Goal: Task Accomplishment & Management: Use online tool/utility

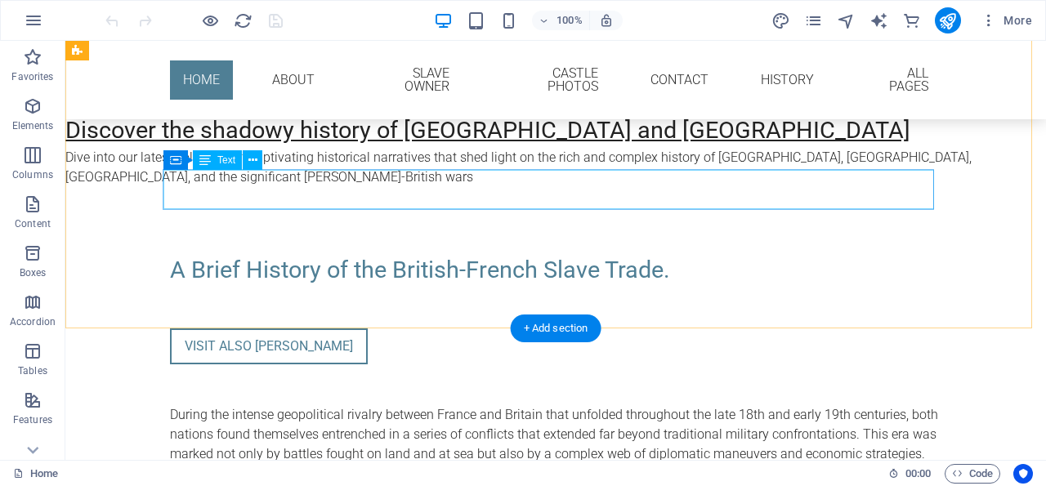
scroll to position [1954, 0]
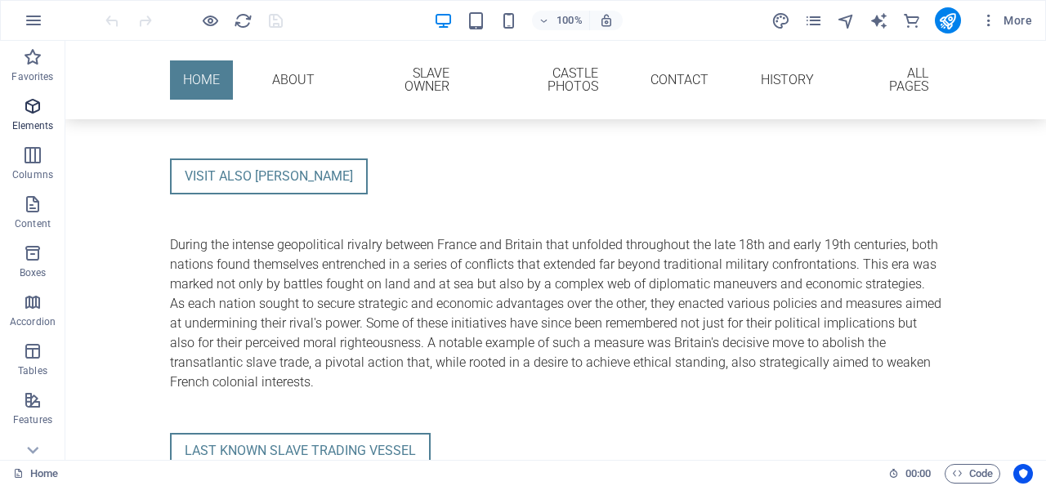
click at [33, 105] on icon "button" at bounding box center [33, 106] width 20 height 20
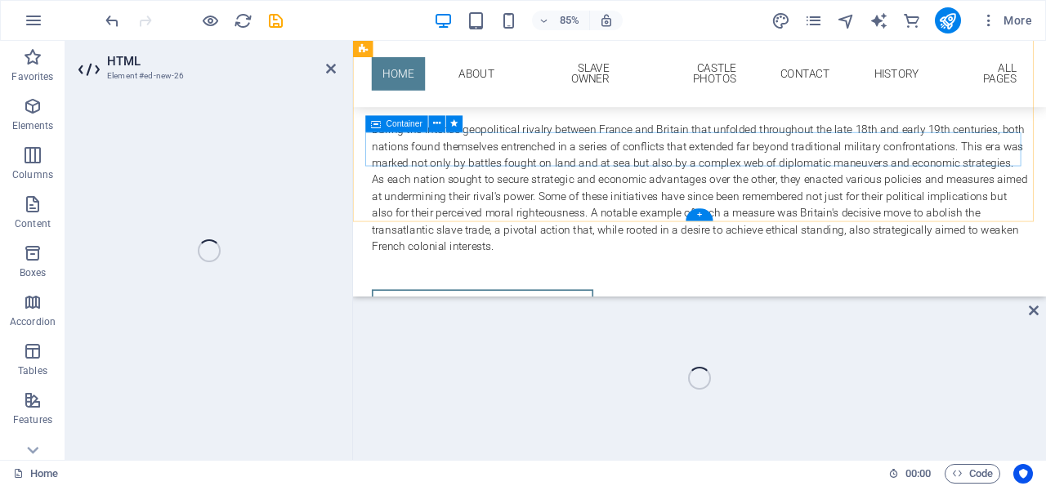
scroll to position [1884, 0]
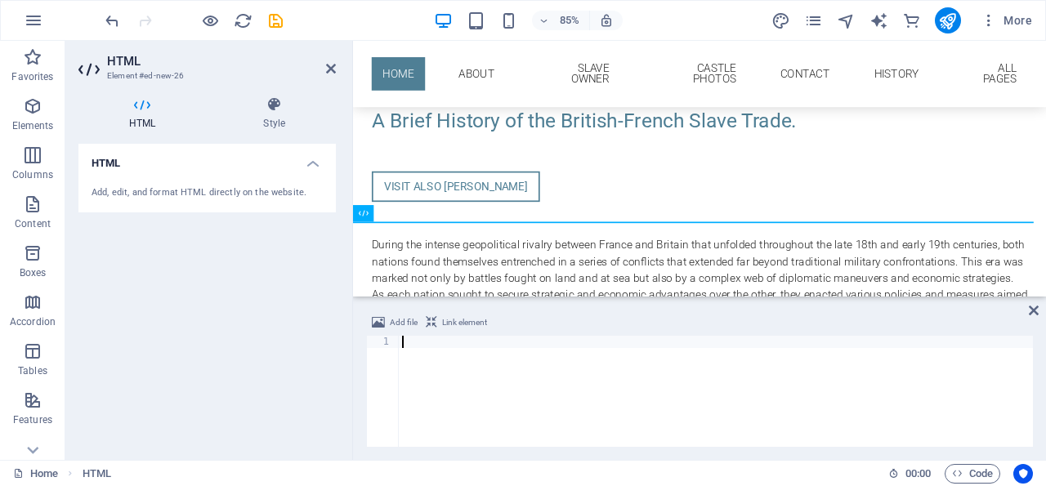
paste textarea "<script async src="[URL][DOMAIN_NAME]"></script>"
type textarea "<script async src="[URL][DOMAIN_NAME]"></script>"
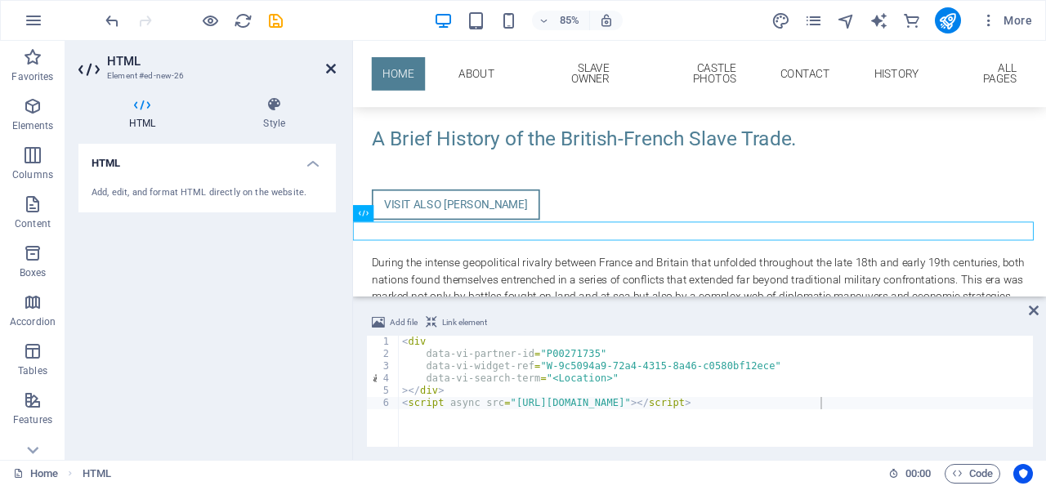
drag, startPoint x: 332, startPoint y: 66, endPoint x: 265, endPoint y: 25, distance: 77.8
click at [332, 66] on icon at bounding box center [331, 68] width 10 height 13
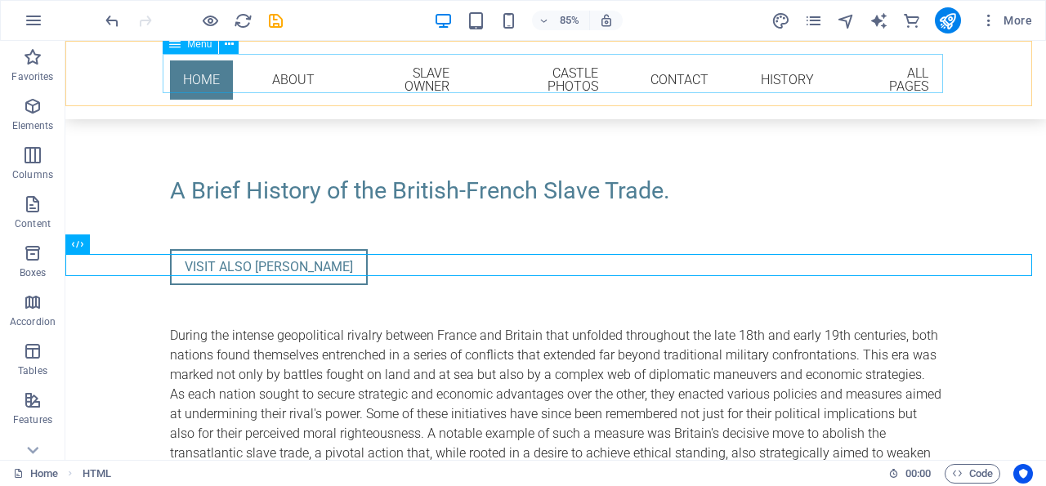
scroll to position [1954, 0]
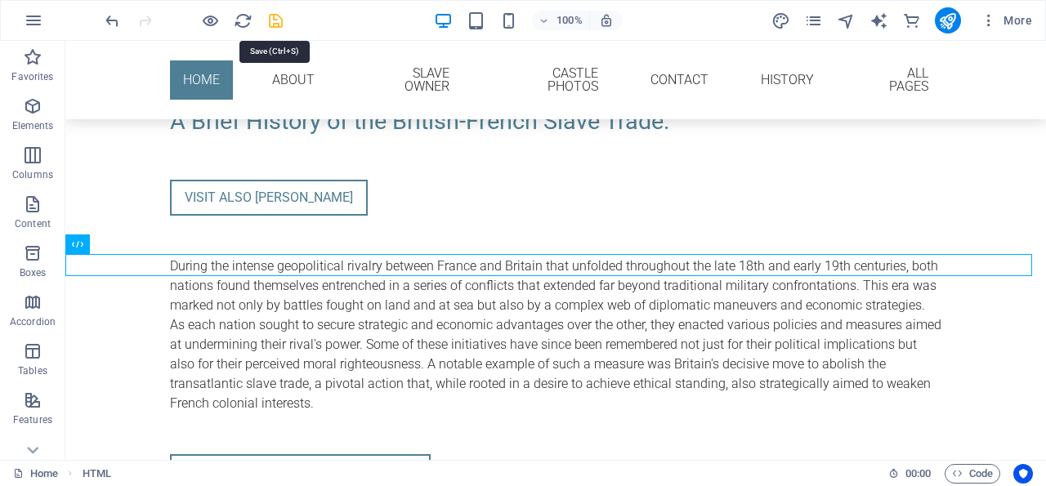
click at [277, 16] on icon "save" at bounding box center [275, 20] width 19 height 19
checkbox input "false"
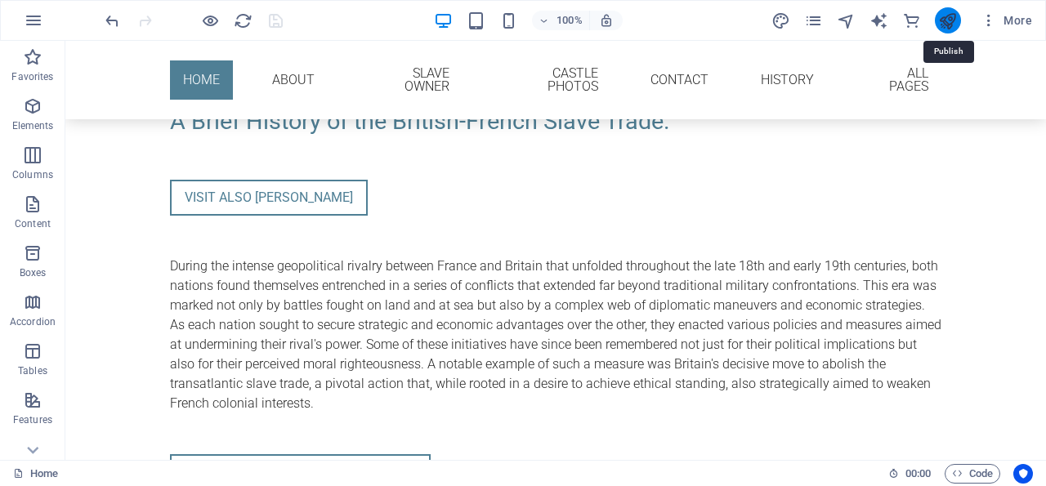
click at [948, 20] on icon "publish" at bounding box center [947, 20] width 19 height 19
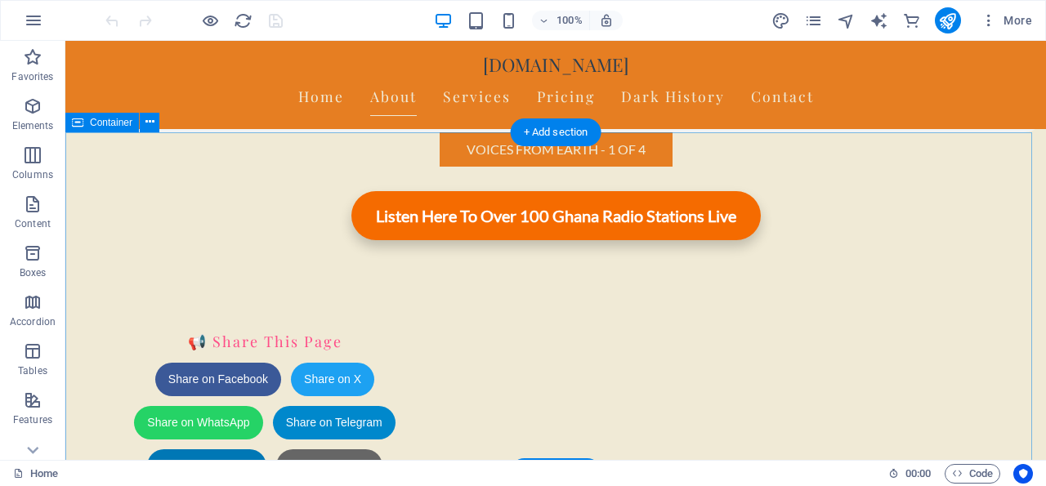
scroll to position [1418, 0]
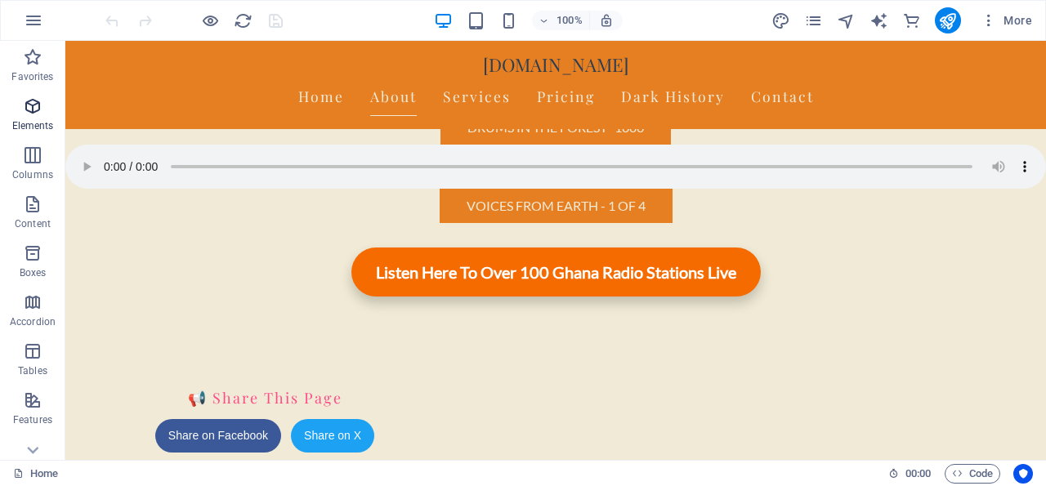
click at [33, 107] on icon "button" at bounding box center [33, 106] width 20 height 20
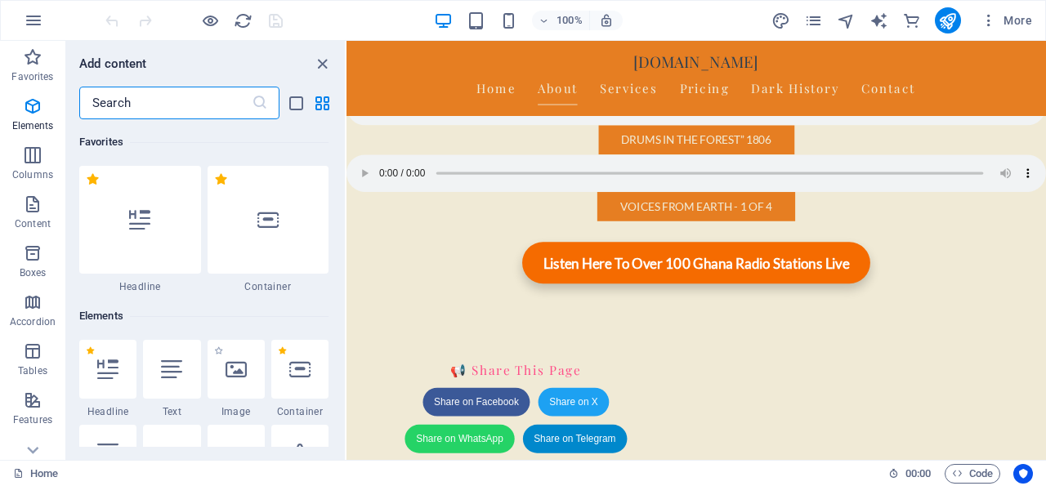
scroll to position [173, 0]
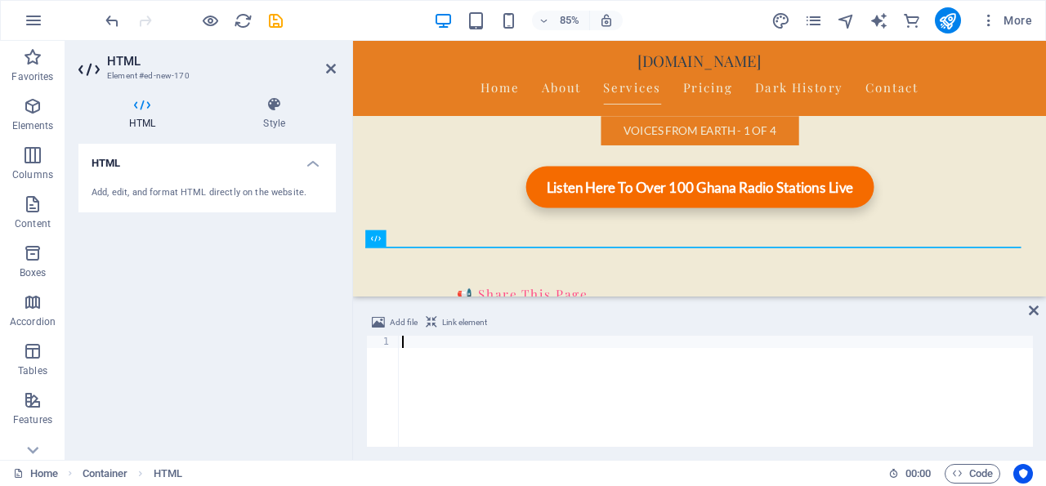
paste textarea "<script async src="[URL][DOMAIN_NAME]"></script>"
type textarea "<script async src="[URL][DOMAIN_NAME]"></script>"
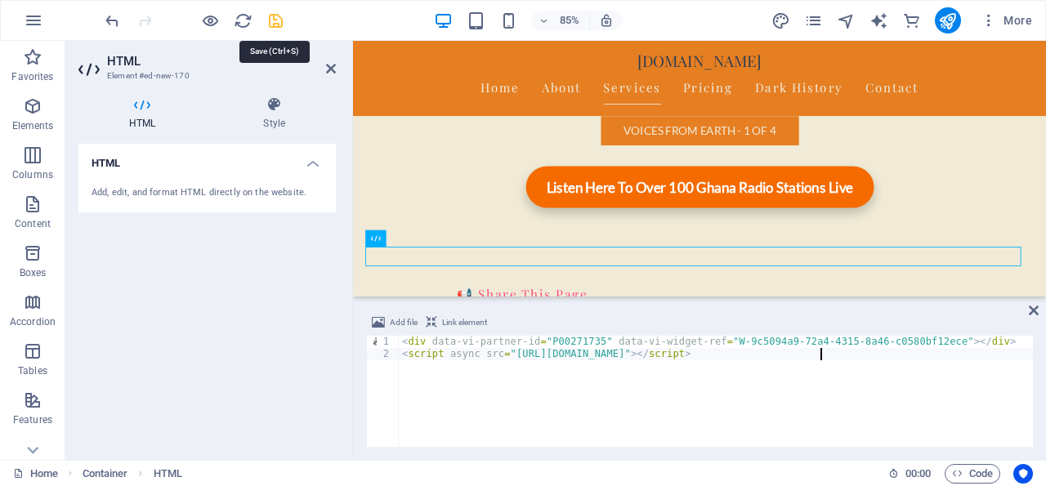
click at [277, 18] on icon "save" at bounding box center [275, 20] width 19 height 19
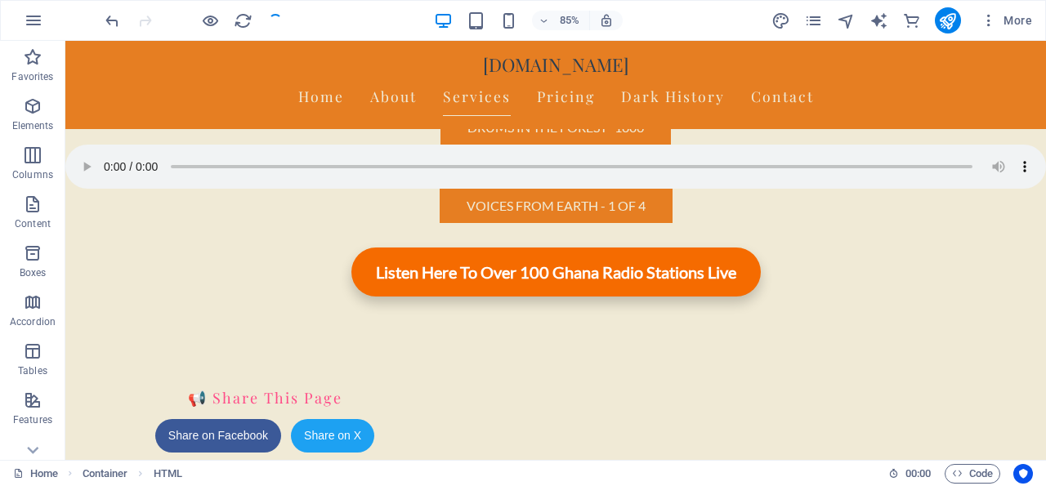
checkbox input "false"
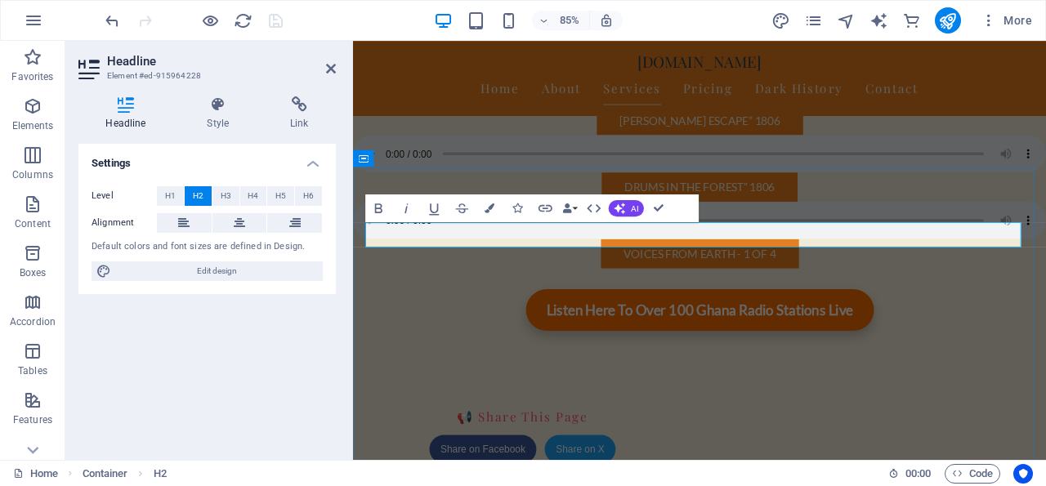
drag, startPoint x: 729, startPoint y: 268, endPoint x: 690, endPoint y: 268, distance: 38.4
drag, startPoint x: 330, startPoint y: 63, endPoint x: 265, endPoint y: 23, distance: 75.9
click at [330, 63] on icon at bounding box center [331, 68] width 10 height 13
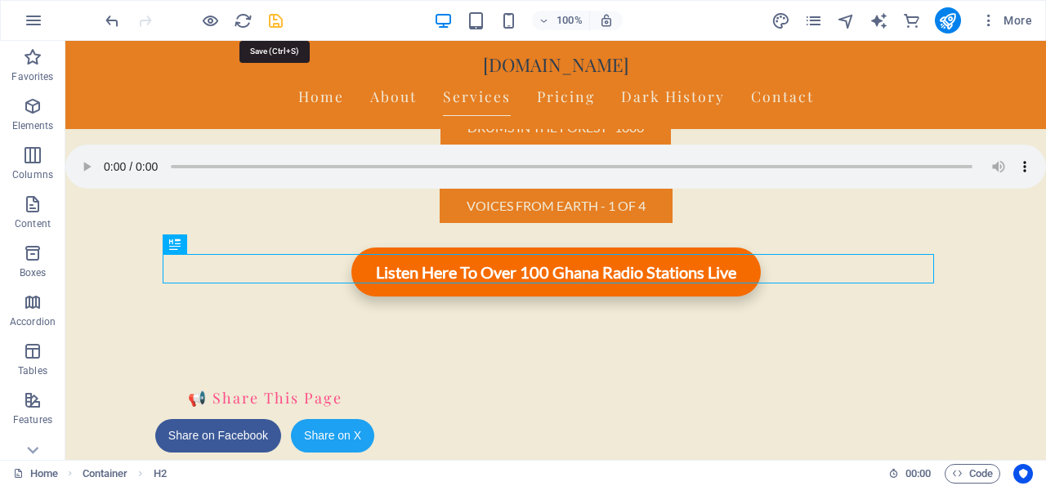
click at [274, 16] on icon "save" at bounding box center [275, 20] width 19 height 19
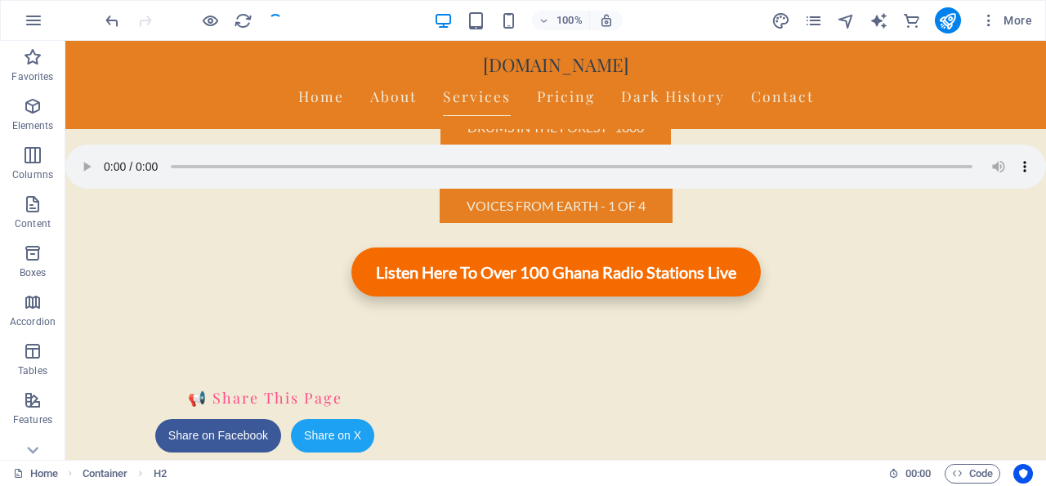
checkbox input "false"
click at [815, 20] on icon "pages" at bounding box center [813, 20] width 19 height 19
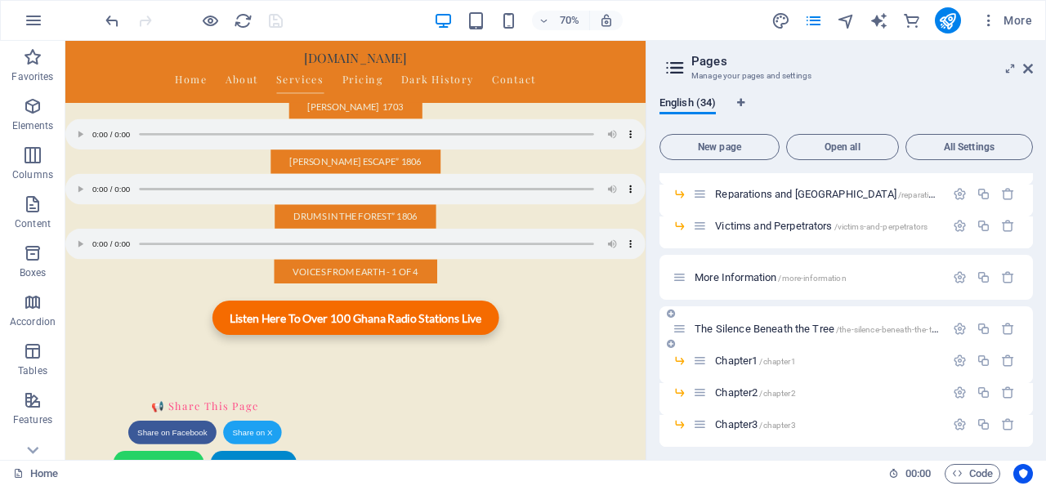
scroll to position [44, 0]
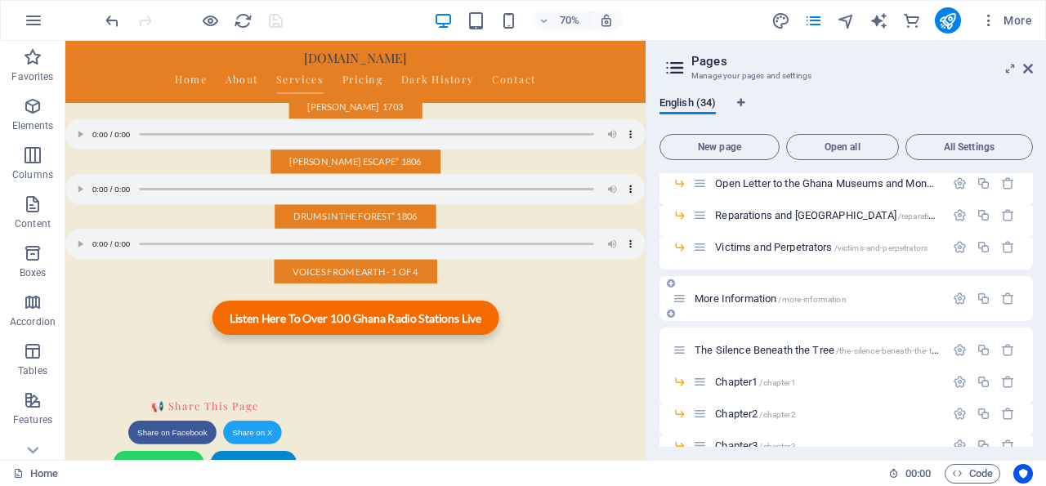
click at [762, 294] on span "More Information /more-information" at bounding box center [770, 298] width 152 height 12
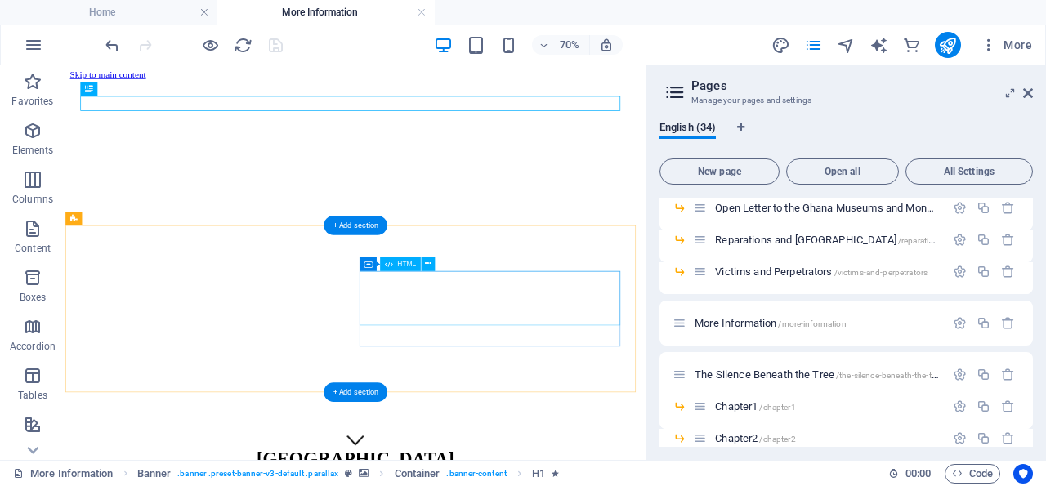
scroll to position [317, 0]
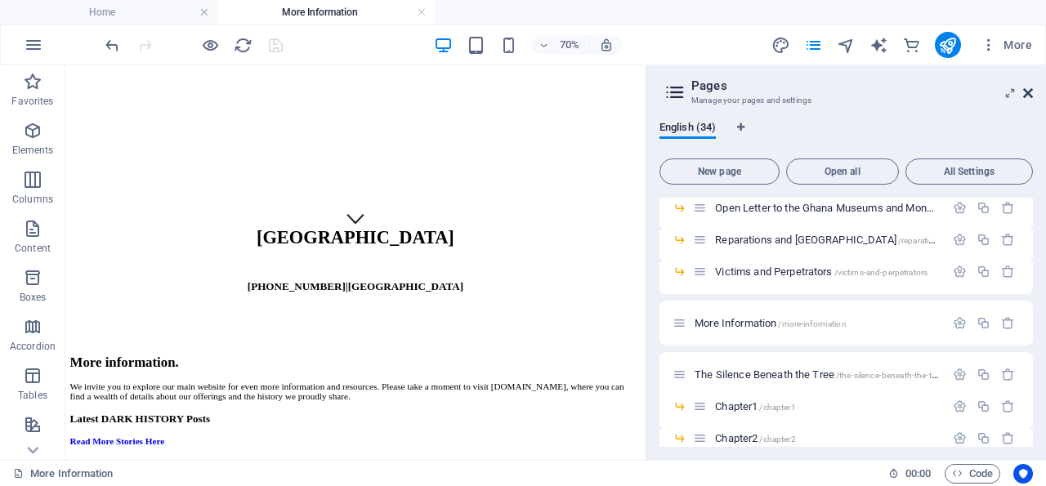
drag, startPoint x: 1031, startPoint y: 91, endPoint x: 417, endPoint y: 270, distance: 639.0
click at [1031, 91] on icon at bounding box center [1028, 93] width 10 height 13
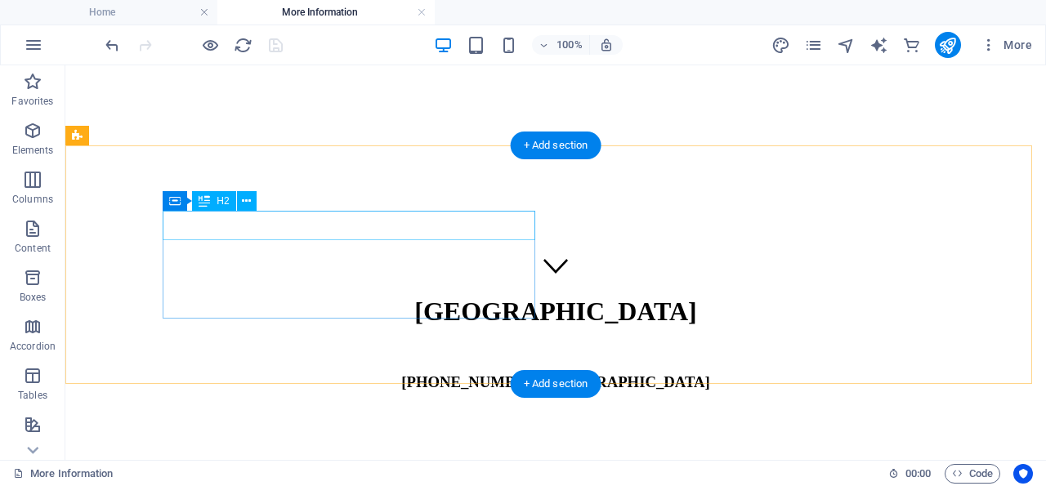
scroll to position [170, 0]
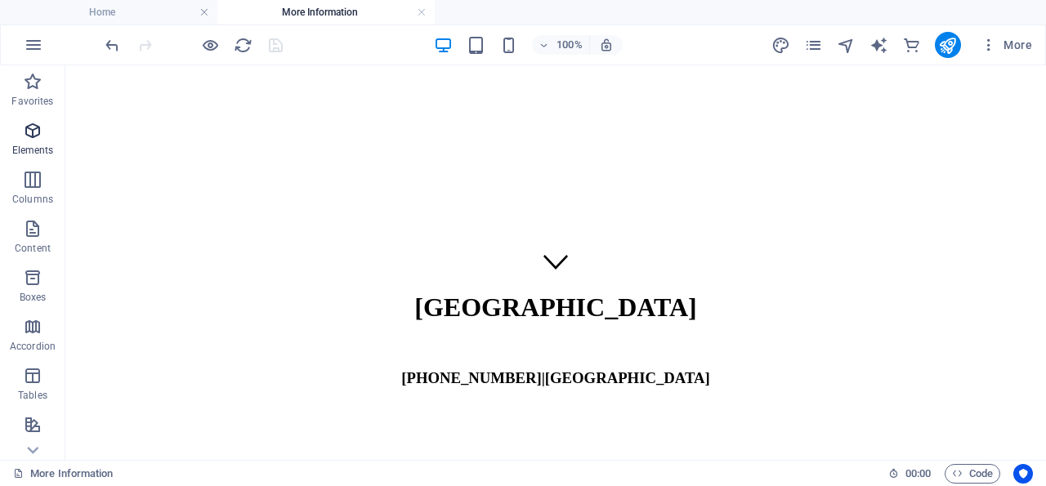
click at [38, 130] on icon "button" at bounding box center [33, 131] width 20 height 20
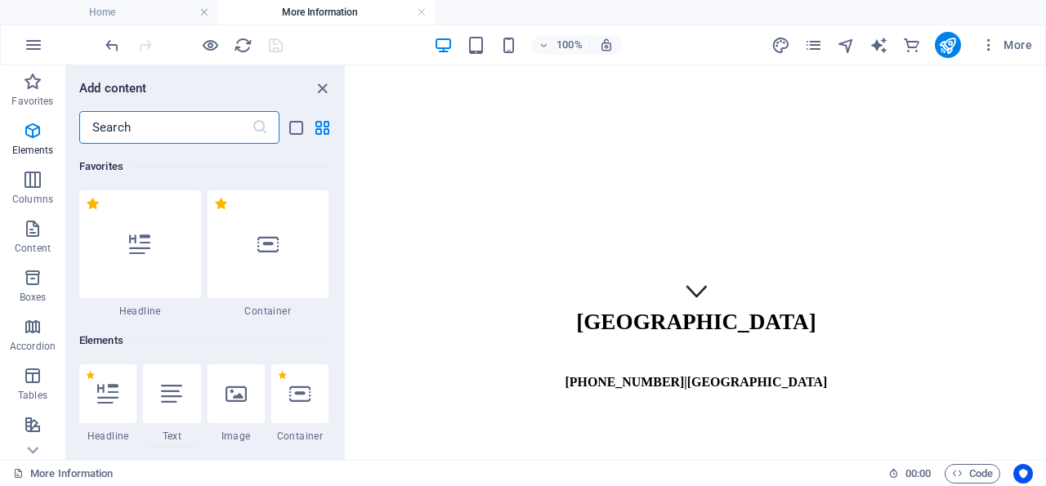
scroll to position [173, 0]
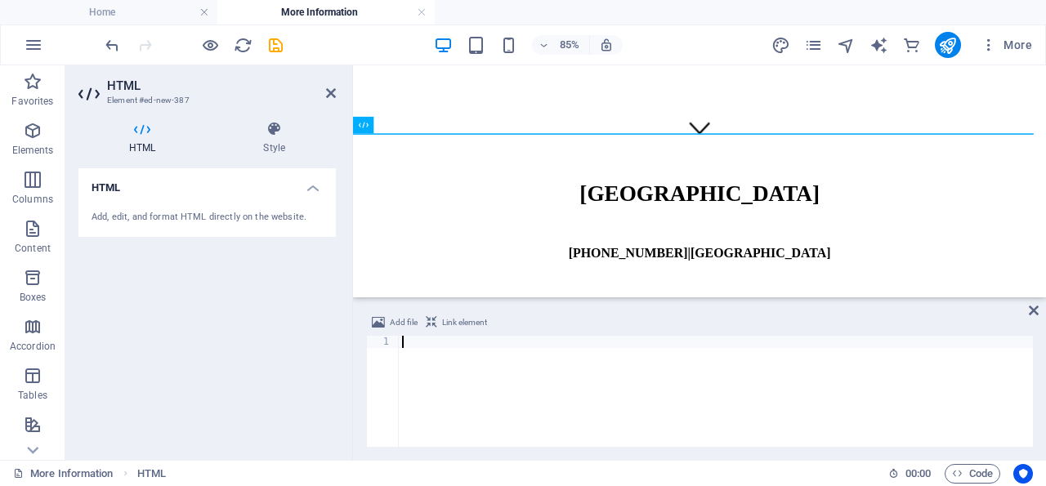
paste textarea "<script async src="https://www.viator.com/orion/partner/widget.js"></script>"
type textarea "<script async src="https://www.viator.com/orion/partner/widget.js"></script>"
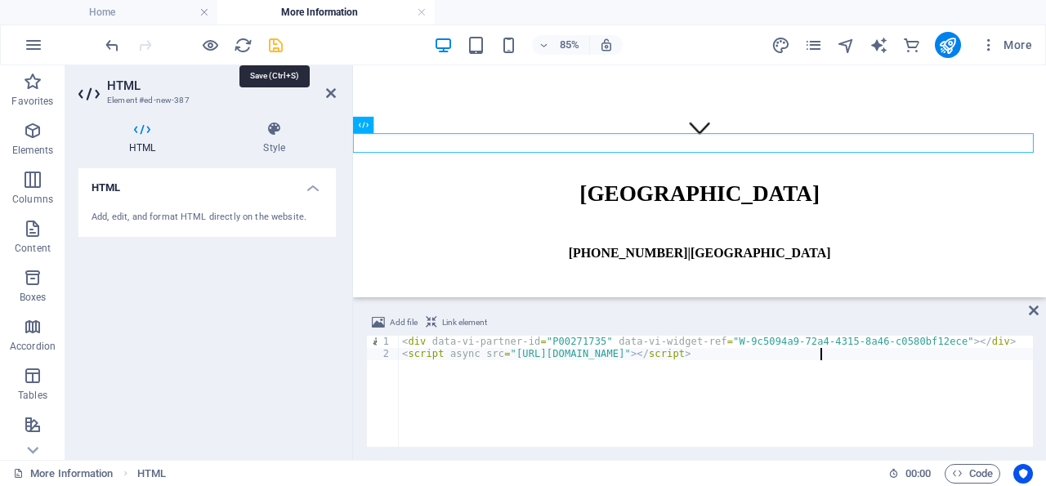
drag, startPoint x: 279, startPoint y: 46, endPoint x: 207, endPoint y: 50, distance: 72.0
click at [279, 46] on icon "save" at bounding box center [275, 45] width 19 height 19
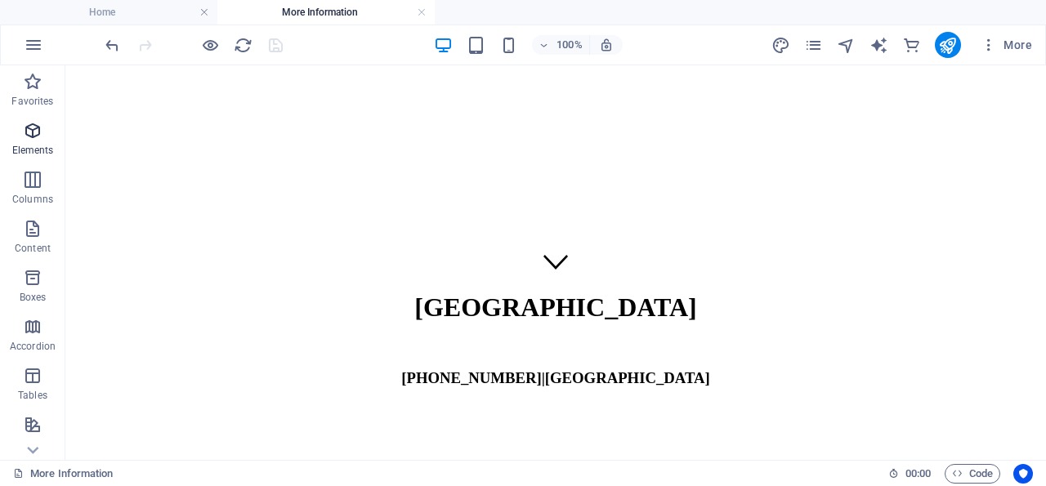
click at [32, 123] on icon "button" at bounding box center [33, 131] width 20 height 20
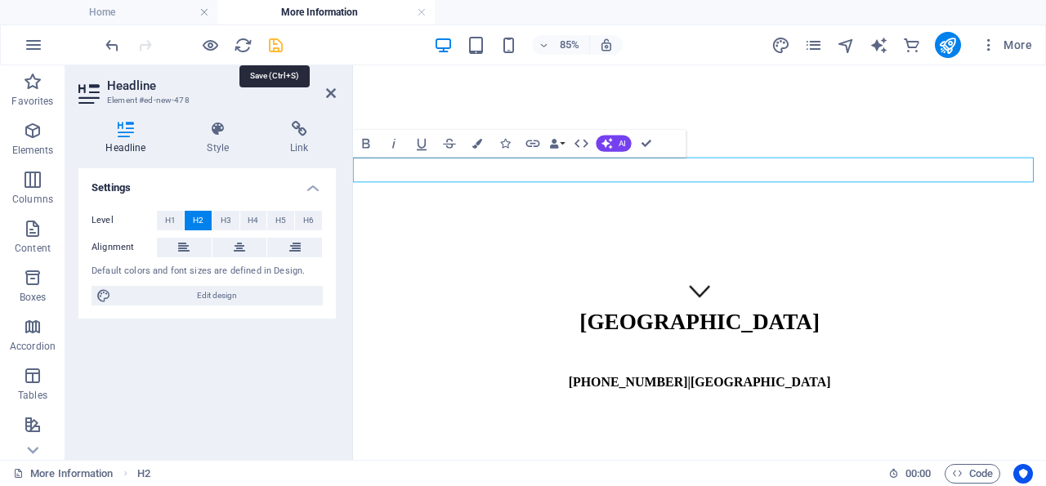
click at [275, 42] on icon "save" at bounding box center [275, 45] width 19 height 19
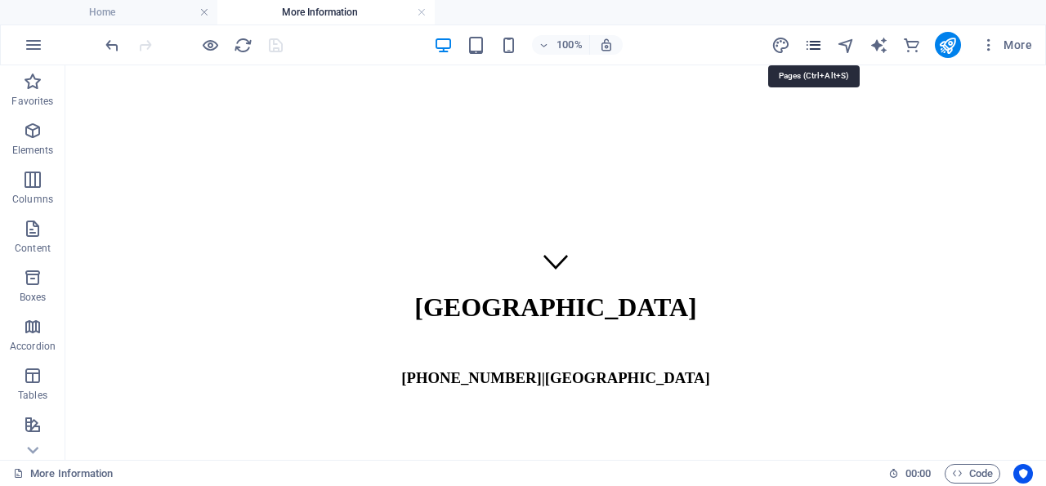
click at [814, 42] on icon "pages" at bounding box center [813, 45] width 19 height 19
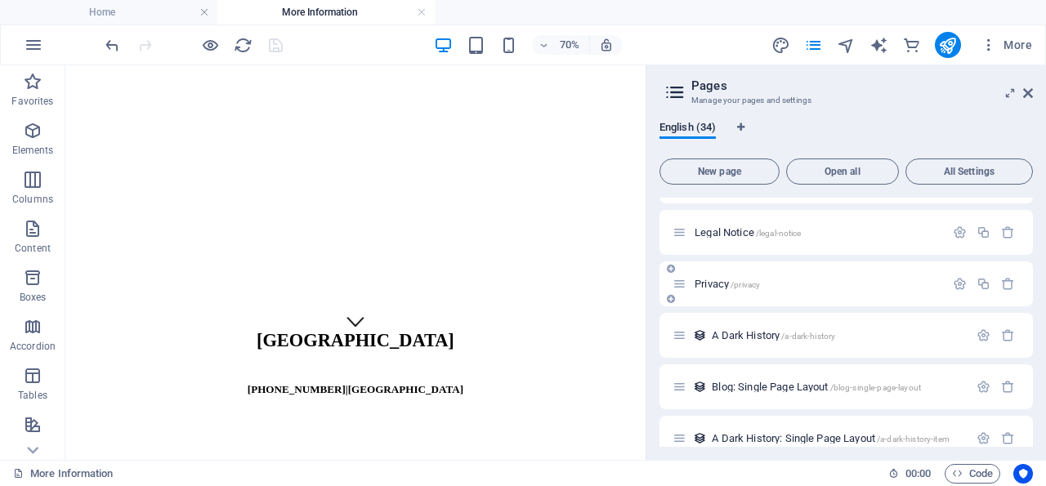
scroll to position [1245, 0]
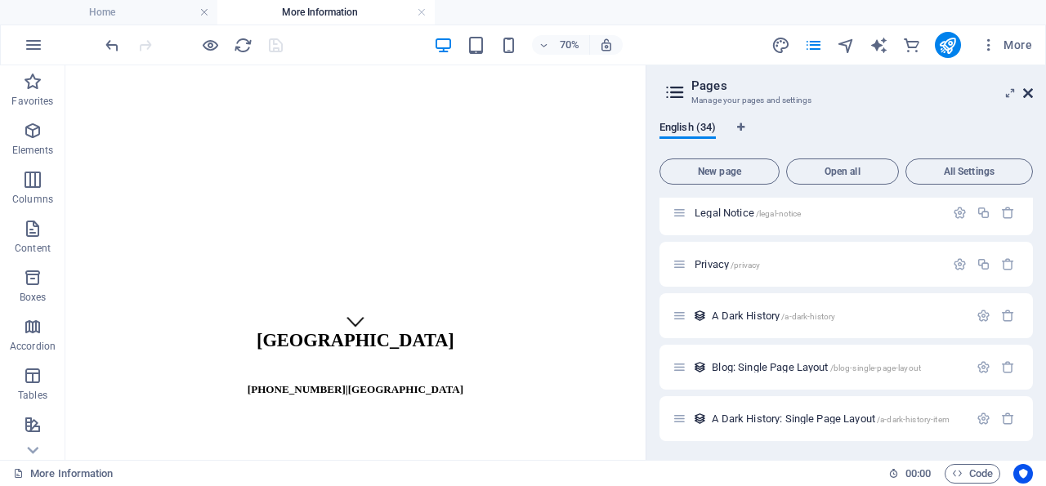
drag, startPoint x: 1027, startPoint y: 92, endPoint x: 727, endPoint y: 129, distance: 302.0
click at [1027, 92] on icon at bounding box center [1028, 93] width 10 height 13
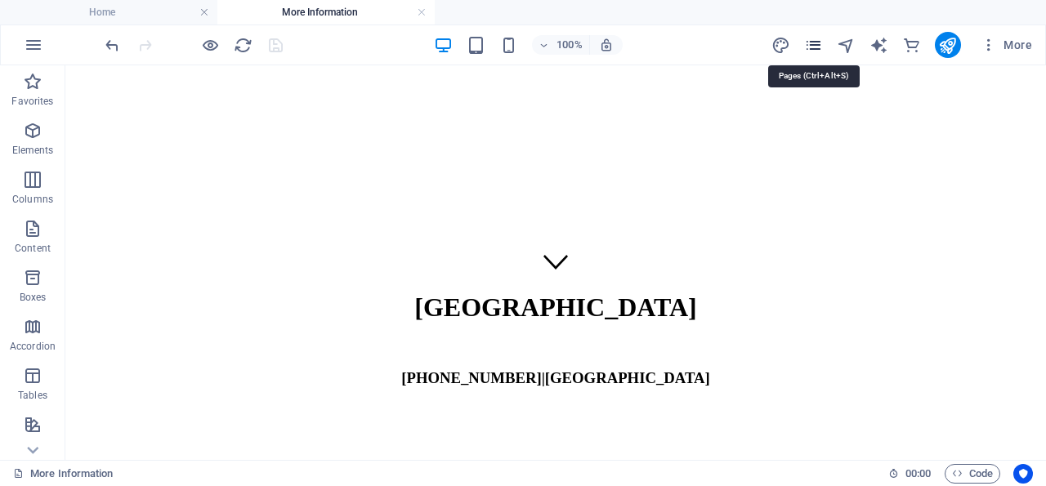
click at [814, 45] on icon "pages" at bounding box center [813, 45] width 19 height 19
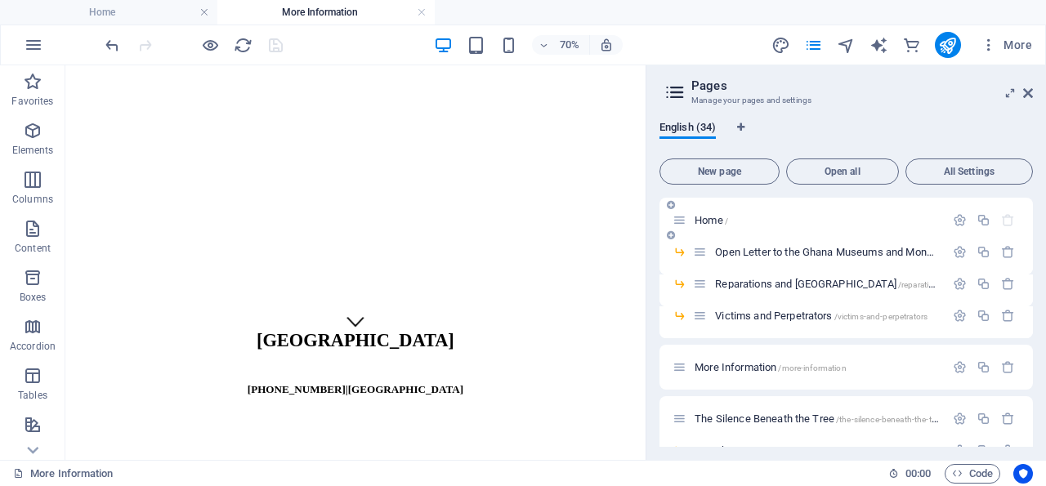
click at [709, 218] on span "Home /" at bounding box center [710, 220] width 33 height 12
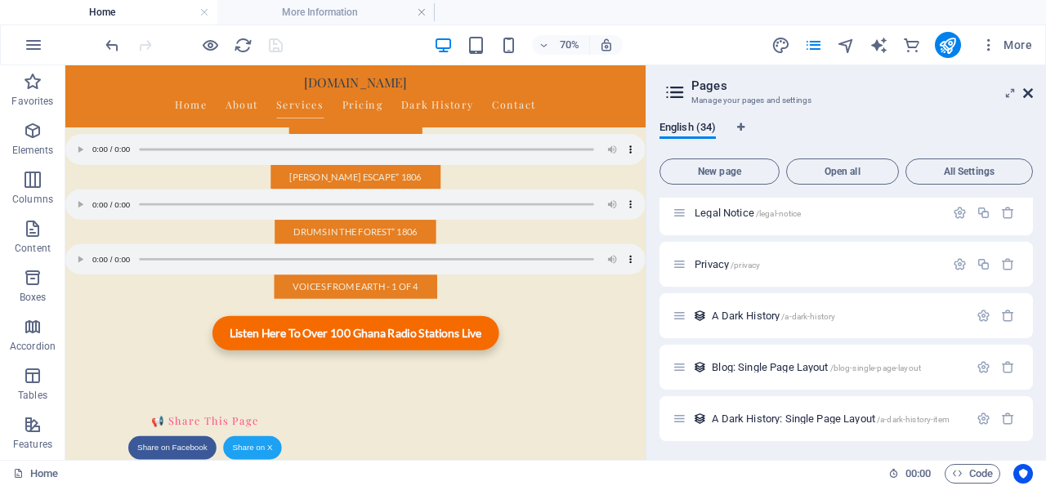
click at [1028, 89] on icon at bounding box center [1028, 93] width 10 height 13
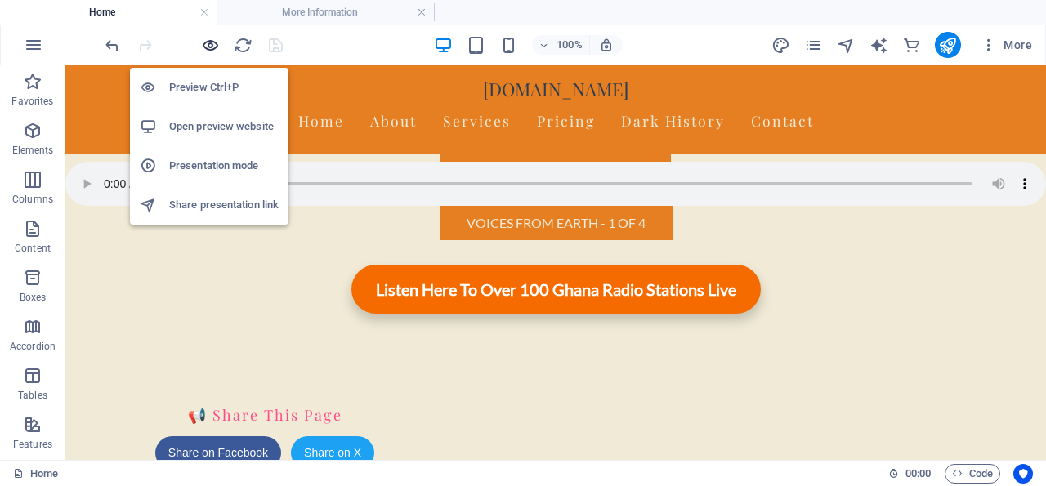
click at [208, 47] on icon "button" at bounding box center [210, 45] width 19 height 19
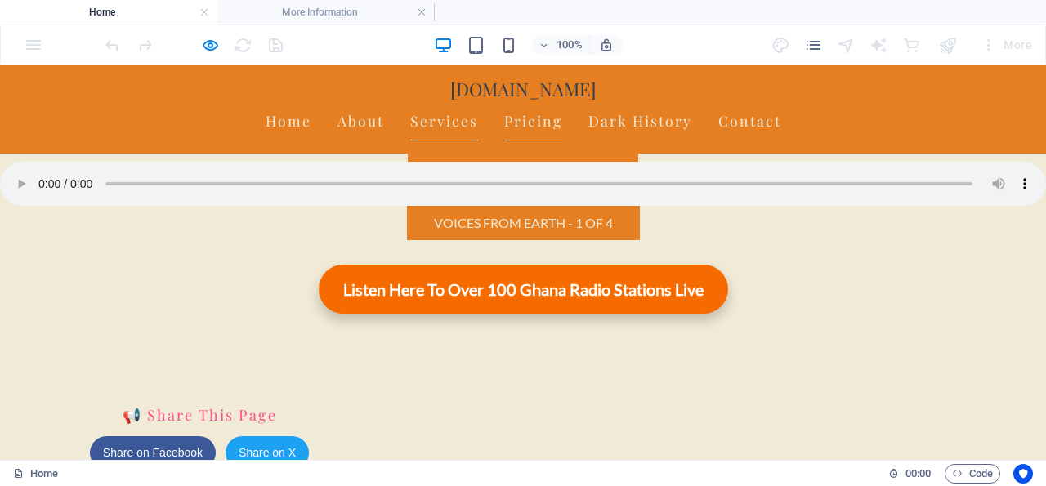
click at [562, 100] on link "Pricing" at bounding box center [533, 120] width 58 height 41
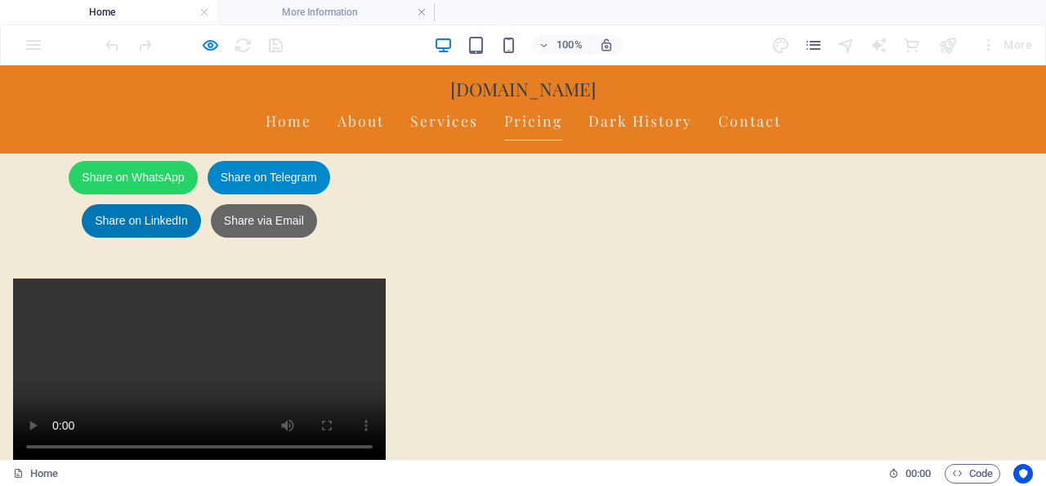
scroll to position [1839, 0]
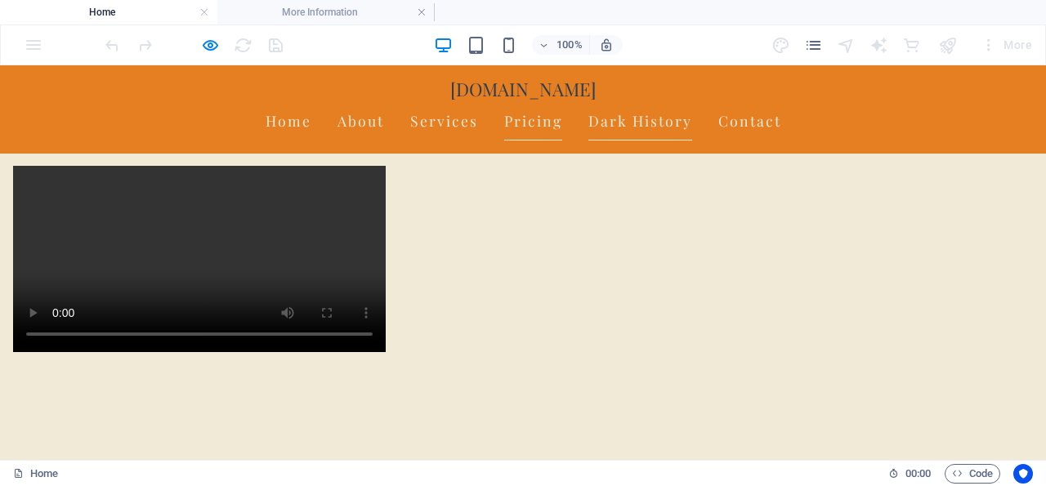
click at [692, 100] on link "Dark History" at bounding box center [640, 120] width 104 height 41
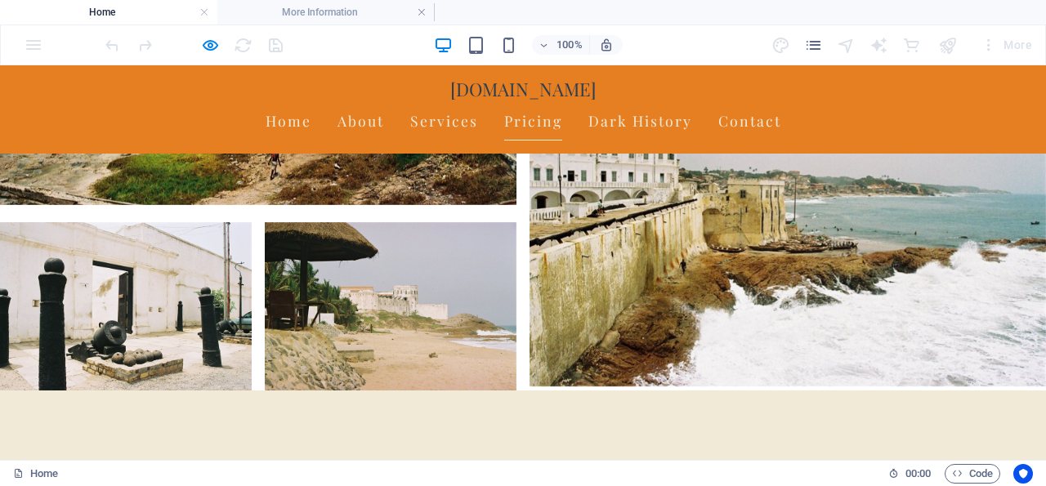
scroll to position [4257, 0]
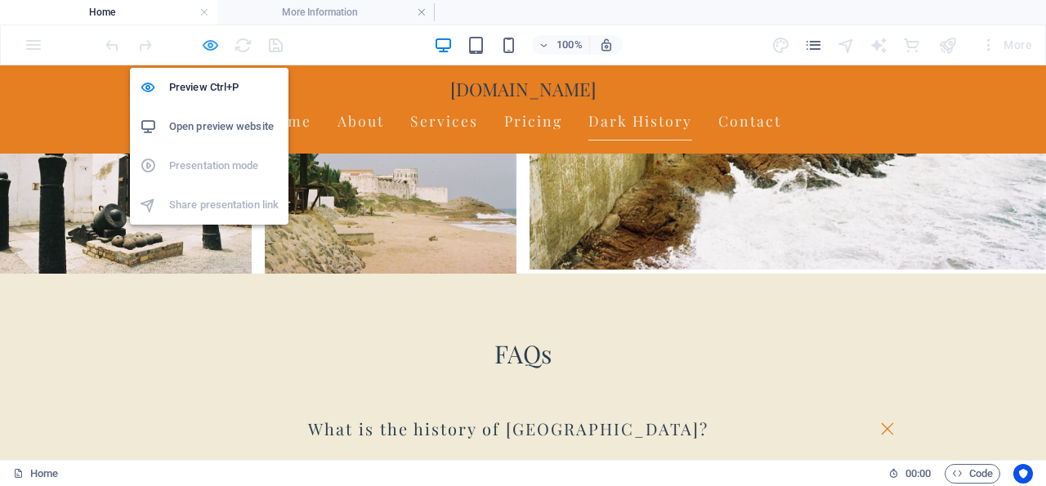
drag, startPoint x: 239, startPoint y: 81, endPoint x: 210, endPoint y: 43, distance: 47.7
click at [210, 43] on icon "button" at bounding box center [210, 45] width 19 height 19
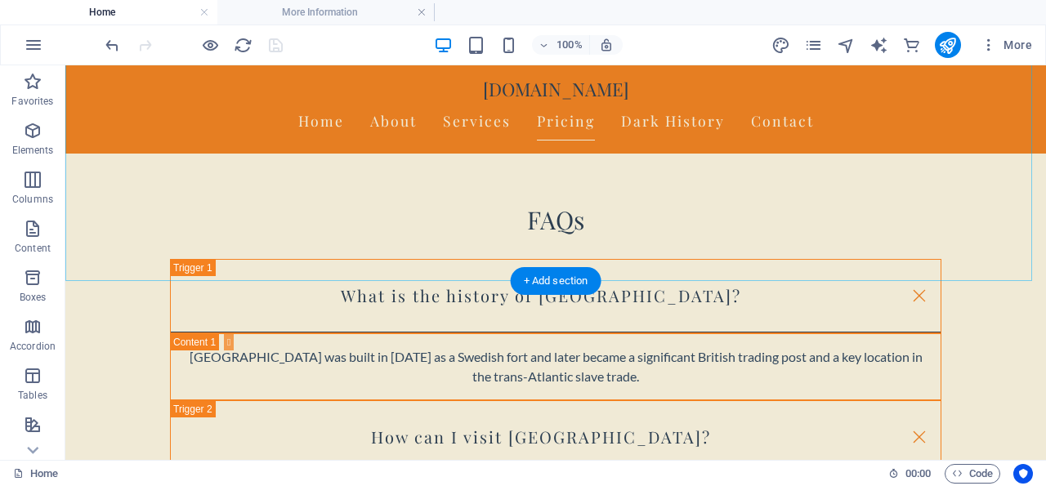
scroll to position [4404, 0]
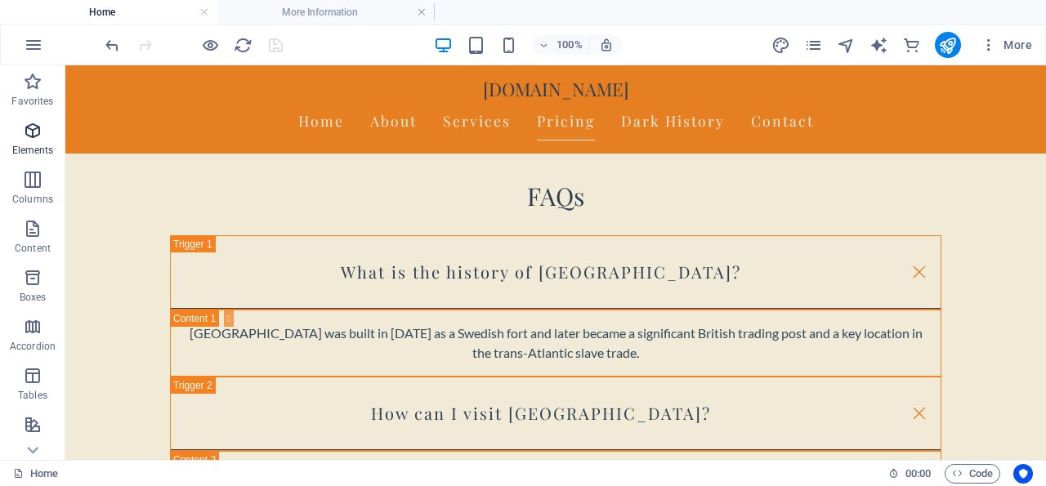
click at [31, 127] on icon "button" at bounding box center [33, 131] width 20 height 20
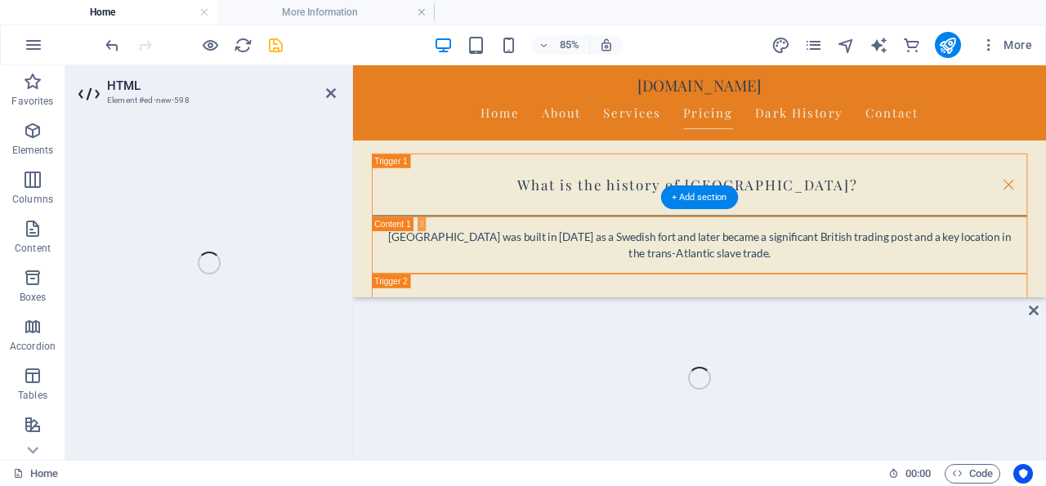
scroll to position [4320, 0]
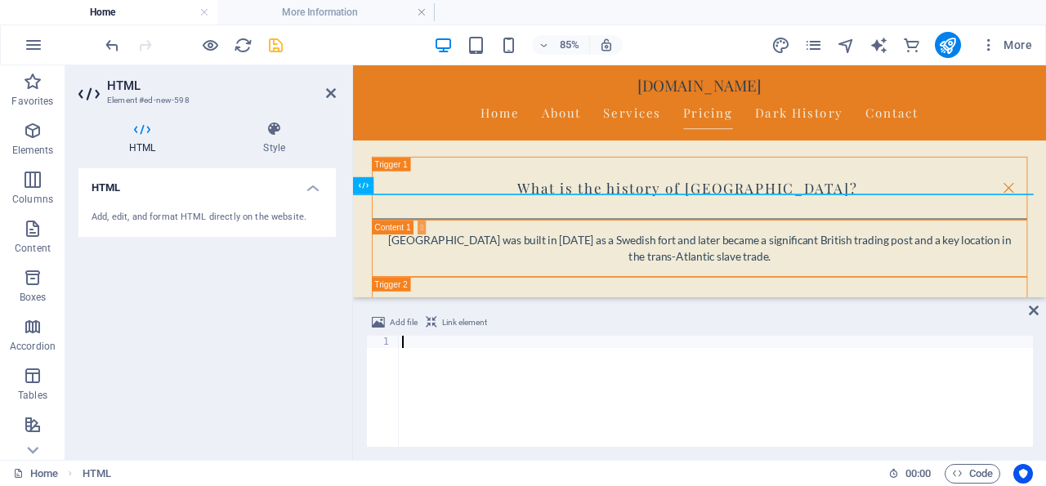
paste textarea "<script async src="https://www.viator.com/orion/partner/widget.js"></script>"
type textarea "<script async src="https://www.viator.com/orion/partner/widget.js"></script>"
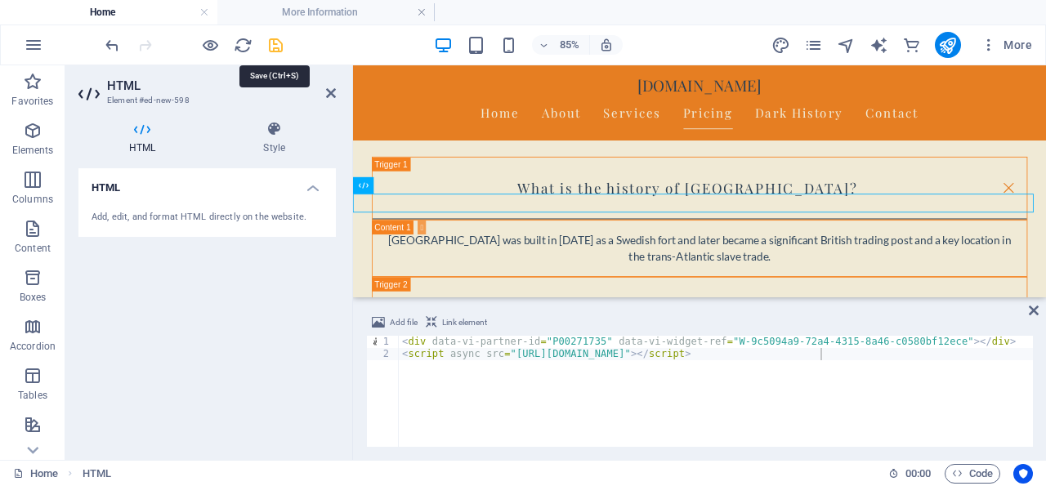
drag, startPoint x: 274, startPoint y: 43, endPoint x: 267, endPoint y: 21, distance: 23.0
click at [274, 43] on icon "save" at bounding box center [275, 45] width 19 height 19
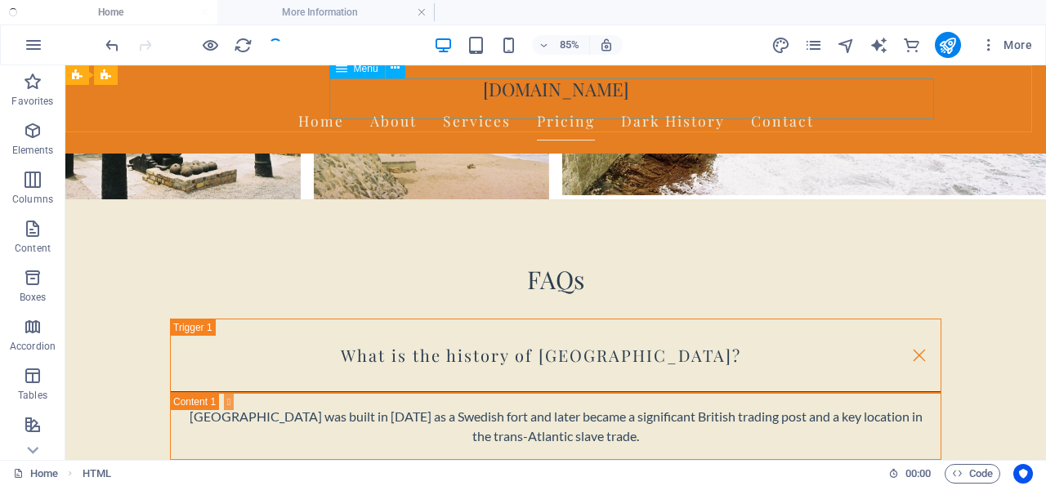
checkbox input "false"
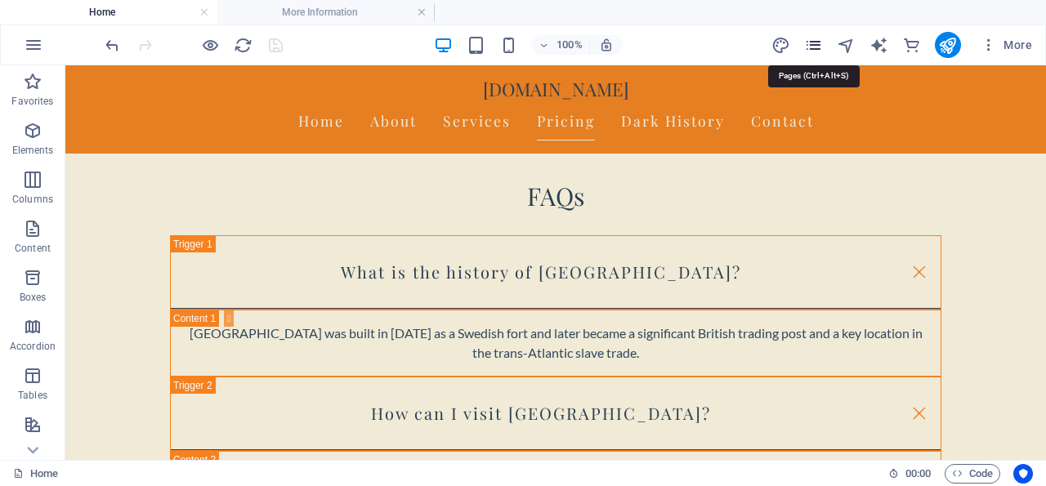
click at [816, 44] on icon "pages" at bounding box center [813, 45] width 19 height 19
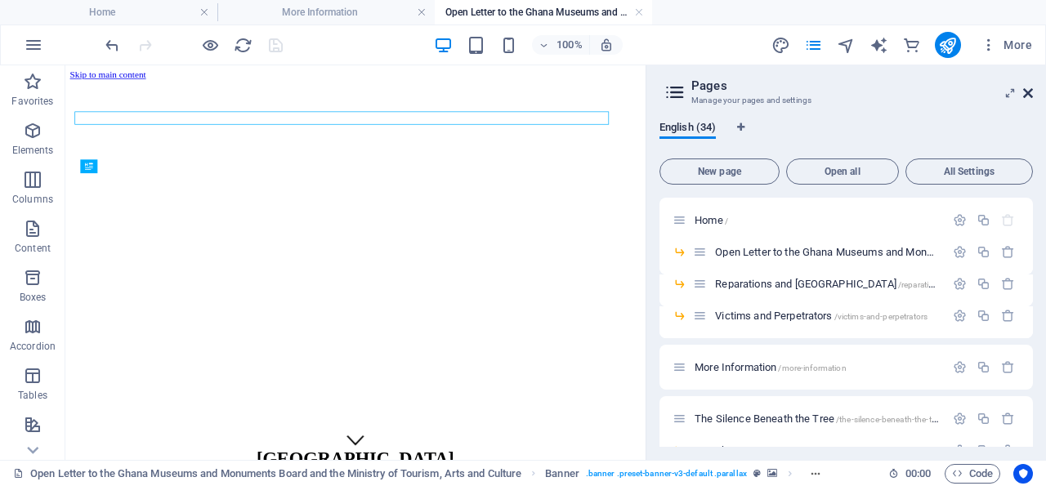
scroll to position [0, 0]
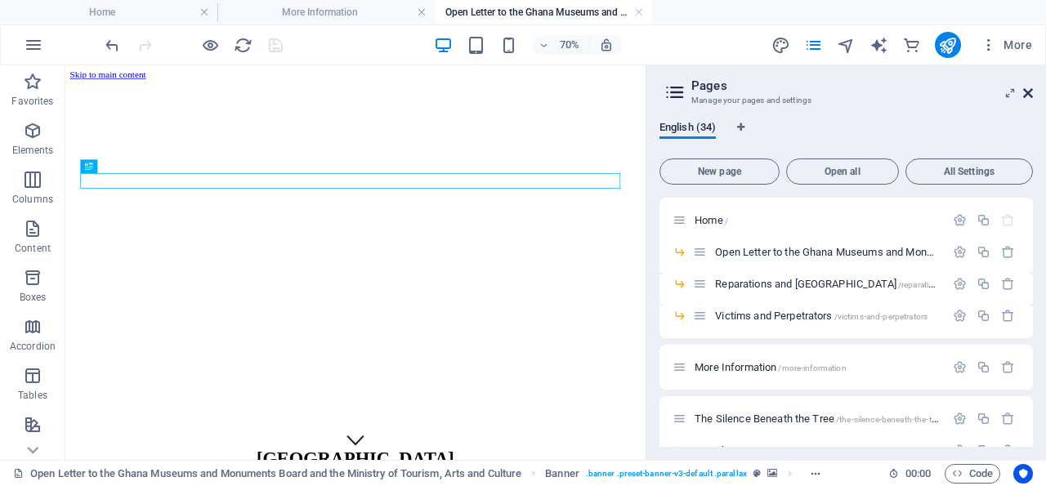
click at [1027, 91] on icon at bounding box center [1028, 93] width 10 height 13
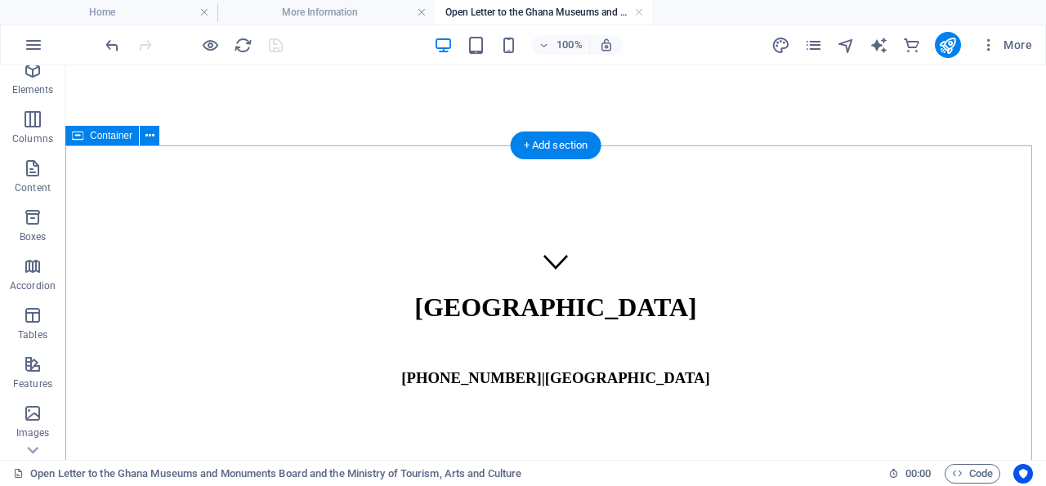
scroll to position [78, 0]
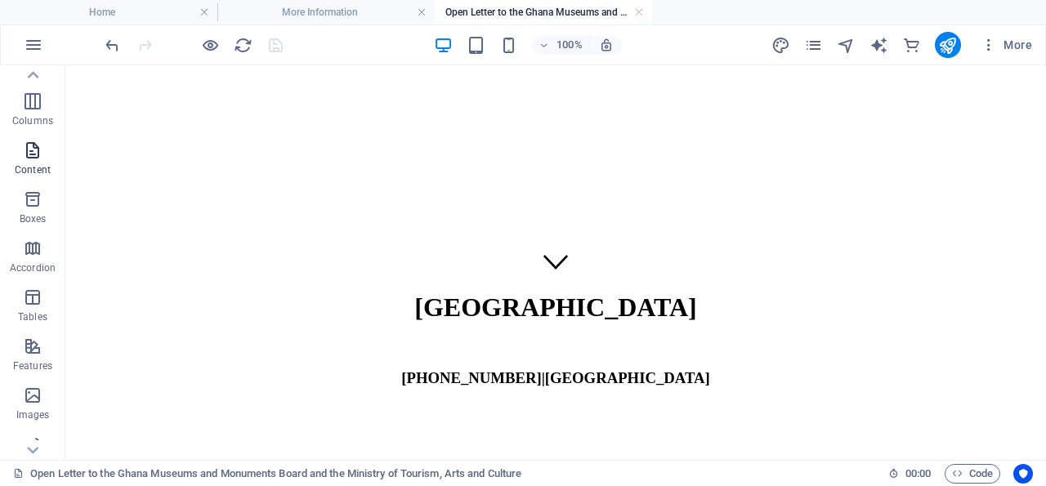
click at [33, 149] on icon "button" at bounding box center [33, 150] width 20 height 20
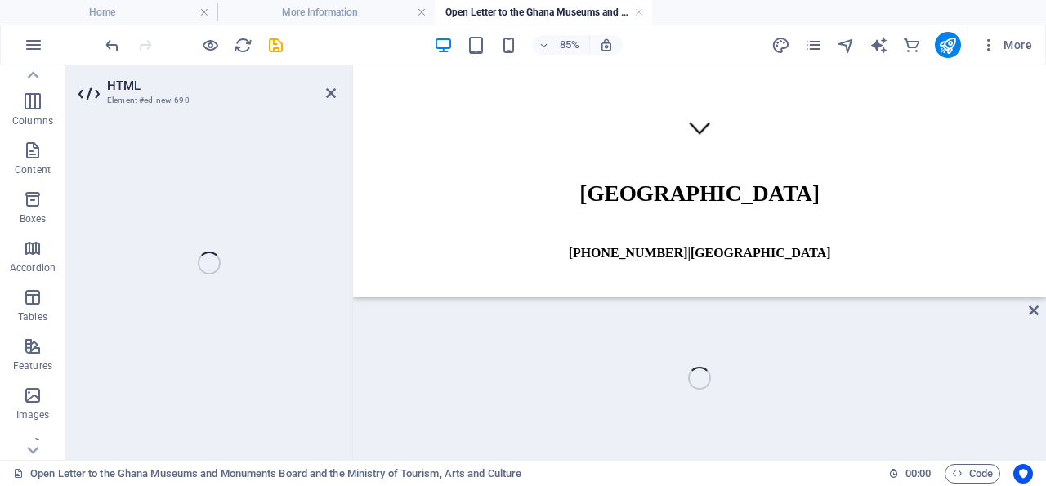
scroll to position [308, 0]
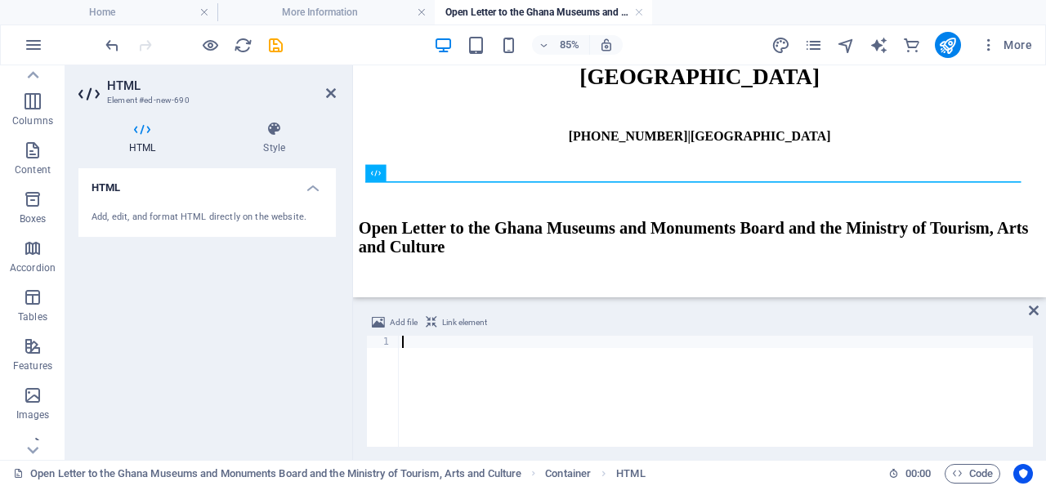
paste textarea "<script async src="https://www.viator.com/orion/partner/widget.js"></script>"
type textarea "<script async src="https://www.viator.com/orion/partner/widget.js"></script>"
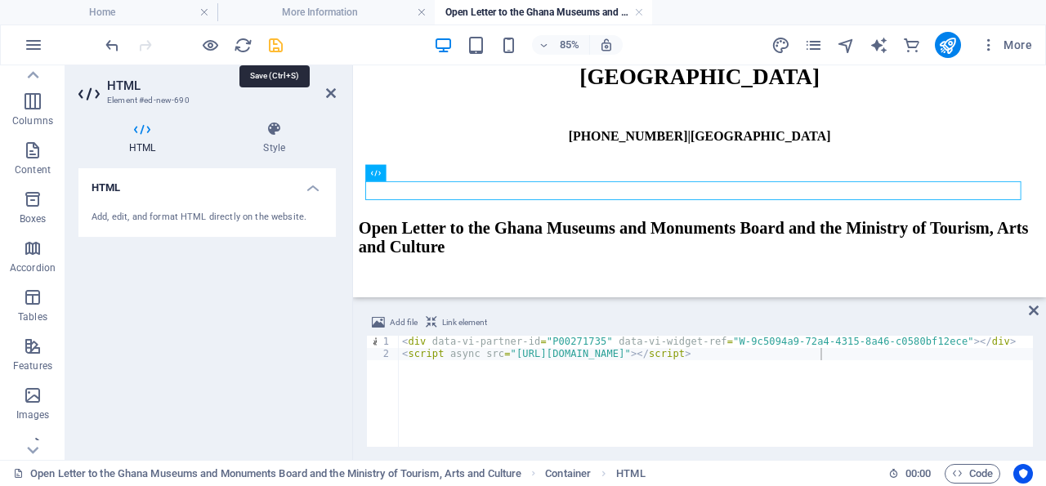
drag, startPoint x: 274, startPoint y: 42, endPoint x: 253, endPoint y: 76, distance: 39.9
click at [274, 42] on icon "save" at bounding box center [275, 45] width 19 height 19
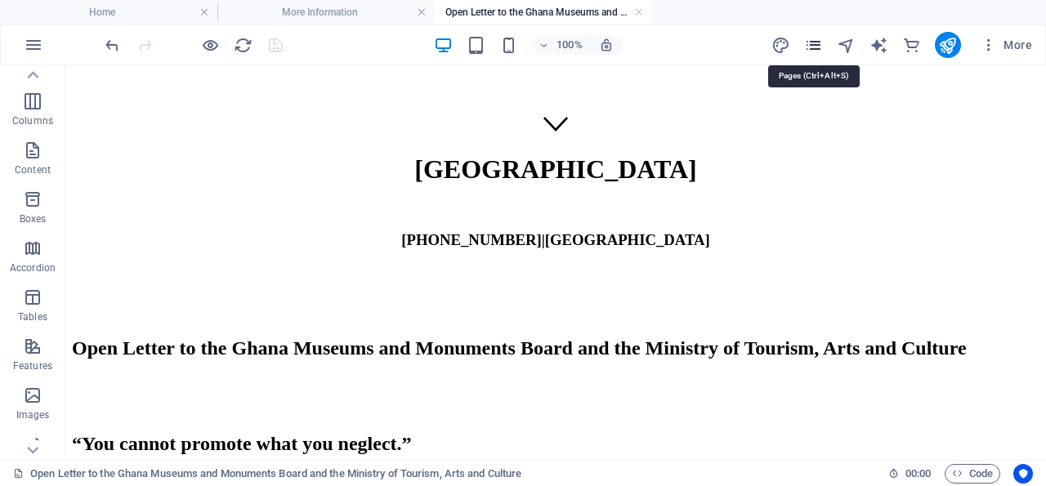
click at [815, 42] on icon "pages" at bounding box center [813, 45] width 19 height 19
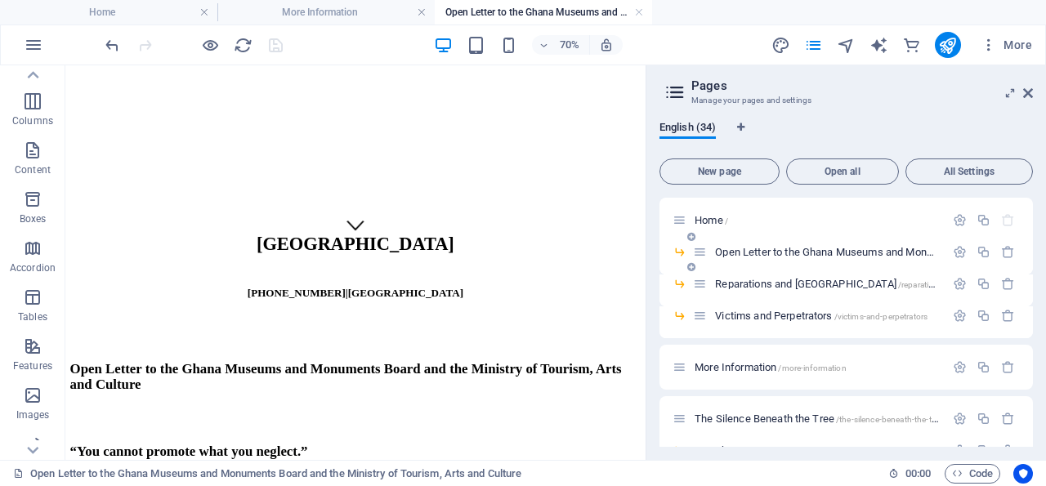
scroll to position [396, 0]
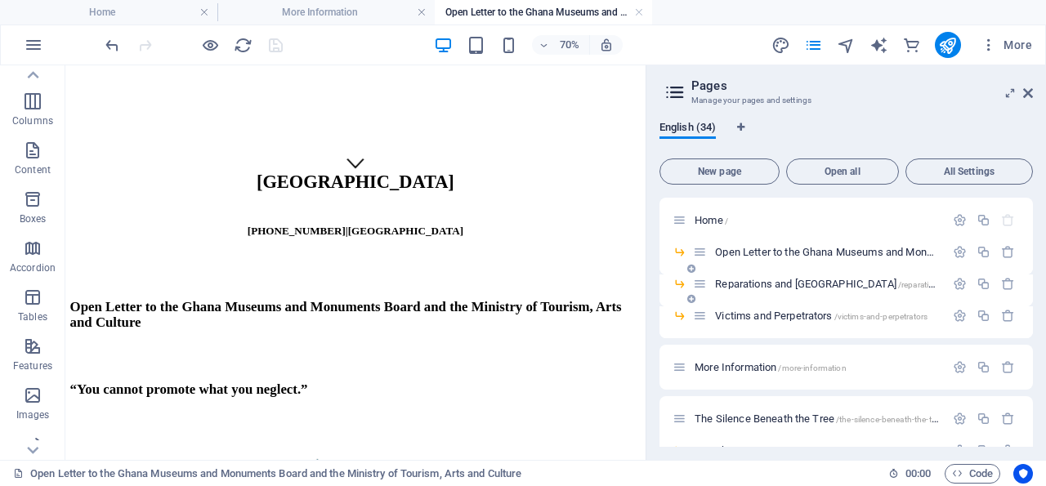
click at [782, 282] on span "Reparations and Africa /reparations-and-africa" at bounding box center [880, 284] width 330 height 12
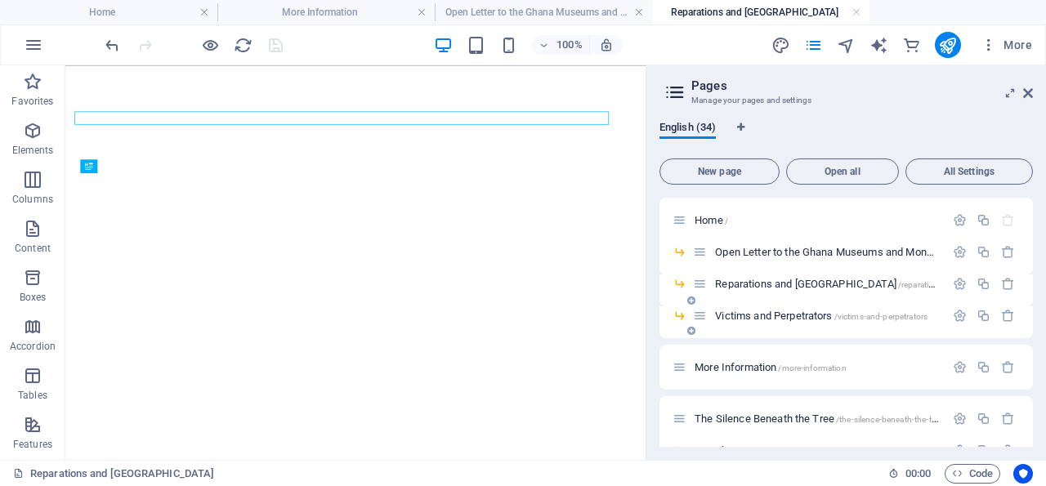
click at [1028, 51] on span "More" at bounding box center [1005, 45] width 51 height 16
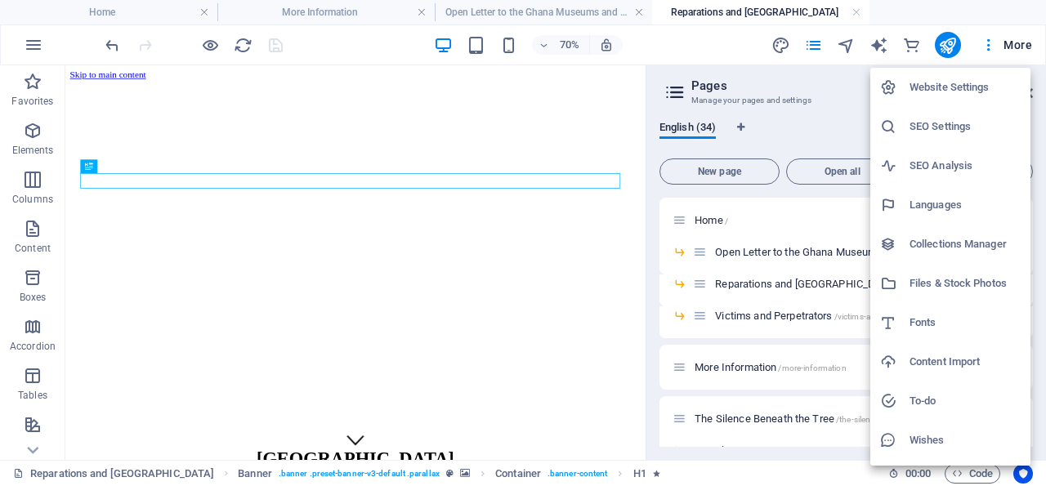
scroll to position [0, 0]
drag, startPoint x: 568, startPoint y: 339, endPoint x: 574, endPoint y: 331, distance: 10.5
click at [571, 335] on div at bounding box center [523, 243] width 1046 height 486
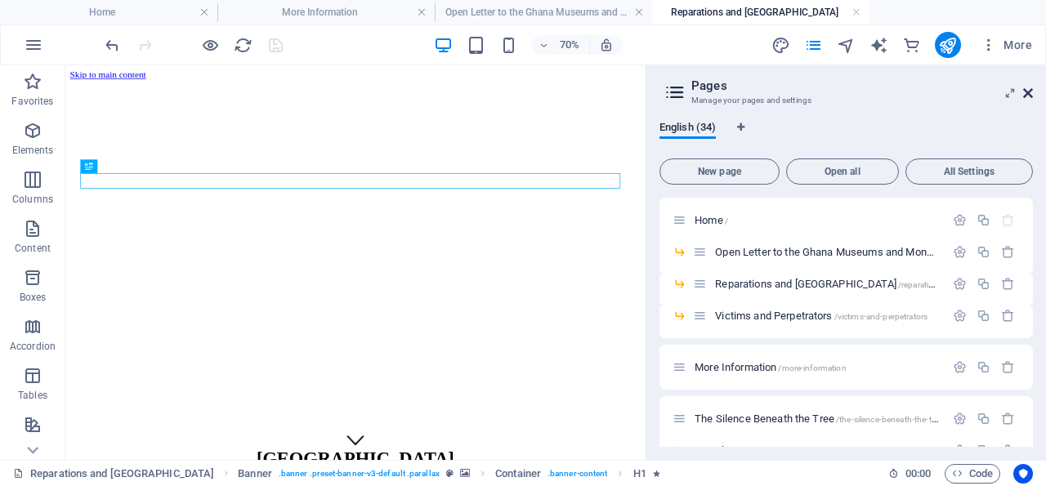
drag, startPoint x: 1029, startPoint y: 91, endPoint x: 380, endPoint y: 179, distance: 655.4
click at [1029, 91] on icon at bounding box center [1028, 93] width 10 height 13
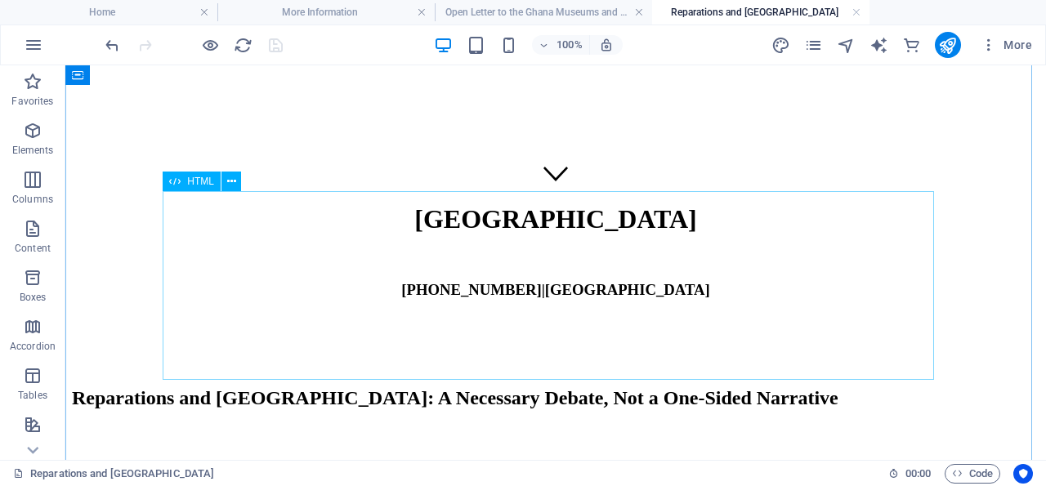
scroll to position [255, 0]
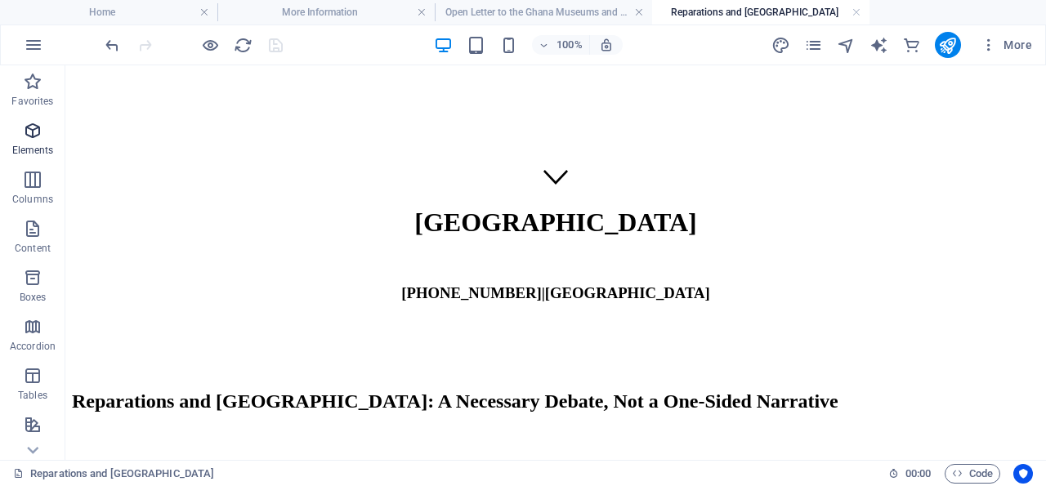
click at [33, 130] on icon "button" at bounding box center [33, 131] width 20 height 20
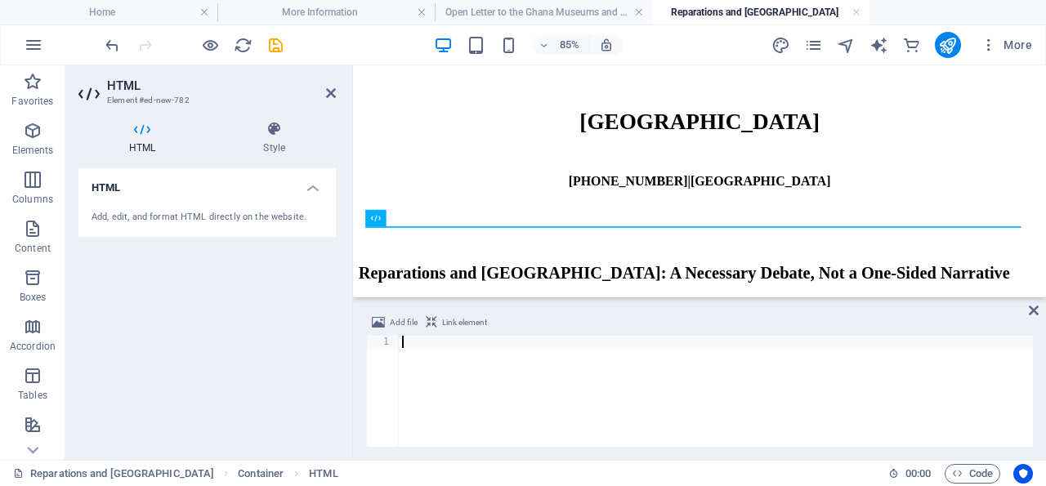
paste textarea "<script async src="https://www.viator.com/orion/partner/widget.js"></script>"
type textarea "<script async src="https://www.viator.com/orion/partner/widget.js"></script>"
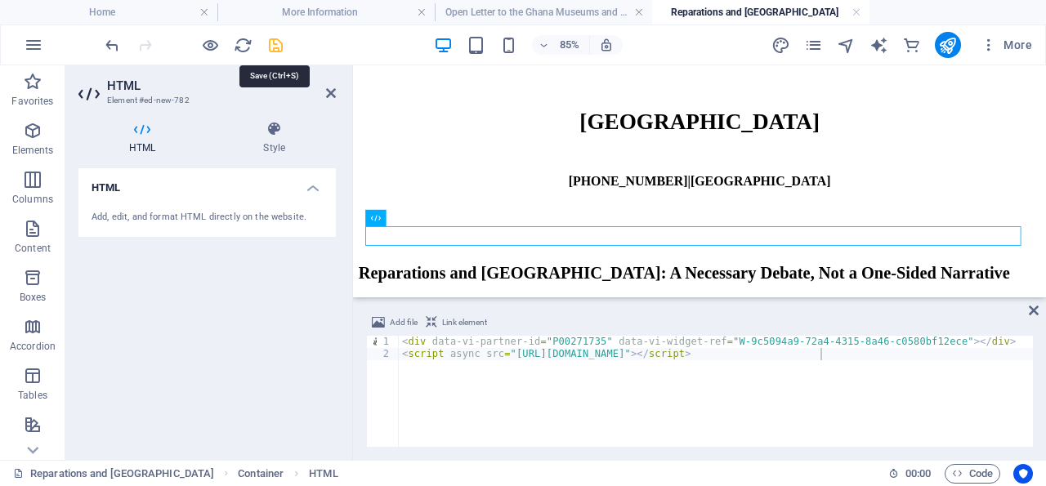
click at [274, 43] on icon "save" at bounding box center [275, 45] width 19 height 19
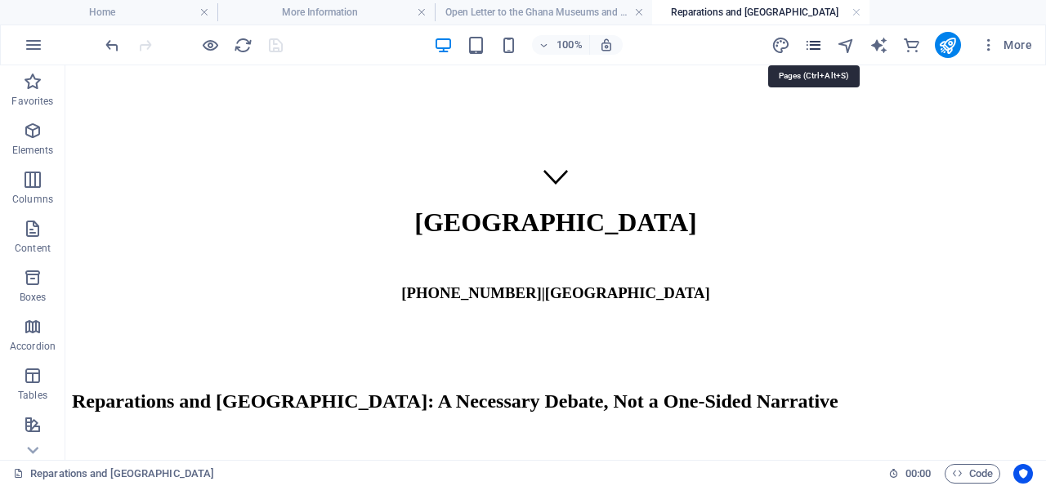
click at [814, 42] on icon "pages" at bounding box center [813, 45] width 19 height 19
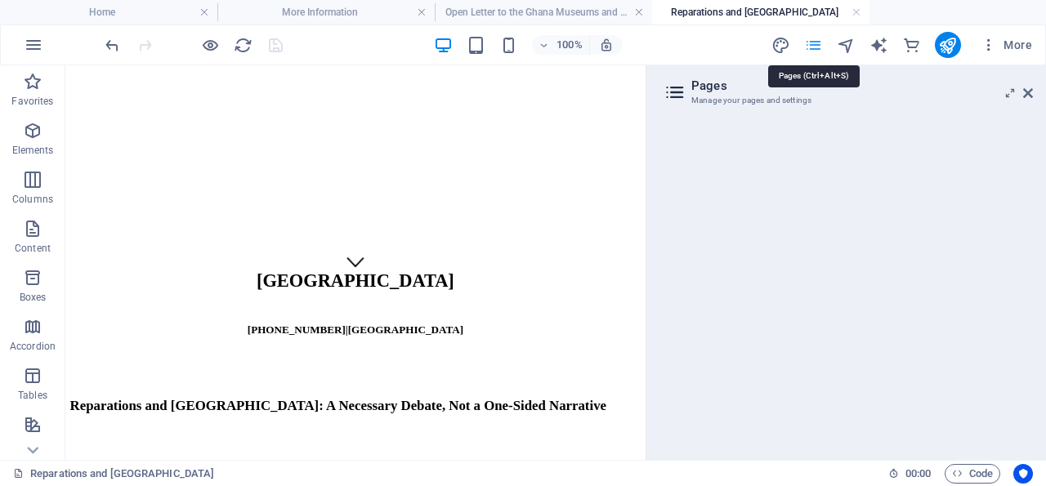
scroll to position [343, 0]
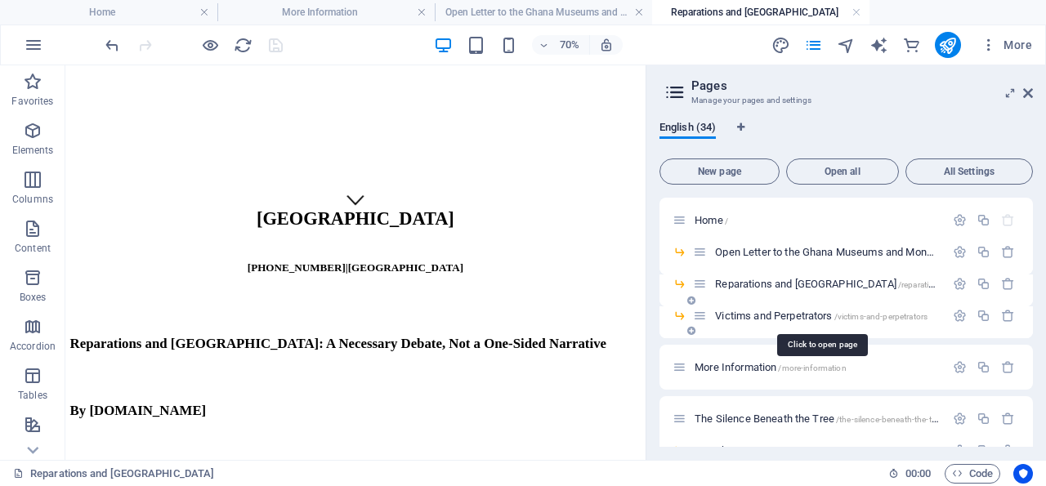
click at [780, 316] on span "Victims and Perpetrators /victims-and-perpetrators" at bounding box center [821, 316] width 212 height 12
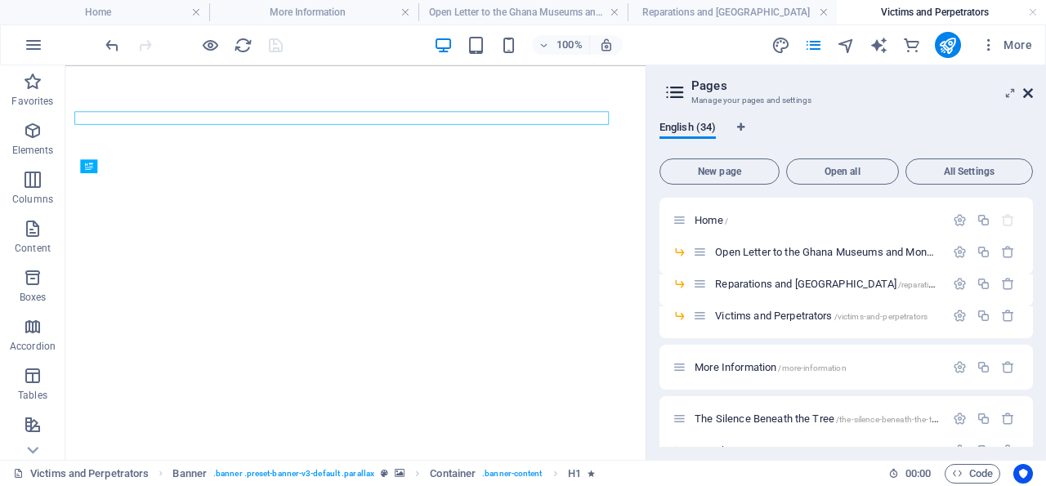
click at [1027, 93] on icon at bounding box center [1028, 93] width 10 height 13
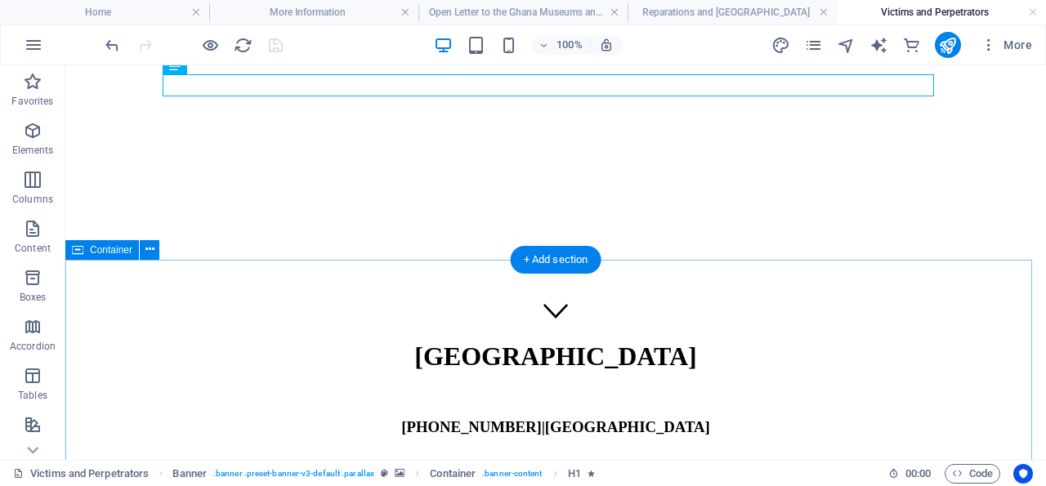
scroll to position [170, 0]
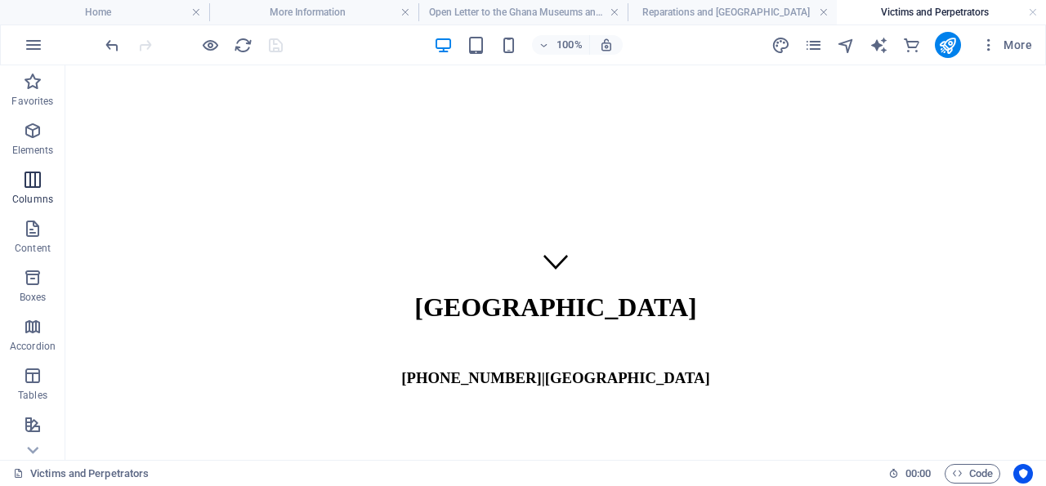
drag, startPoint x: 35, startPoint y: 129, endPoint x: 42, endPoint y: 179, distance: 50.3
click at [34, 128] on icon "button" at bounding box center [33, 131] width 20 height 20
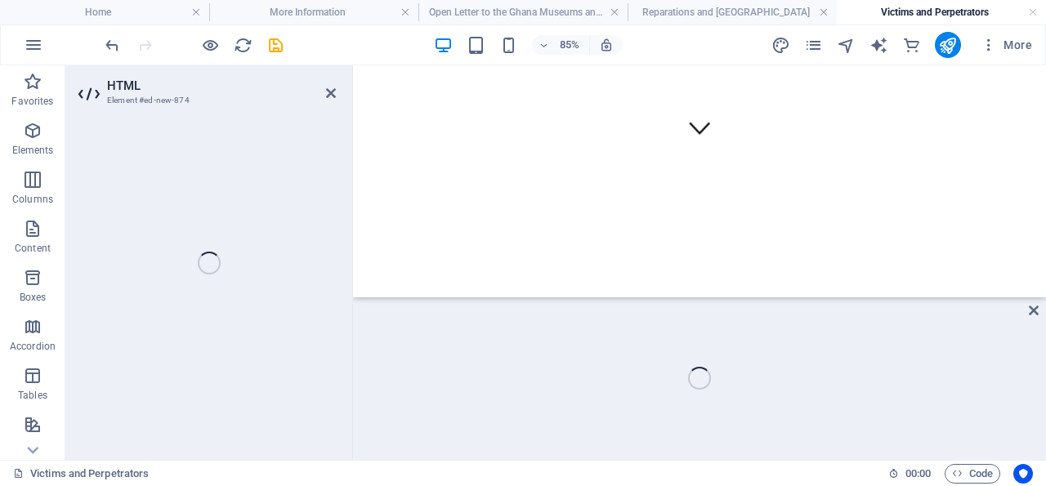
scroll to position [308, 0]
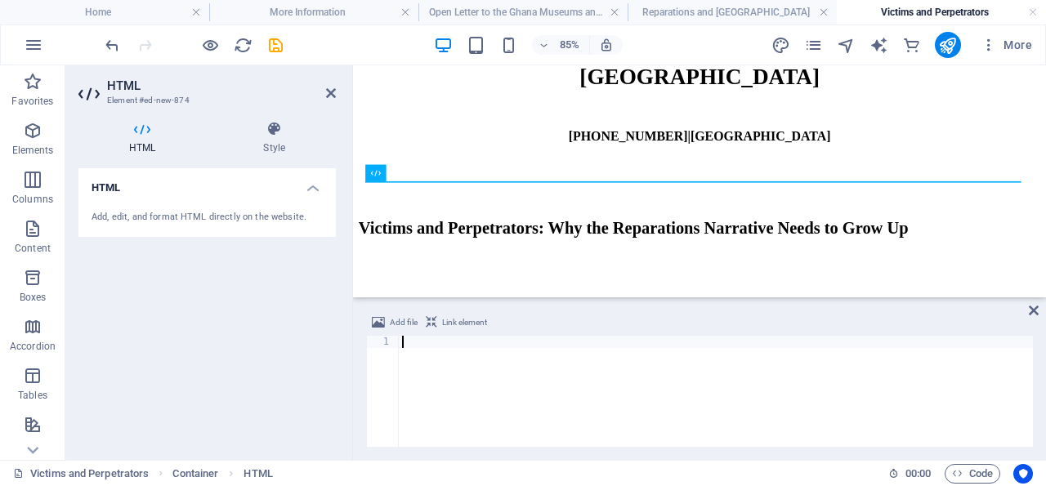
paste textarea "<script async src="https://www.viator.com/orion/partner/widget.js"></script>"
type textarea "<script async src="https://www.viator.com/orion/partner/widget.js"></script>"
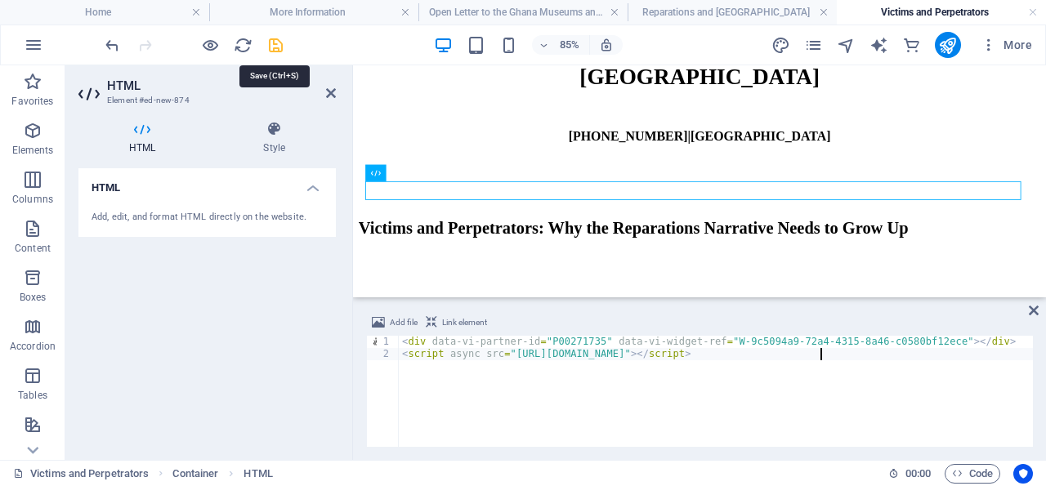
click at [275, 44] on icon "save" at bounding box center [275, 45] width 19 height 19
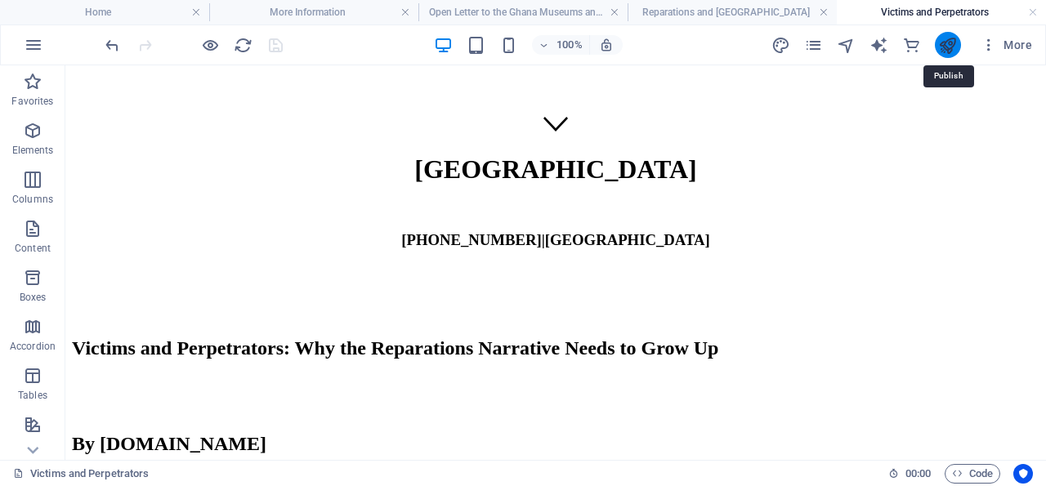
click at [948, 47] on icon "publish" at bounding box center [947, 45] width 19 height 19
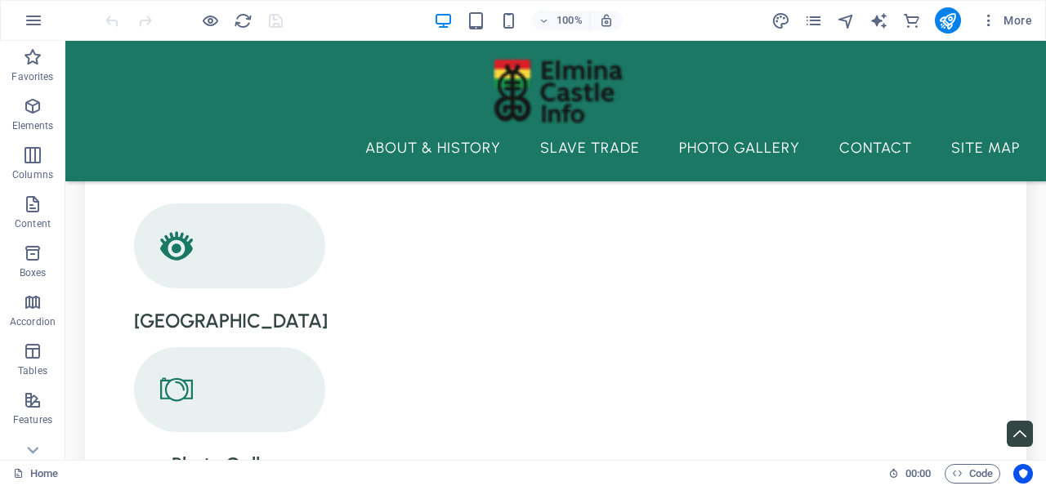
scroll to position [1637, 0]
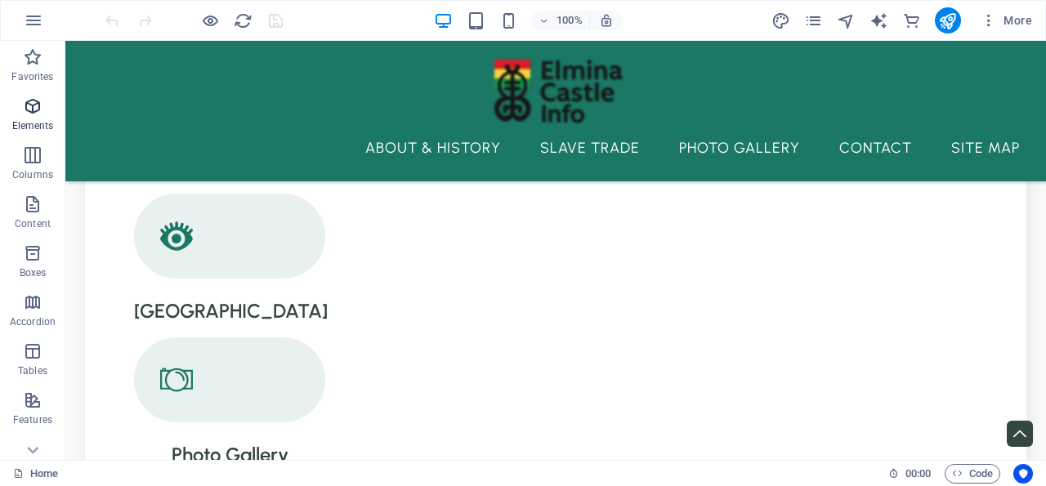
click at [35, 104] on icon "button" at bounding box center [33, 106] width 20 height 20
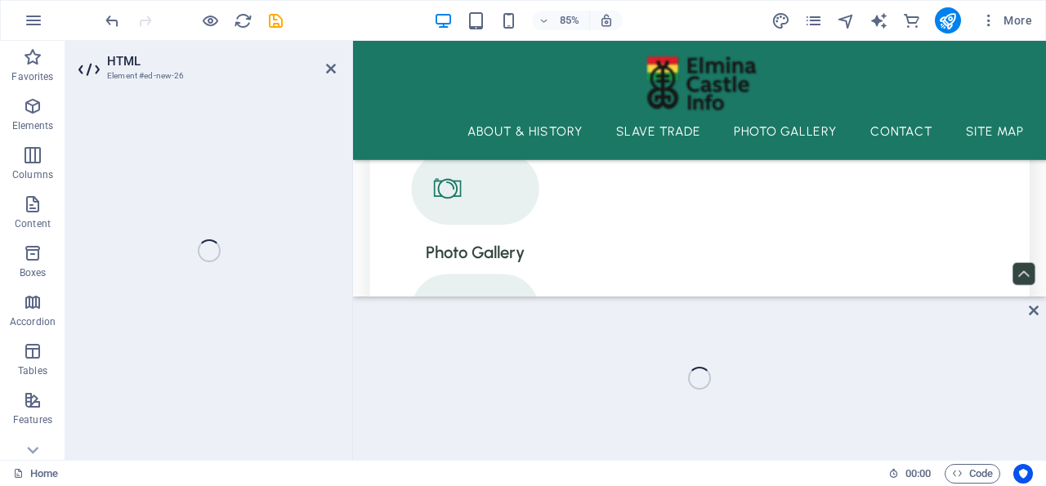
scroll to position [1904, 0]
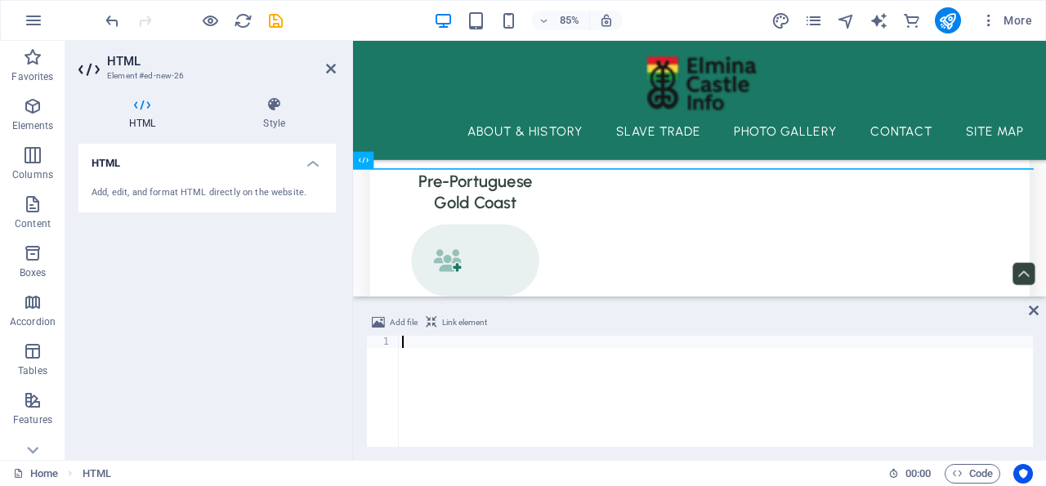
paste textarea "<script async src="https://www.viator.com/orion/partner/widget.js"></script>"
type textarea "<script async src="https://www.viator.com/orion/partner/widget.js"></script>"
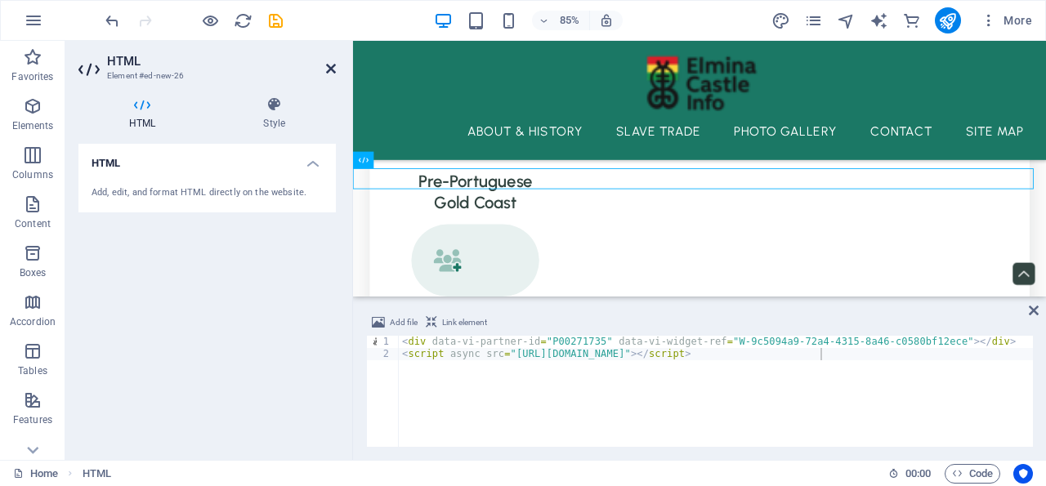
click at [332, 67] on icon at bounding box center [331, 68] width 10 height 13
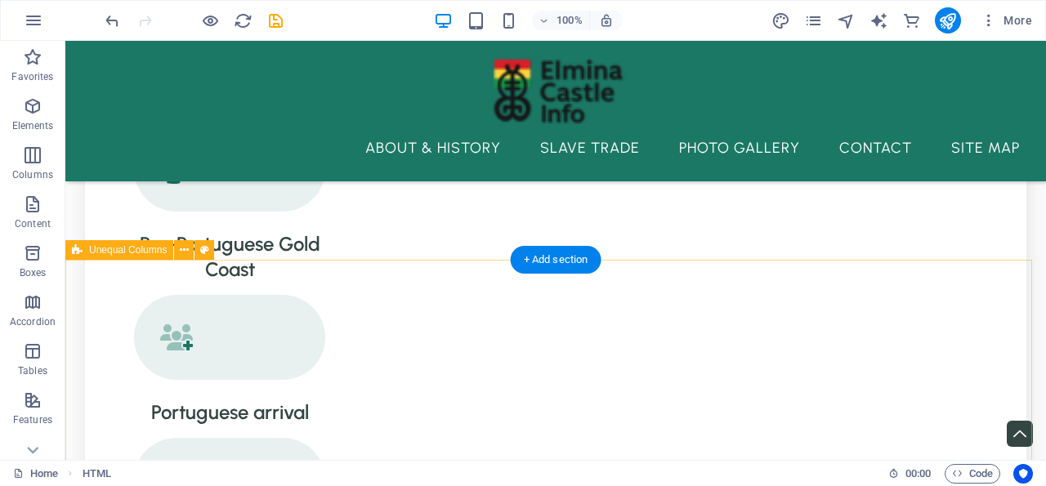
scroll to position [1778, 0]
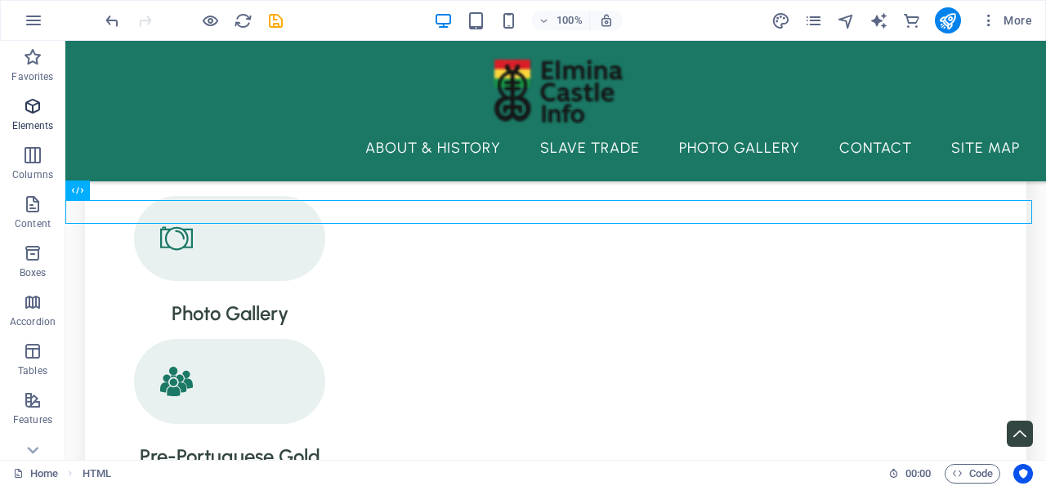
click at [29, 100] on icon "button" at bounding box center [33, 106] width 20 height 20
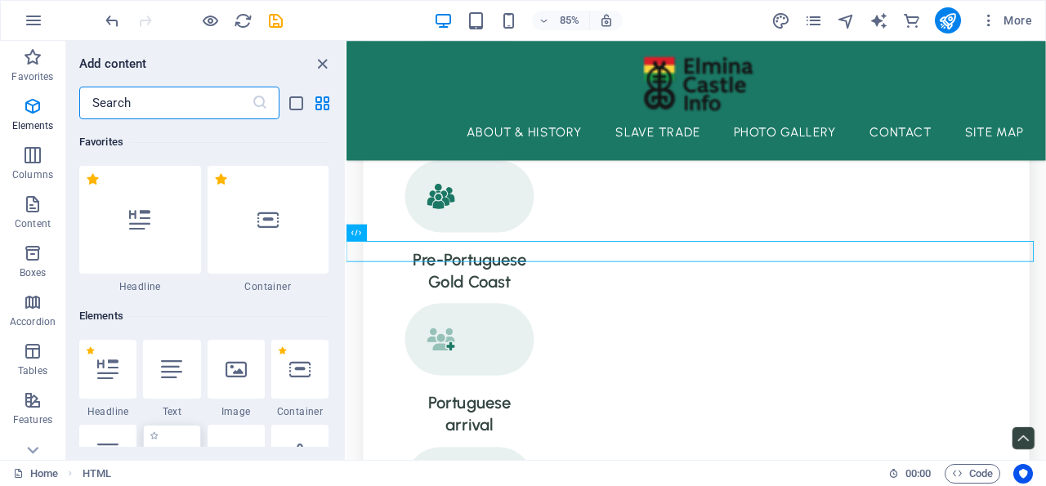
scroll to position [174, 0]
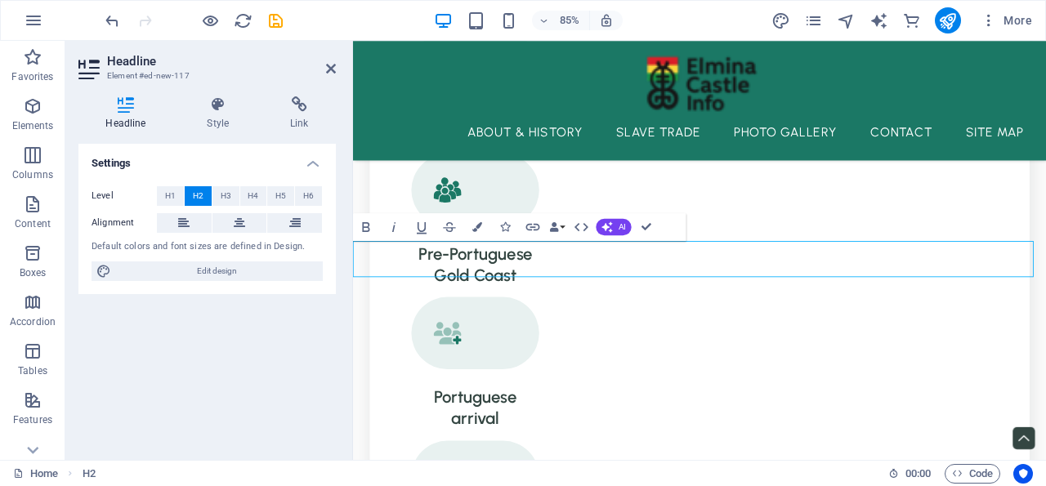
drag, startPoint x: 948, startPoint y: 294, endPoint x: 355, endPoint y: 286, distance: 593.1
click at [242, 221] on icon at bounding box center [239, 223] width 11 height 20
drag, startPoint x: 332, startPoint y: 67, endPoint x: 256, endPoint y: 212, distance: 163.3
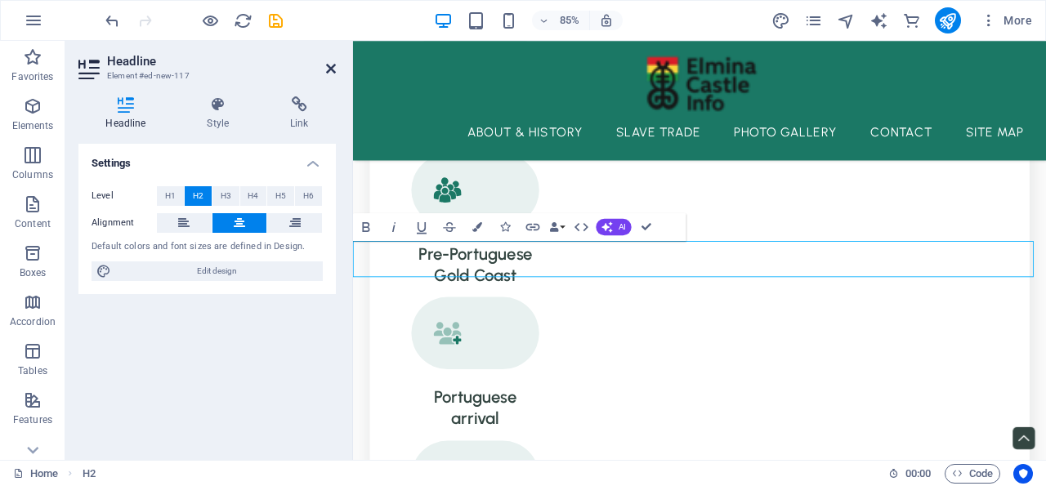
click at [332, 67] on icon at bounding box center [331, 68] width 10 height 13
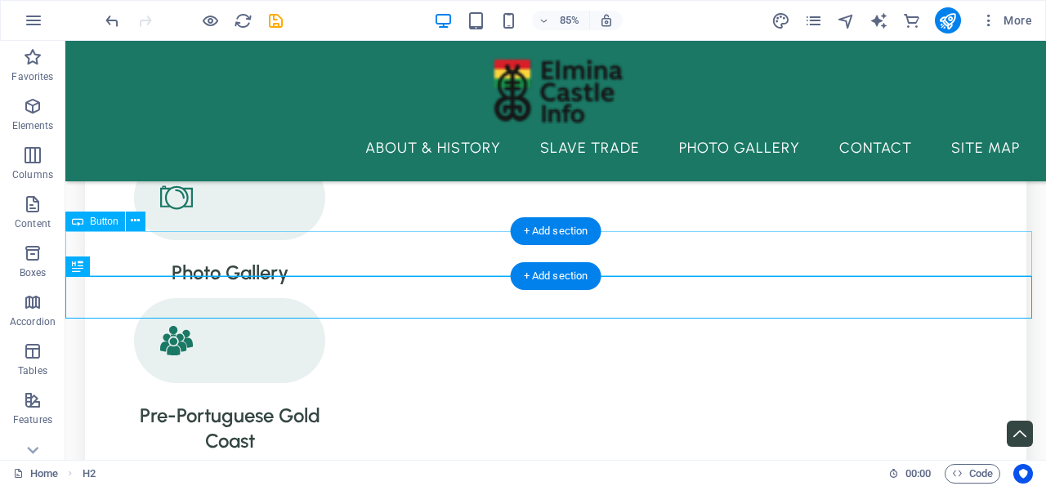
scroll to position [1701, 0]
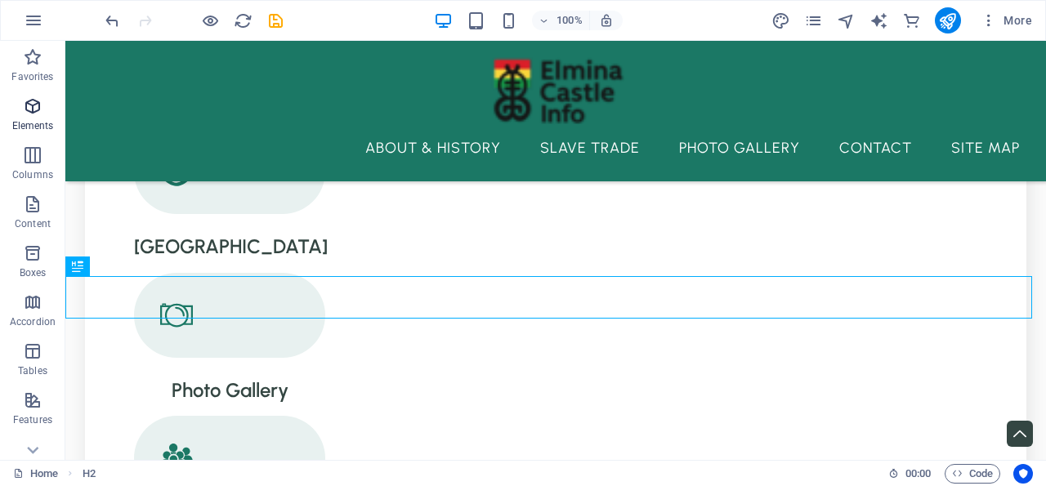
click at [35, 100] on icon "button" at bounding box center [33, 106] width 20 height 20
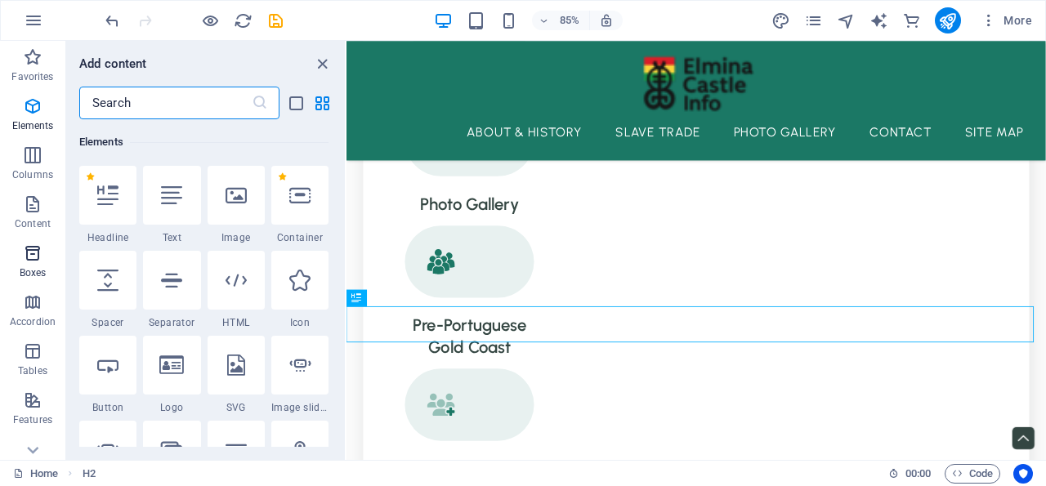
scroll to position [174, 0]
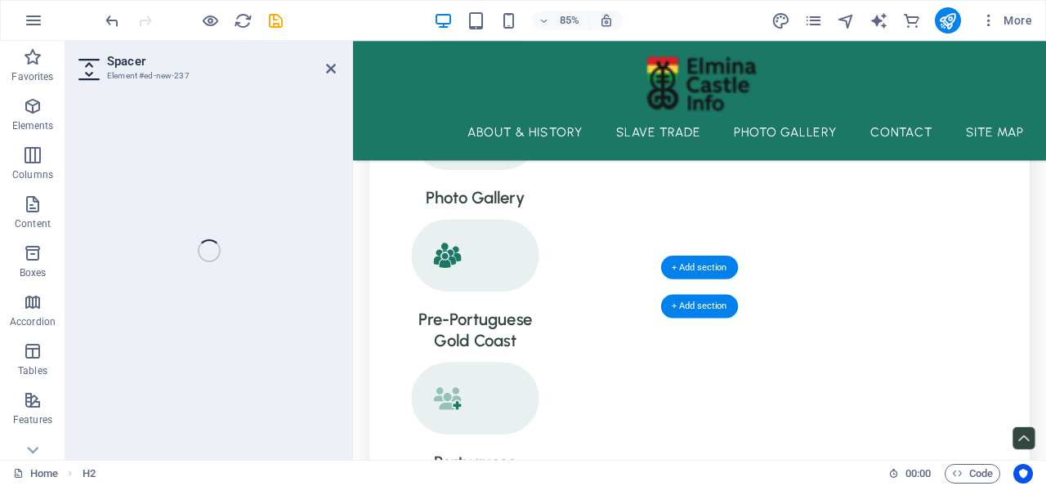
select select "px"
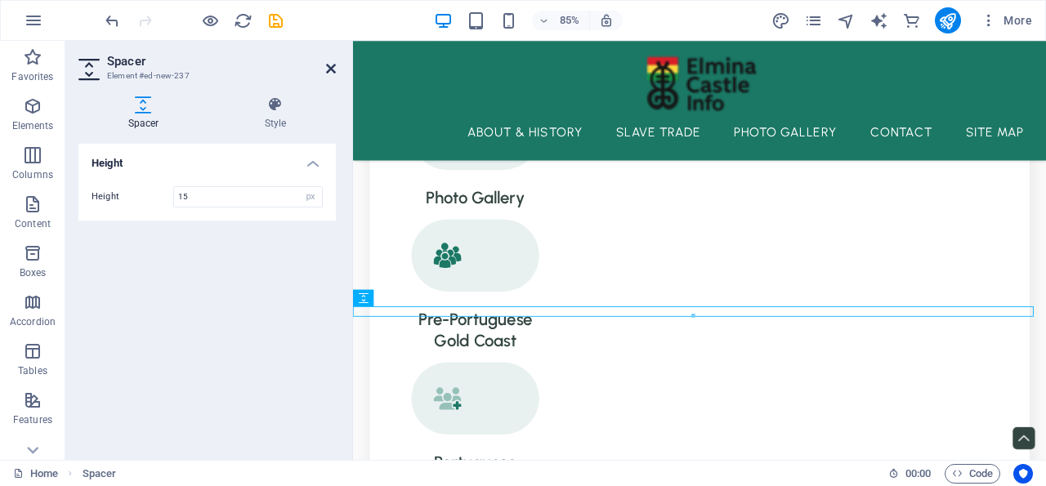
type input "15"
drag, startPoint x: 329, startPoint y: 65, endPoint x: 262, endPoint y: 133, distance: 95.9
click at [329, 65] on icon at bounding box center [331, 68] width 10 height 13
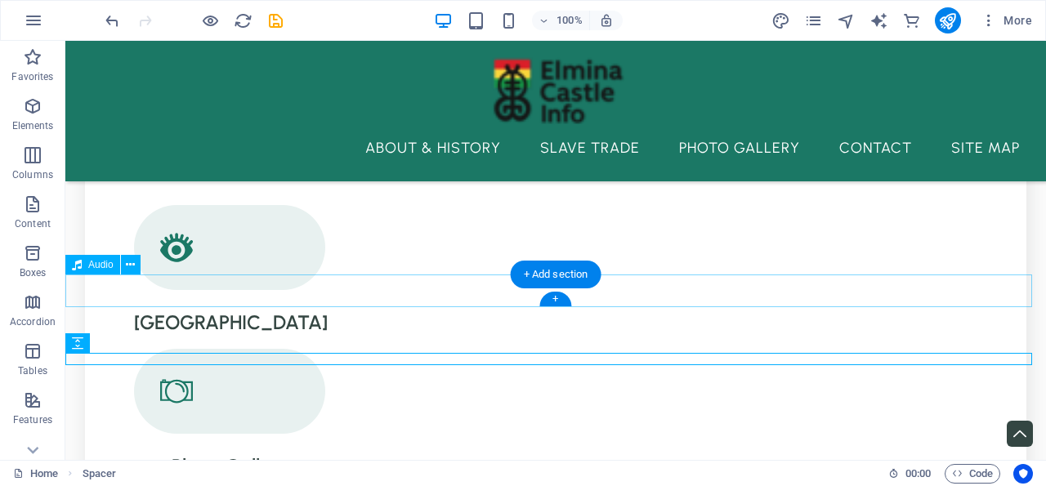
scroll to position [1710, 0]
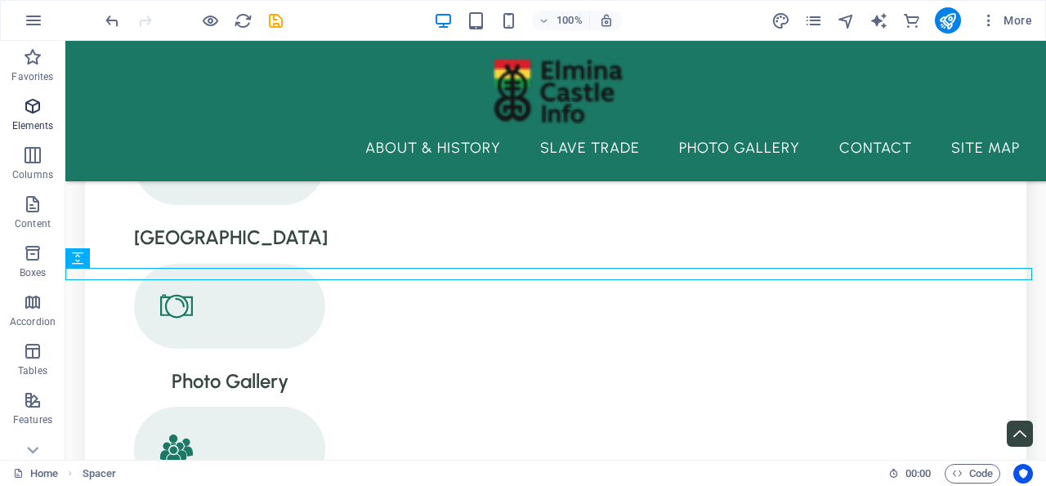
click at [32, 100] on icon "button" at bounding box center [33, 106] width 20 height 20
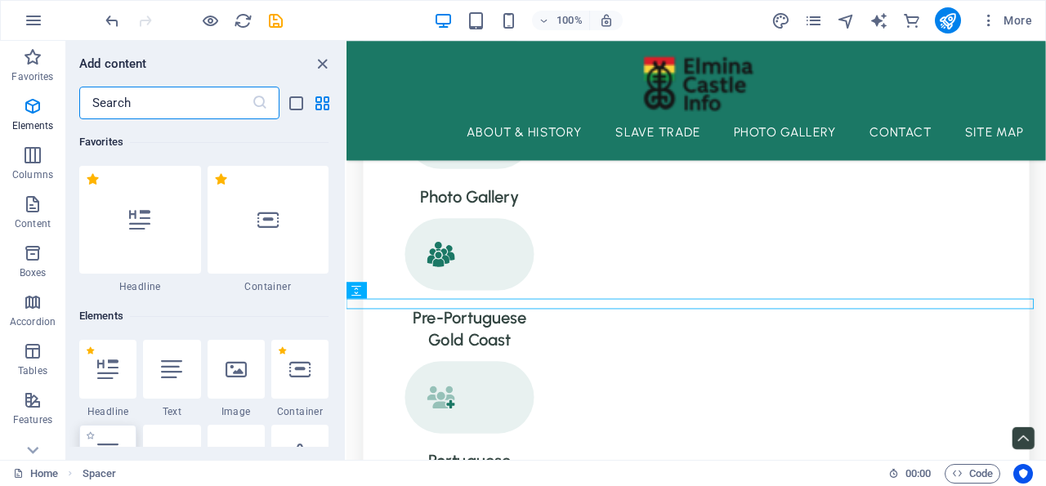
scroll to position [173, 0]
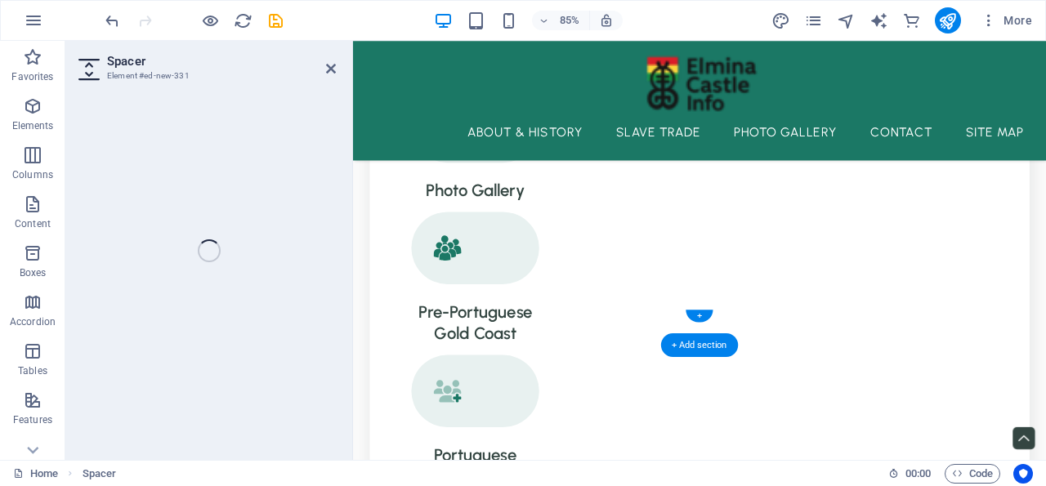
select select "px"
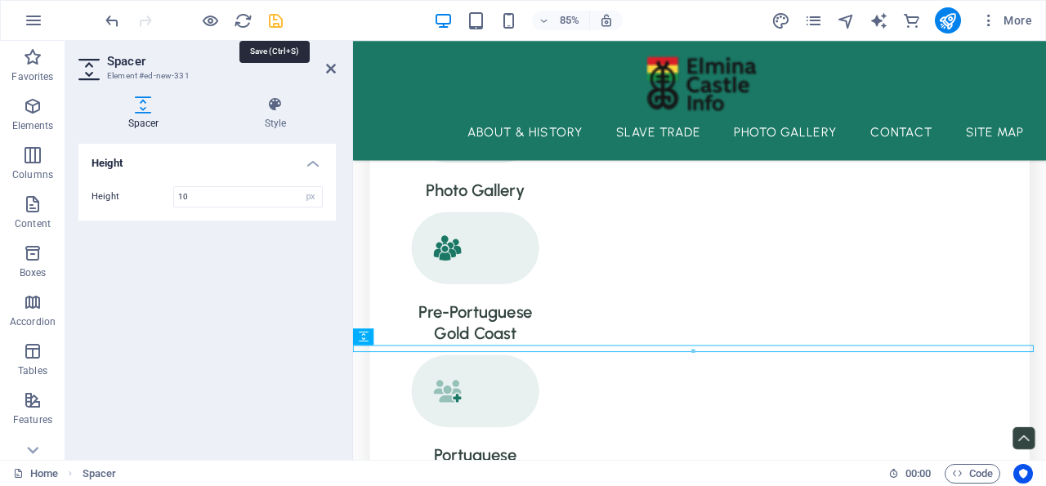
type input "10"
click at [275, 18] on icon "save" at bounding box center [275, 20] width 19 height 19
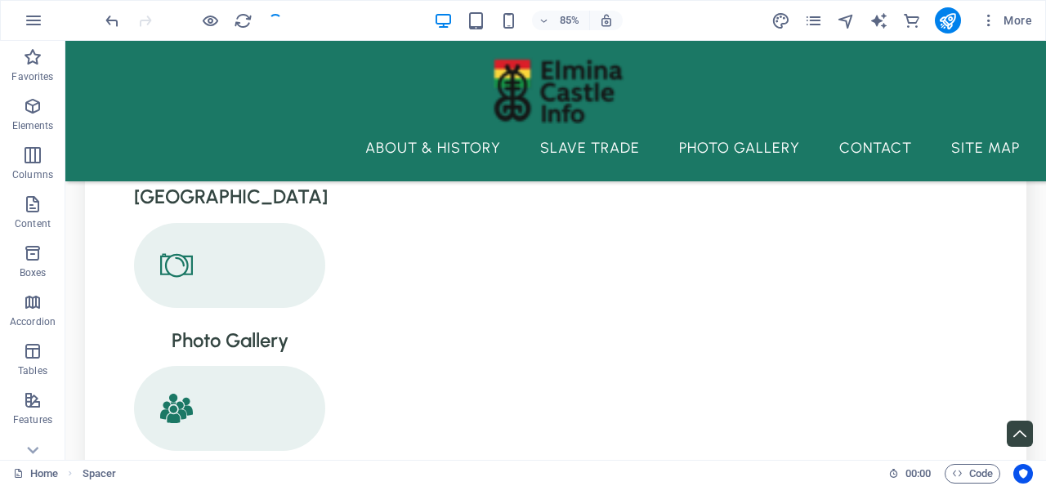
checkbox input "false"
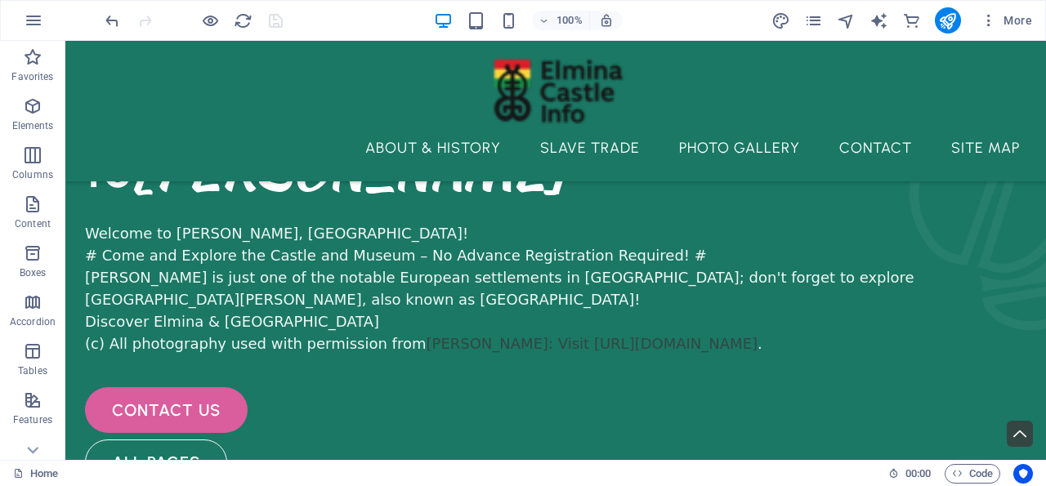
scroll to position [0, 0]
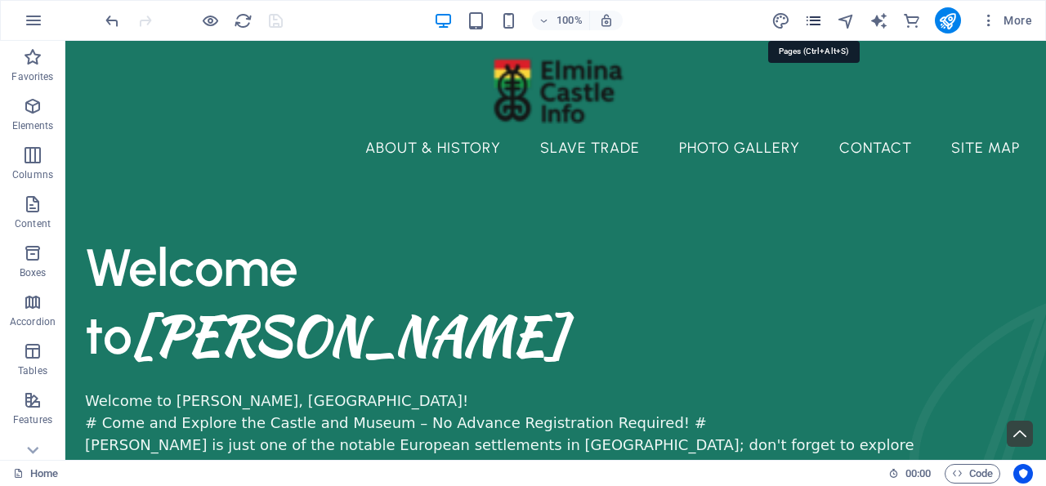
click at [816, 17] on icon "pages" at bounding box center [813, 20] width 19 height 19
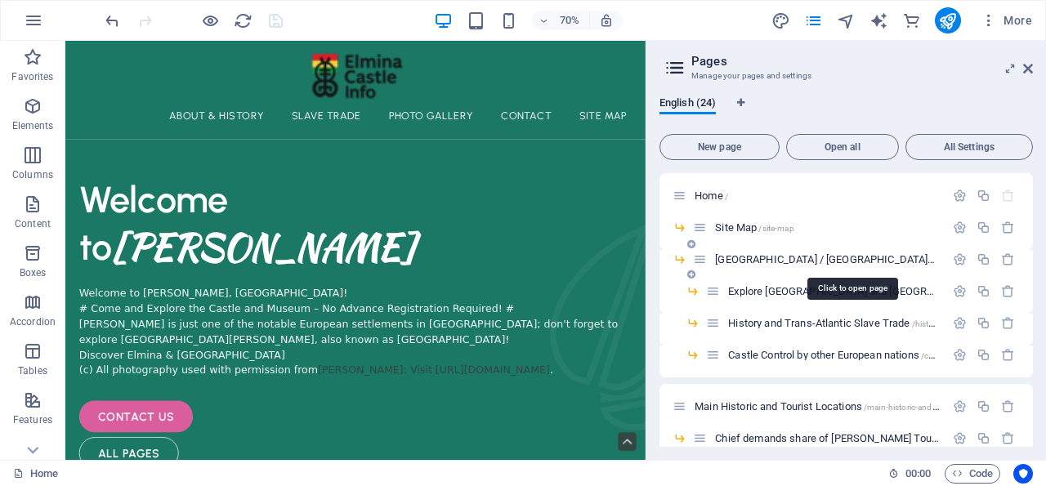
click at [800, 257] on span "Fort St Jago / Fort Conraadsburg /fort-st-jago-fort-conraadsburg" at bounding box center [900, 259] width 371 height 12
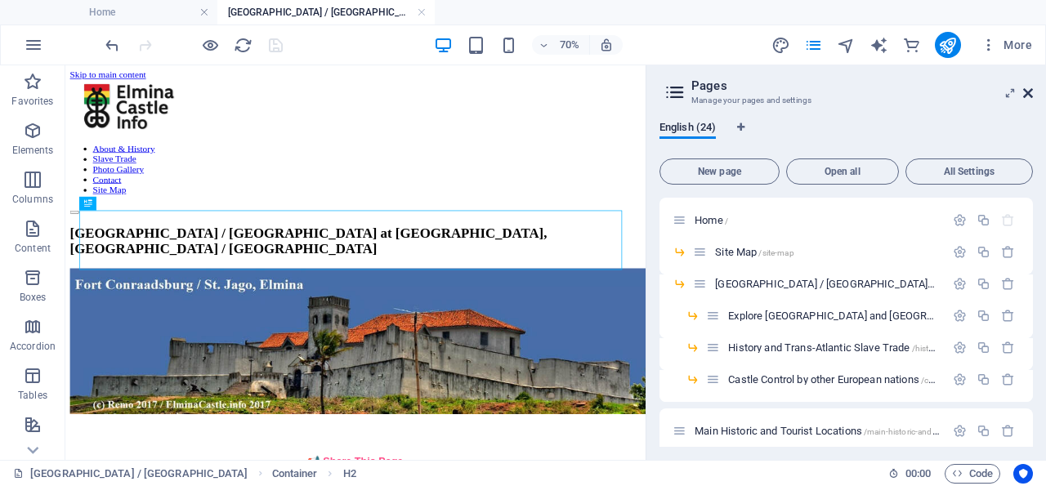
click at [1030, 89] on icon at bounding box center [1028, 93] width 10 height 13
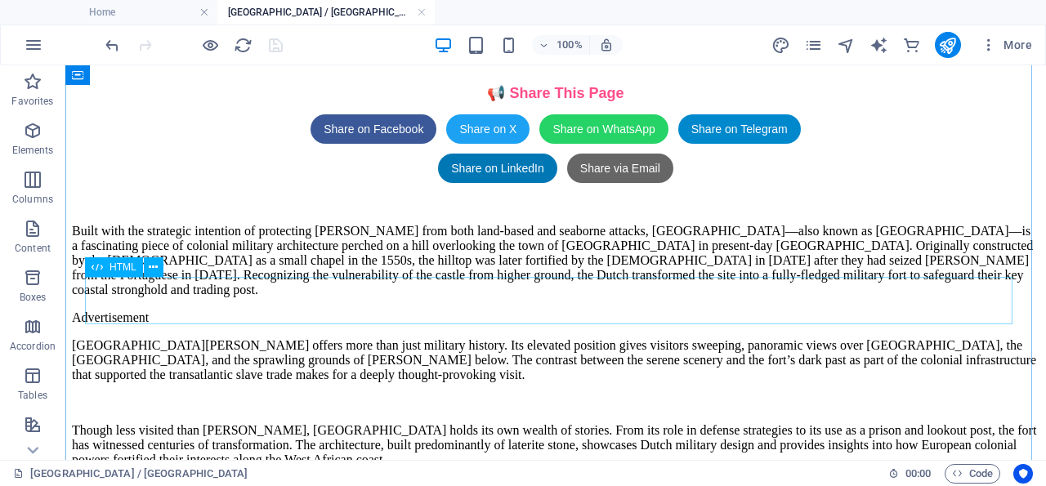
scroll to position [595, 0]
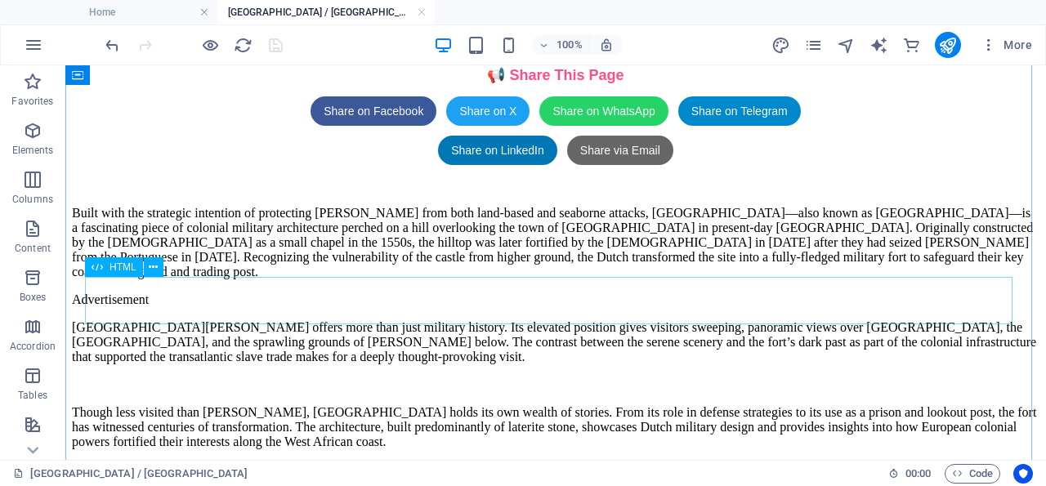
click at [328, 320] on div at bounding box center [555, 320] width 967 height 0
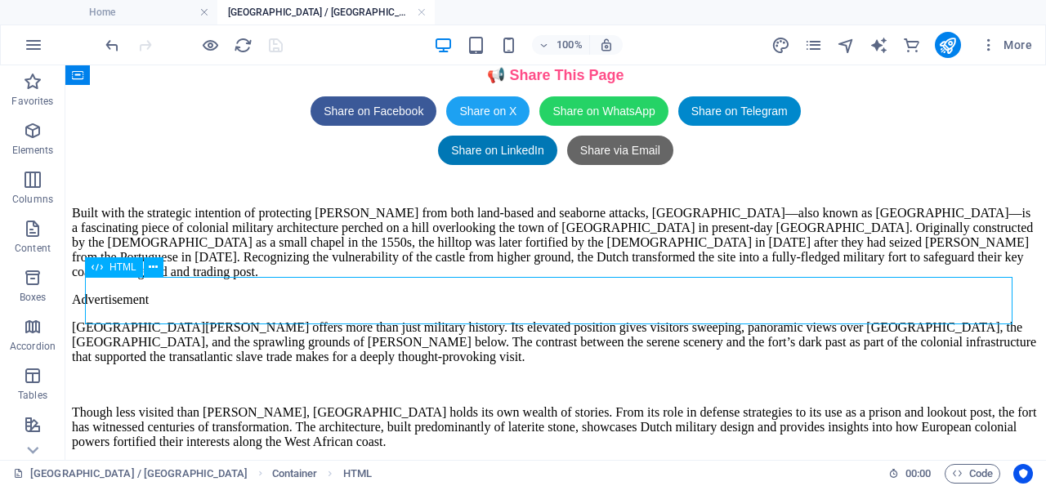
click at [328, 320] on div at bounding box center [555, 320] width 967 height 0
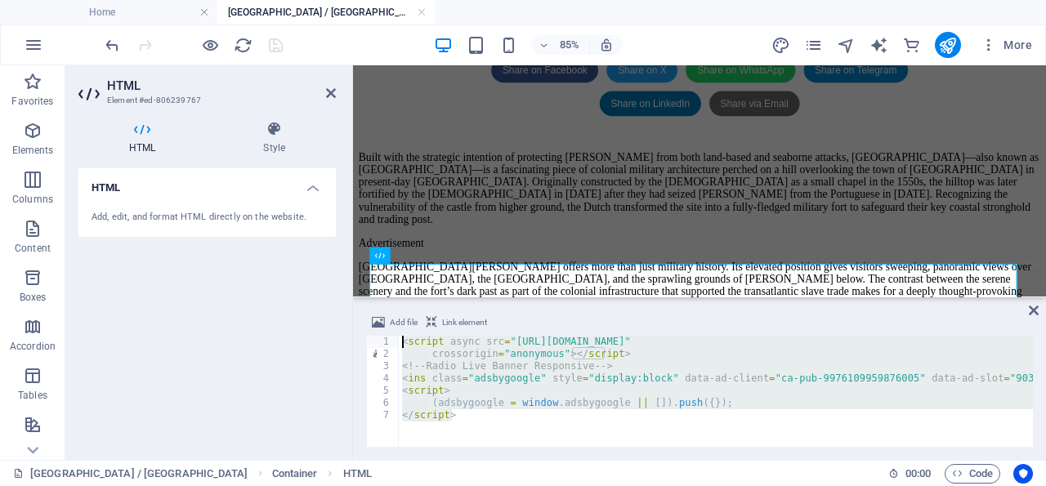
drag, startPoint x: 502, startPoint y: 426, endPoint x: 347, endPoint y: 272, distance: 218.3
click at [399, 336] on div "< script async src = "https://pagead2.googlesyndication.com/pagead/js/adsbygoog…" at bounding box center [716, 391] width 634 height 111
paste textarea "www.viator.com/orion/partner/widget.j"
type textarea "<script async src="https://www.viator.com/orion/partner/widget.js"></script>"
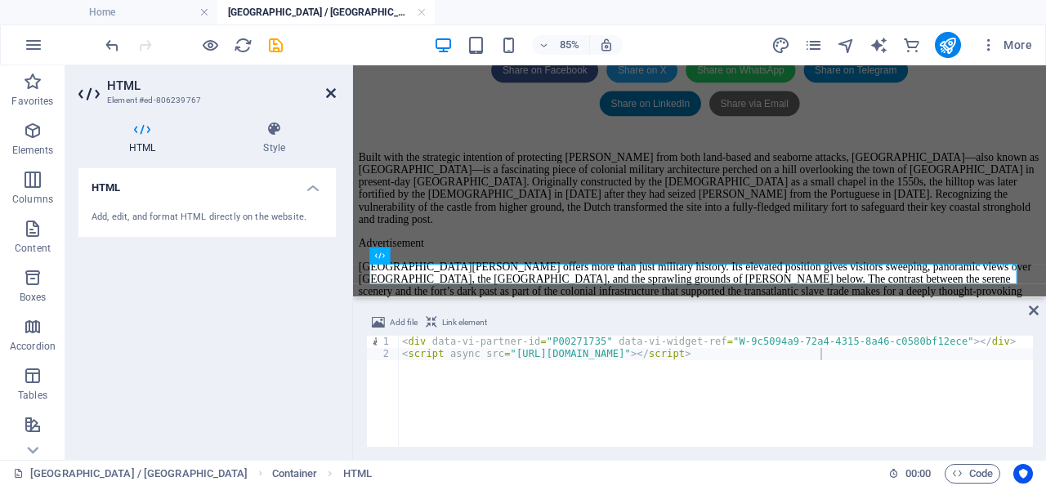
drag, startPoint x: 332, startPoint y: 91, endPoint x: 265, endPoint y: 26, distance: 93.0
click at [332, 91] on icon at bounding box center [331, 93] width 10 height 13
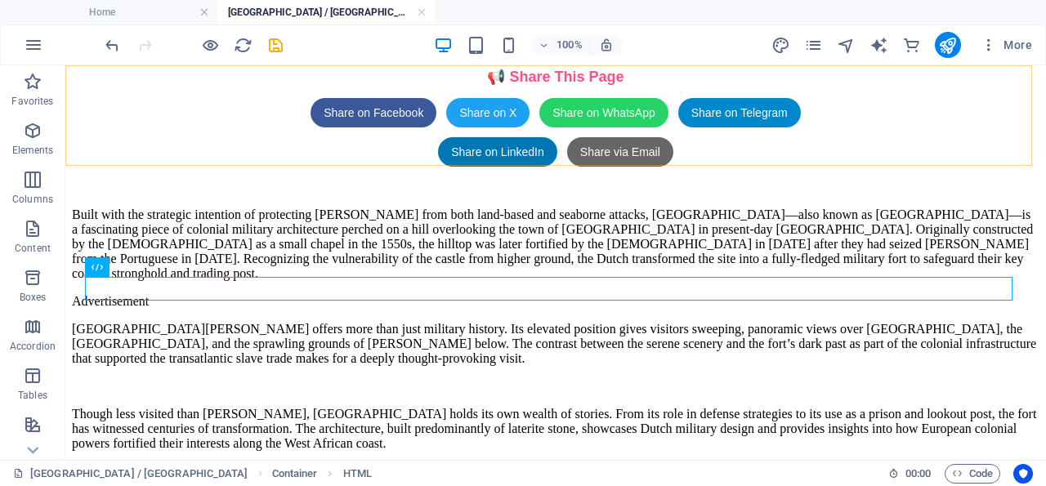
scroll to position [595, 0]
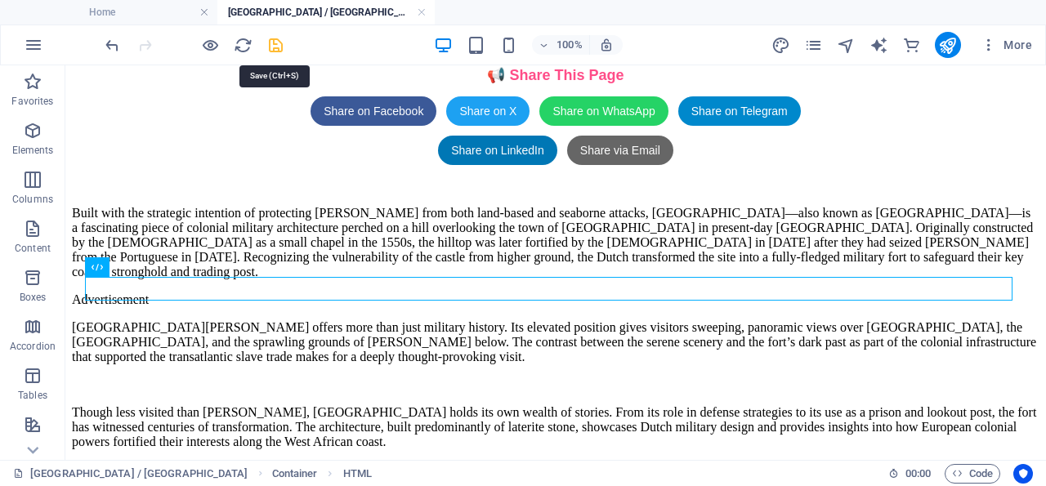
drag, startPoint x: 274, startPoint y: 43, endPoint x: 221, endPoint y: 163, distance: 130.5
click at [274, 43] on icon "save" at bounding box center [275, 45] width 19 height 19
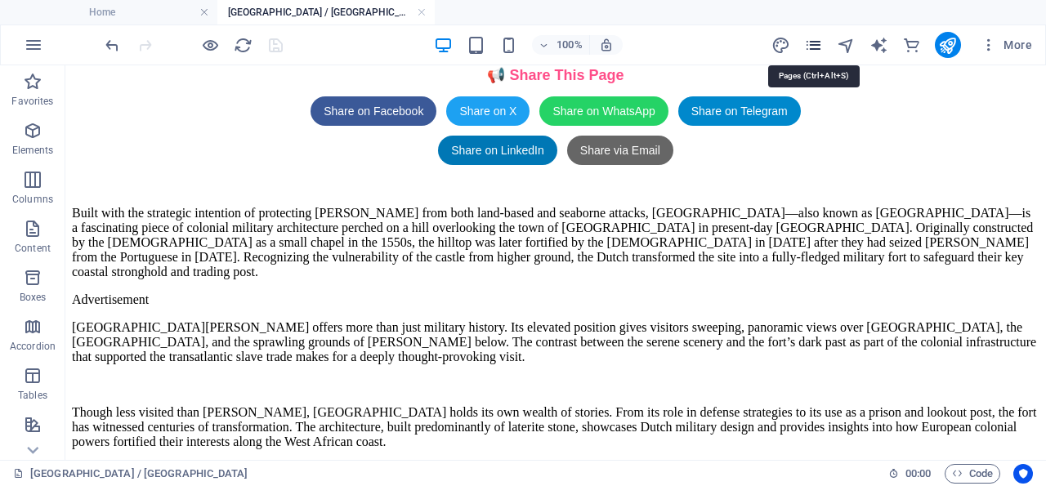
click at [814, 41] on icon "pages" at bounding box center [813, 45] width 19 height 19
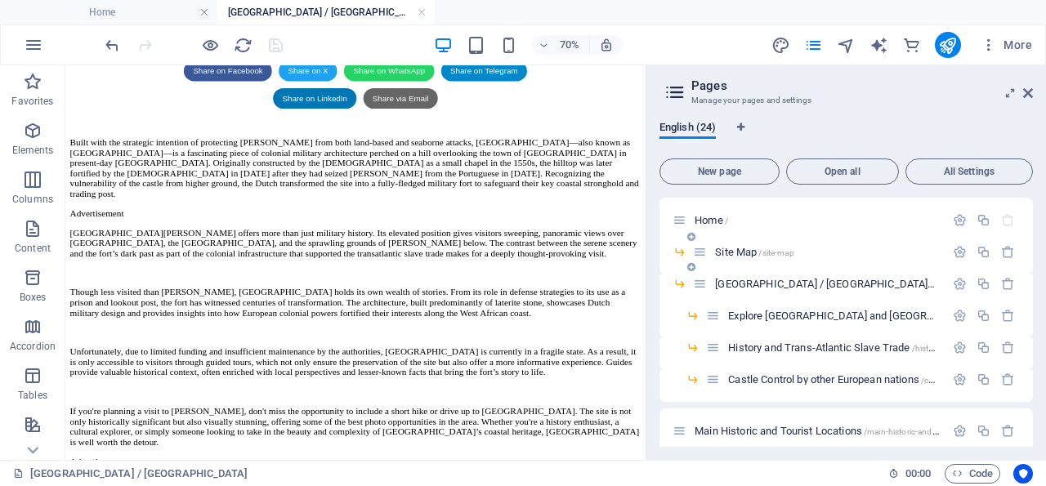
scroll to position [597, 0]
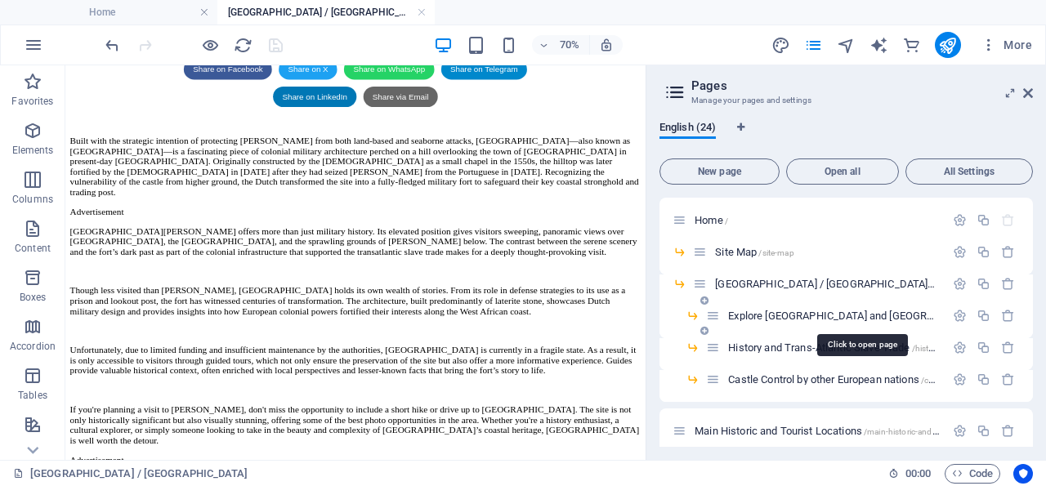
click at [810, 316] on span "Explore Elmina and Cape Coast /explore-elmina-and-cape-coast" at bounding box center [948, 316] width 440 height 12
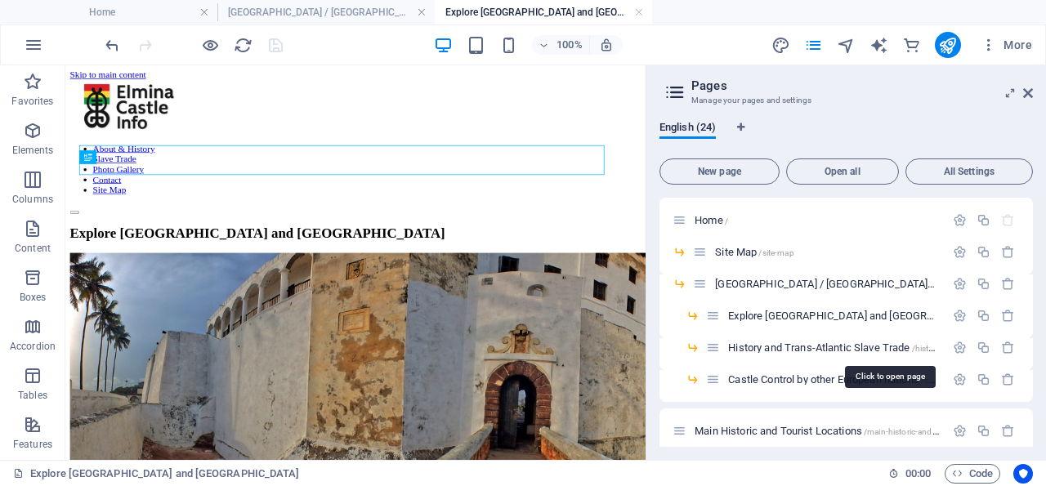
scroll to position [0, 0]
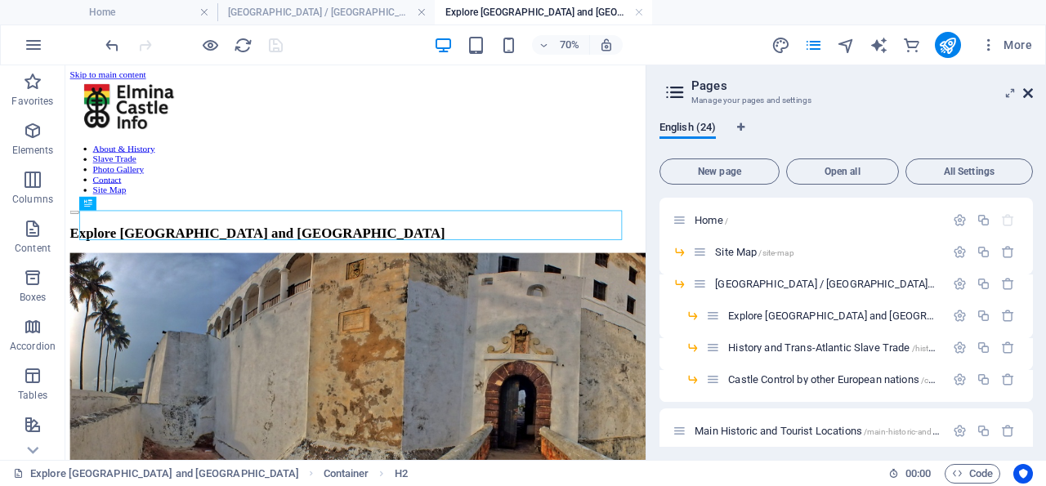
drag, startPoint x: 1028, startPoint y: 94, endPoint x: 305, endPoint y: 174, distance: 726.5
click at [1028, 94] on icon at bounding box center [1028, 93] width 10 height 13
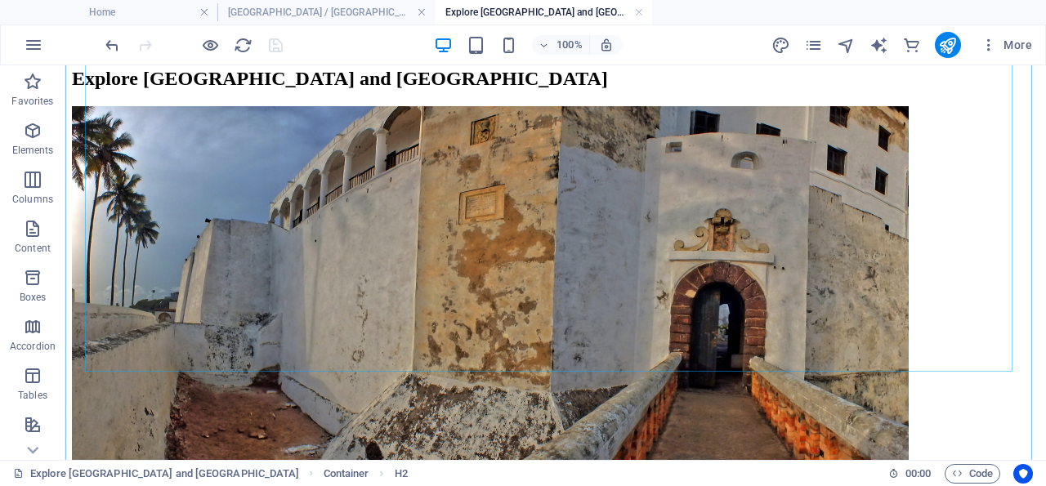
scroll to position [340, 0]
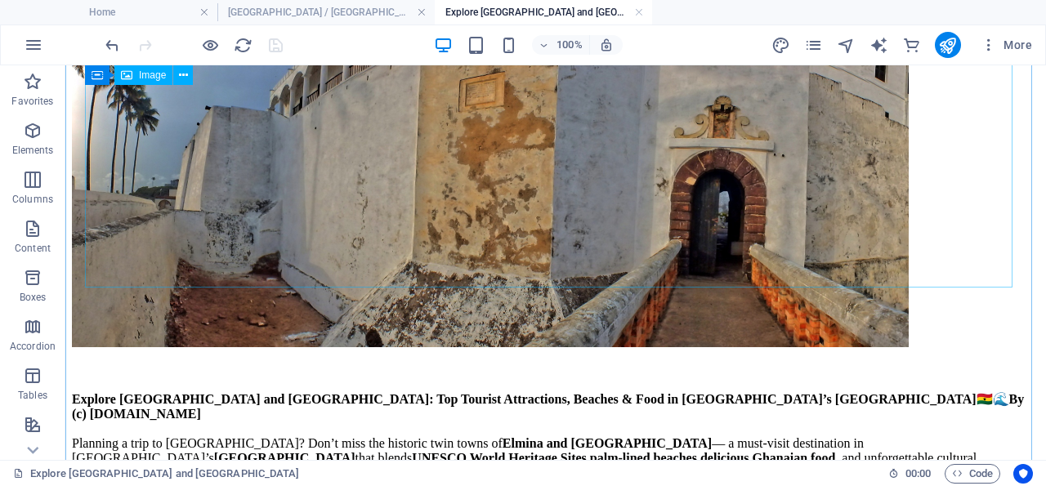
click at [457, 214] on figure at bounding box center [555, 171] width 967 height 357
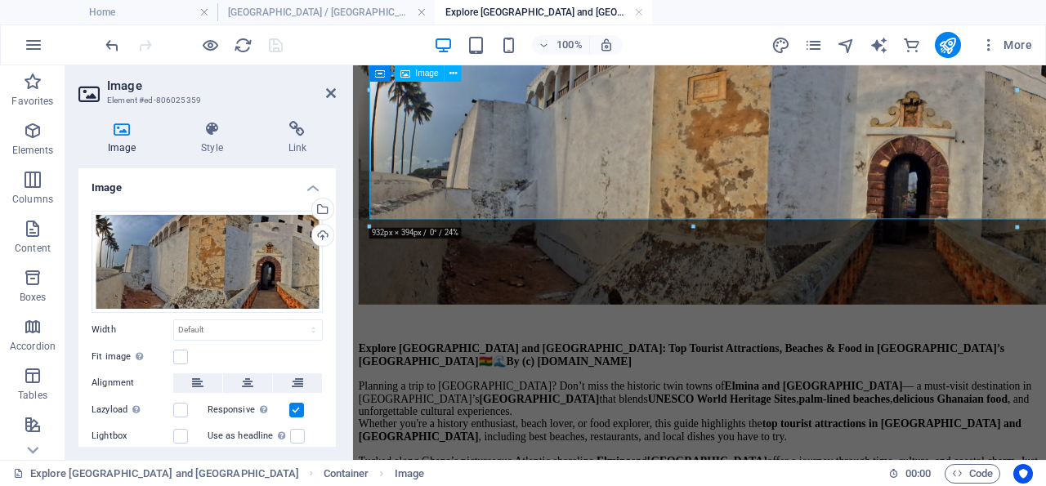
scroll to position [381, 0]
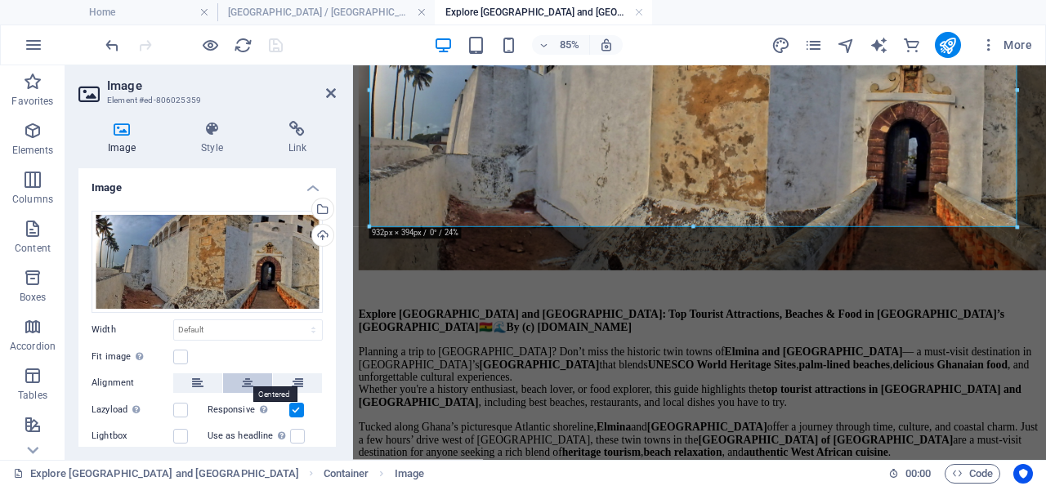
click at [242, 376] on icon at bounding box center [247, 383] width 11 height 20
drag, startPoint x: 275, startPoint y: 40, endPoint x: 430, endPoint y: 187, distance: 213.8
click at [275, 40] on icon "save" at bounding box center [275, 45] width 19 height 19
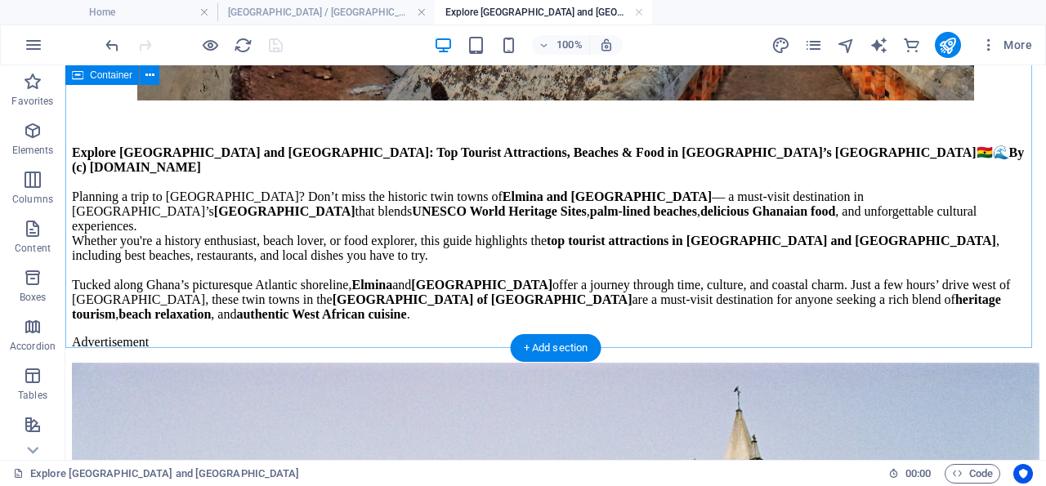
scroll to position [680, 0]
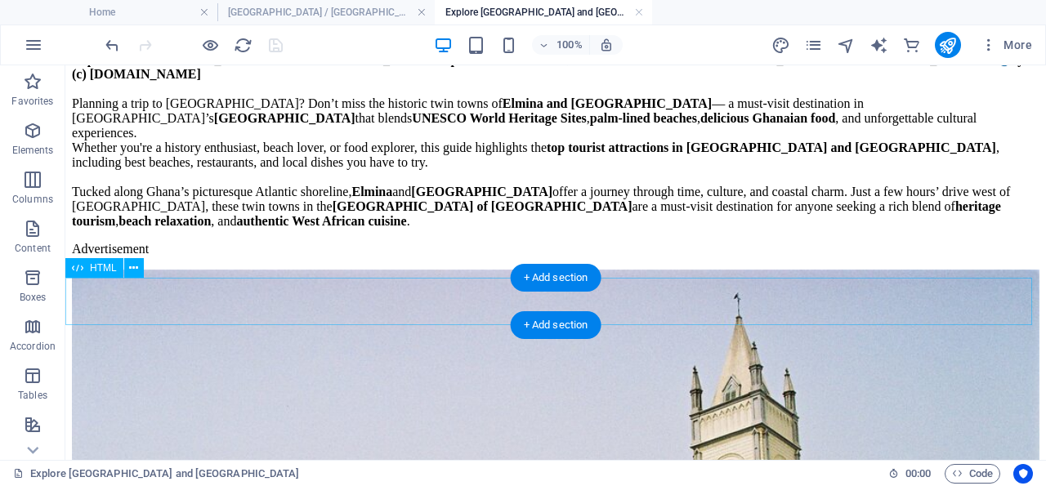
click at [207, 270] on div at bounding box center [555, 270] width 967 height 0
click at [269, 270] on div at bounding box center [555, 270] width 967 height 0
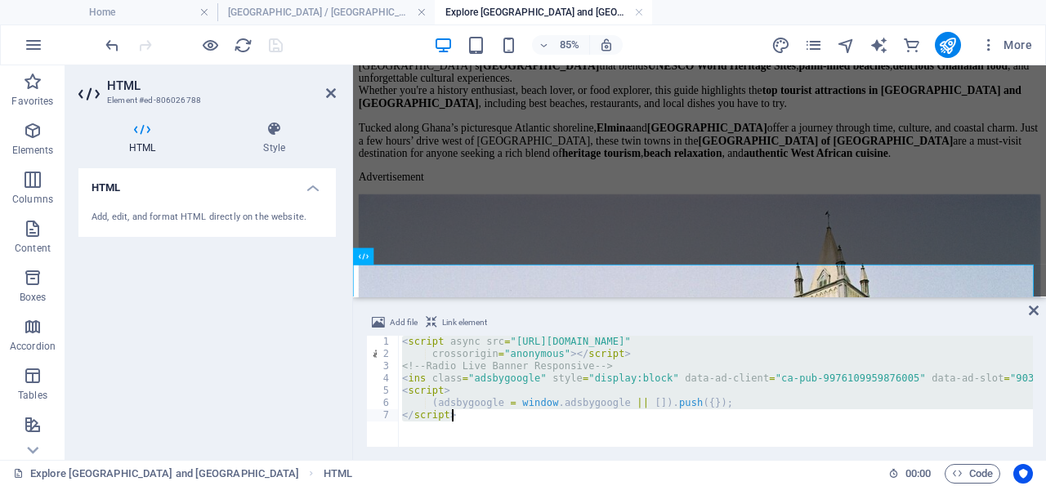
drag, startPoint x: 400, startPoint y: 341, endPoint x: 560, endPoint y: 462, distance: 200.0
click at [560, 447] on div "< script async src = "https://pagead2.googlesyndication.com/pagead/js/adsbygoog…" at bounding box center [716, 391] width 634 height 111
paste textarea "<script async src="https://www.viator.com/orion/partner/widget.js">"
type textarea "<script async src="https://www.viator.com/orion/partner/widget.js"></script>"
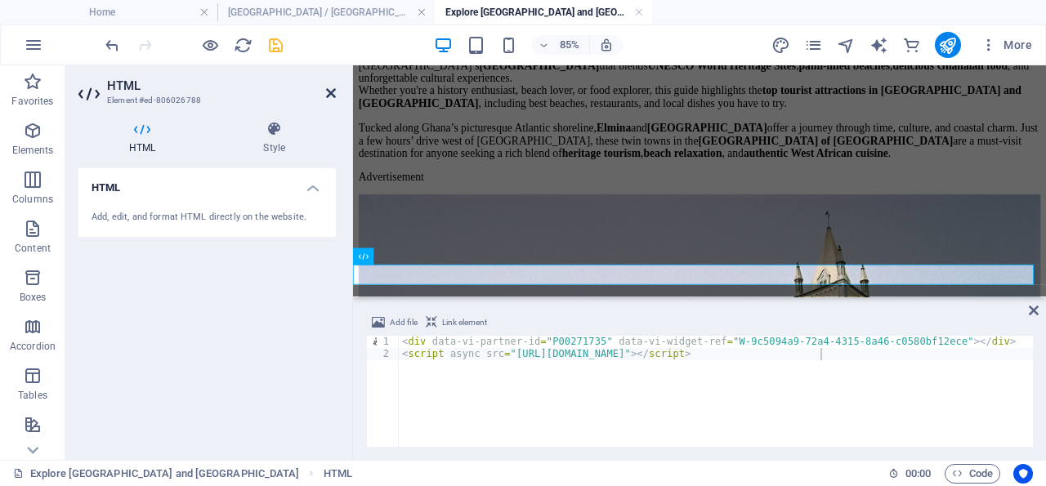
click at [331, 91] on icon at bounding box center [331, 93] width 10 height 13
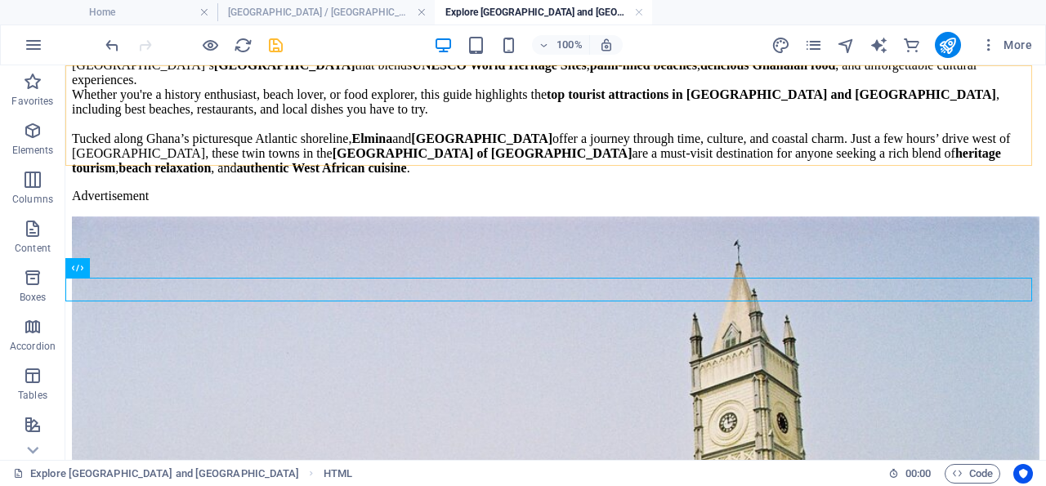
scroll to position [680, 0]
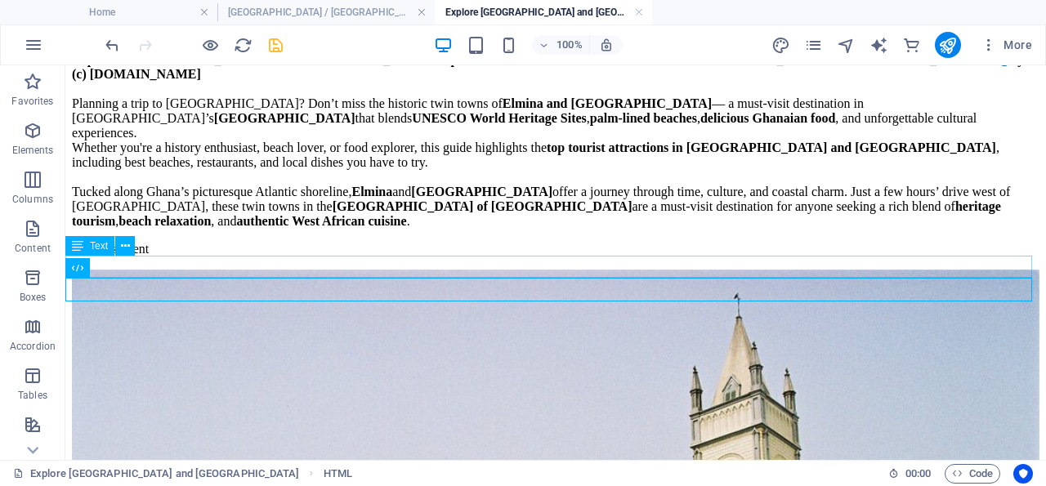
click at [184, 256] on div "Advertisement" at bounding box center [555, 249] width 967 height 15
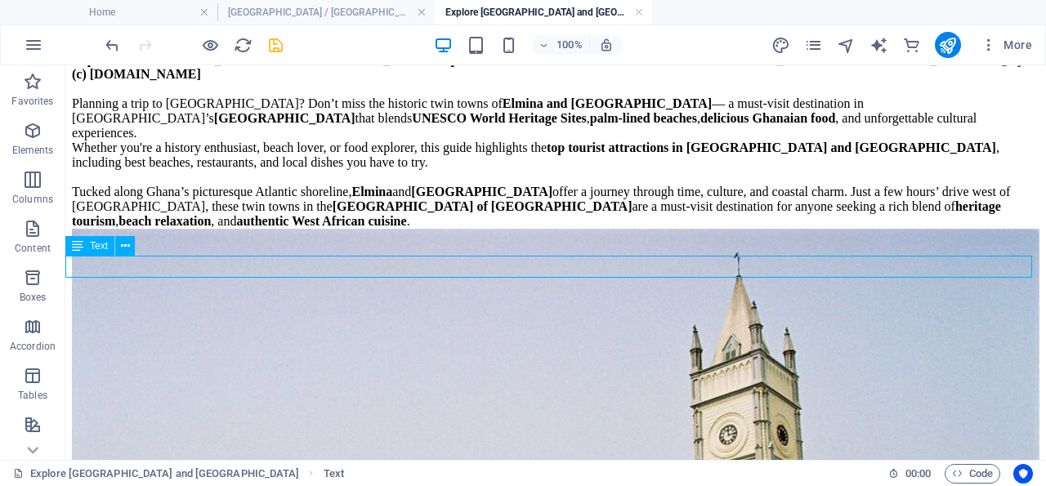
scroll to position [733, 0]
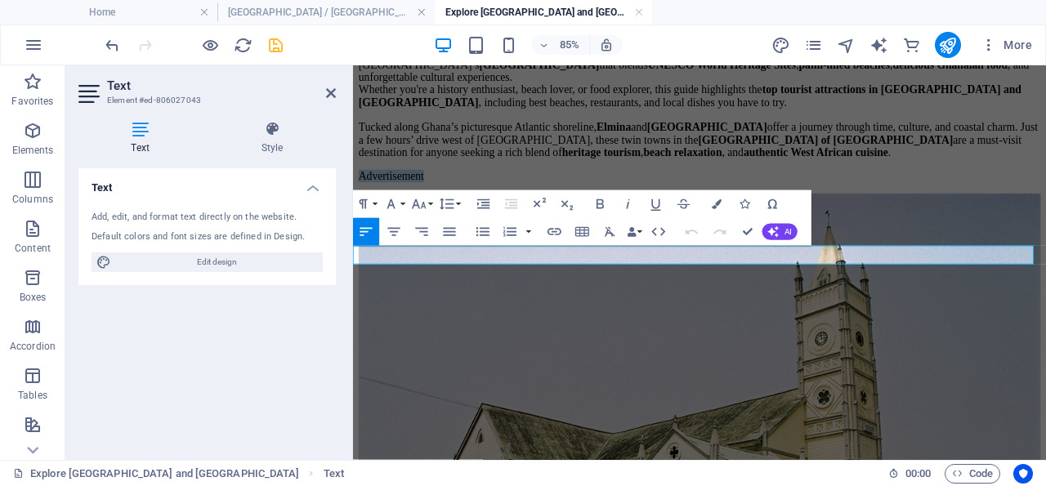
drag, startPoint x: 467, startPoint y: 290, endPoint x: 704, endPoint y: 321, distance: 238.9
click at [359, 203] on p "Advertisement" at bounding box center [760, 196] width 802 height 15
drag, startPoint x: 645, startPoint y: 288, endPoint x: 319, endPoint y: 288, distance: 326.7
click at [604, 200] on icon "button" at bounding box center [599, 204] width 16 height 16
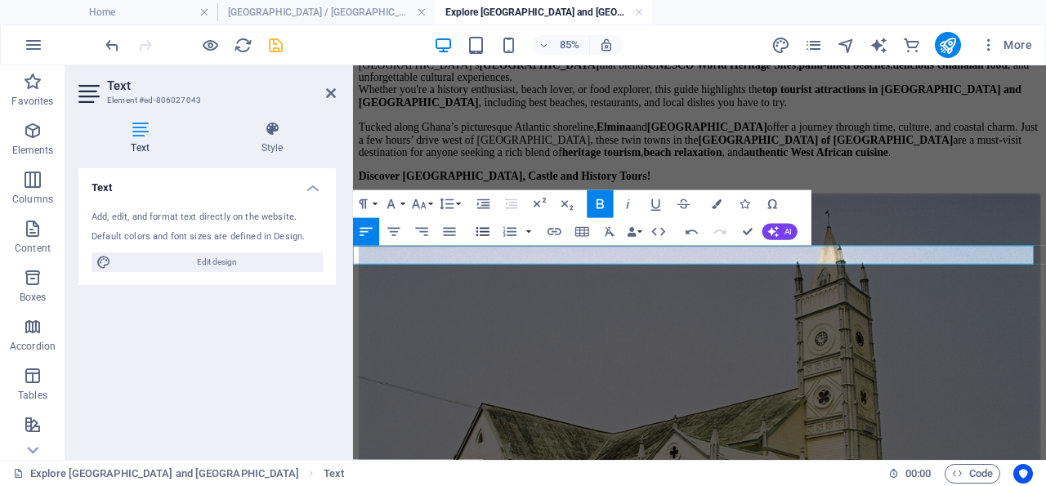
click at [484, 231] on icon "button" at bounding box center [483, 232] width 16 height 16
click at [430, 203] on button "Font Size" at bounding box center [421, 204] width 26 height 28
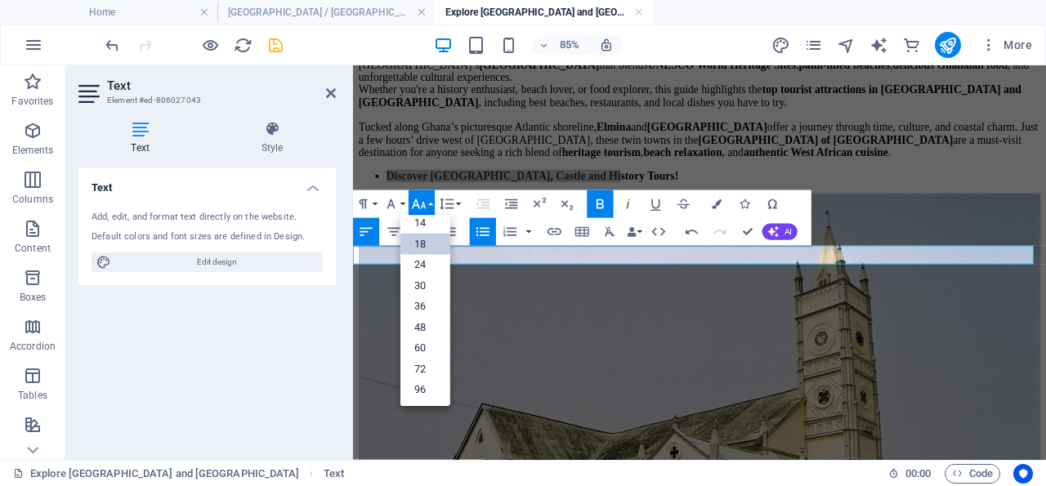
scroll to position [131, 0]
click at [429, 263] on link "24" at bounding box center [425, 266] width 50 height 21
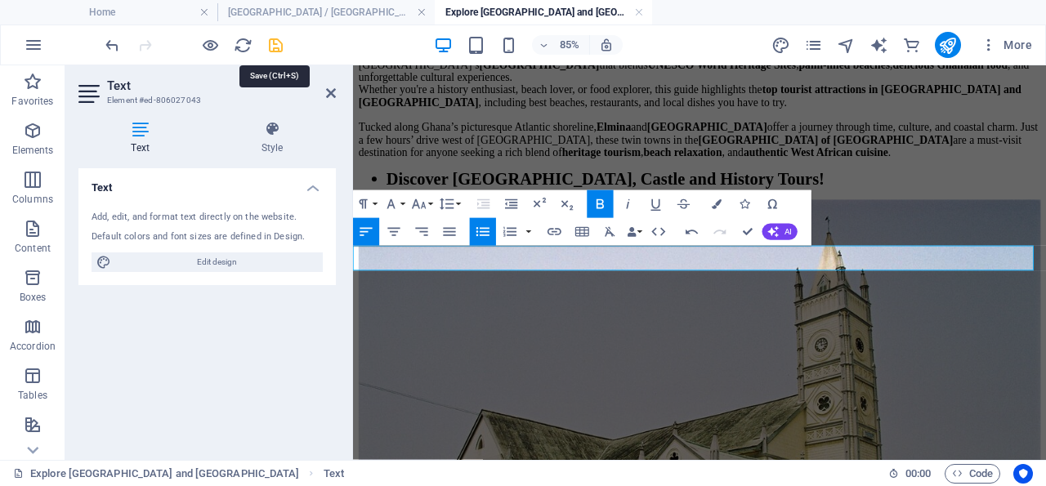
click at [270, 40] on icon "save" at bounding box center [275, 45] width 19 height 19
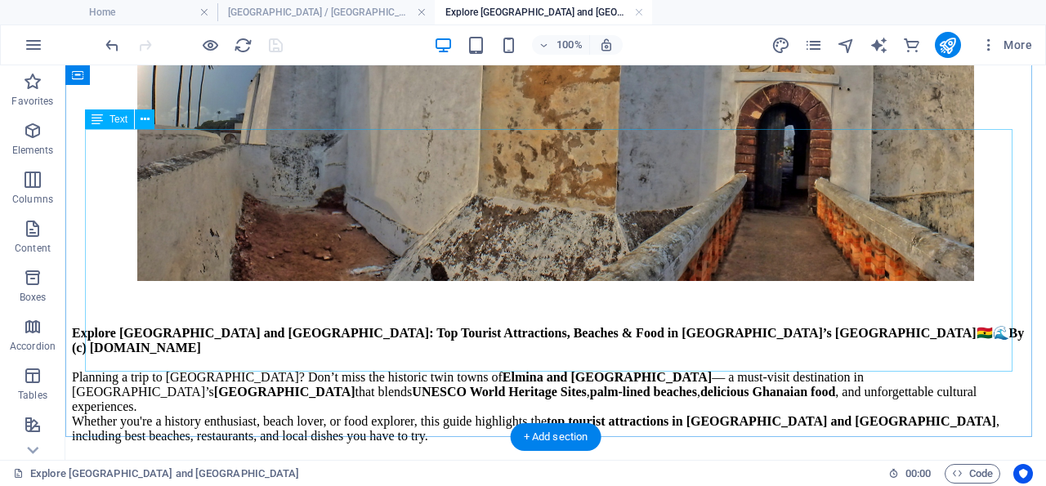
scroll to position [510, 0]
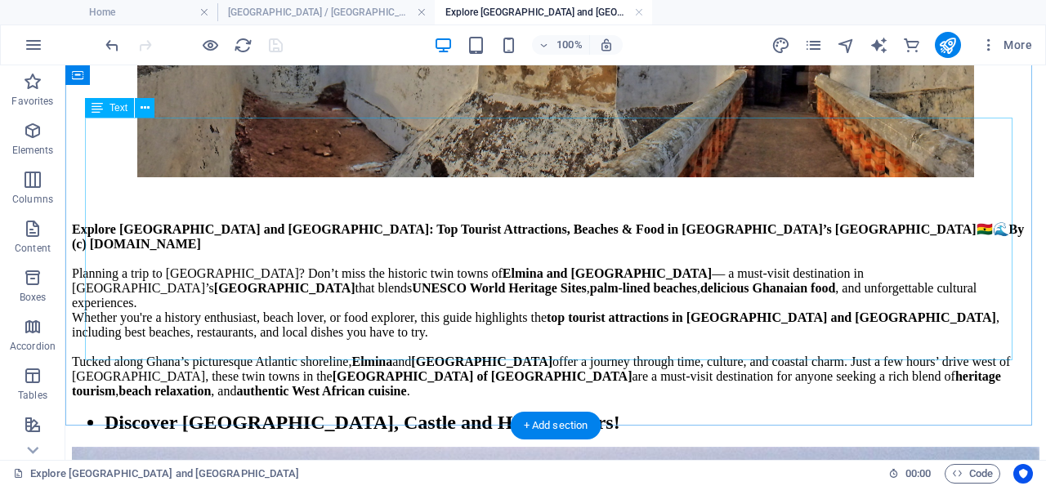
click at [837, 237] on div "Explore Elmina and Cape Coast: Top Tourist Attractions, Beaches & Food in Ghana…" at bounding box center [555, 296] width 967 height 205
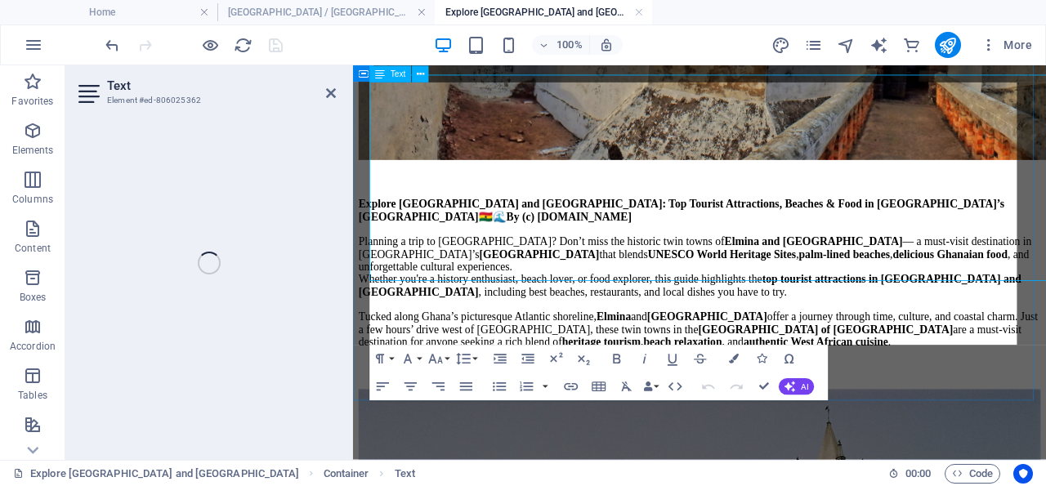
scroll to position [551, 0]
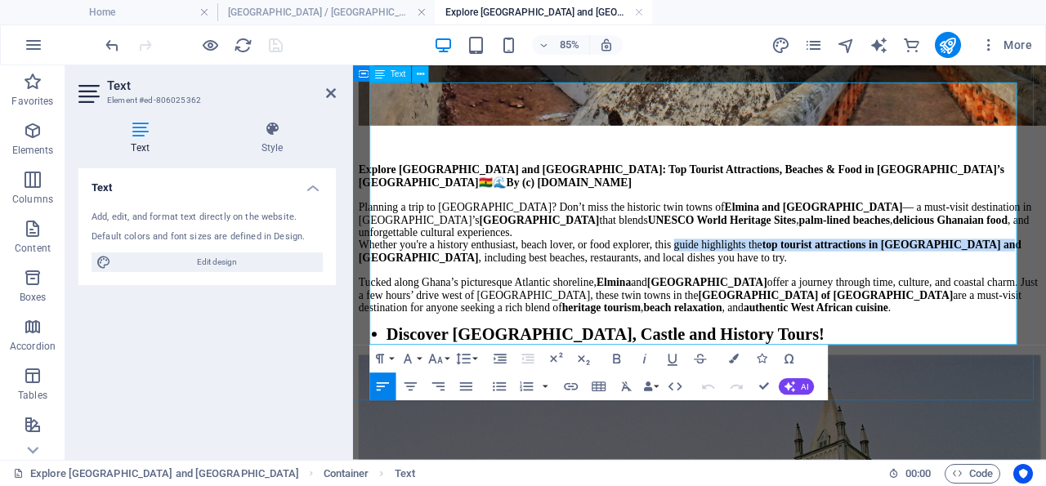
drag, startPoint x: 525, startPoint y: 274, endPoint x: 825, endPoint y: 255, distance: 300.4
click at [825, 255] on div "Planning a trip to Ghana? Don’t miss the historic twin towns of Elmina and Cape…" at bounding box center [760, 262] width 802 height 74
click at [672, 359] on icon "button" at bounding box center [672, 358] width 16 height 16
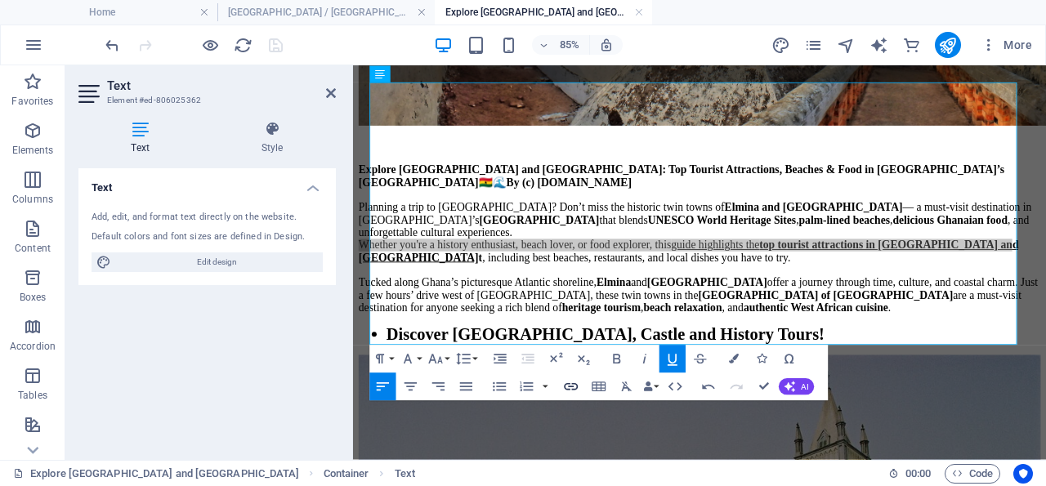
click at [566, 383] on icon "button" at bounding box center [571, 386] width 16 height 16
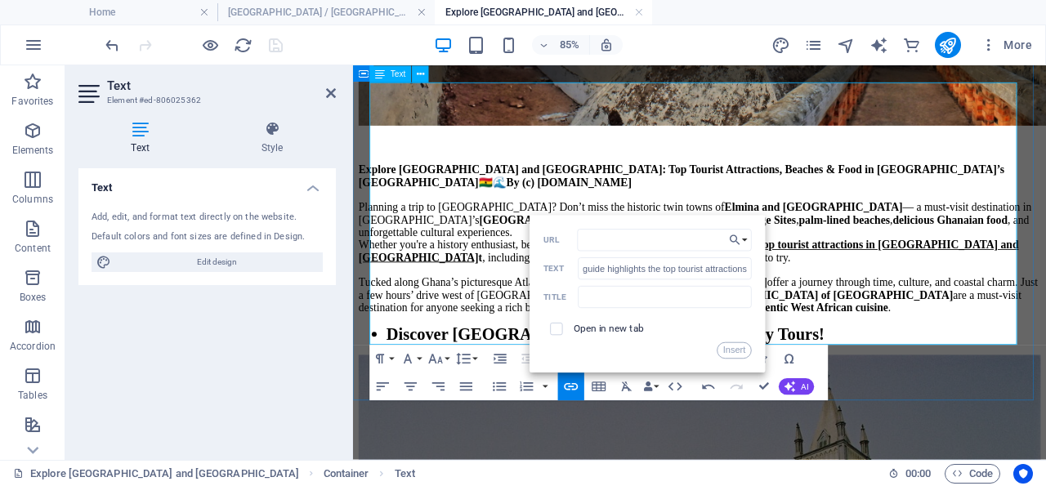
click at [533, 314] on div "Tucked along Ghana’s picturesque Atlantic shoreline, Elmina and Cape Coast offe…" at bounding box center [760, 336] width 802 height 44
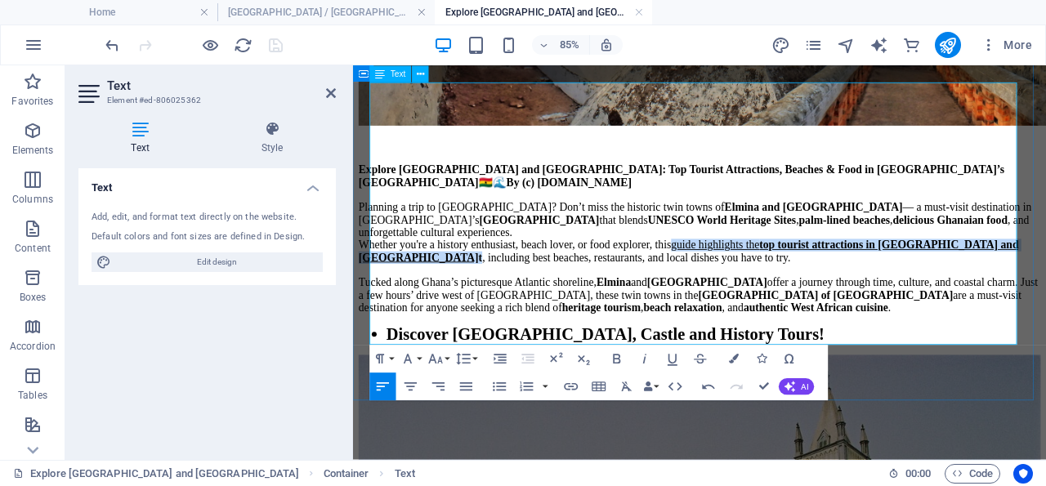
drag, startPoint x: 529, startPoint y: 274, endPoint x: 826, endPoint y: 252, distance: 297.4
click at [826, 252] on div "Planning a trip to Ghana? Don’t miss the historic twin towns of Elmina and Cape…" at bounding box center [760, 262] width 802 height 74
click at [671, 360] on icon "button" at bounding box center [672, 358] width 16 height 16
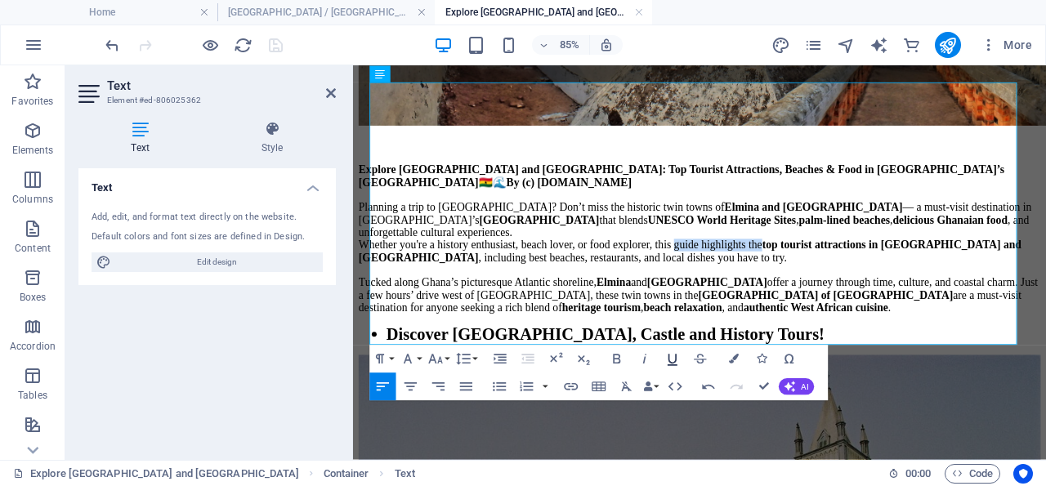
click at [671, 360] on icon "button" at bounding box center [672, 358] width 16 height 16
type input "guide highlights the top tourist attractions in Elmina and Cape Coast"
click at [571, 385] on icon "button" at bounding box center [571, 386] width 16 height 16
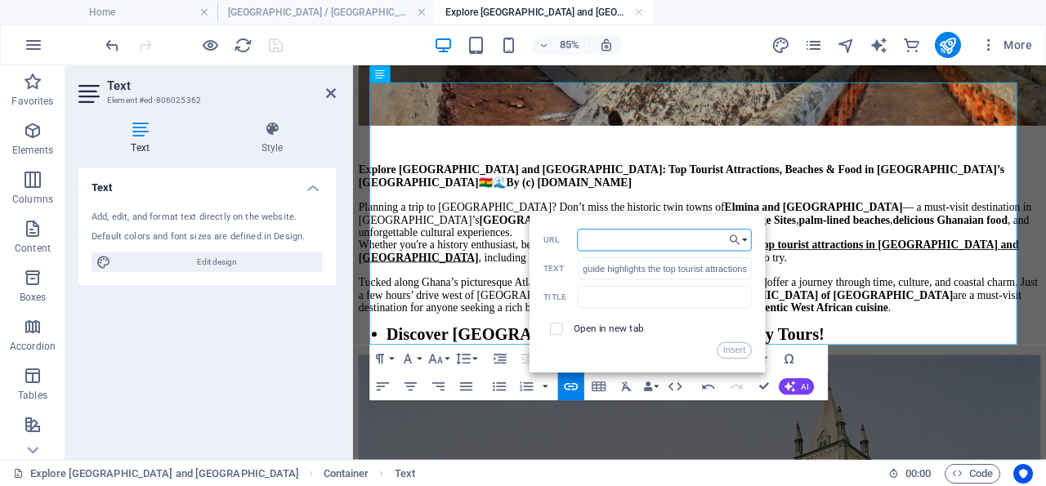
click at [612, 239] on input "URL" at bounding box center [664, 241] width 175 height 22
click at [555, 328] on input "checkbox" at bounding box center [554, 327] width 12 height 12
checkbox input "true"
click at [613, 237] on input "URL" at bounding box center [664, 241] width 175 height 22
paste input "[URL][DOMAIN_NAME]"
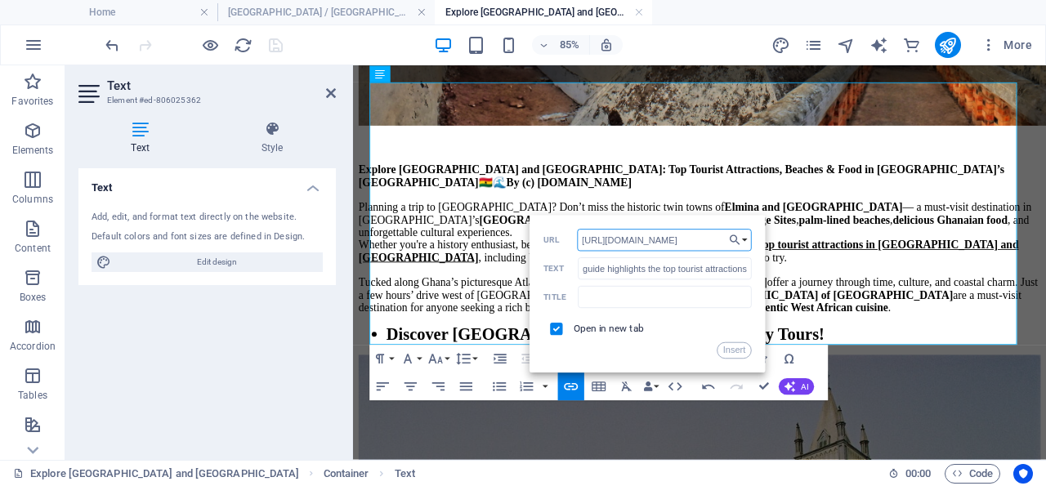
scroll to position [0, 575]
type input "[URL][DOMAIN_NAME]"
click at [600, 288] on input "text" at bounding box center [665, 297] width 174 height 22
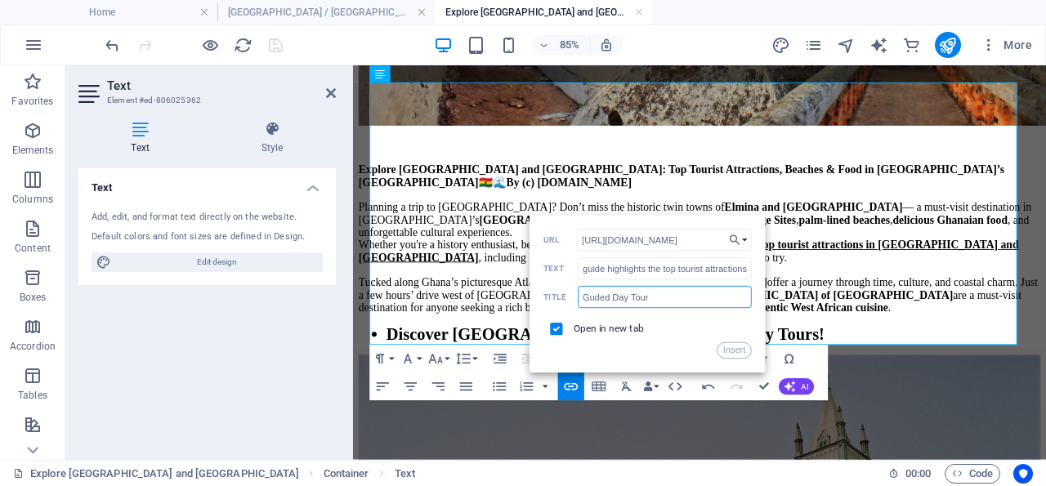
type input "Guded Day Tours"
click at [730, 349] on button "Insert" at bounding box center [733, 350] width 35 height 16
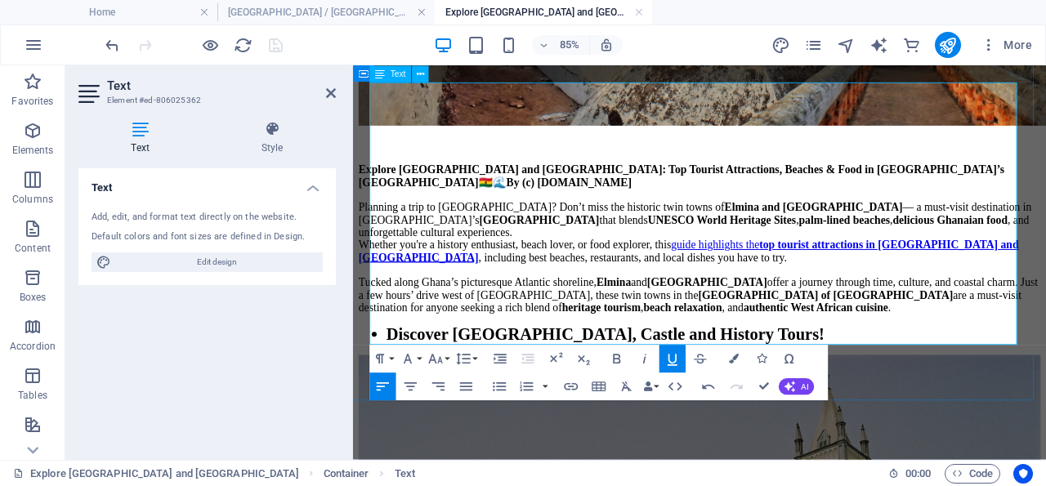
click at [792, 305] on div "Explore Elmina and Cape Coast: Top Tourist Attractions, Beaches & Food in Ghana…" at bounding box center [760, 255] width 802 height 205
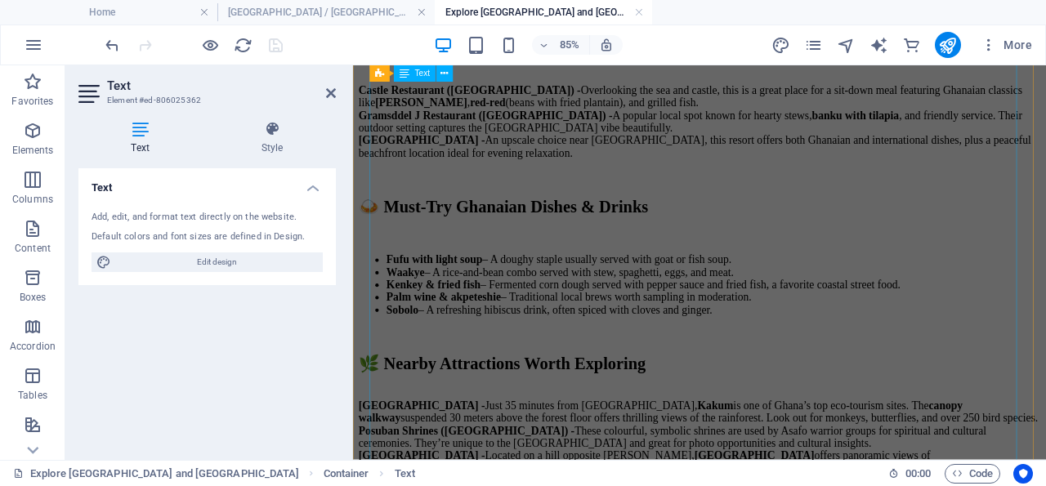
scroll to position [1994, 0]
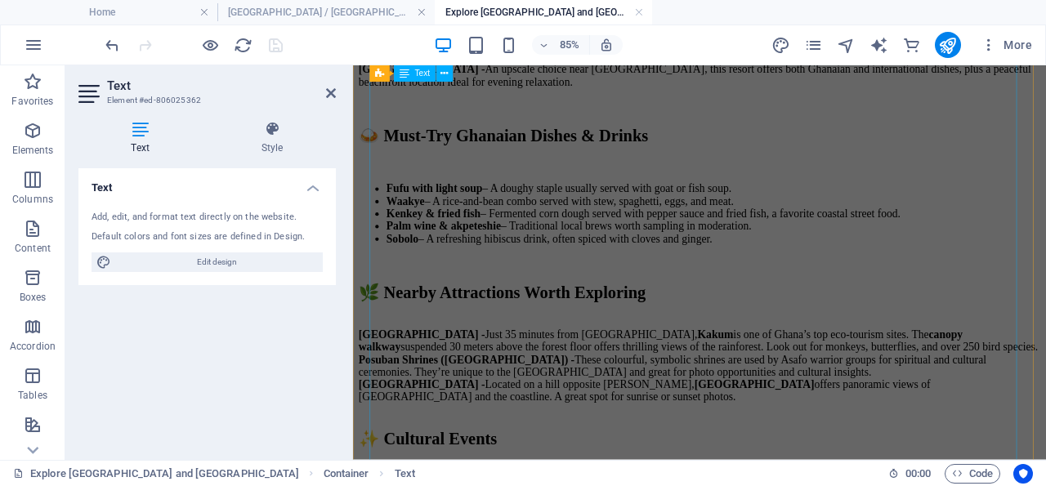
click at [711, 347] on div "🏰 Top Tourist Attractions in Elmina and Cape Coast Elmina Castle - Built in 148…" at bounding box center [760, 213] width 802 height 1386
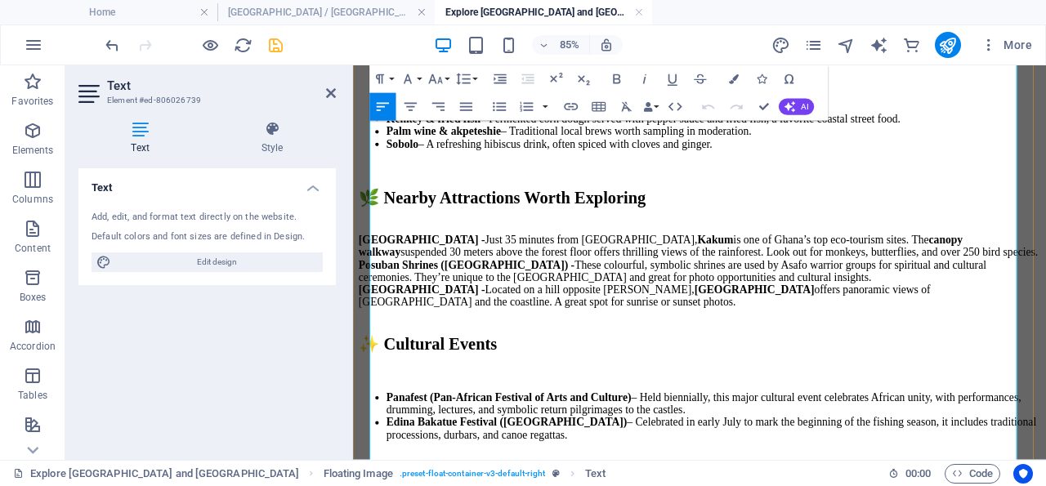
scroll to position [2020, 0]
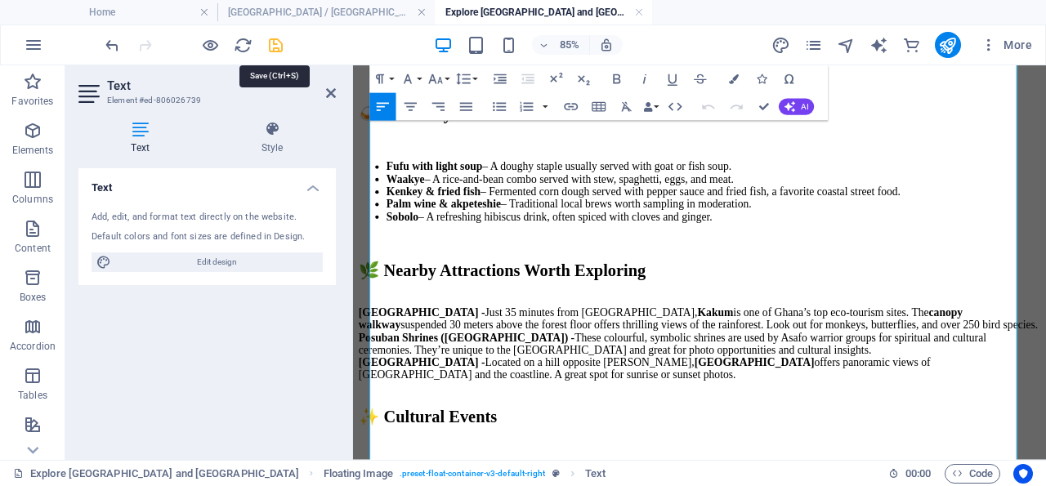
click at [275, 38] on icon "save" at bounding box center [275, 45] width 19 height 19
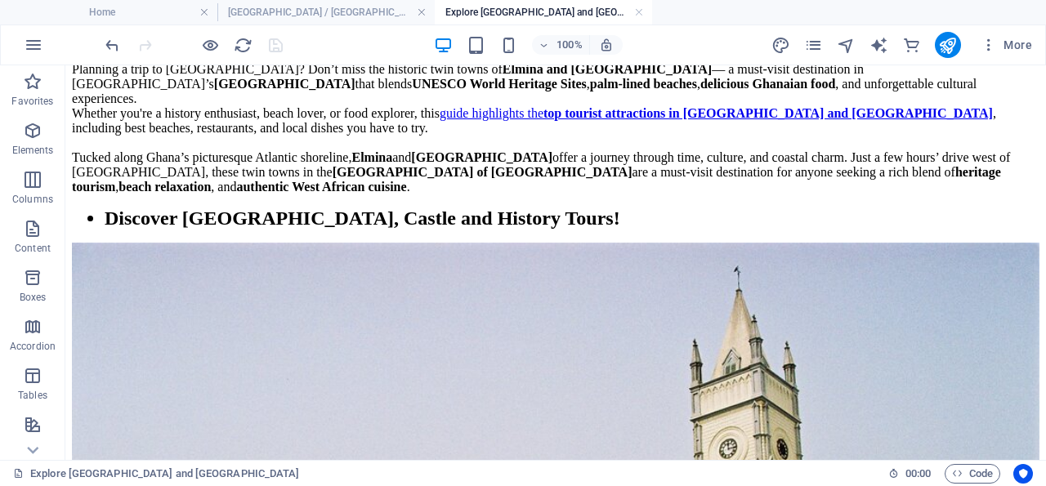
scroll to position [698, 0]
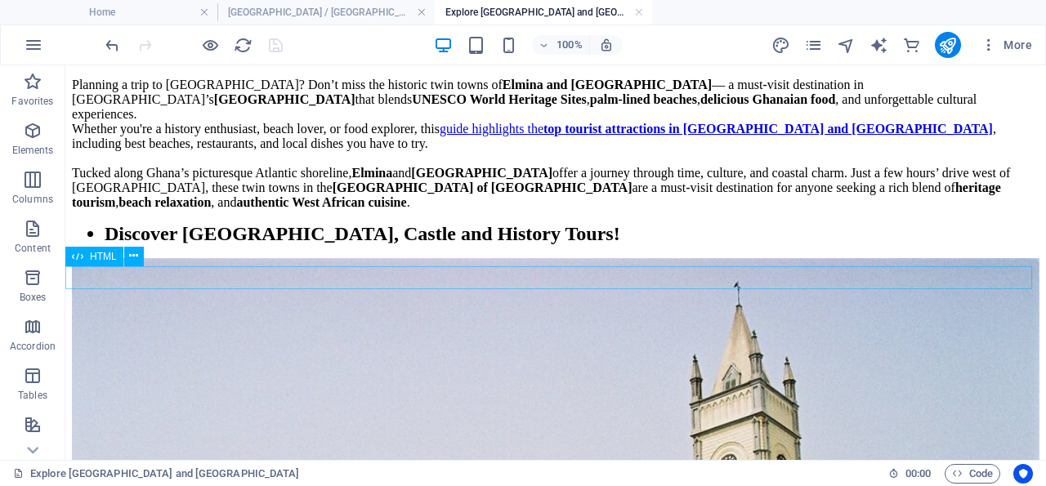
click at [277, 258] on div at bounding box center [555, 258] width 967 height 0
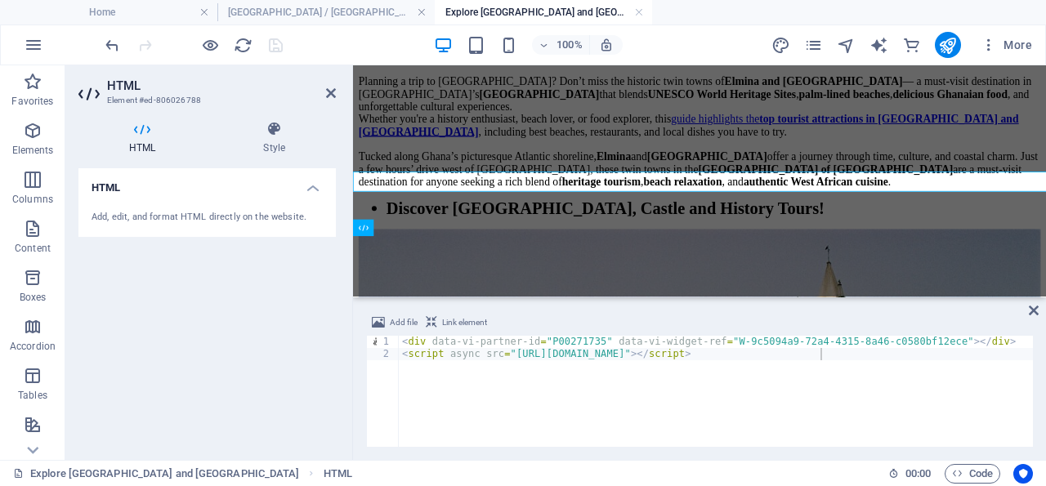
scroll to position [774, 0]
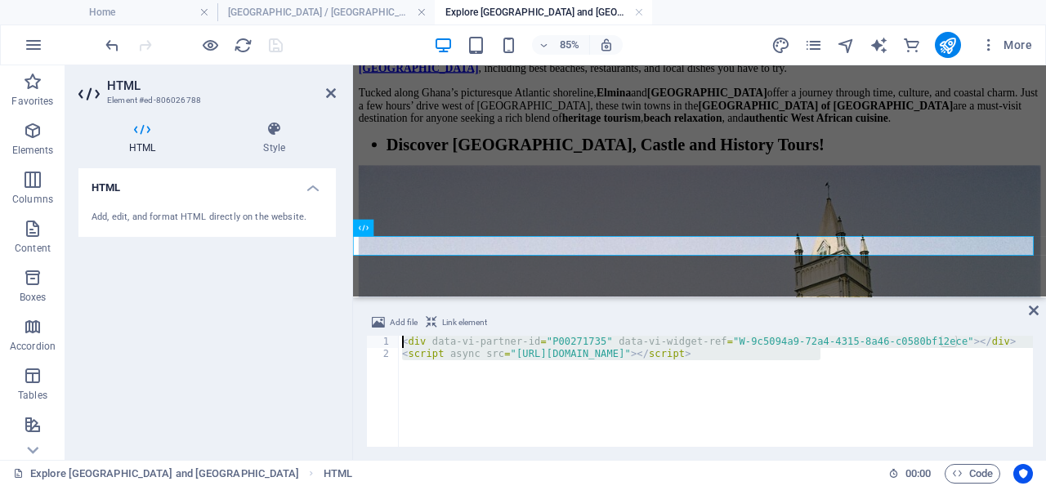
drag, startPoint x: 836, startPoint y: 357, endPoint x: 396, endPoint y: 332, distance: 440.1
click at [399, 336] on div "< div data-vi-partner-id = "P00271735" data-vi-widget-ref = "W-9c5094a9-72a4-43…" at bounding box center [716, 391] width 634 height 111
type textarea "<div data-vi-partner-id="P00271735" data-vi-widget-ref="W-9c5094a9-72a4-4315-8a…"
click at [185, 368] on div "HTML Add, edit, and format HTML directly on the website." at bounding box center [206, 307] width 257 height 279
click at [331, 92] on icon at bounding box center [331, 93] width 10 height 13
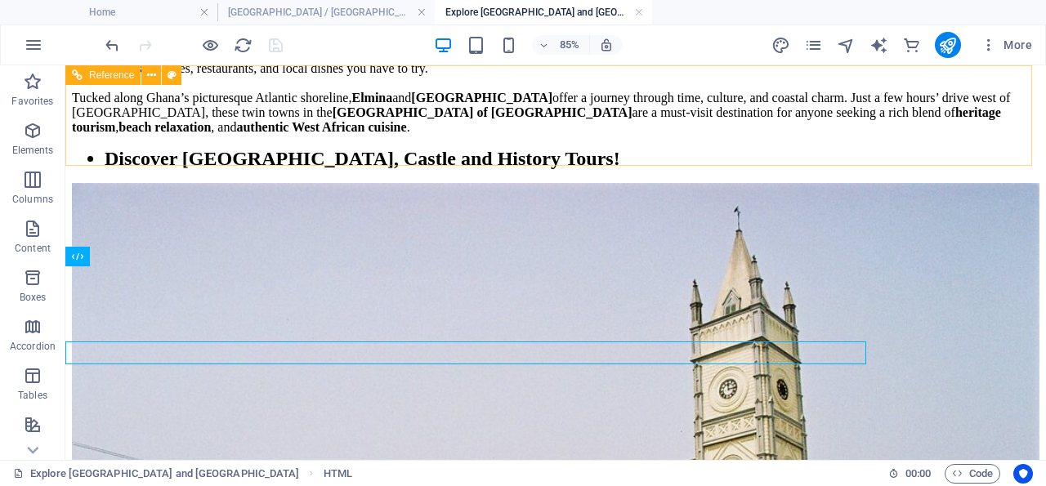
scroll to position [698, 0]
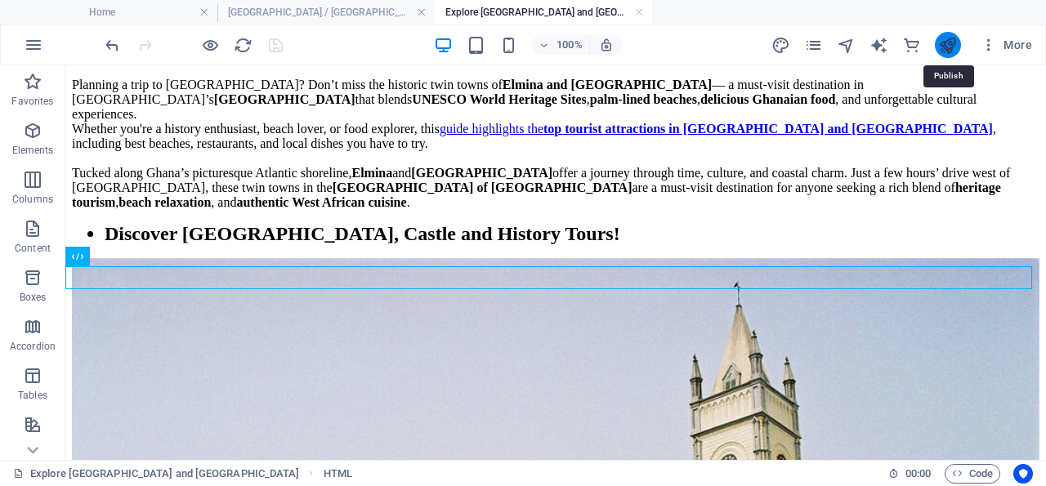
drag, startPoint x: 952, startPoint y: 41, endPoint x: 858, endPoint y: 94, distance: 107.9
click at [952, 41] on icon "publish" at bounding box center [947, 45] width 19 height 19
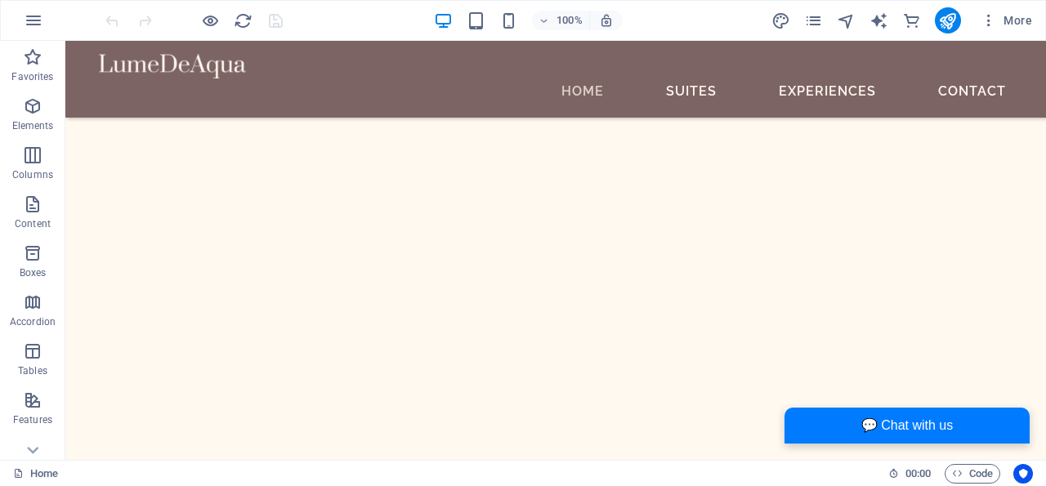
scroll to position [1461, 0]
drag, startPoint x: 34, startPoint y: 105, endPoint x: 265, endPoint y: 387, distance: 364.5
click at [34, 105] on icon "button" at bounding box center [33, 106] width 20 height 20
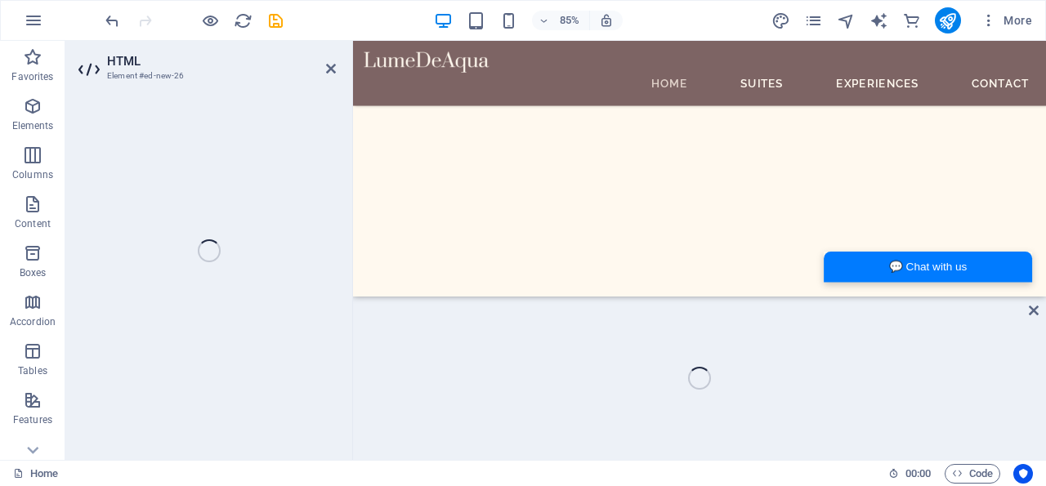
scroll to position [1633, 0]
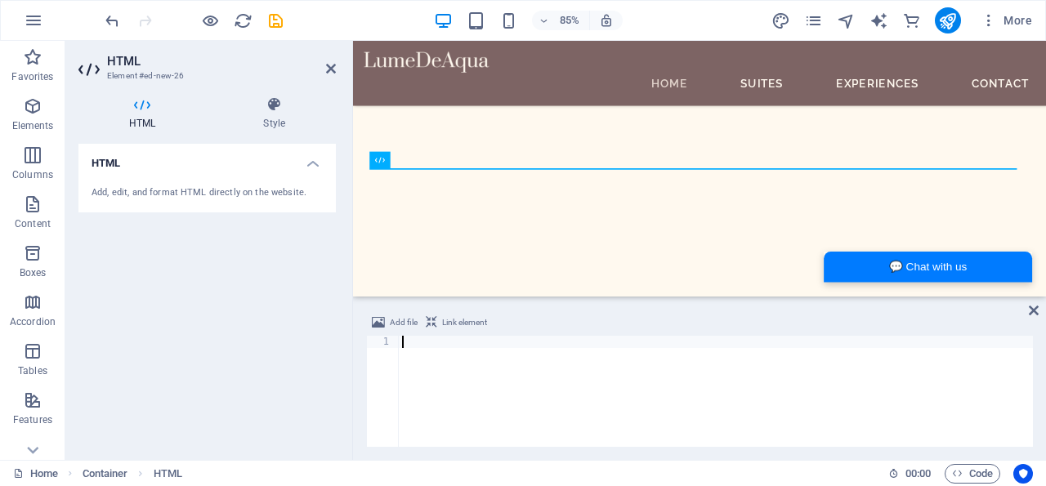
paste textarea "<script async src="[URL][DOMAIN_NAME]"></script>"
type textarea "<script async src="[URL][DOMAIN_NAME]"></script>"
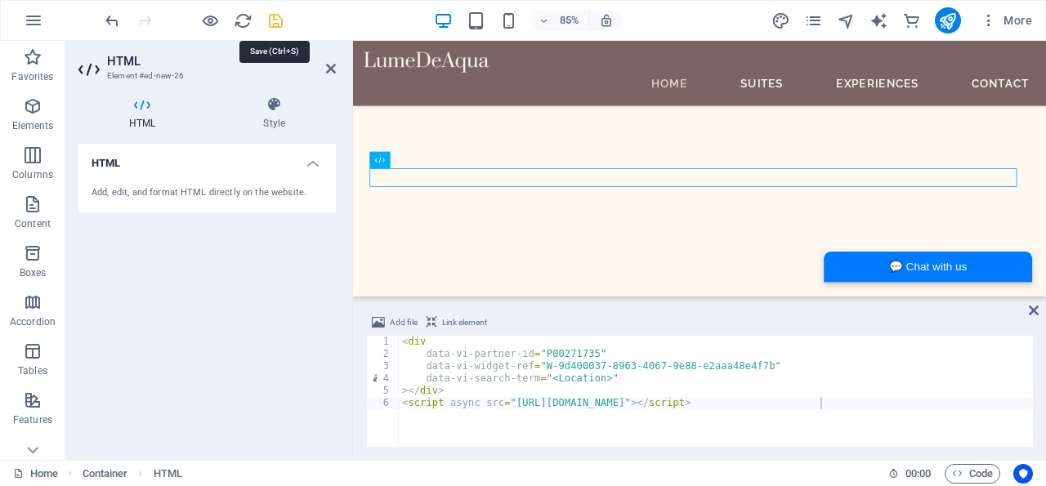
drag, startPoint x: 275, startPoint y: 20, endPoint x: 271, endPoint y: 114, distance: 94.0
click at [275, 20] on icon "save" at bounding box center [275, 20] width 19 height 19
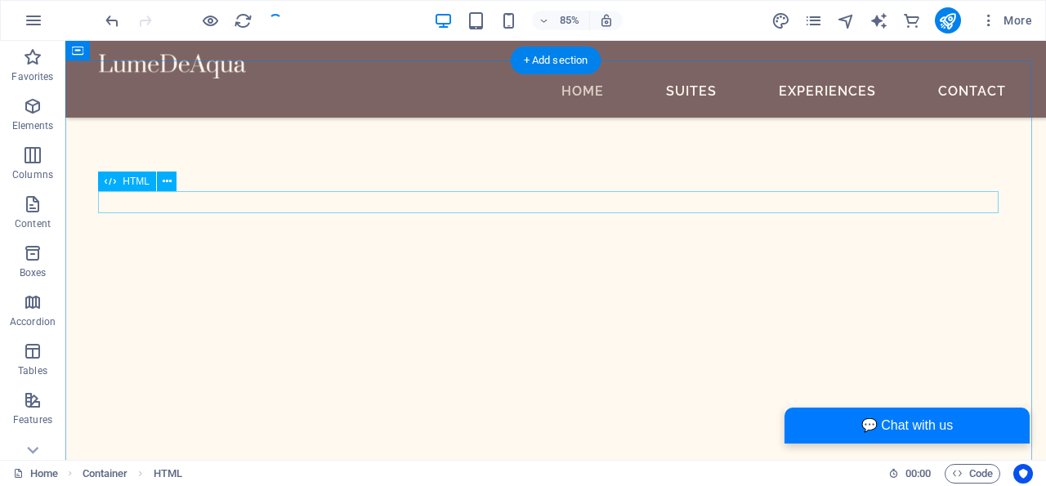
scroll to position [1675, 0]
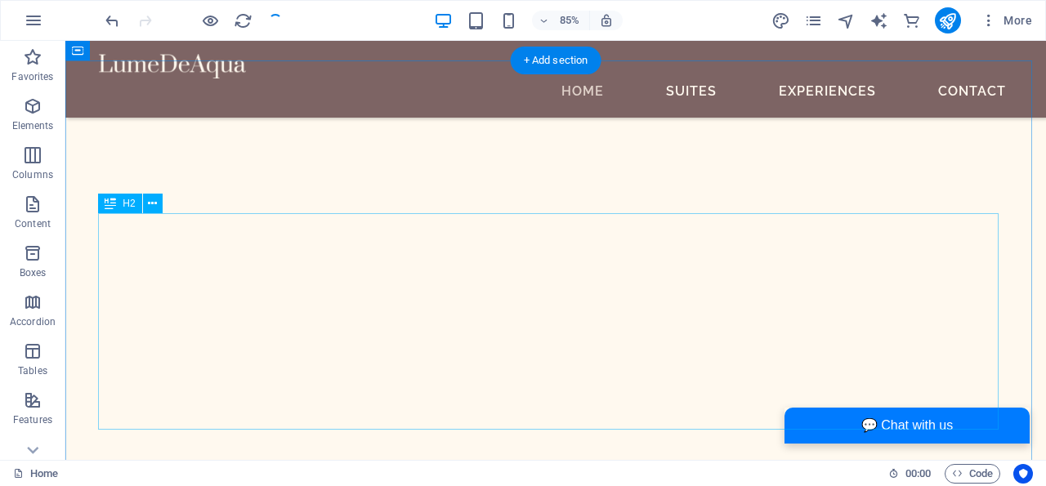
checkbox input "false"
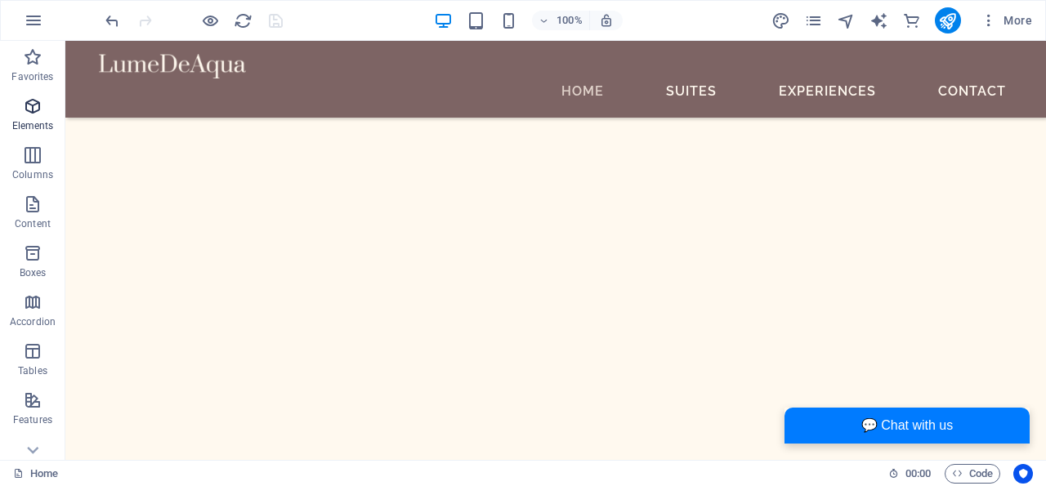
click at [38, 105] on icon "button" at bounding box center [33, 106] width 20 height 20
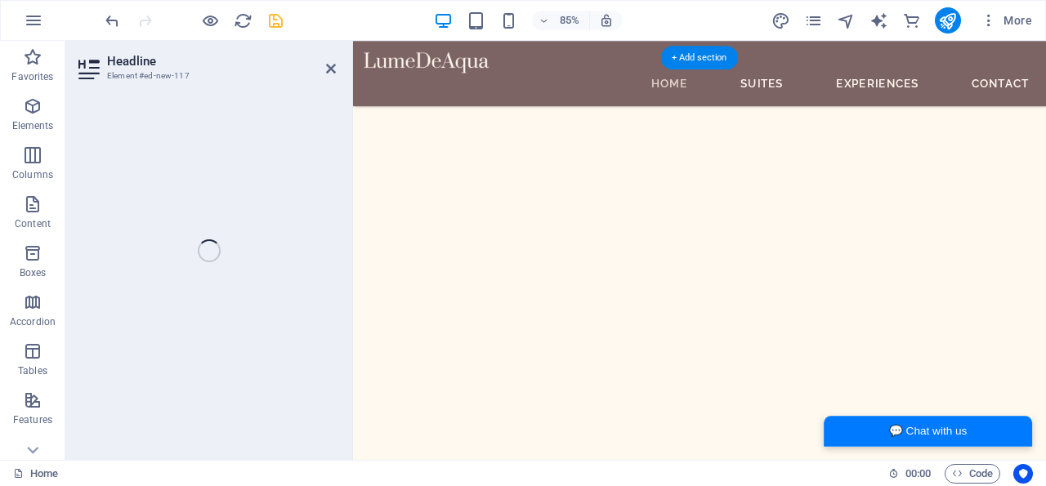
scroll to position [1633, 0]
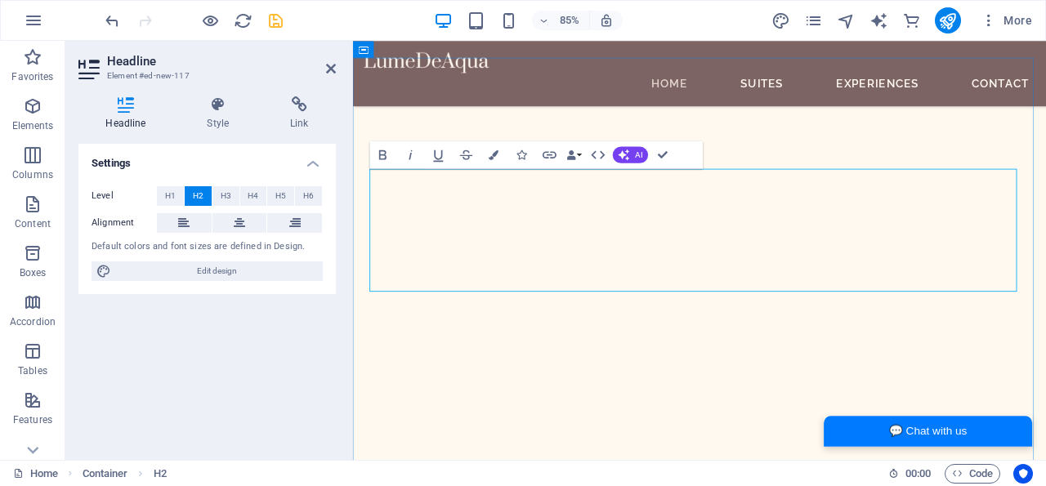
drag, startPoint x: 524, startPoint y: 304, endPoint x: 379, endPoint y: 221, distance: 166.9
click at [223, 195] on span "H3" at bounding box center [226, 196] width 11 height 20
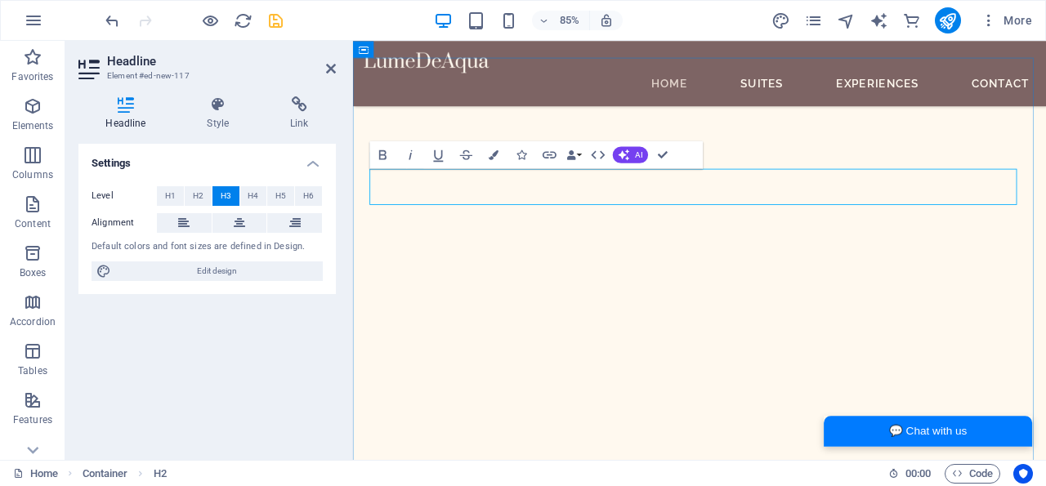
drag, startPoint x: 1121, startPoint y: 212, endPoint x: 371, endPoint y: 230, distance: 750.1
click at [239, 221] on icon at bounding box center [239, 223] width 11 height 20
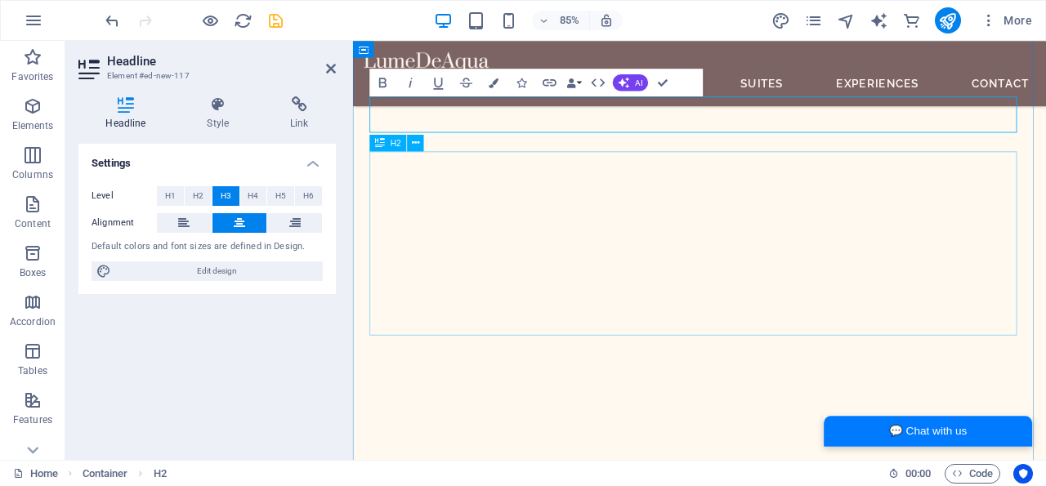
scroll to position [1803, 0]
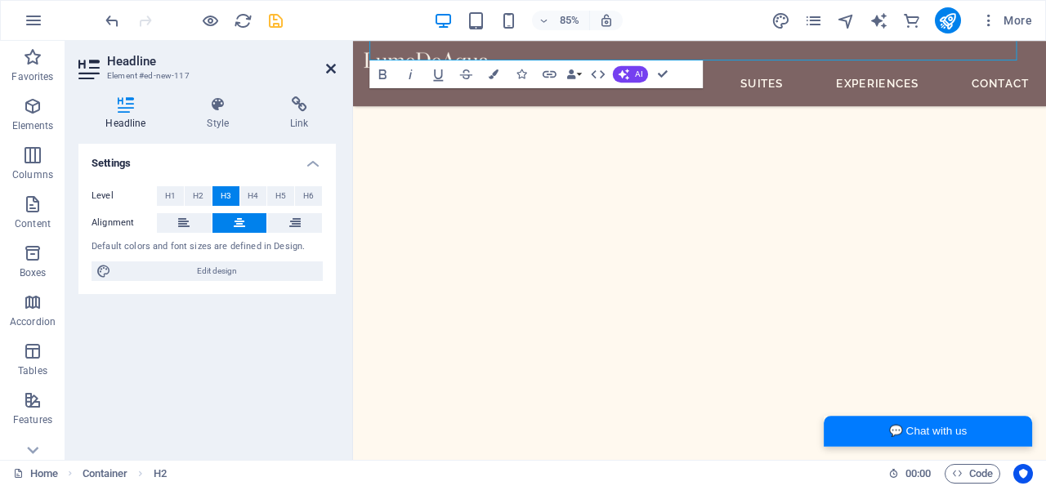
click at [331, 68] on icon at bounding box center [331, 68] width 10 height 13
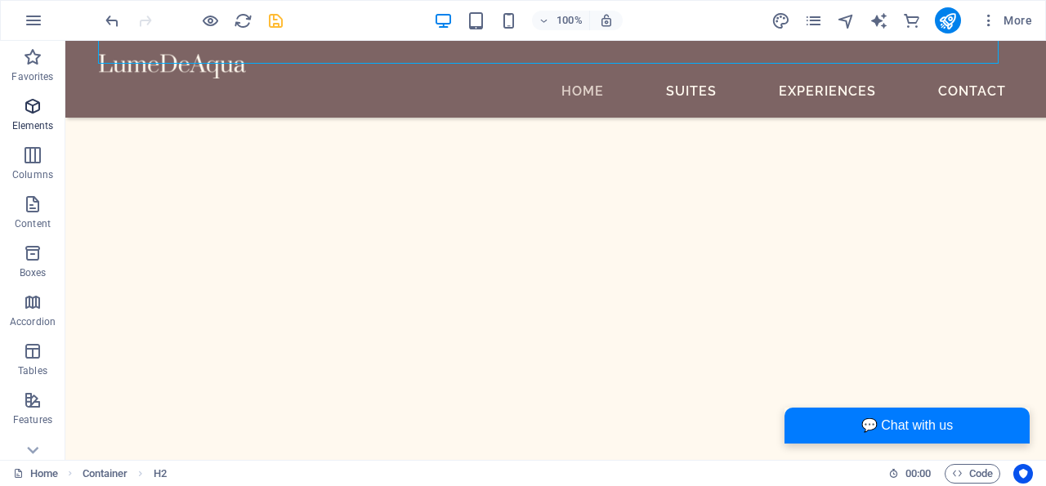
scroll to position [1844, 0]
drag, startPoint x: 30, startPoint y: 105, endPoint x: 25, endPoint y: 118, distance: 13.2
click at [30, 105] on icon "button" at bounding box center [33, 106] width 20 height 20
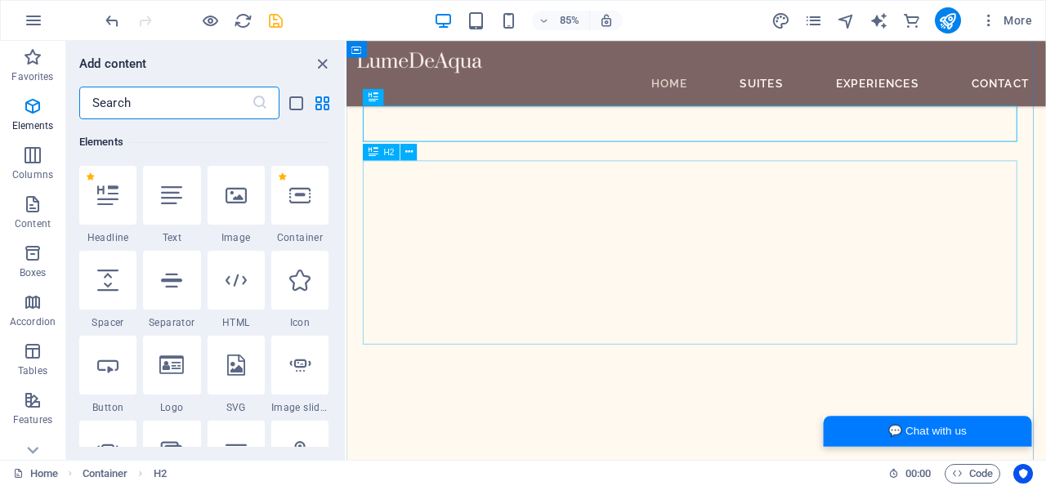
scroll to position [1550, 0]
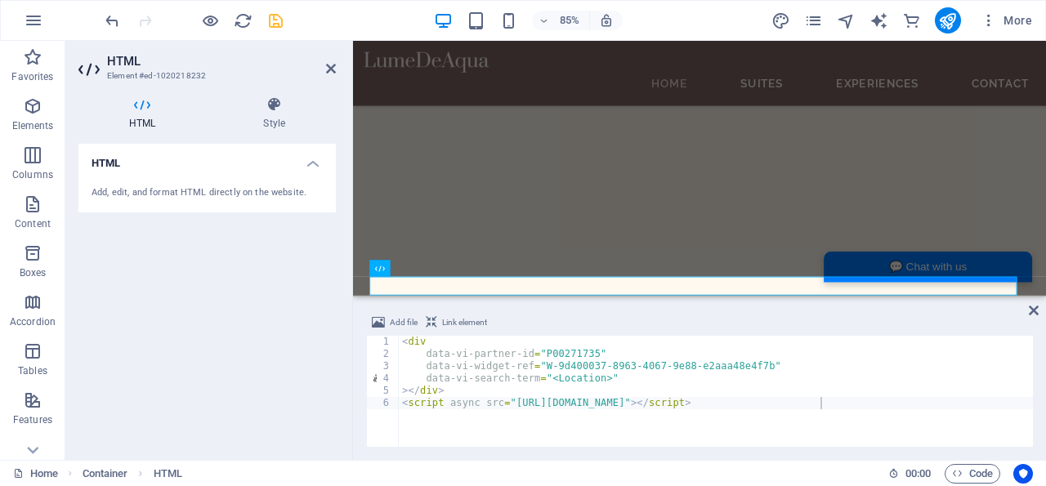
scroll to position [1548, 0]
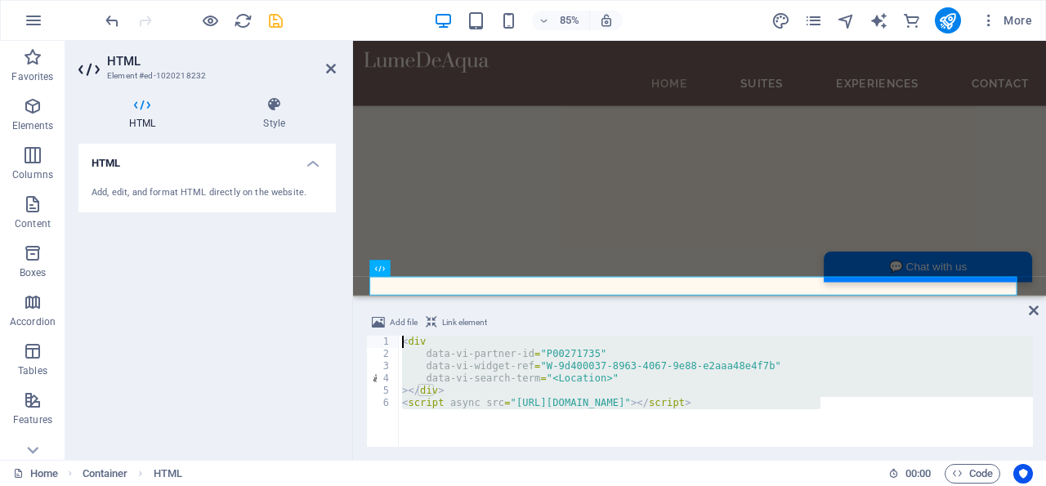
drag, startPoint x: 861, startPoint y: 408, endPoint x: 367, endPoint y: 333, distance: 499.7
click at [399, 336] on div "< div data-vi-partner-id = "P00271735" data-vi-widget-ref = "W-9d400037-8963-40…" at bounding box center [716, 391] width 634 height 111
type textarea "<div data-vi-partner-id="P00271735""
paste textarea
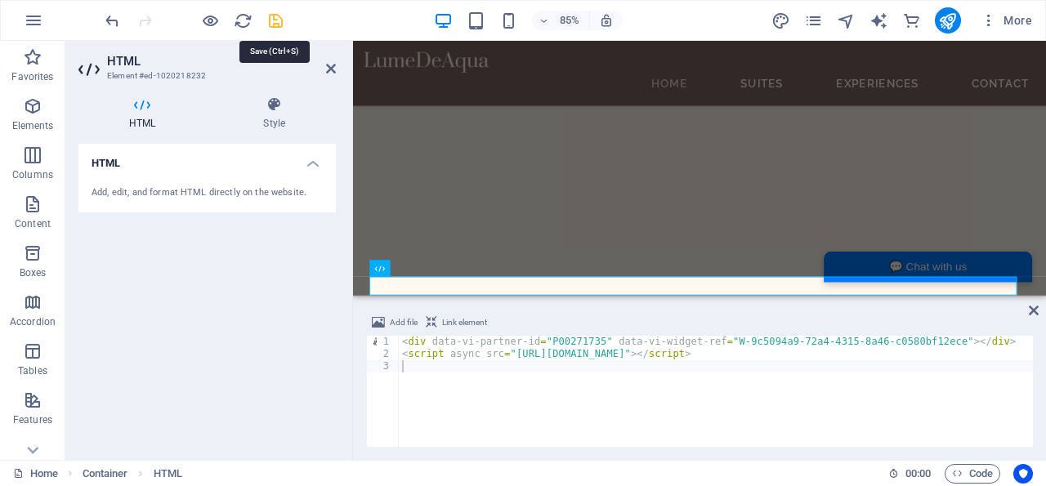
click at [275, 22] on icon "save" at bounding box center [275, 20] width 19 height 19
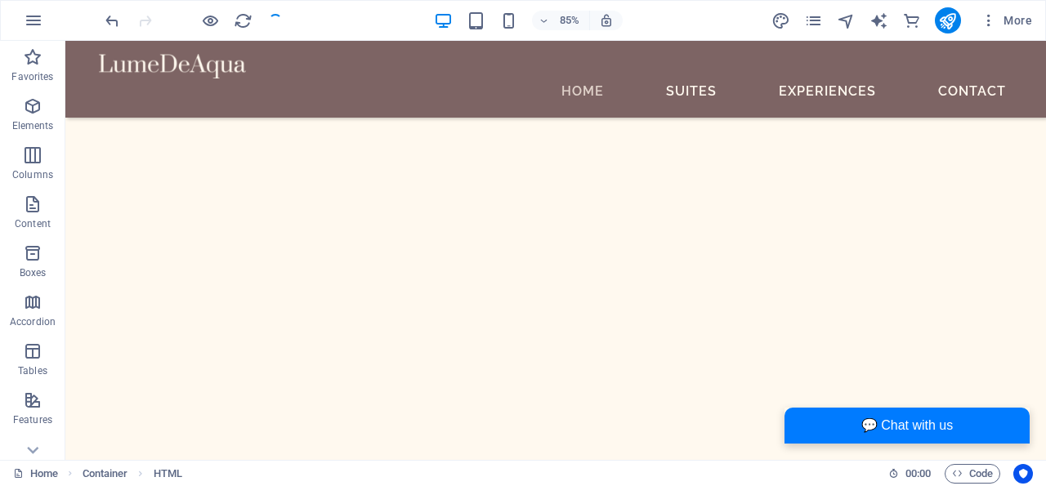
checkbox input "false"
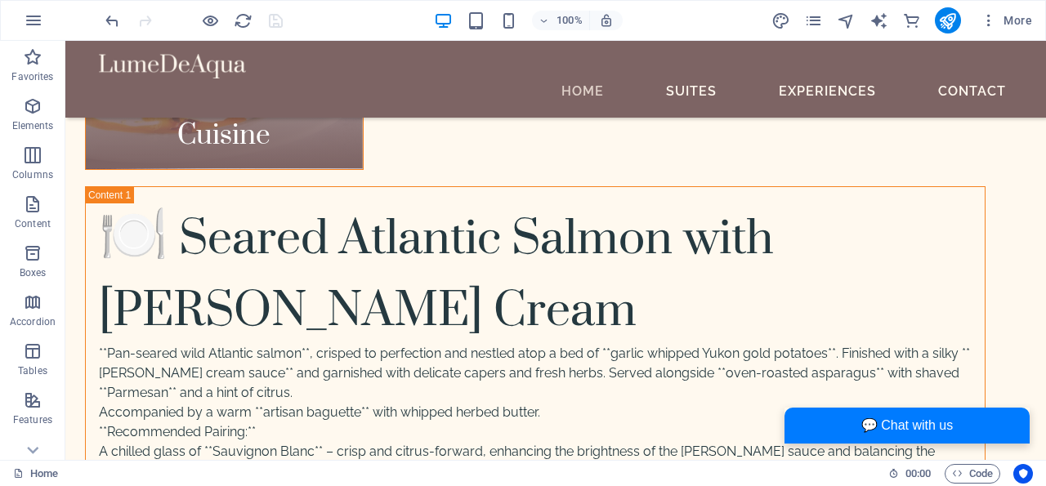
scroll to position [6593, 0]
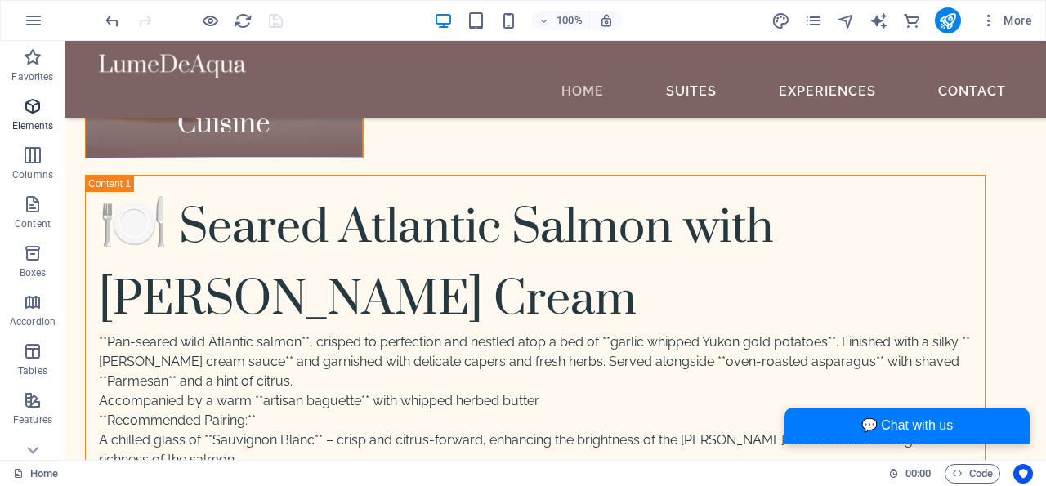
click at [33, 104] on icon "button" at bounding box center [33, 106] width 20 height 20
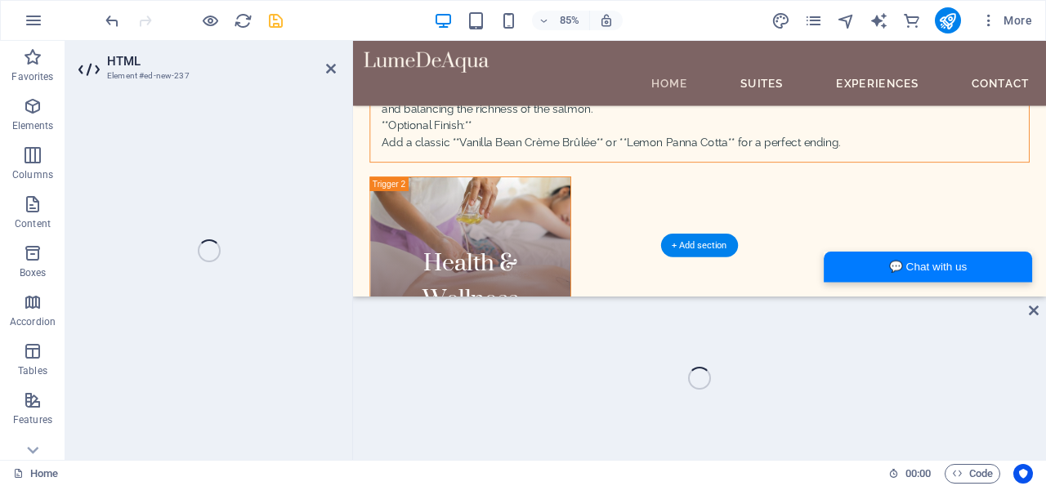
scroll to position [6499, 0]
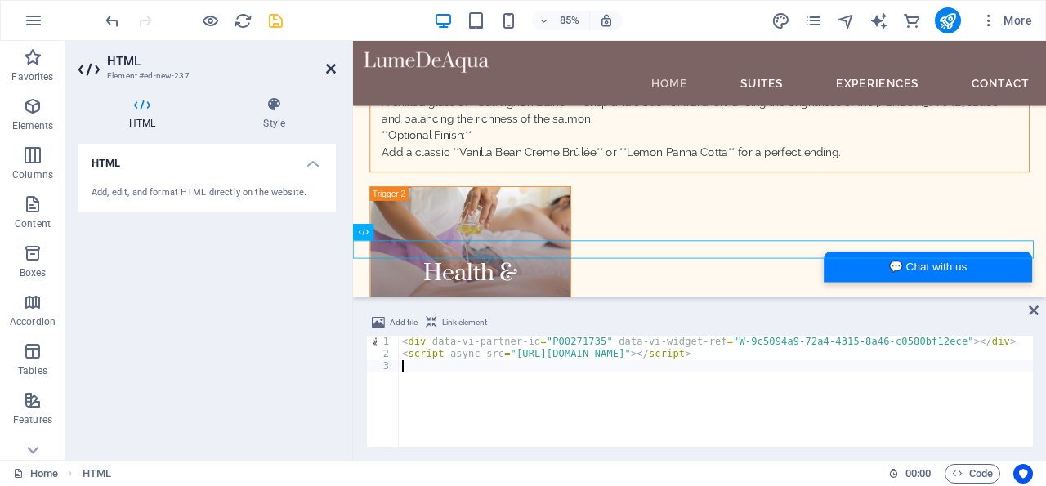
drag, startPoint x: 332, startPoint y: 66, endPoint x: 248, endPoint y: 14, distance: 99.1
click at [332, 66] on icon at bounding box center [331, 68] width 10 height 13
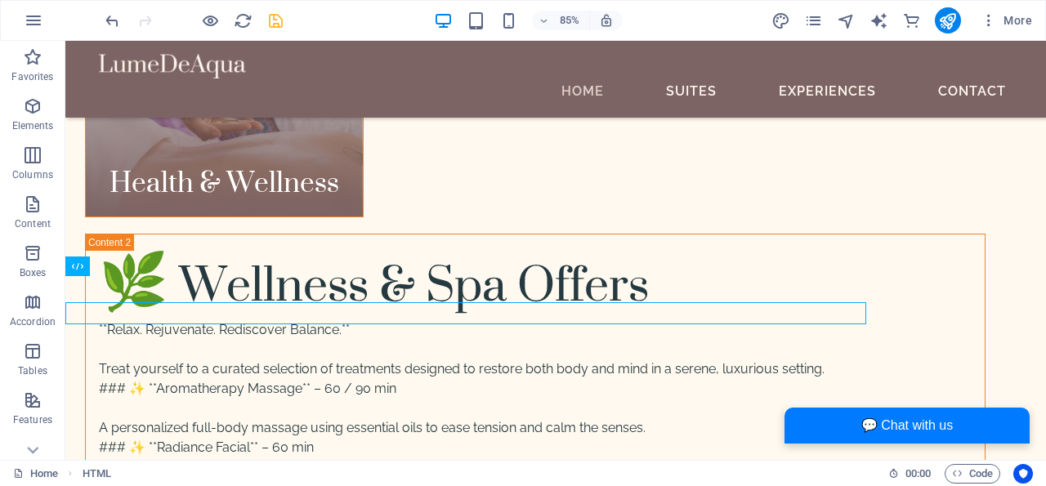
scroll to position [6560, 0]
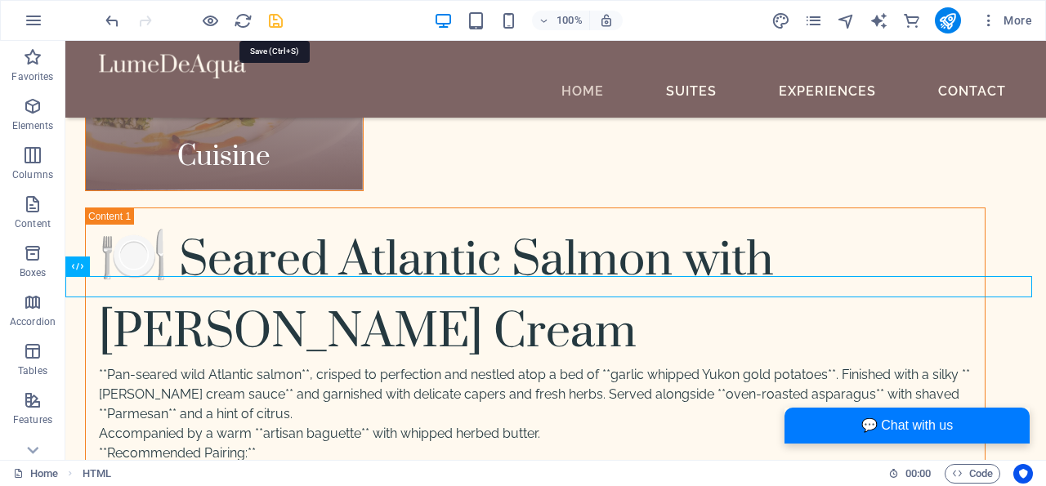
click at [277, 17] on icon "save" at bounding box center [275, 20] width 19 height 19
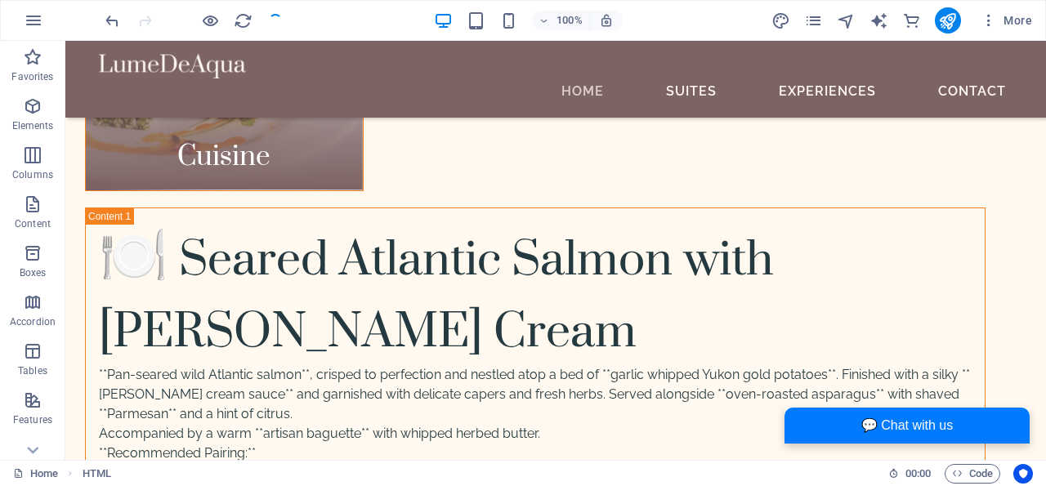
checkbox input "false"
click at [952, 17] on icon "publish" at bounding box center [947, 20] width 19 height 19
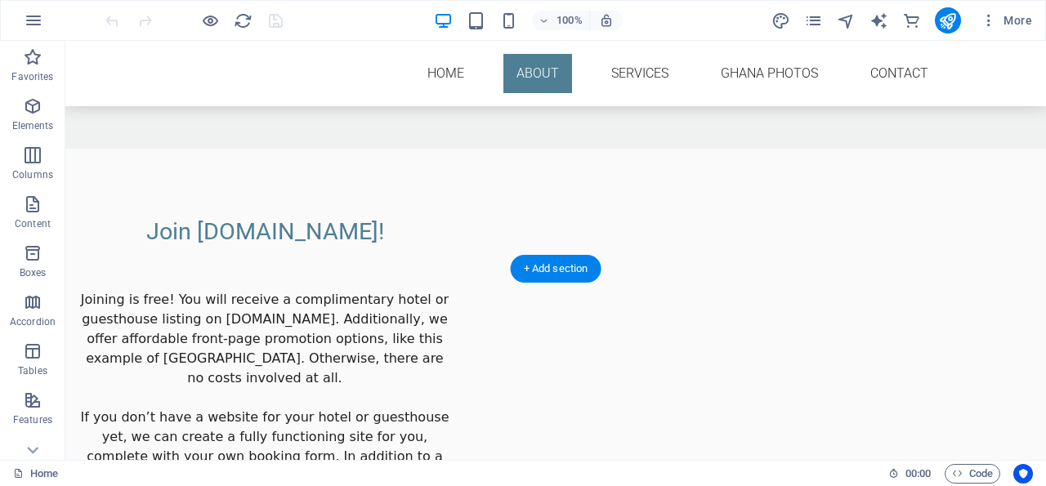
scroll to position [2209, 0]
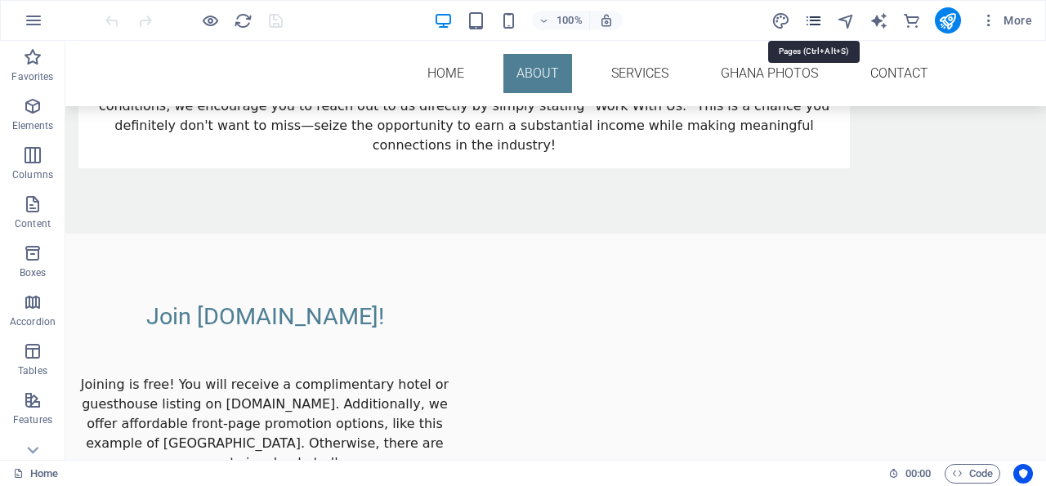
click at [814, 18] on icon "pages" at bounding box center [813, 20] width 19 height 19
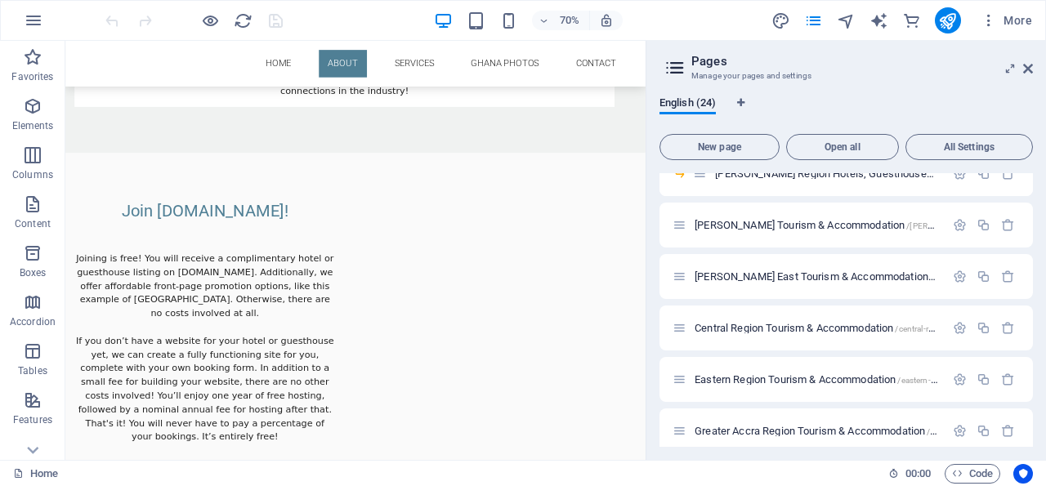
scroll to position [78, 0]
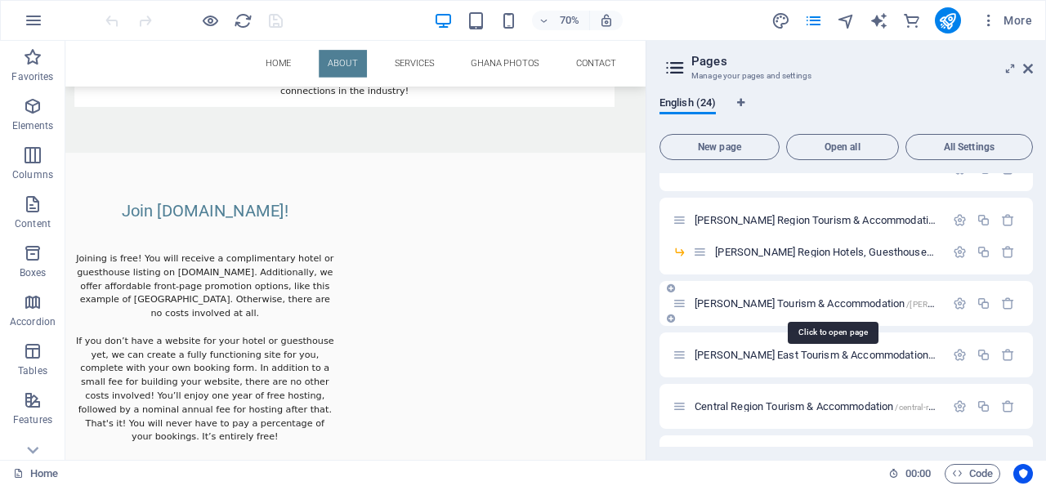
click at [734, 301] on span "[PERSON_NAME] Tourism & Accommodation /[PERSON_NAME]-tourism-accommodation" at bounding box center [881, 303] width 375 height 12
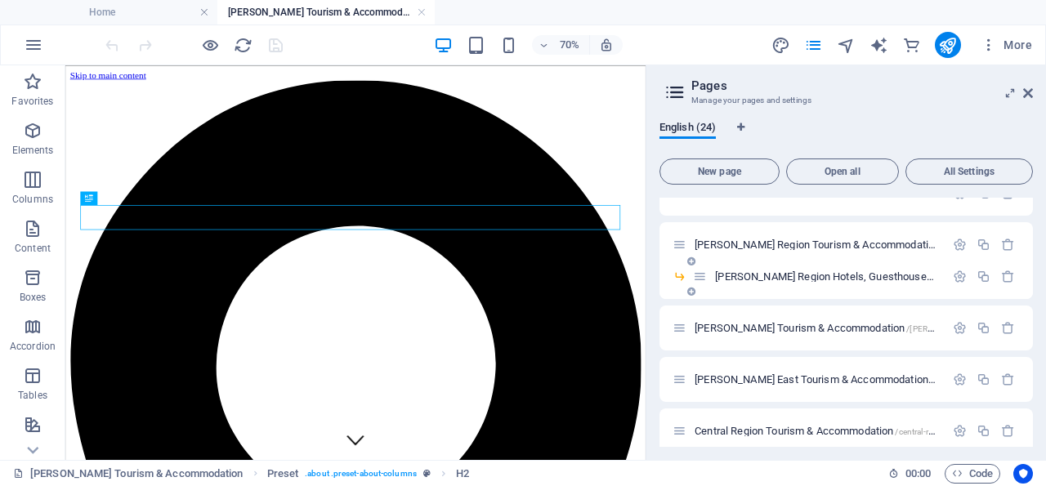
scroll to position [350, 0]
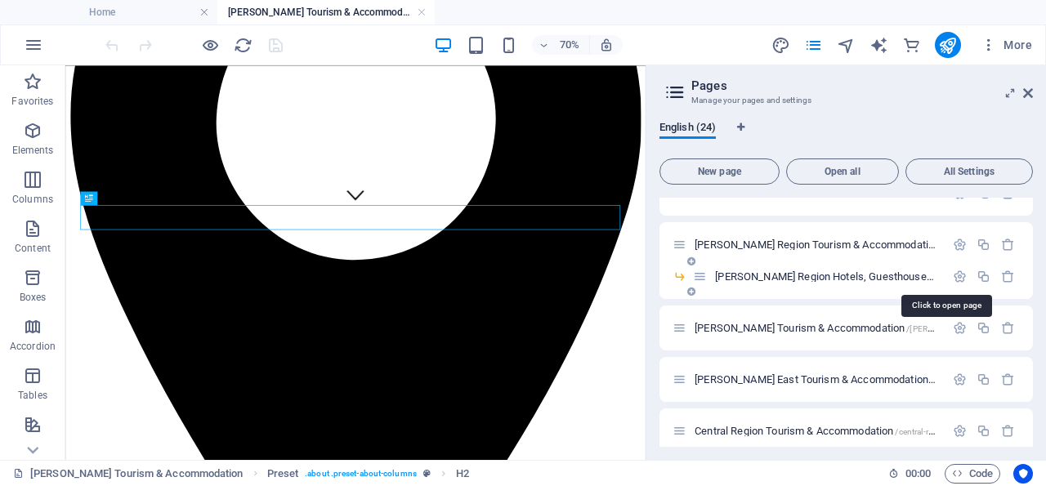
click at [806, 274] on span "[PERSON_NAME] Region Hotels, Guesthouses & Accommodation /[PERSON_NAME]-region-…" at bounding box center [995, 276] width 561 height 12
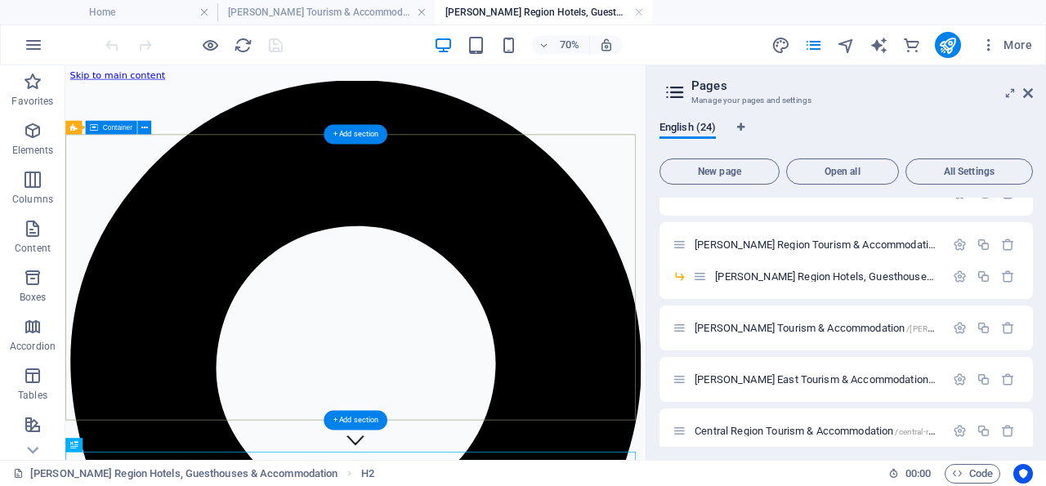
scroll to position [0, 0]
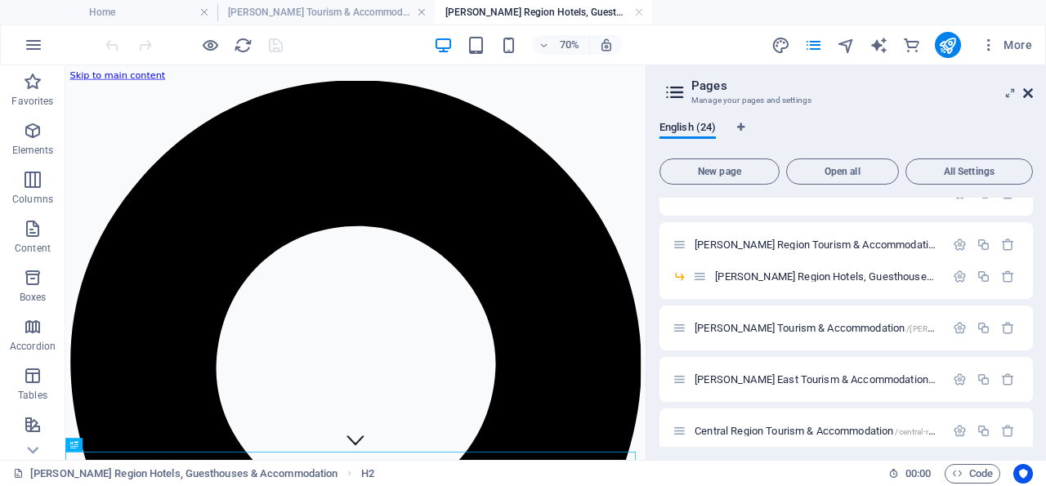
click at [1027, 94] on icon at bounding box center [1028, 93] width 10 height 13
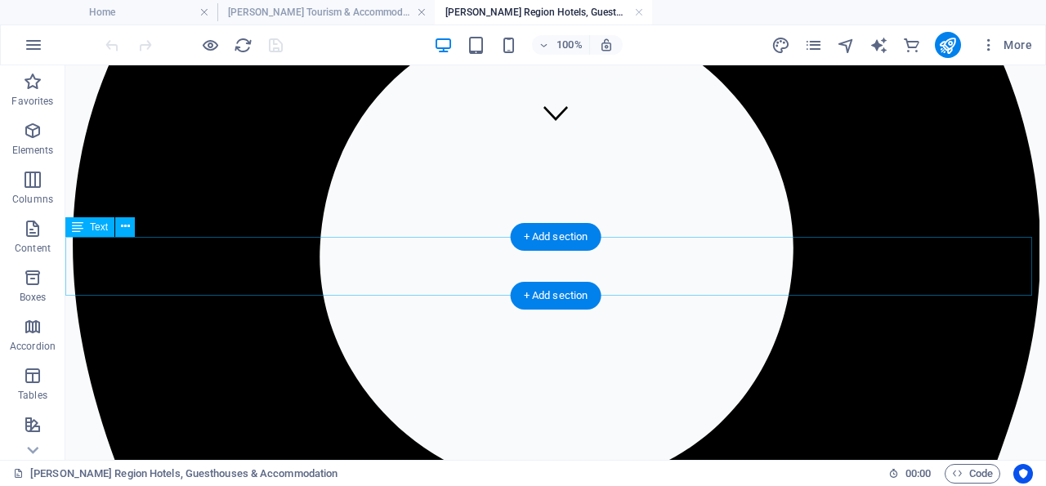
scroll to position [287, 0]
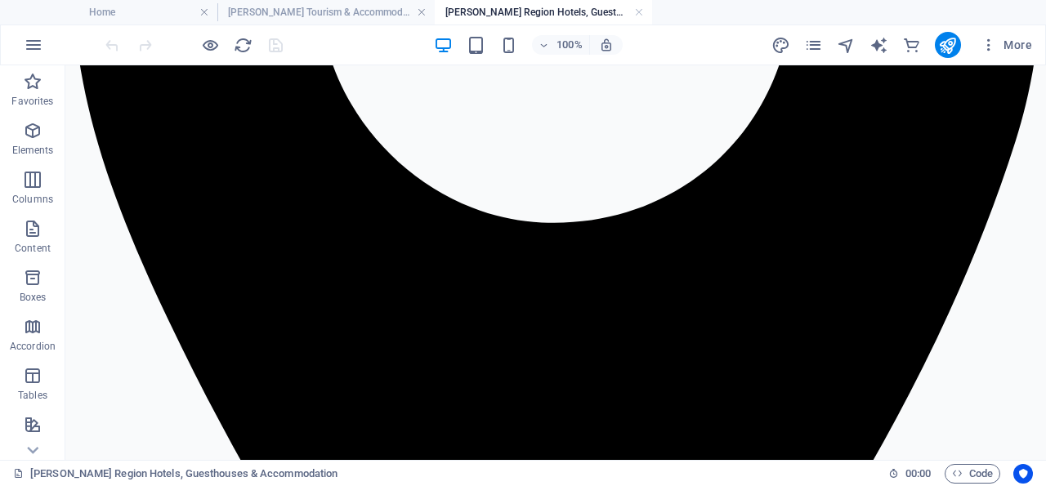
scroll to position [397, 0]
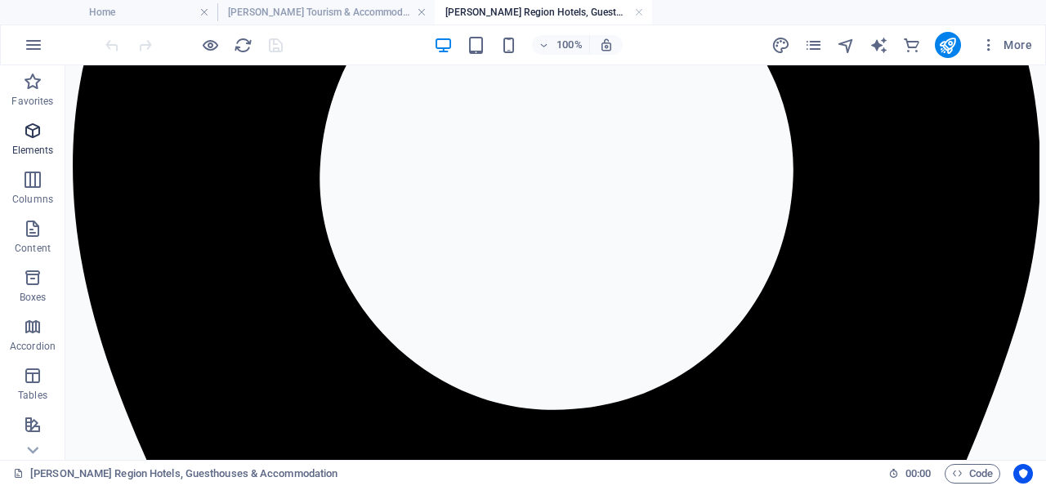
drag, startPoint x: 37, startPoint y: 130, endPoint x: 136, endPoint y: 351, distance: 242.8
click at [37, 130] on icon "button" at bounding box center [33, 131] width 20 height 20
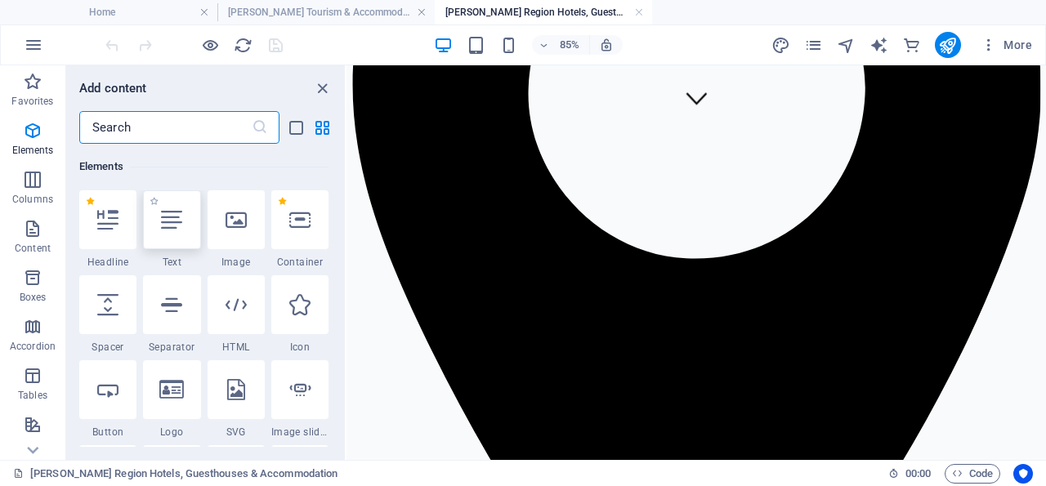
scroll to position [173, 0]
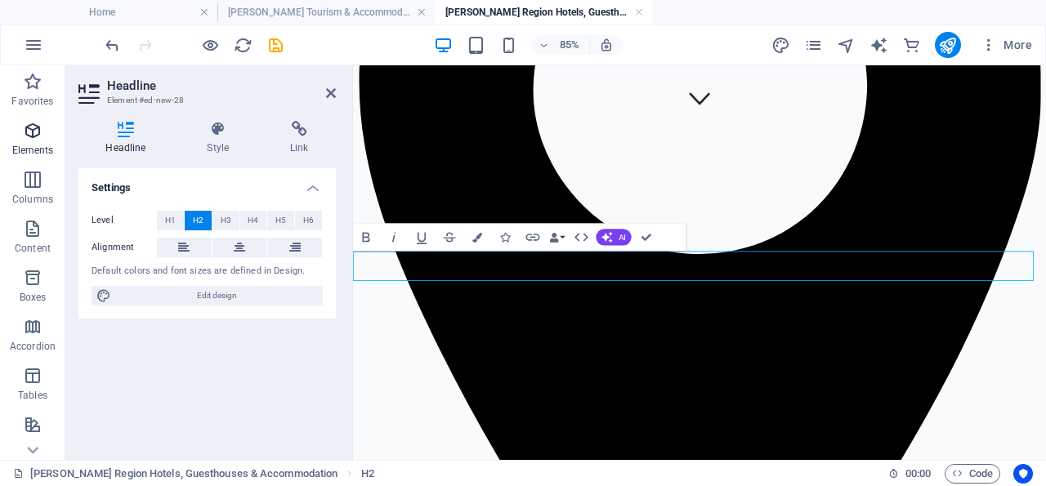
click at [33, 131] on icon "button" at bounding box center [33, 131] width 20 height 20
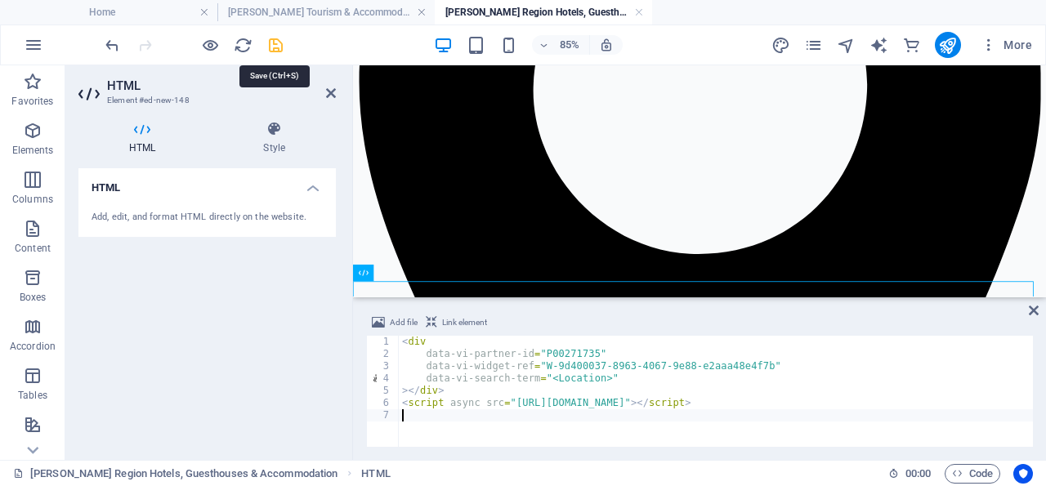
click at [274, 45] on icon "save" at bounding box center [275, 45] width 19 height 19
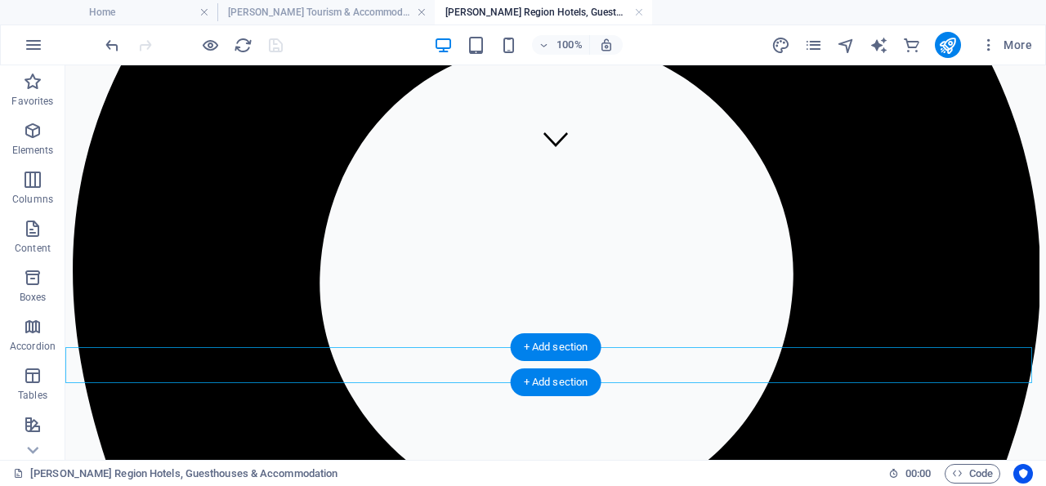
scroll to position [377, 0]
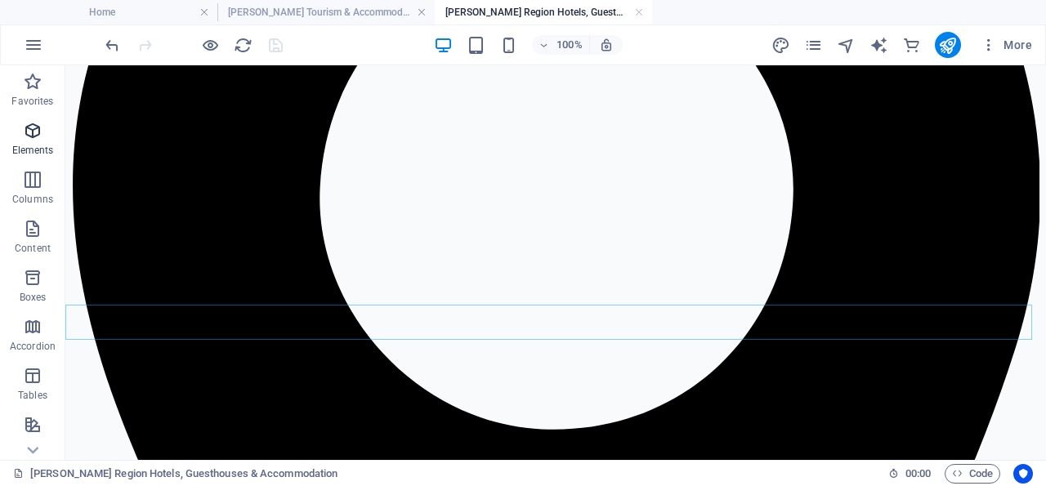
click at [33, 129] on icon "button" at bounding box center [33, 131] width 20 height 20
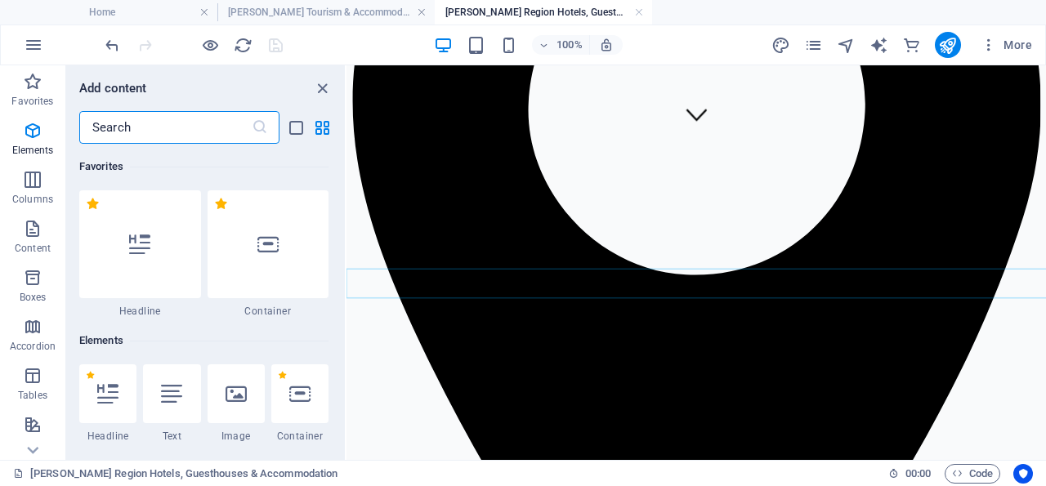
scroll to position [174, 0]
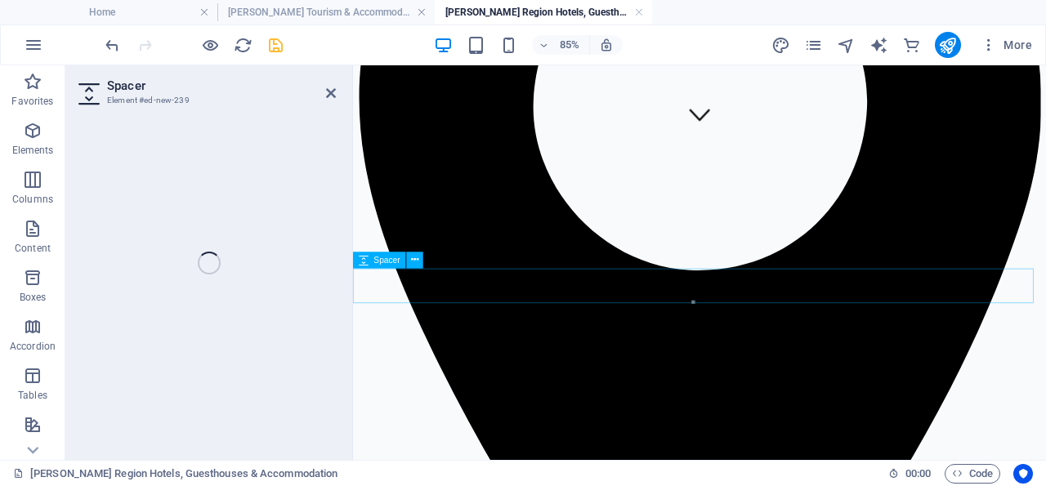
select select "px"
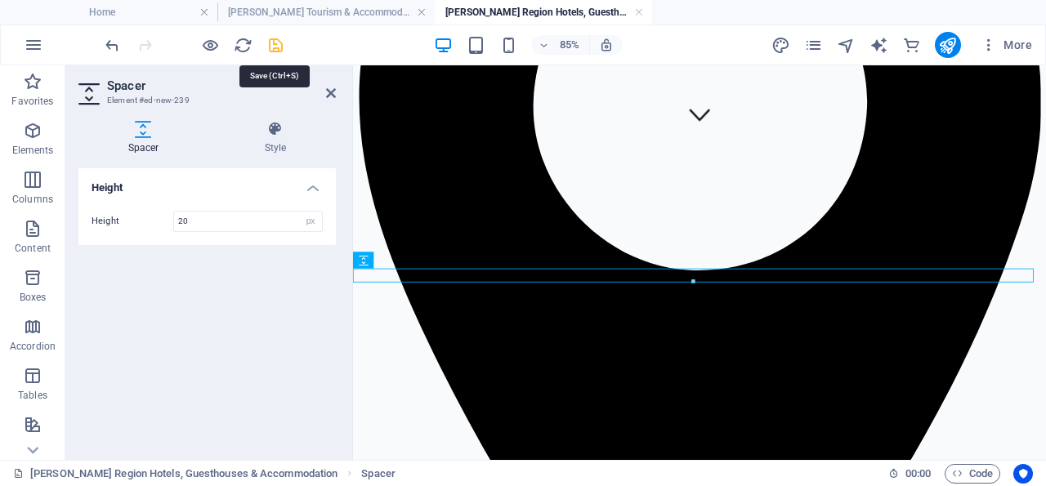
type input "20"
click at [274, 43] on icon "save" at bounding box center [275, 45] width 19 height 19
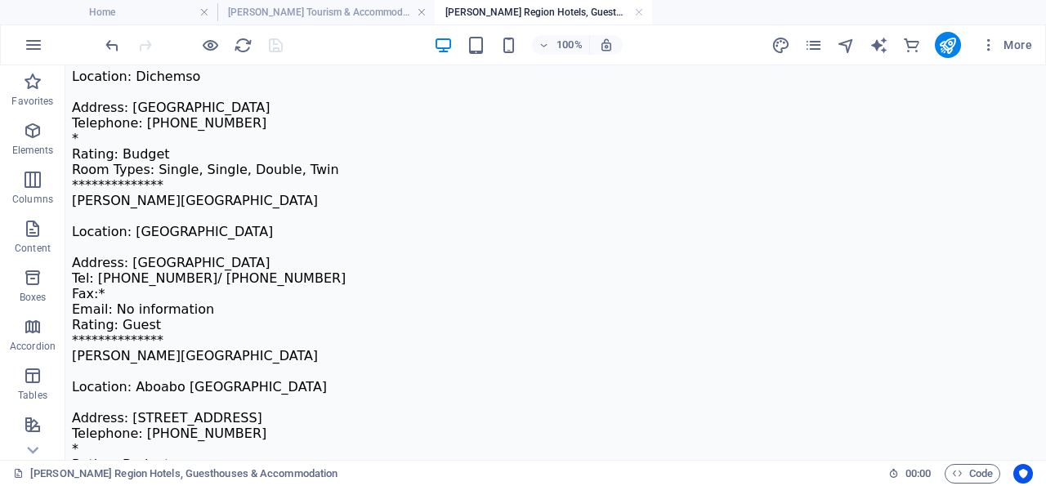
scroll to position [12703, 0]
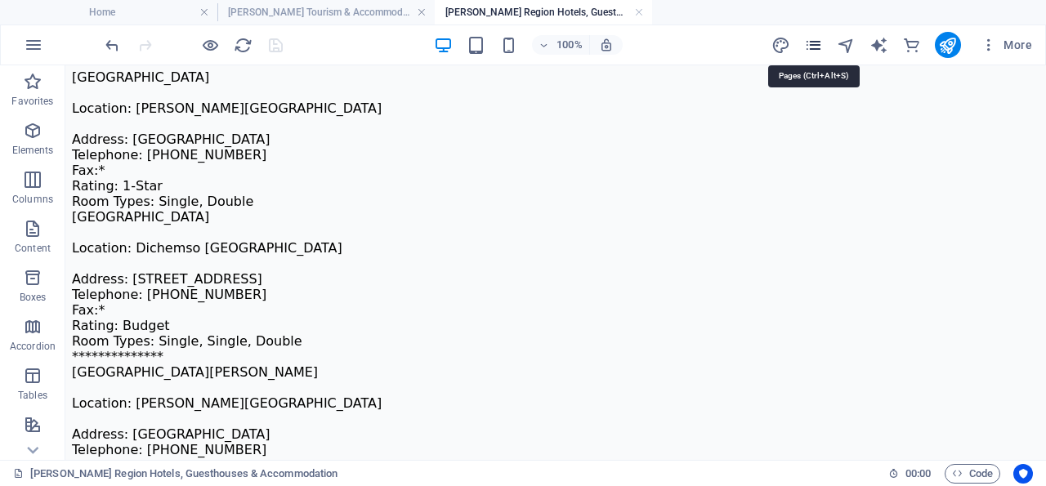
click at [813, 43] on icon "pages" at bounding box center [813, 45] width 19 height 19
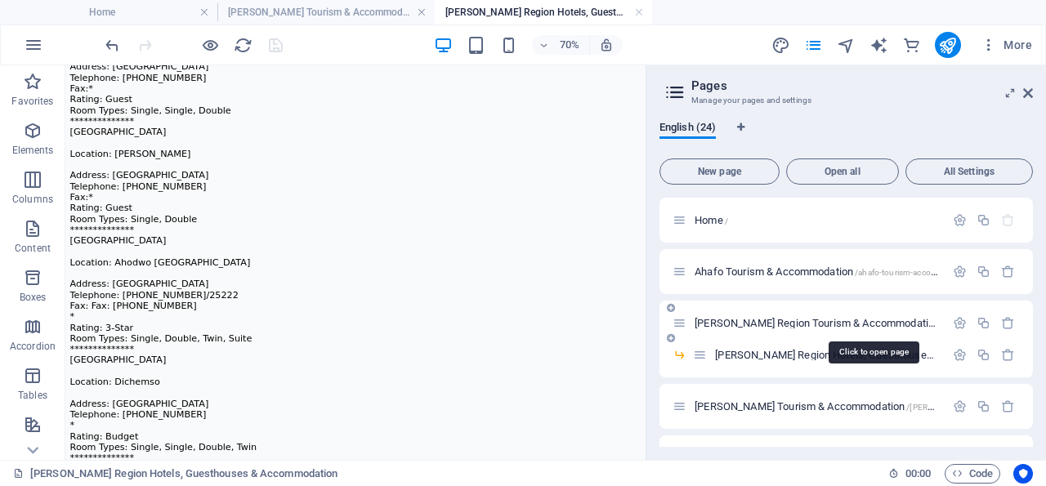
click at [811, 321] on span "[PERSON_NAME] Region Tourism & Accommodation /[PERSON_NAME]-region-tourism-acco…" at bounding box center [921, 323] width 455 height 12
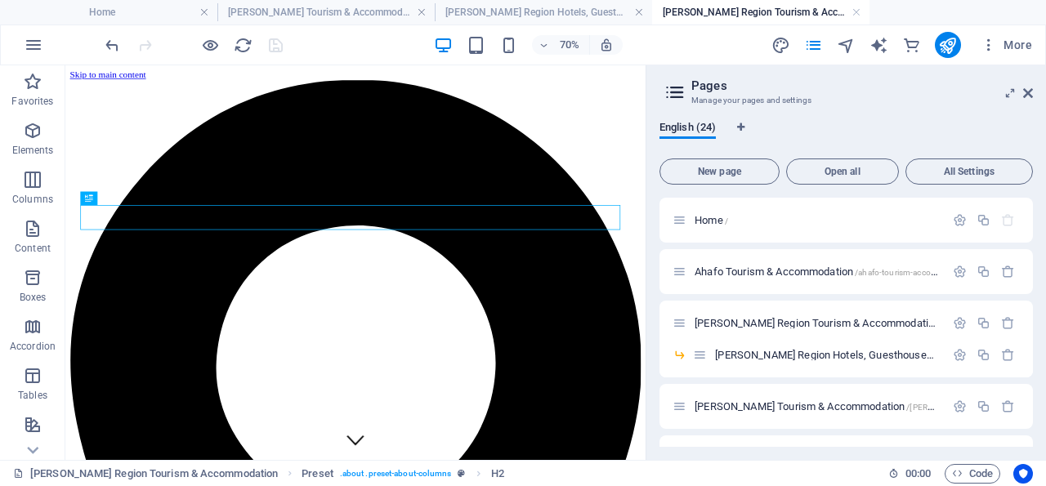
scroll to position [350, 0]
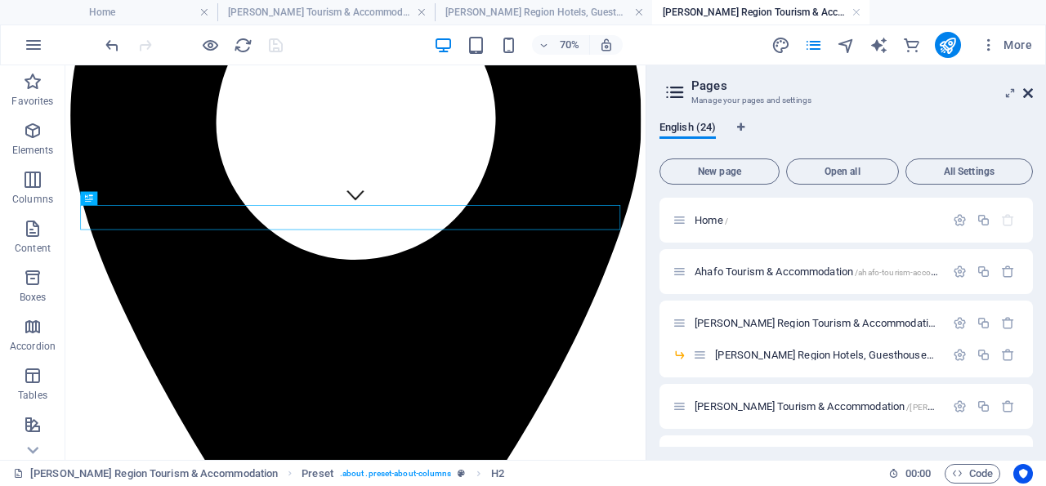
click at [1027, 93] on icon at bounding box center [1028, 93] width 10 height 13
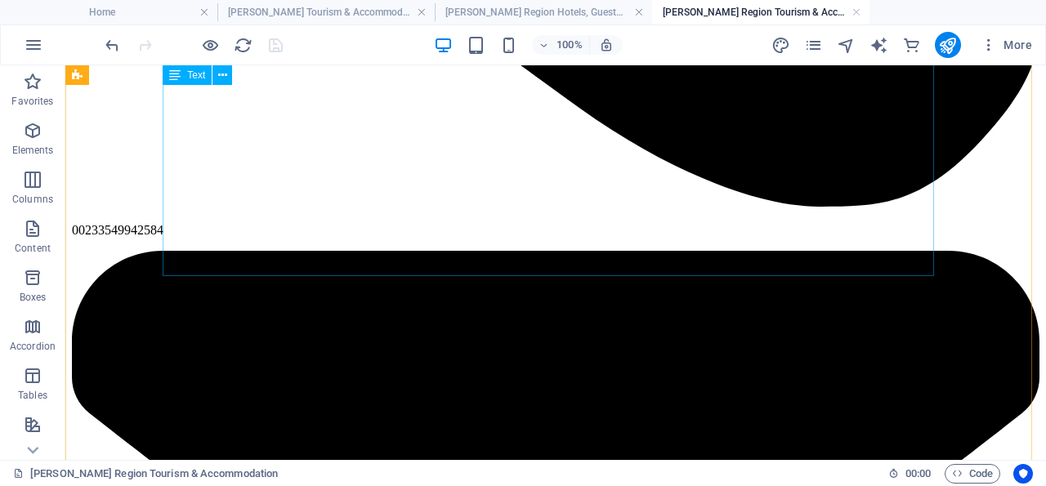
scroll to position [2187, 0]
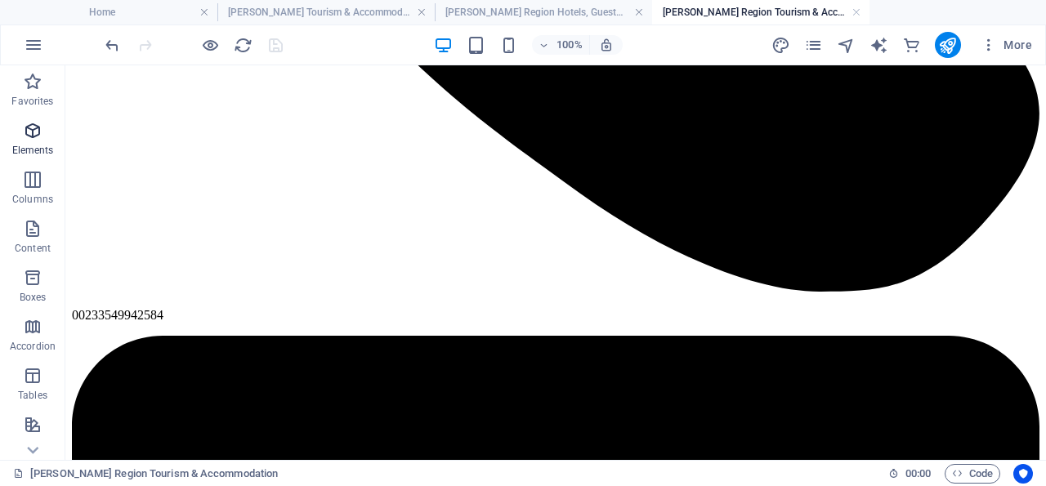
click at [32, 127] on icon "button" at bounding box center [33, 131] width 20 height 20
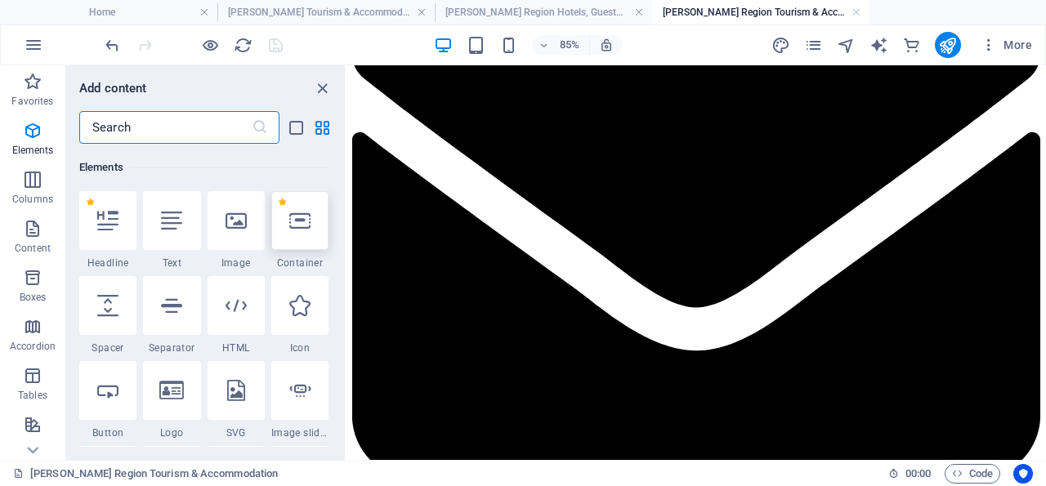
scroll to position [173, 0]
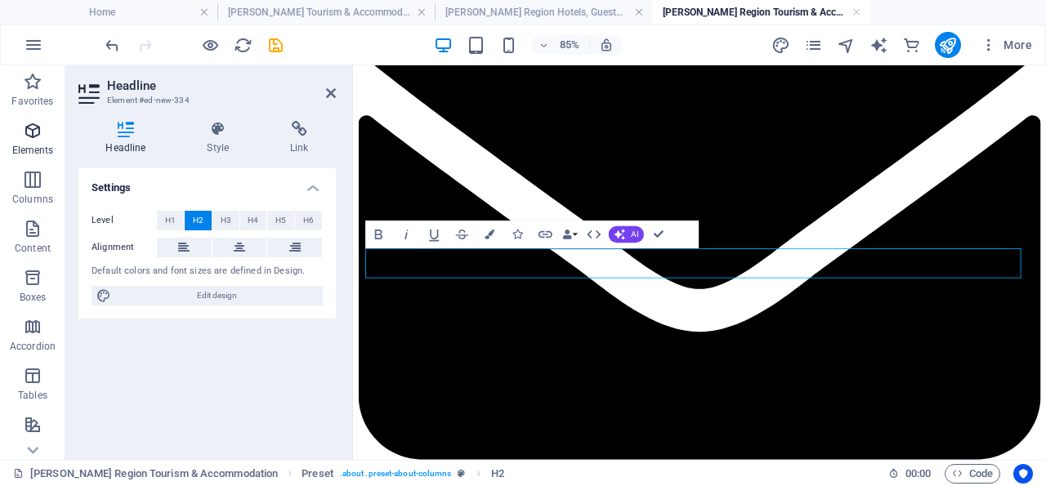
click at [32, 133] on icon "button" at bounding box center [33, 131] width 20 height 20
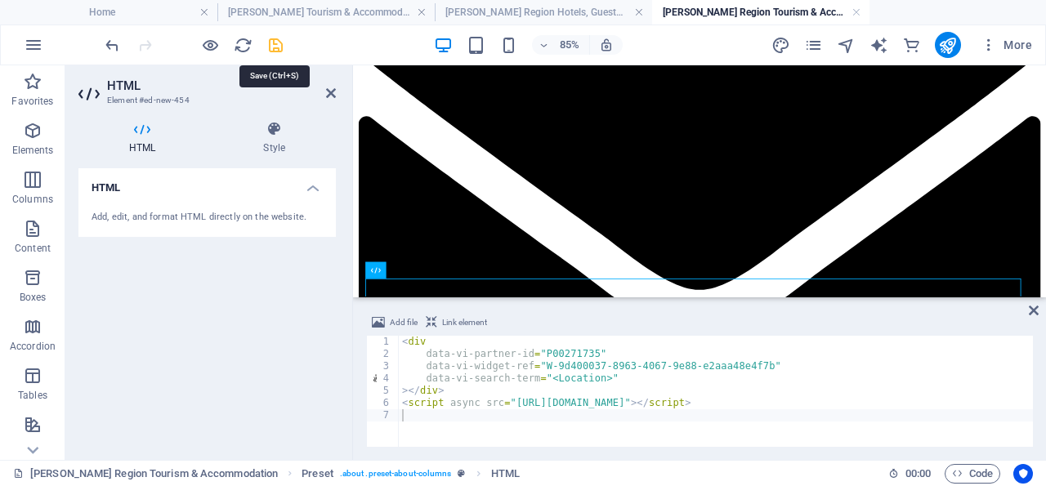
click at [275, 41] on icon "save" at bounding box center [275, 45] width 19 height 19
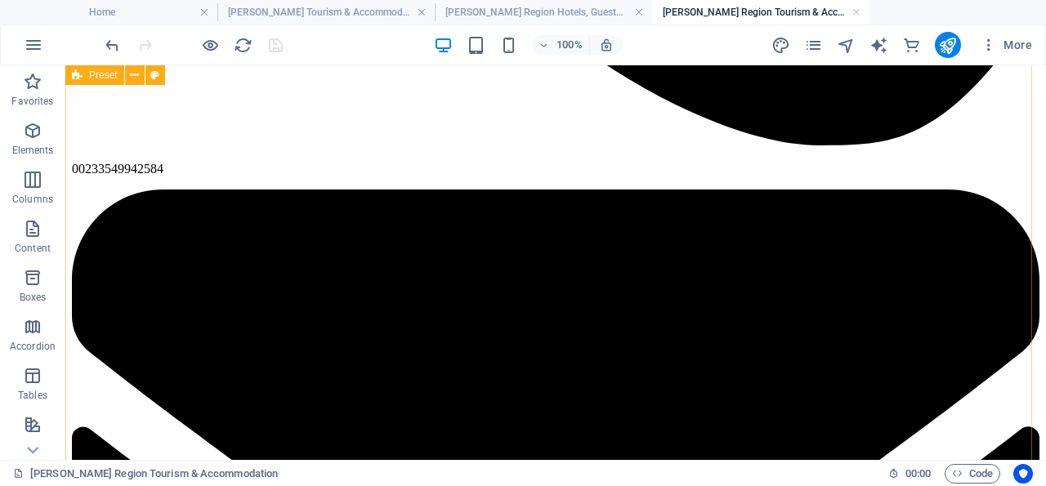
scroll to position [1994, 0]
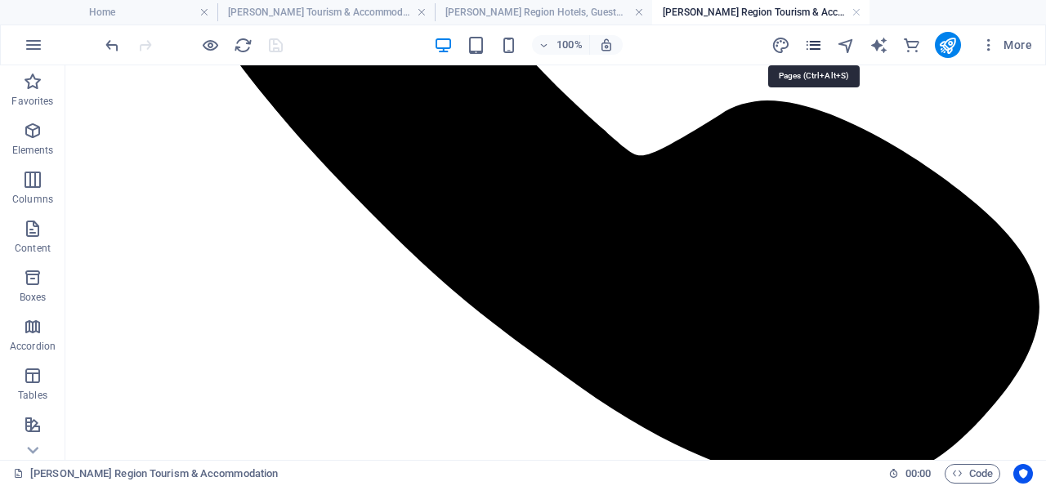
click at [816, 42] on icon "pages" at bounding box center [813, 45] width 19 height 19
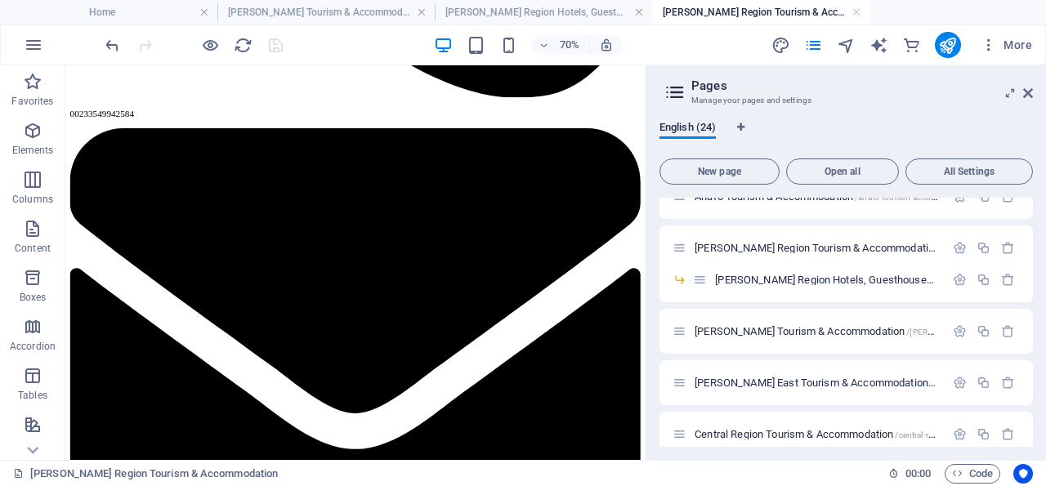
scroll to position [78, 0]
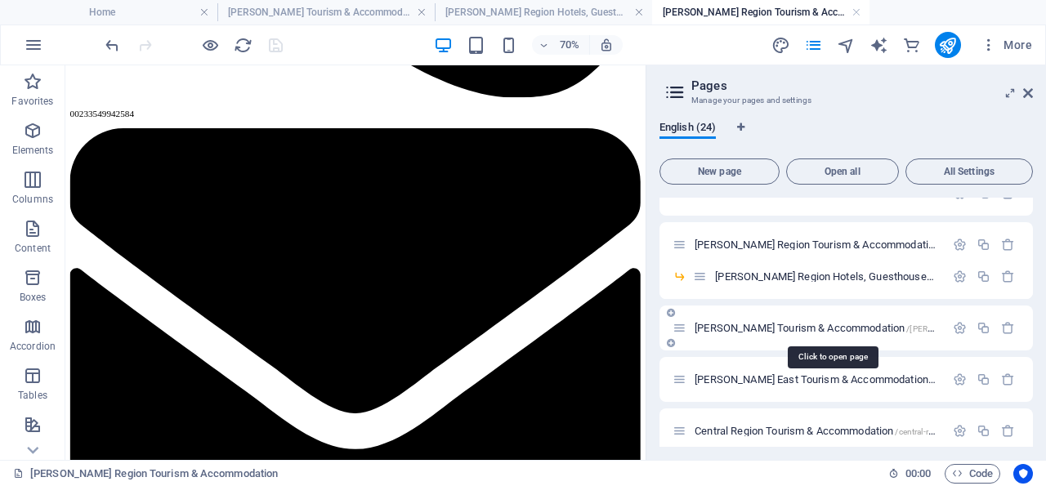
click at [804, 329] on span "[PERSON_NAME] Tourism & Accommodation /[PERSON_NAME]-tourism-accommodation" at bounding box center [881, 328] width 375 height 12
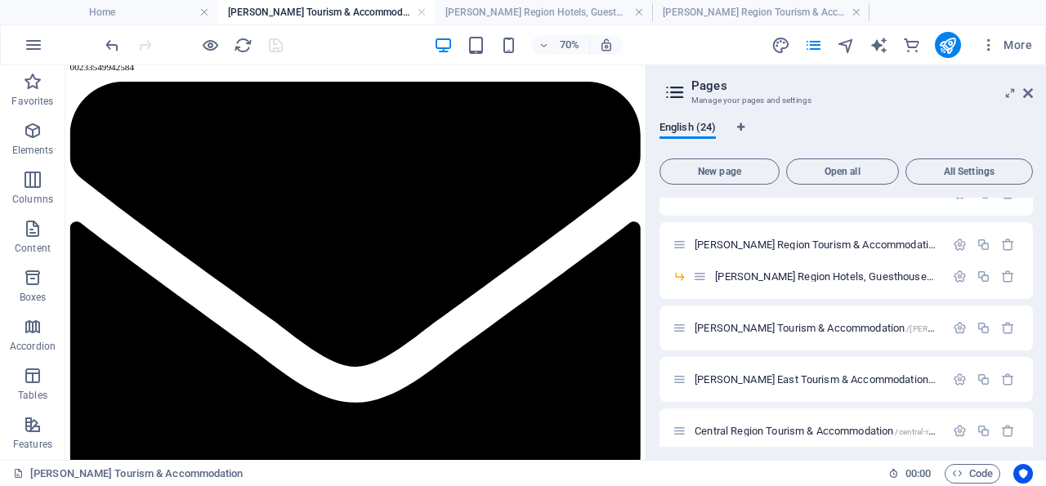
scroll to position [2076, 0]
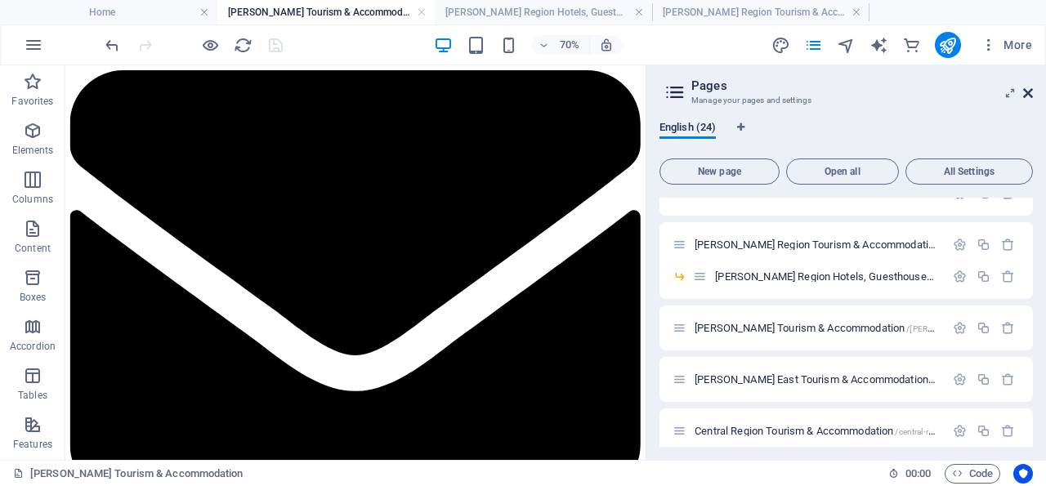
drag, startPoint x: 1025, startPoint y: 90, endPoint x: 182, endPoint y: 148, distance: 845.0
click at [1025, 90] on icon at bounding box center [1028, 93] width 10 height 13
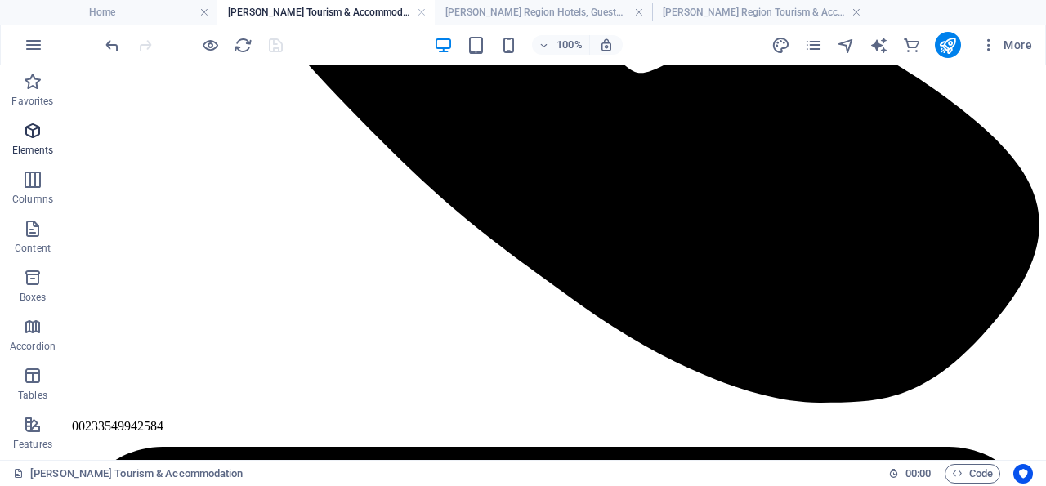
click at [32, 129] on icon "button" at bounding box center [33, 131] width 20 height 20
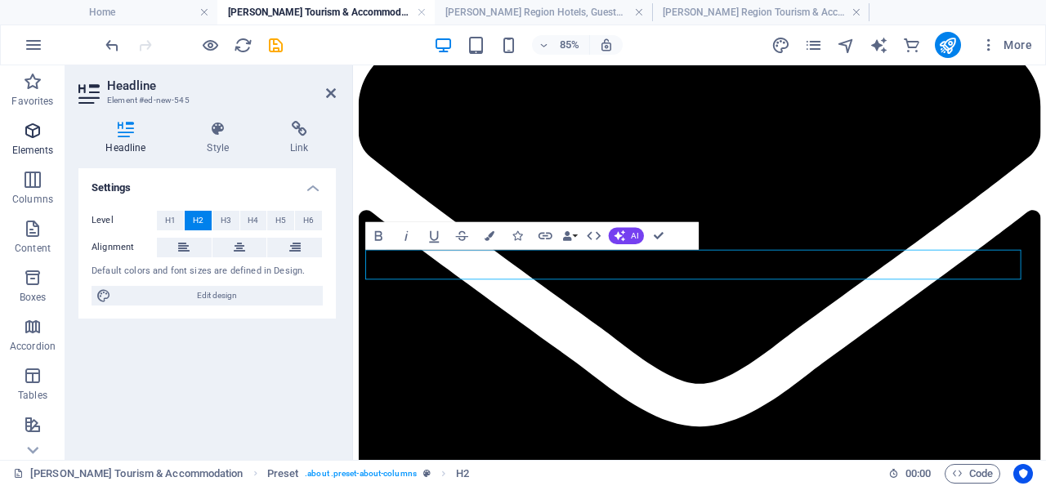
click at [32, 130] on icon "button" at bounding box center [33, 131] width 20 height 20
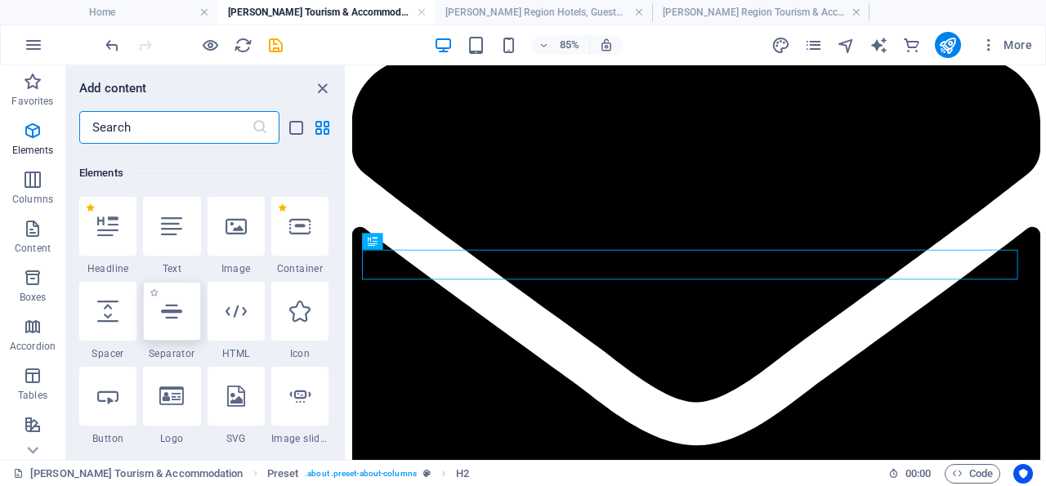
scroll to position [174, 0]
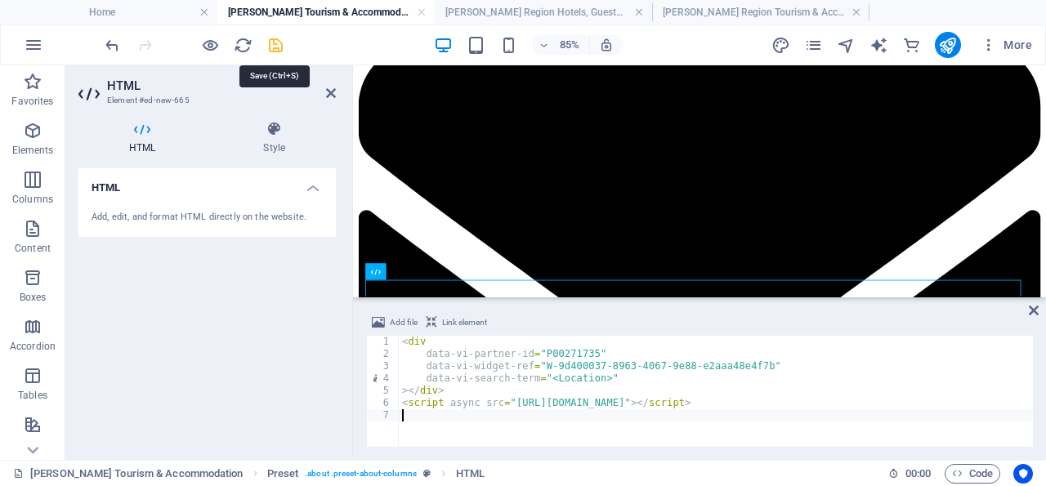
click at [273, 41] on icon "save" at bounding box center [275, 45] width 19 height 19
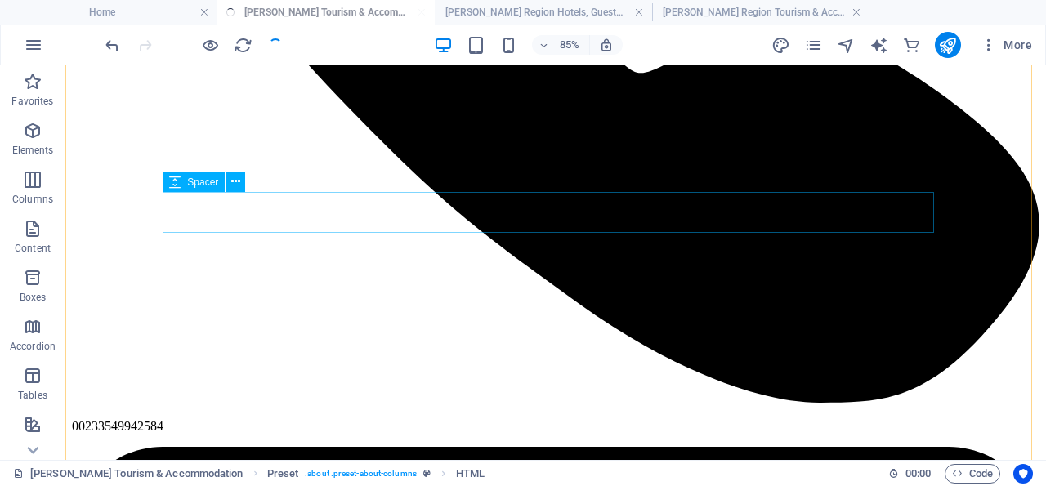
scroll to position [2224, 0]
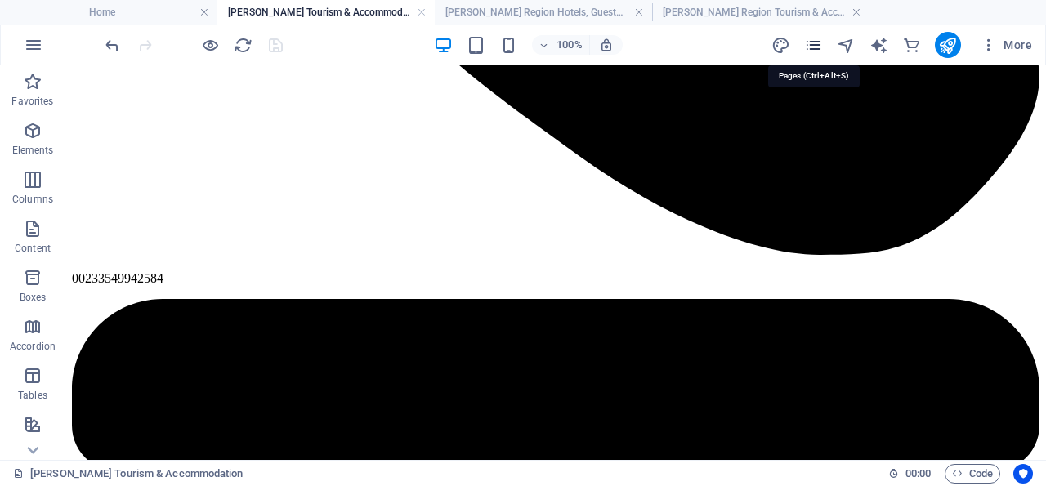
click at [814, 42] on icon "pages" at bounding box center [813, 45] width 19 height 19
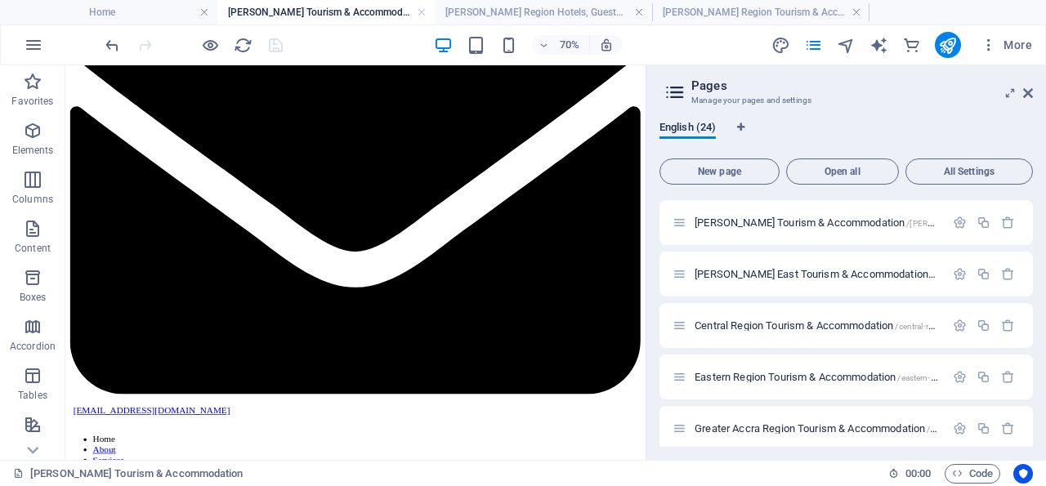
scroll to position [186, 0]
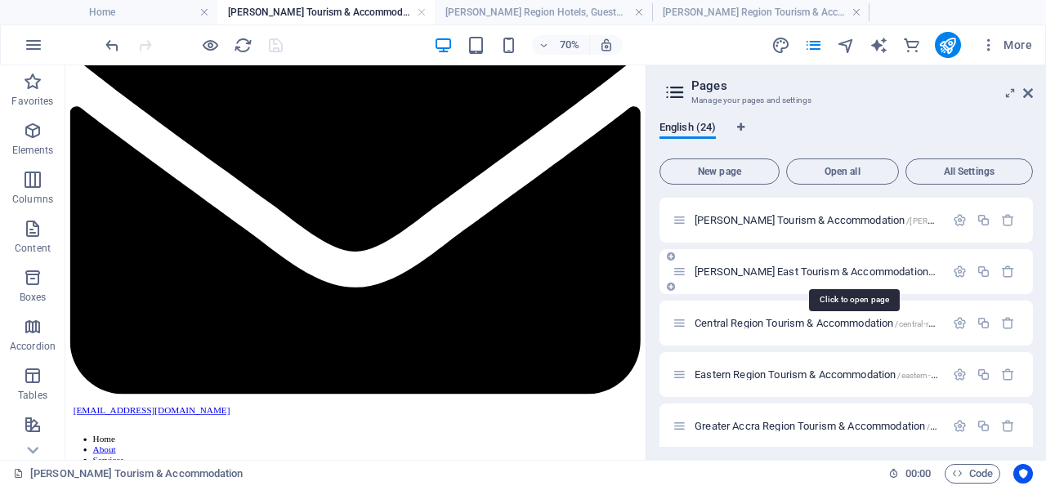
click at [776, 272] on span "[PERSON_NAME] East Tourism & Accommodation /[GEOGRAPHIC_DATA]-east-tourism-acco…" at bounding box center [911, 271] width 435 height 12
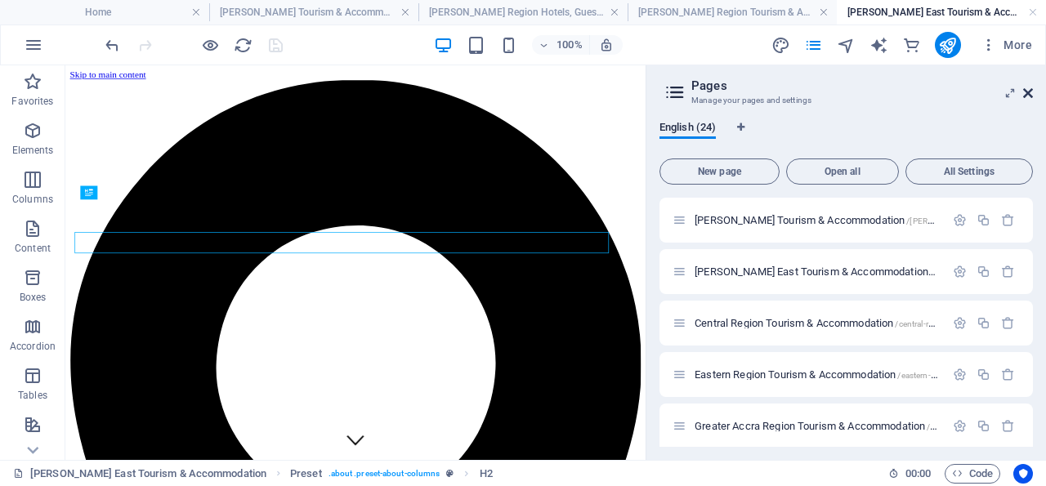
scroll to position [359, 0]
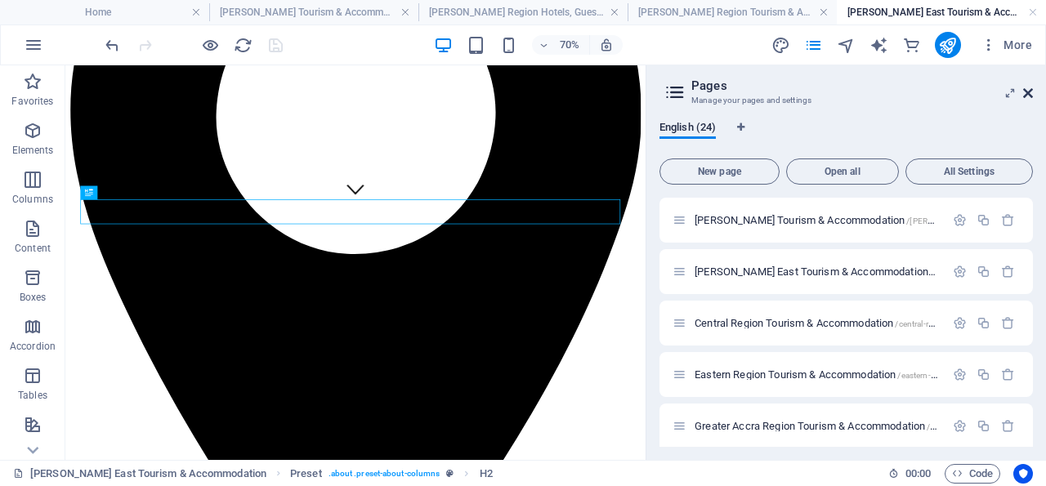
click at [1026, 91] on icon at bounding box center [1028, 93] width 10 height 13
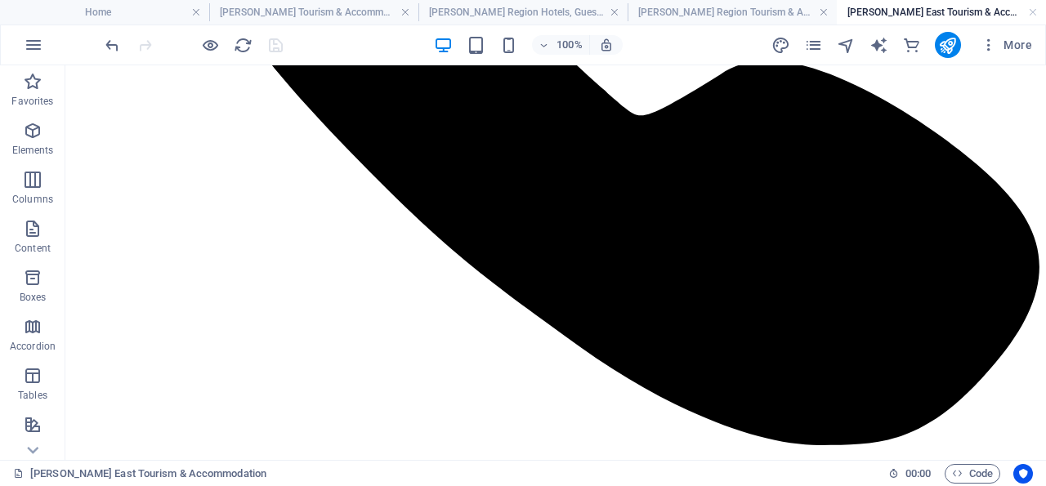
scroll to position [2056, 0]
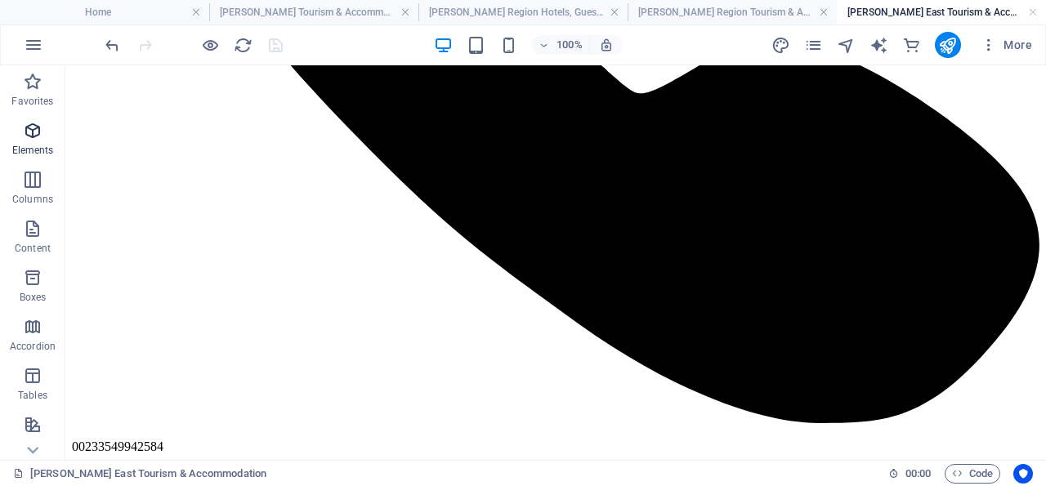
click at [34, 130] on icon "button" at bounding box center [33, 131] width 20 height 20
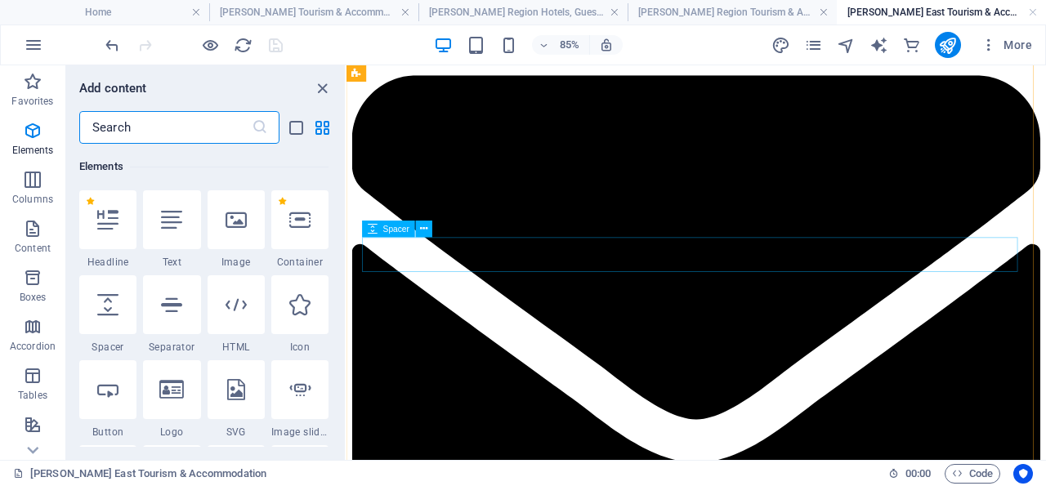
scroll to position [174, 0]
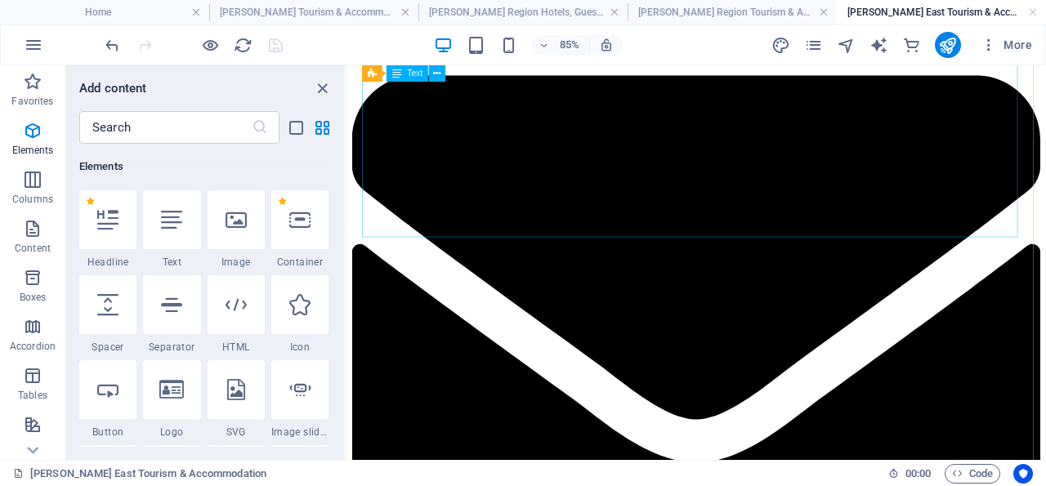
drag, startPoint x: 456, startPoint y: 280, endPoint x: 365, endPoint y: 274, distance: 90.9
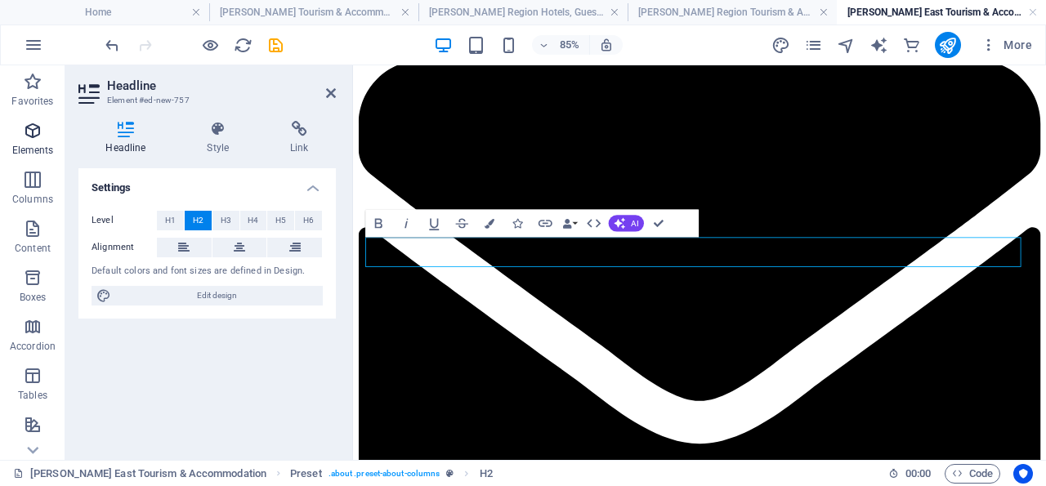
click at [31, 125] on icon "button" at bounding box center [33, 131] width 20 height 20
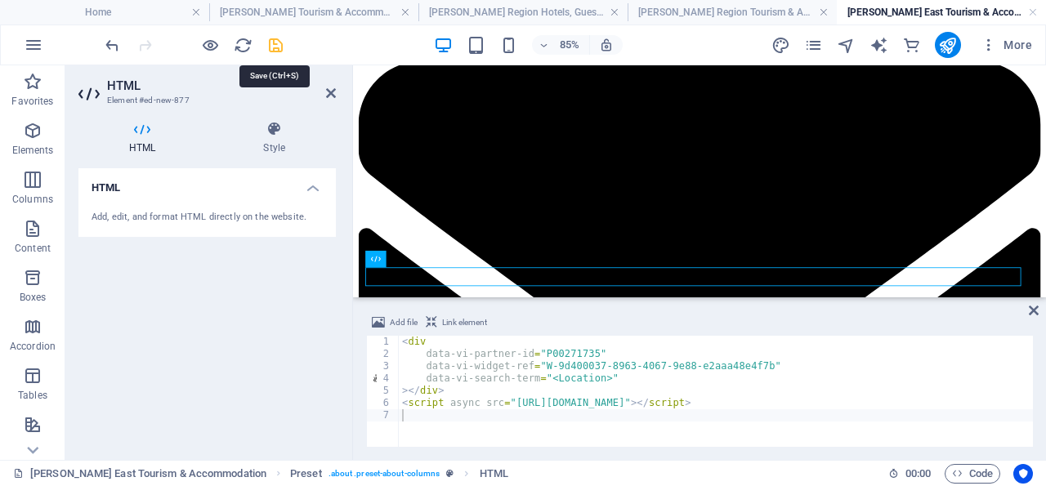
click at [277, 46] on icon "save" at bounding box center [275, 45] width 19 height 19
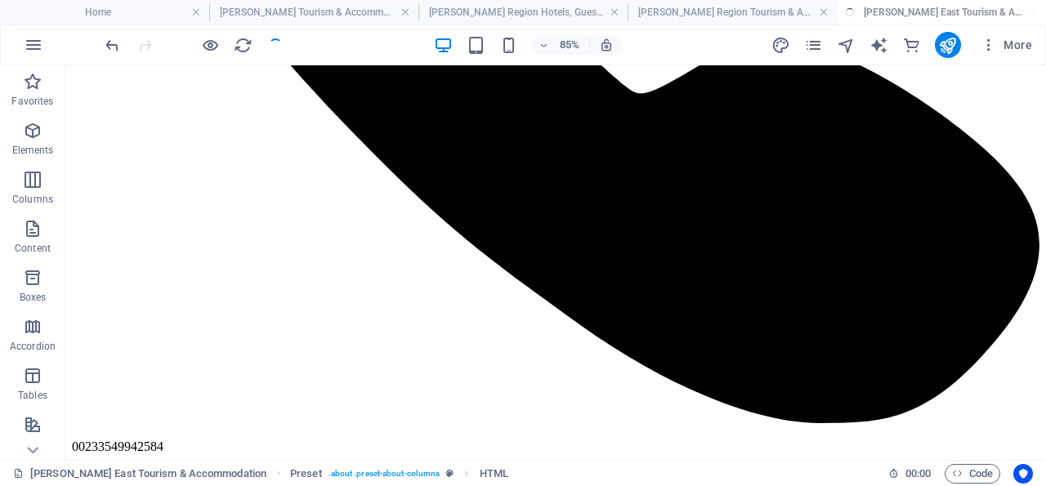
scroll to position [2189, 0]
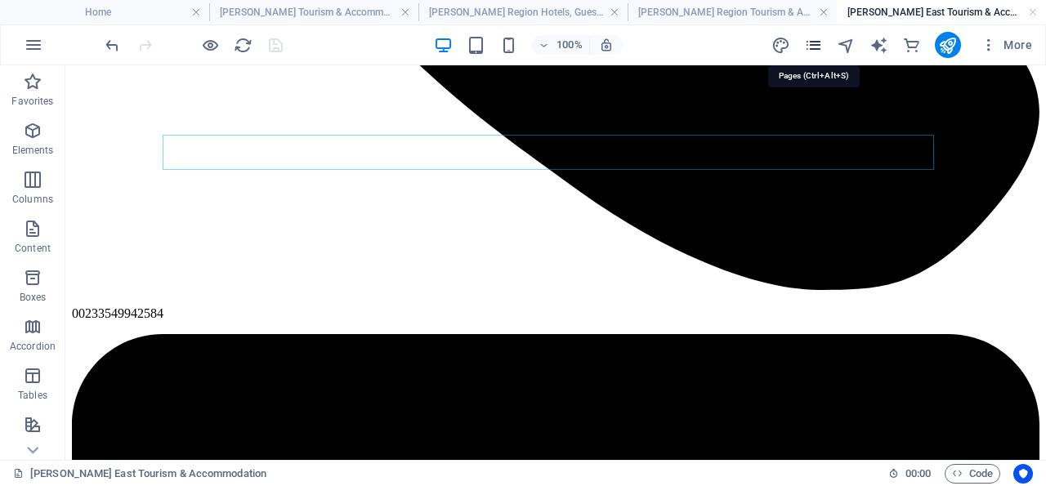
click at [815, 45] on icon "pages" at bounding box center [813, 45] width 19 height 19
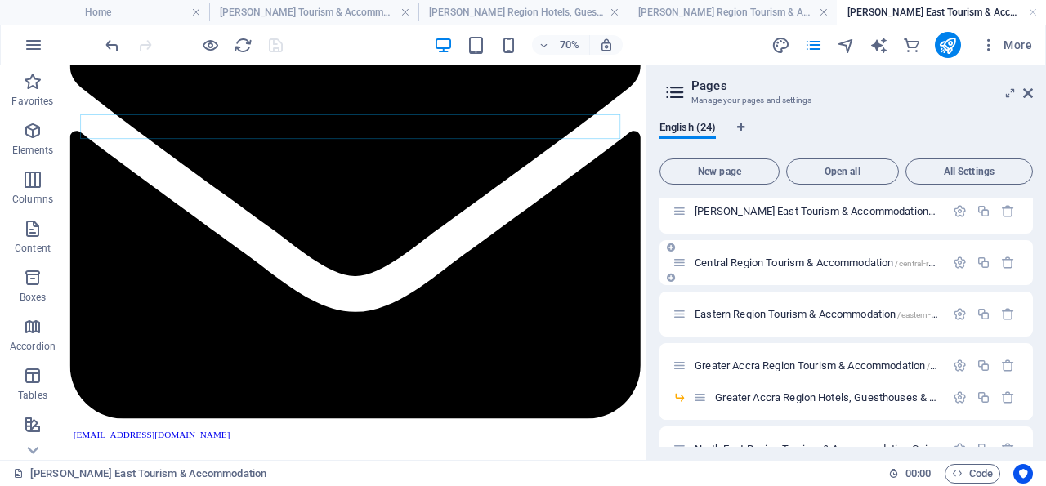
scroll to position [250, 0]
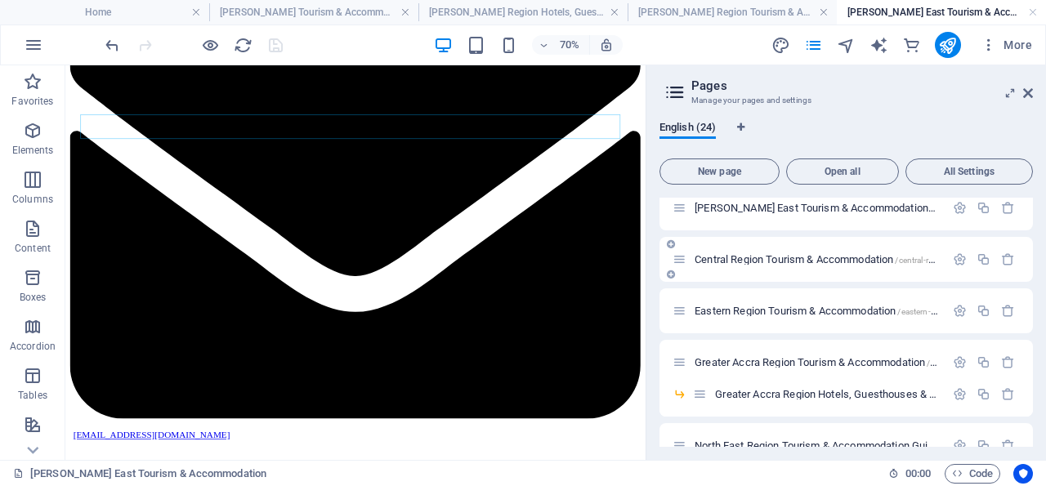
click at [782, 258] on span "Central Region Tourism & Accommodation /central-region-tourism-accommodation" at bounding box center [868, 259] width 349 height 12
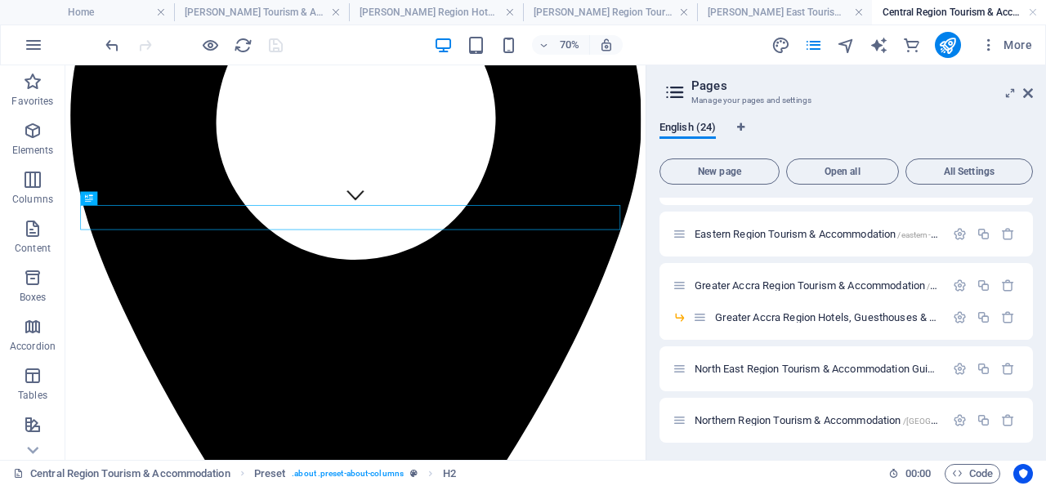
scroll to position [324, 0]
drag, startPoint x: 1027, startPoint y: 92, endPoint x: 573, endPoint y: 146, distance: 457.4
click at [1027, 92] on icon at bounding box center [1028, 93] width 10 height 13
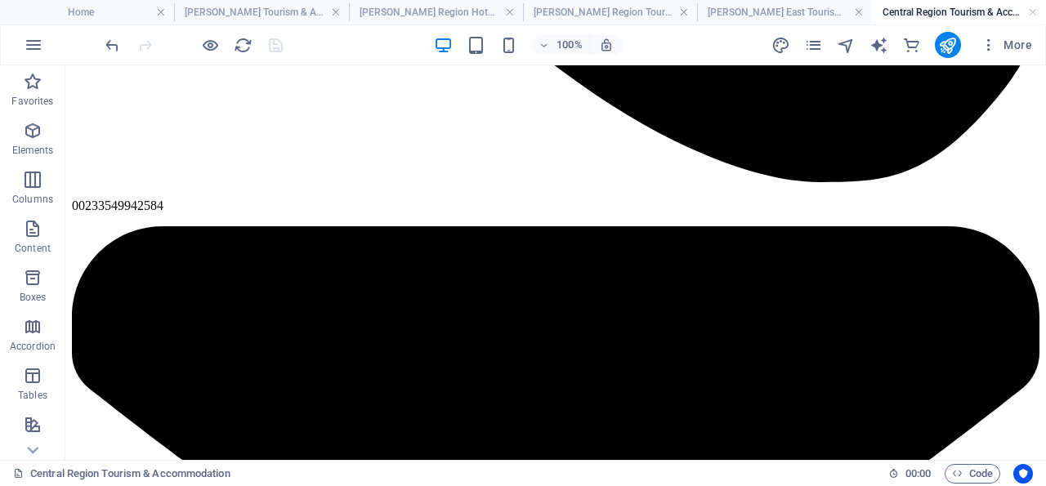
scroll to position [2285, 0]
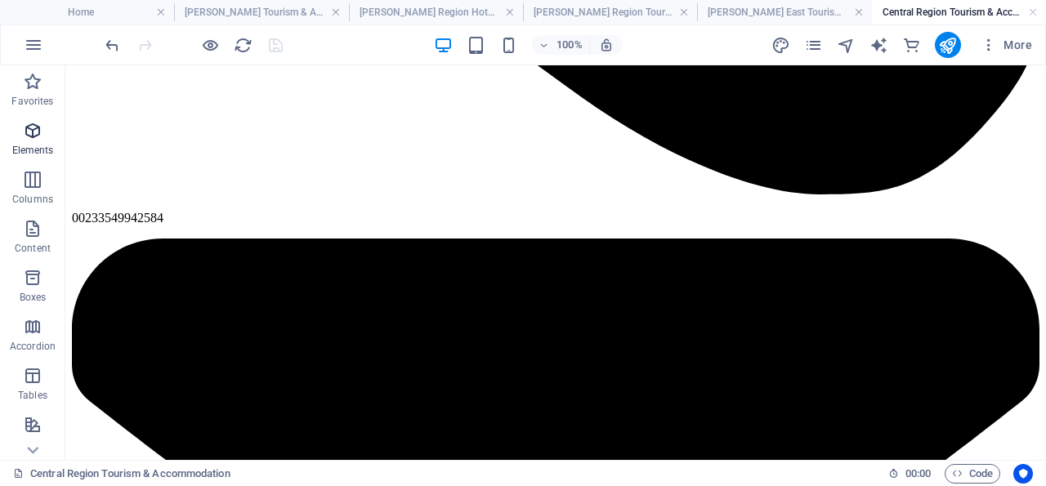
click at [32, 129] on icon "button" at bounding box center [33, 131] width 20 height 20
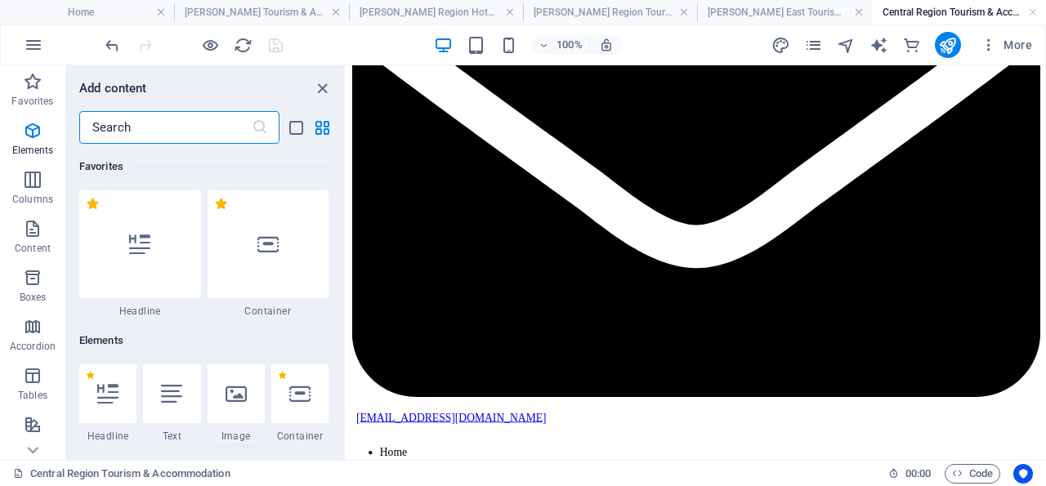
scroll to position [173, 0]
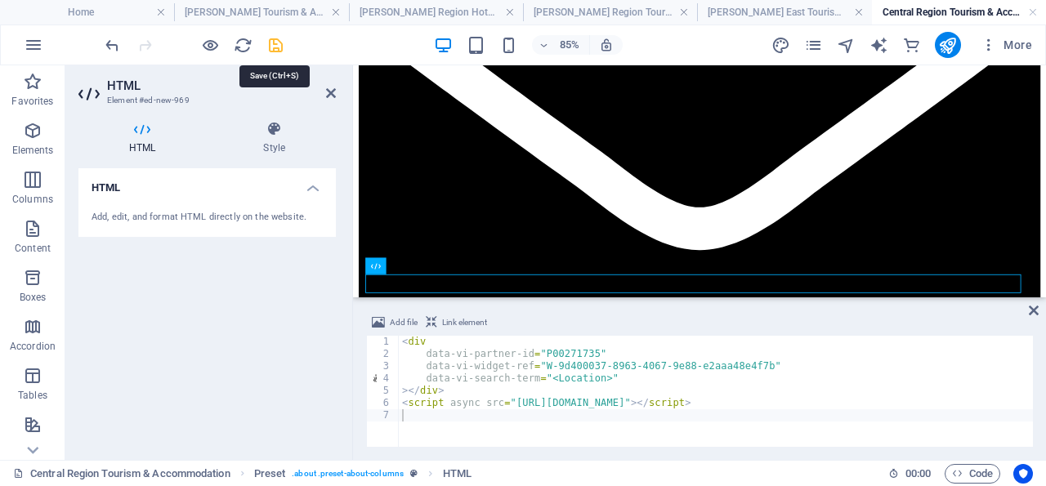
click at [278, 42] on icon "save" at bounding box center [275, 45] width 19 height 19
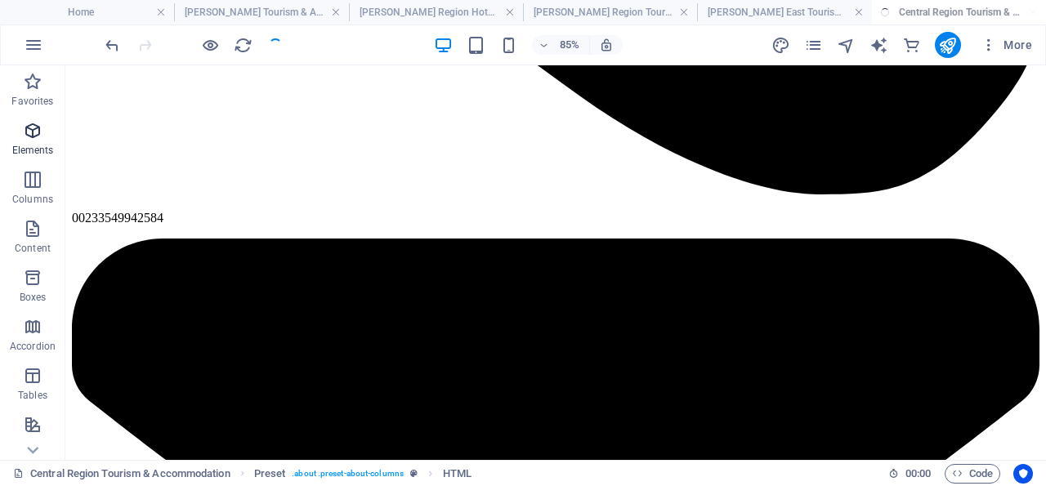
scroll to position [2426, 0]
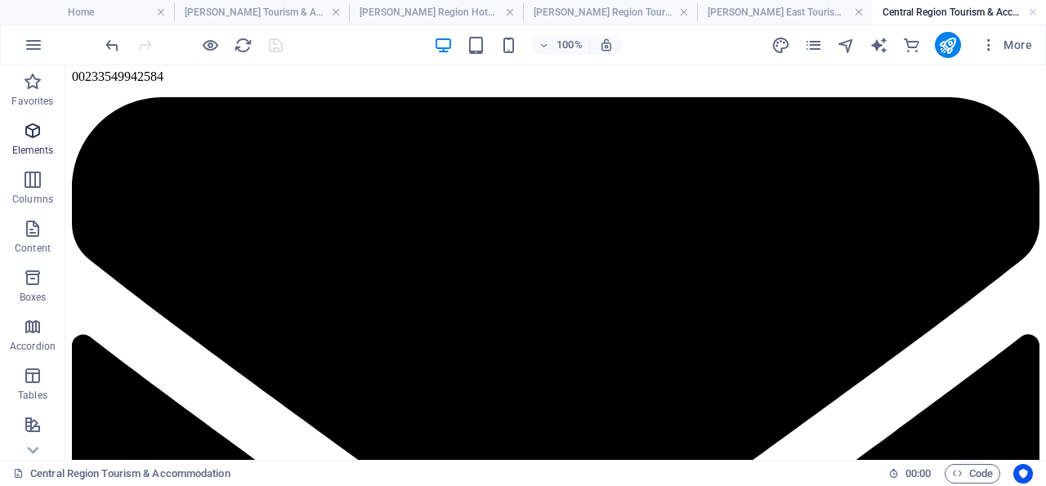
click at [32, 130] on icon "button" at bounding box center [33, 131] width 20 height 20
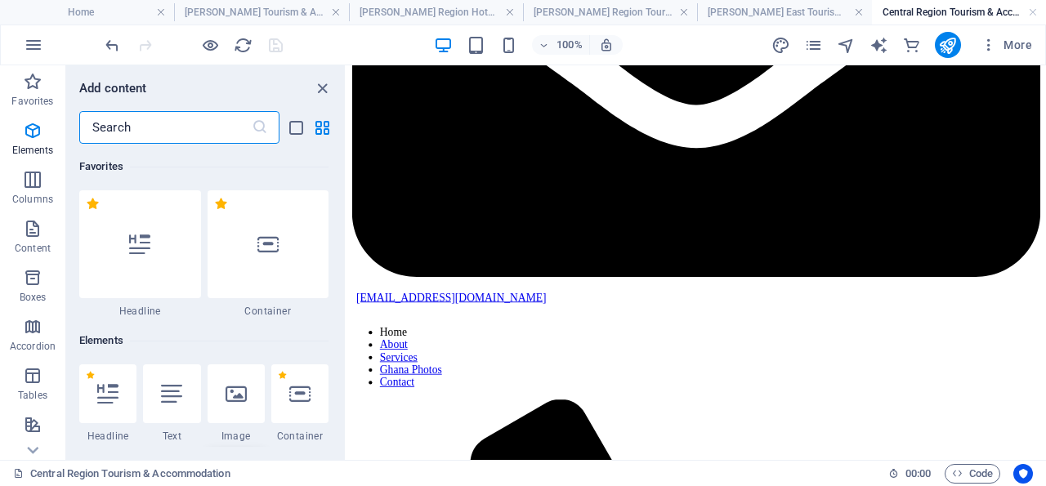
scroll to position [173, 0]
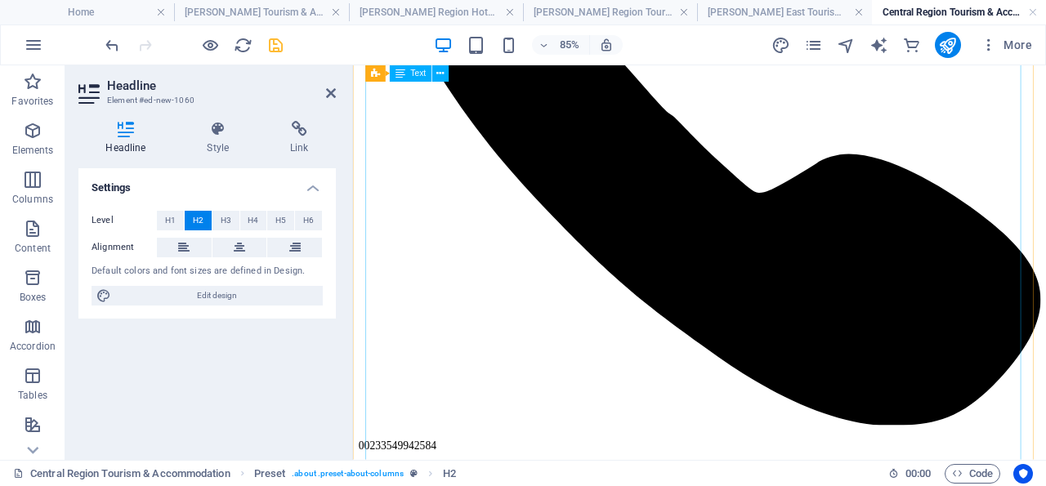
scroll to position [1576, 0]
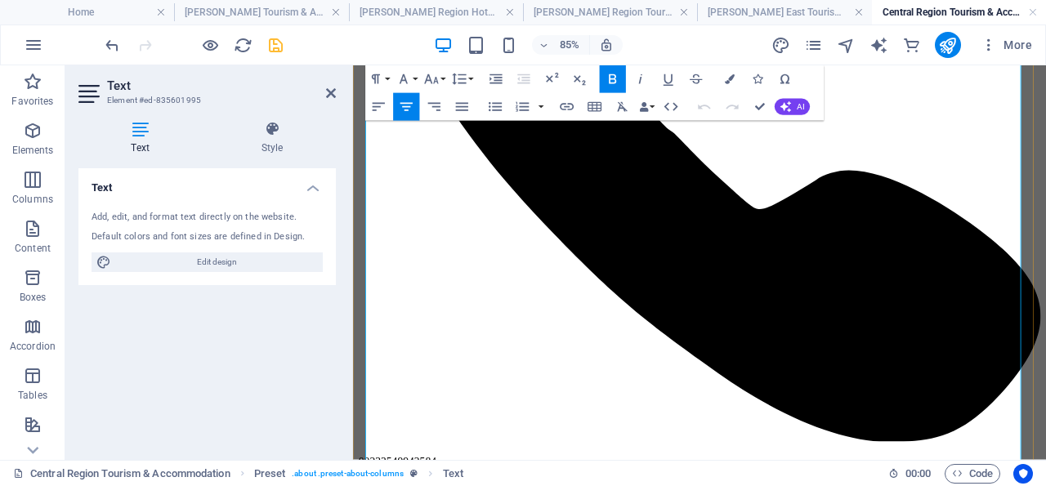
scroll to position [1596, 0]
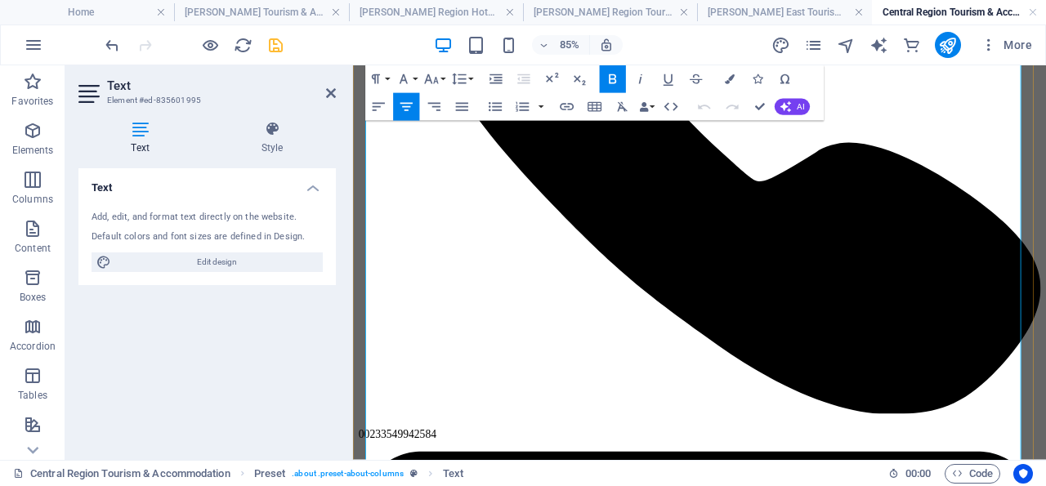
drag, startPoint x: 1005, startPoint y: 344, endPoint x: 521, endPoint y: 328, distance: 483.8
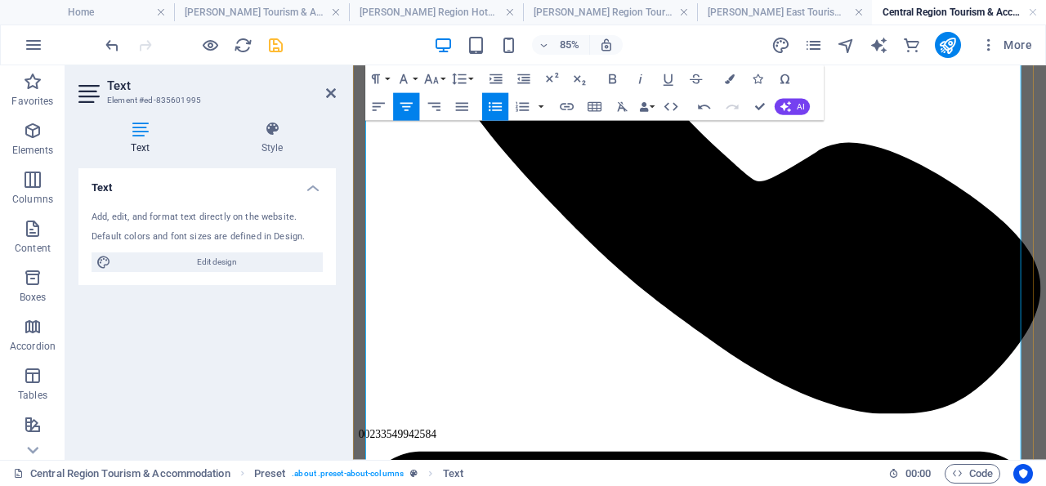
drag, startPoint x: 889, startPoint y: 344, endPoint x: 798, endPoint y: 365, distance: 93.1
click at [568, 104] on icon "button" at bounding box center [567, 107] width 16 height 16
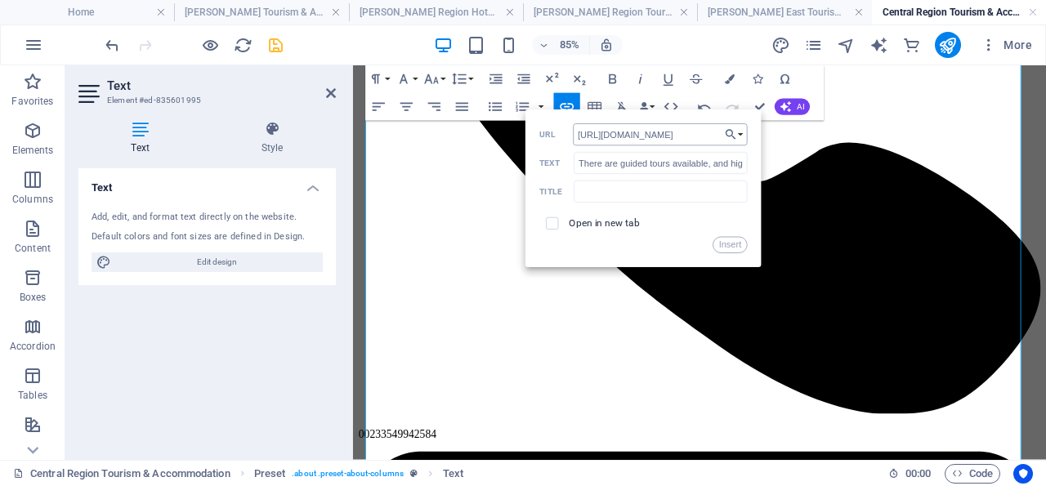
scroll to position [0, 575]
type input "[URL][DOMAIN_NAME]"
click at [590, 188] on input "text" at bounding box center [660, 192] width 174 height 22
type input "Guded Tours"
click at [551, 223] on input "checkbox" at bounding box center [550, 222] width 12 height 12
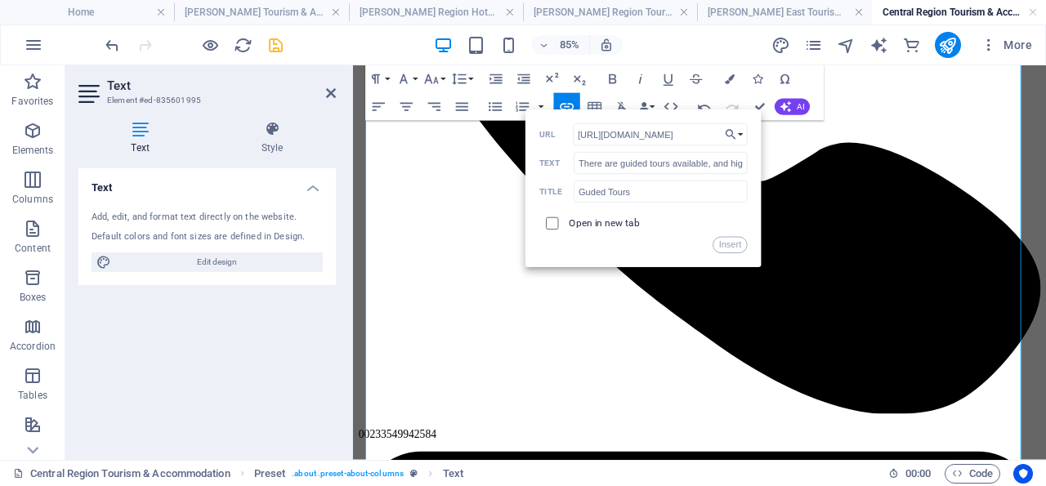
checkbox input "true"
click at [733, 244] on button "Insert" at bounding box center [729, 245] width 35 height 16
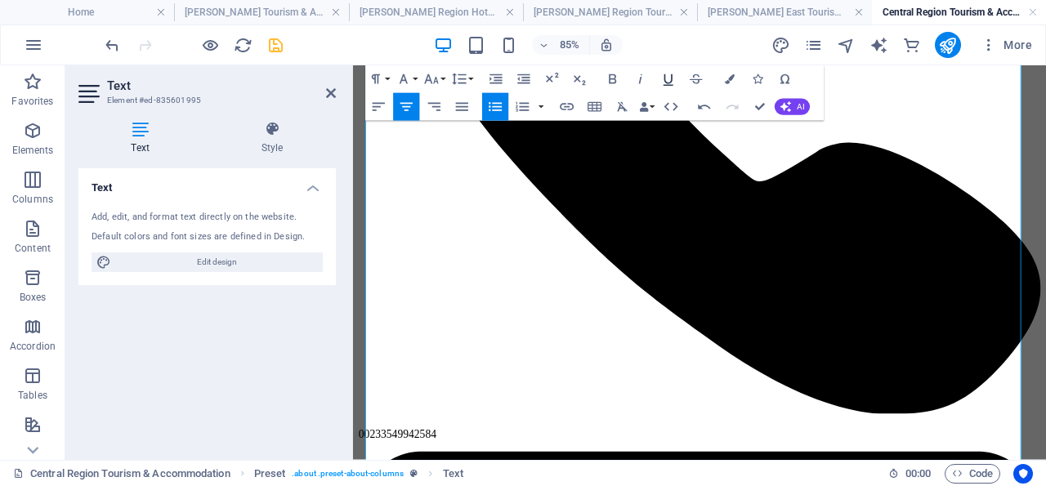
click at [670, 82] on icon "button" at bounding box center [668, 79] width 16 height 16
drag, startPoint x: 503, startPoint y: 326, endPoint x: 401, endPoint y: 326, distance: 102.1
type input "[GEOGRAPHIC_DATA]"
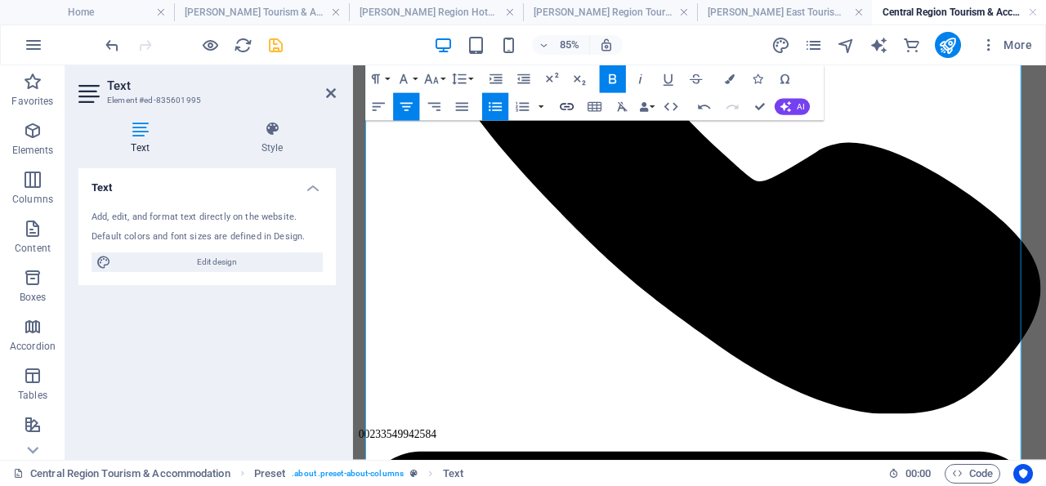
checkbox input "false"
click at [563, 104] on icon "button" at bounding box center [567, 107] width 14 height 7
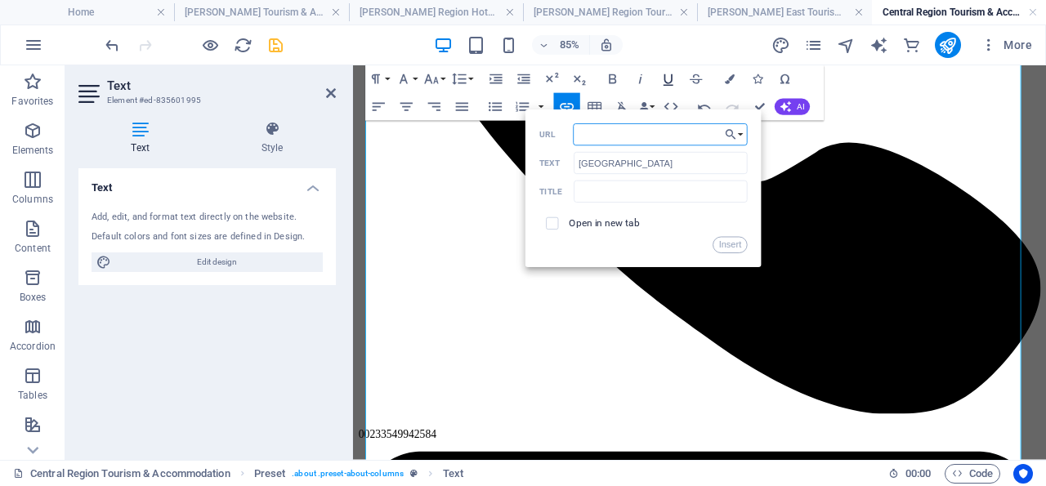
drag, startPoint x: 666, startPoint y: 81, endPoint x: 352, endPoint y: 72, distance: 313.8
click at [666, 81] on icon "button" at bounding box center [668, 79] width 16 height 16
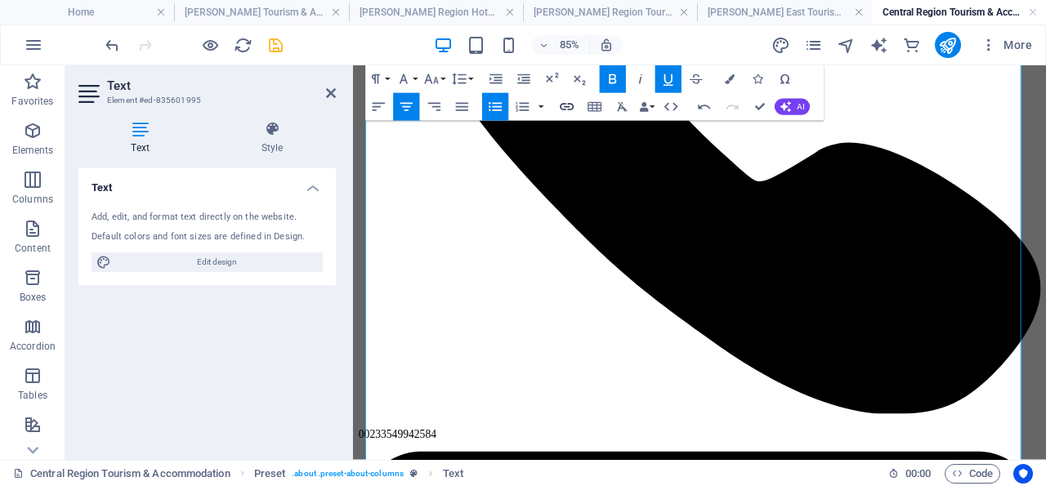
click at [569, 102] on icon "button" at bounding box center [567, 107] width 16 height 16
type input "[GEOGRAPHIC_DATA]"
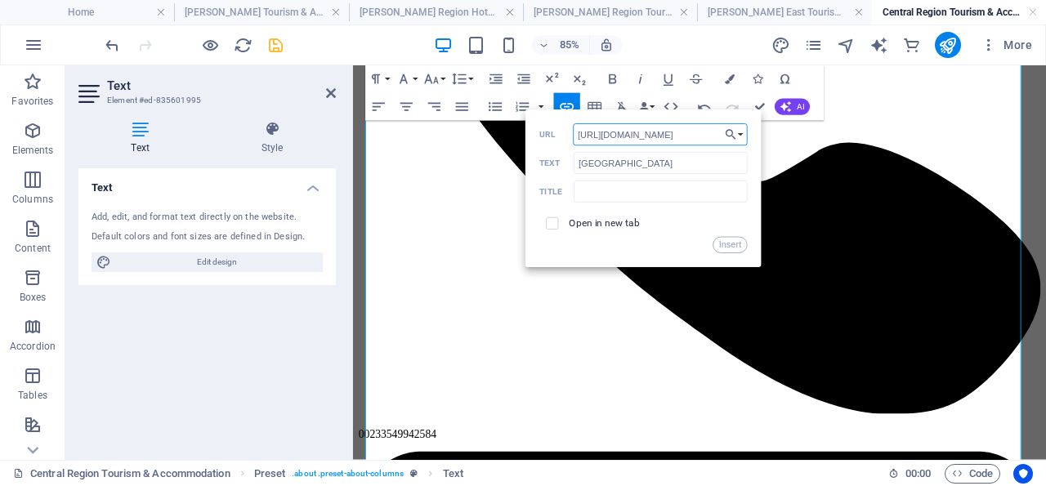
scroll to position [0, 6]
type input "[URL][DOMAIN_NAME]"
click at [555, 222] on input "checkbox" at bounding box center [550, 222] width 12 height 12
checkbox input "true"
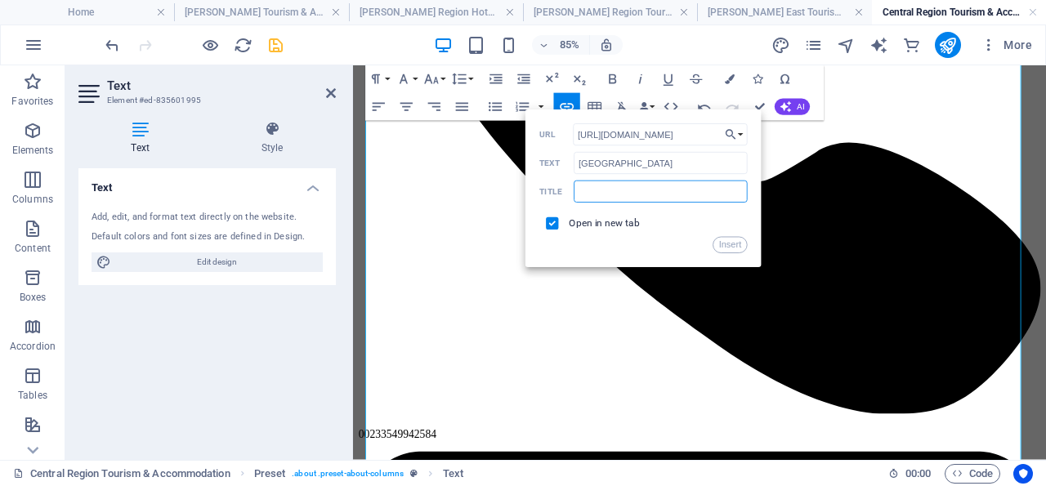
click at [628, 185] on input "text" at bounding box center [660, 192] width 174 height 22
type input "[GEOGRAPHIC_DATA]"
click at [737, 248] on button "Insert" at bounding box center [729, 245] width 35 height 16
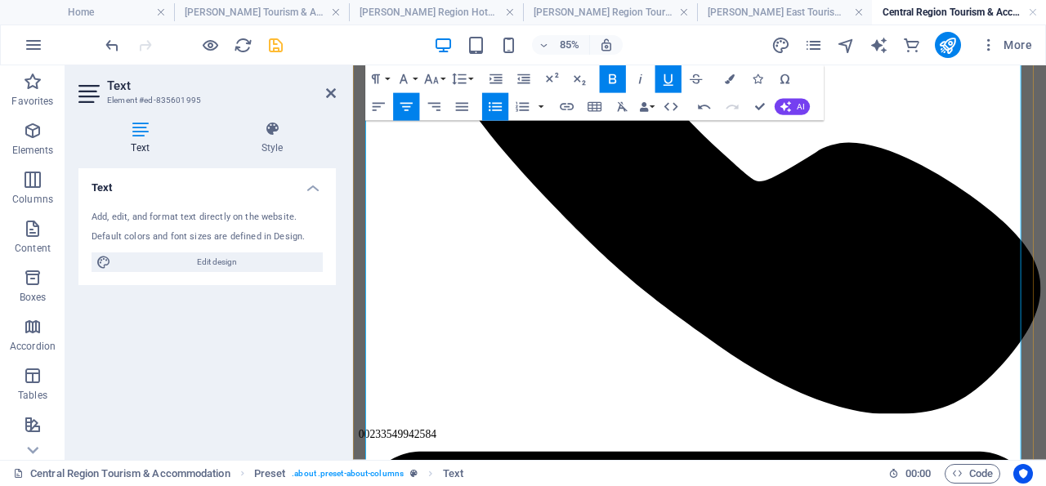
drag, startPoint x: 461, startPoint y: 405, endPoint x: 381, endPoint y: 407, distance: 79.3
click at [669, 79] on icon "button" at bounding box center [668, 79] width 16 height 16
type input "[PERSON_NAME]"
checkbox input "false"
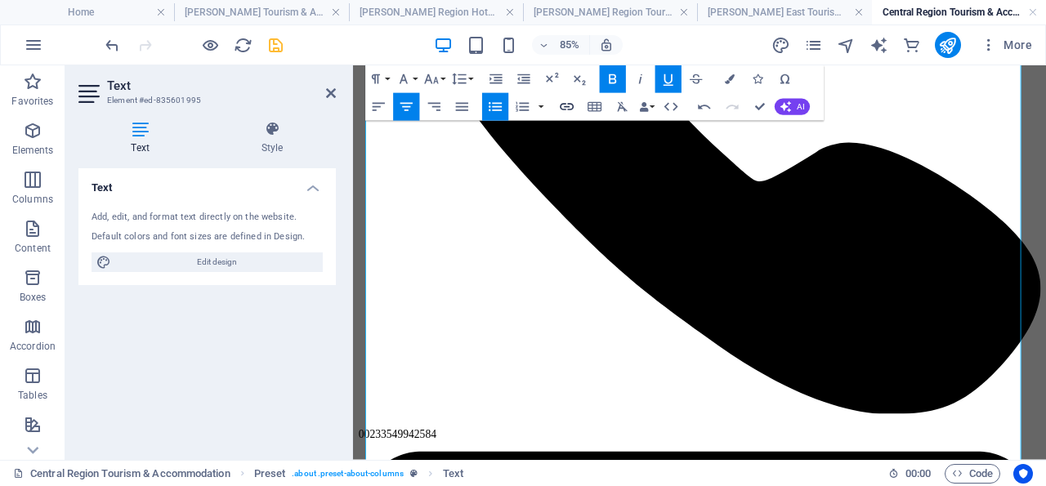
click at [565, 103] on icon "button" at bounding box center [567, 107] width 16 height 16
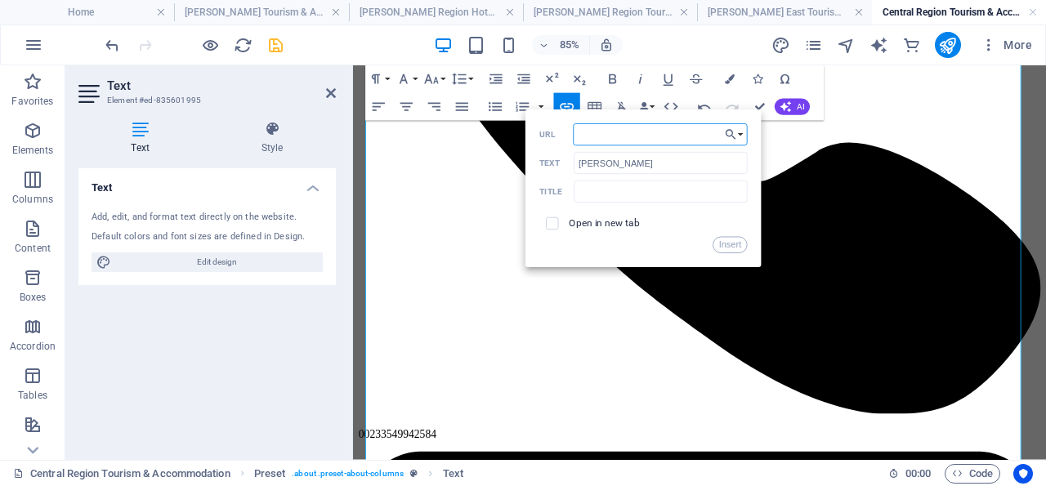
click at [619, 133] on input "URL" at bounding box center [660, 134] width 175 height 22
type input "[URL][DOMAIN_NAME]"
click at [551, 221] on input "checkbox" at bounding box center [550, 222] width 12 height 12
checkbox input "true"
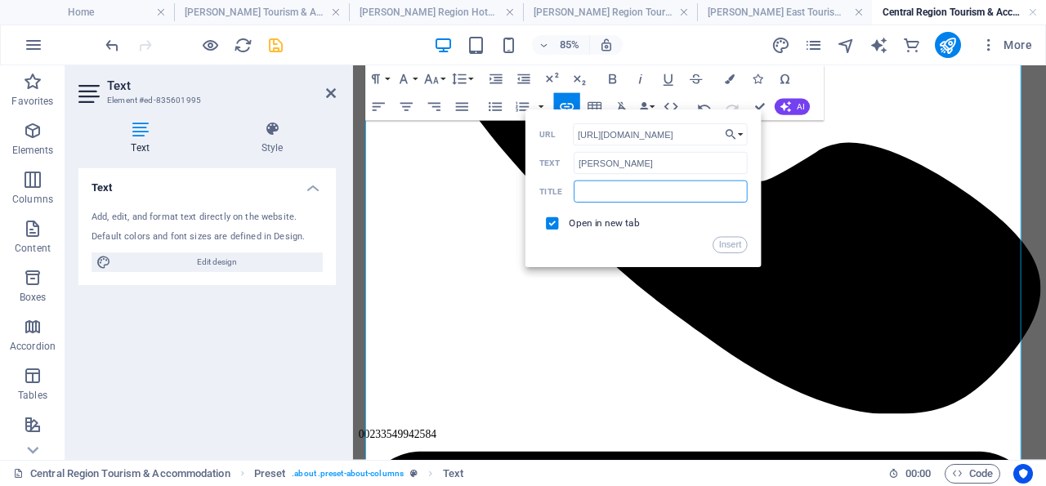
click at [597, 189] on input "text" at bounding box center [660, 192] width 174 height 22
type input "[PERSON_NAME]"
click at [725, 245] on button "Insert" at bounding box center [729, 245] width 35 height 16
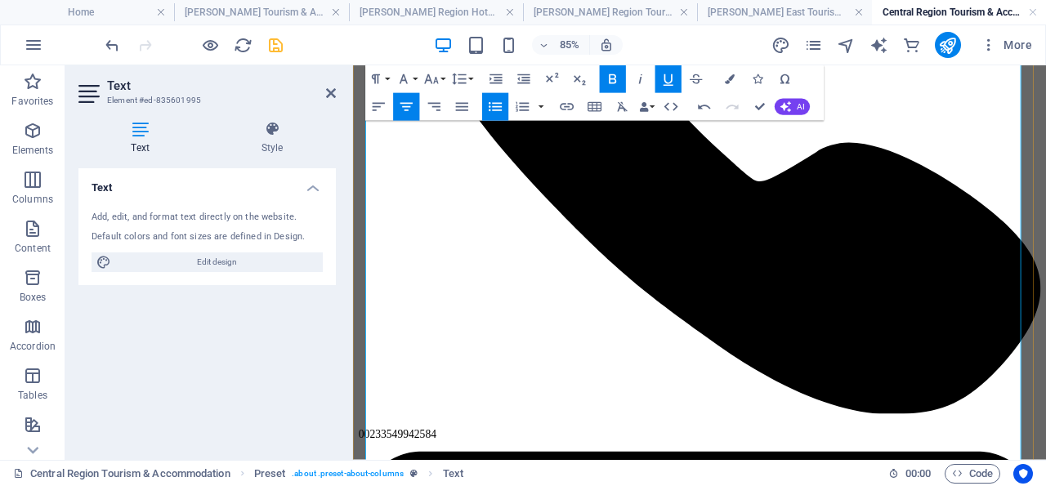
drag, startPoint x: 504, startPoint y: 328, endPoint x: 399, endPoint y: 328, distance: 104.6
click at [669, 81] on icon "button" at bounding box center [668, 79] width 16 height 16
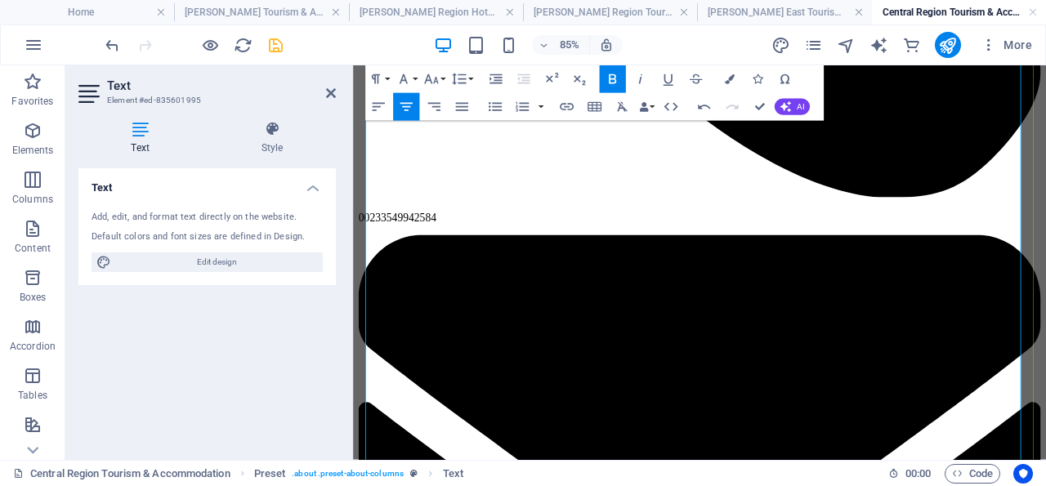
scroll to position [1936, 0]
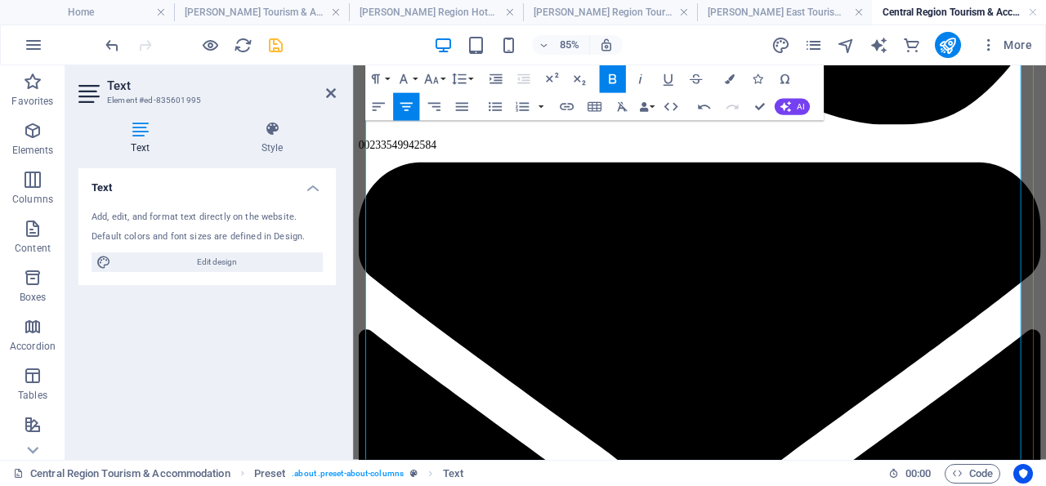
drag, startPoint x: 536, startPoint y: 319, endPoint x: 416, endPoint y: 317, distance: 120.1
click at [667, 76] on icon "button" at bounding box center [668, 79] width 16 height 16
type input "[GEOGRAPHIC_DATA]"
checkbox input "false"
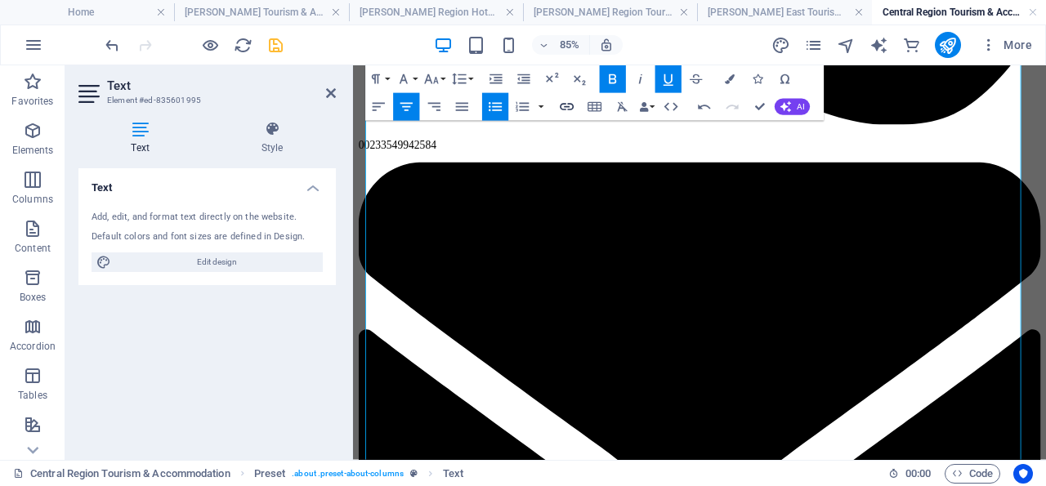
click at [568, 105] on icon "button" at bounding box center [567, 107] width 16 height 16
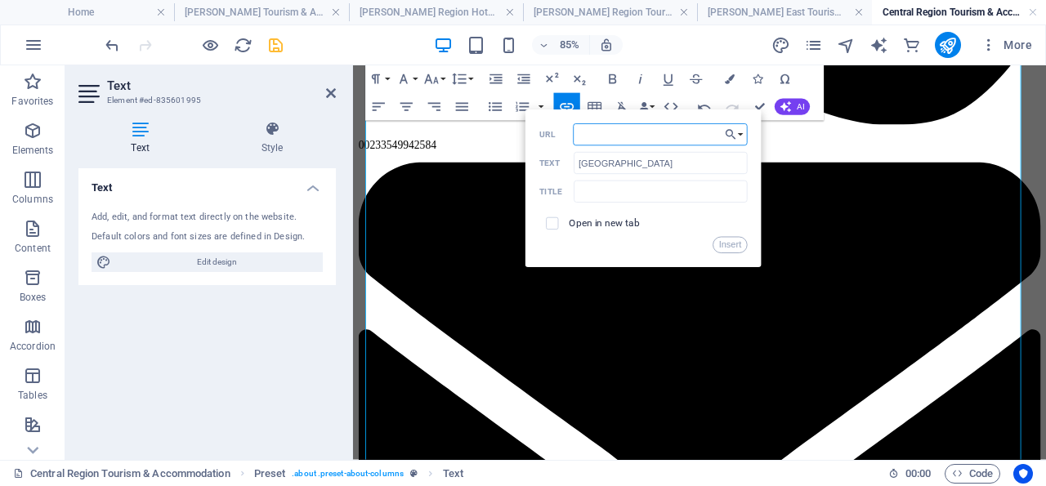
click at [605, 135] on input "URL" at bounding box center [660, 134] width 175 height 22
type input "[URL][DOMAIN_NAME]"
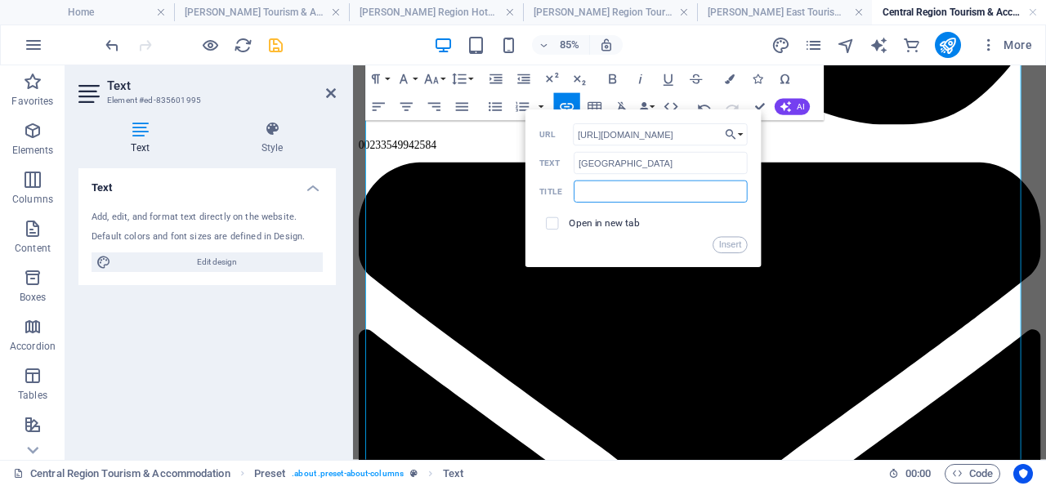
click at [591, 195] on input "text" at bounding box center [660, 192] width 174 height 22
type input "[GEOGRAPHIC_DATA]"
click at [551, 221] on input "checkbox" at bounding box center [550, 222] width 12 height 12
checkbox input "true"
click at [731, 243] on button "Insert" at bounding box center [729, 245] width 35 height 16
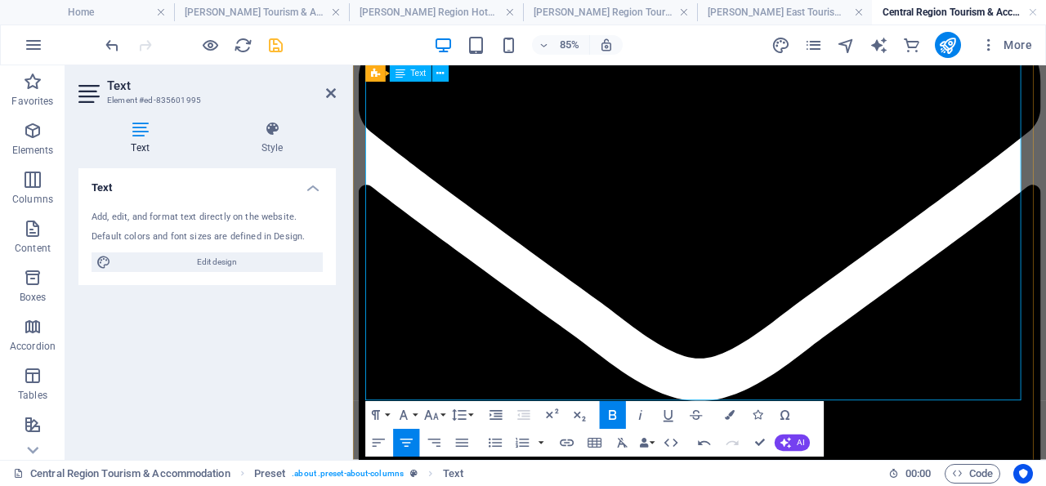
scroll to position [2191, 0]
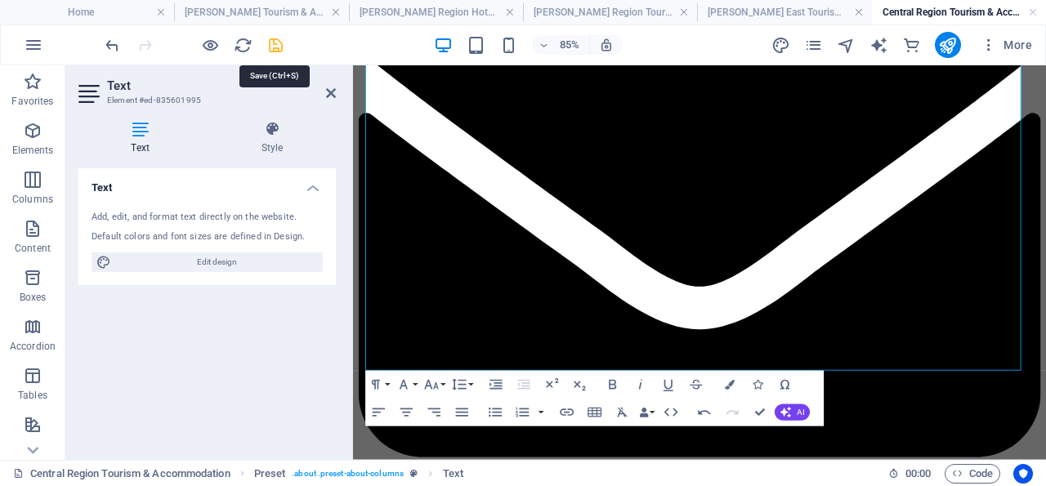
drag, startPoint x: 275, startPoint y: 42, endPoint x: 840, endPoint y: 220, distance: 591.9
click at [275, 41] on icon "save" at bounding box center [275, 45] width 19 height 19
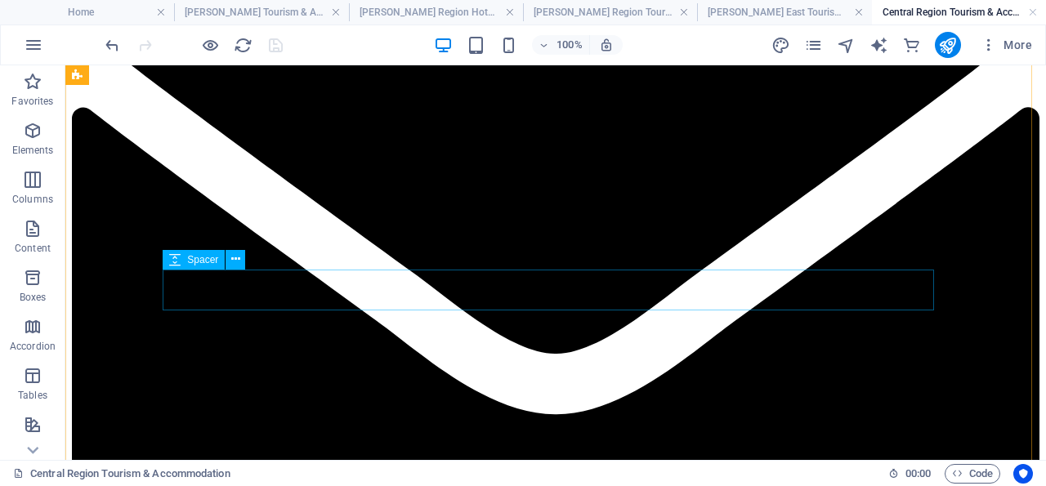
scroll to position [2446, 0]
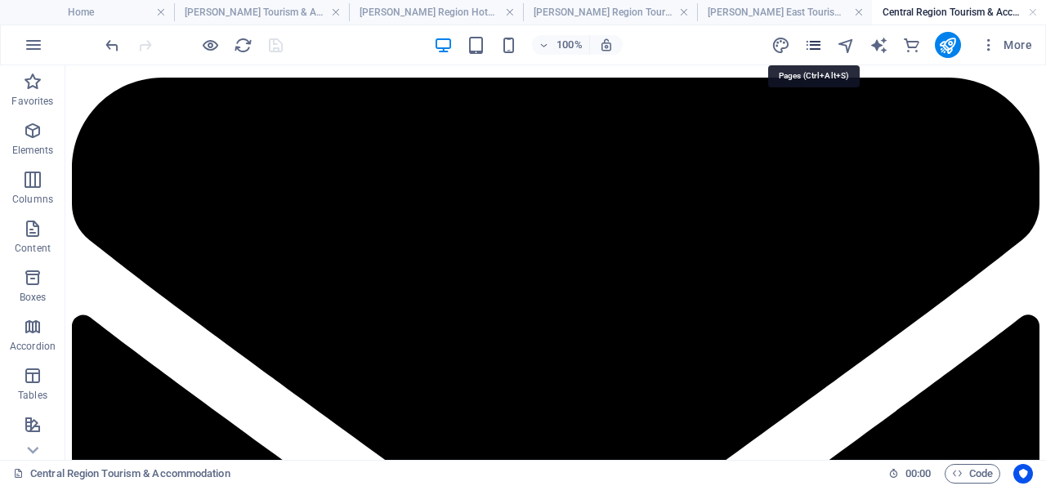
click at [815, 40] on icon "pages" at bounding box center [813, 45] width 19 height 19
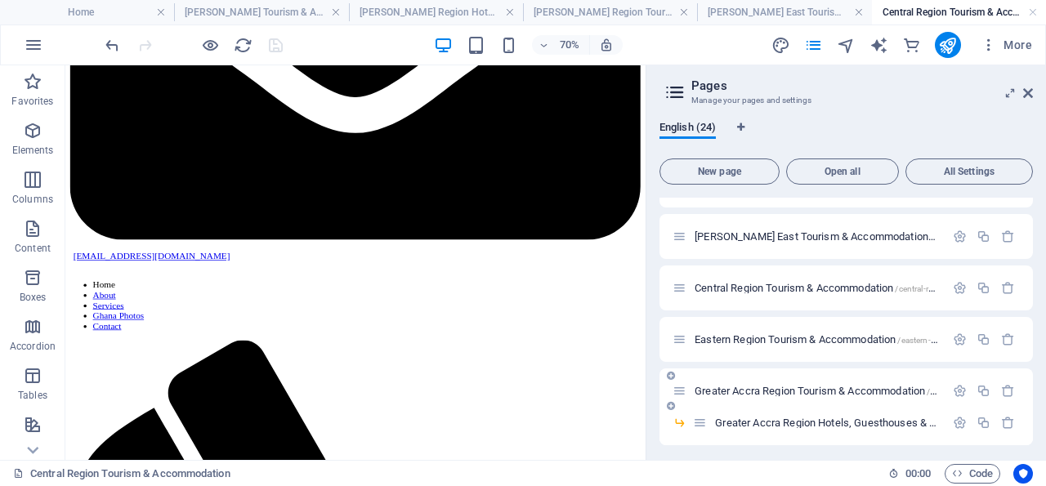
scroll to position [235, 0]
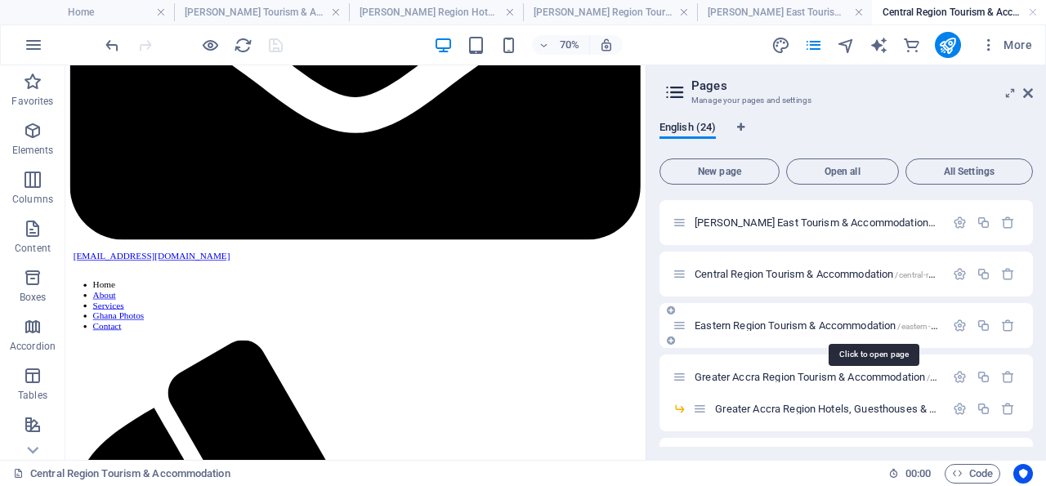
click at [778, 325] on span "Eastern Region Tourism & Accommodation /eastern-region-tourism-accommodation" at bounding box center [871, 325] width 354 height 12
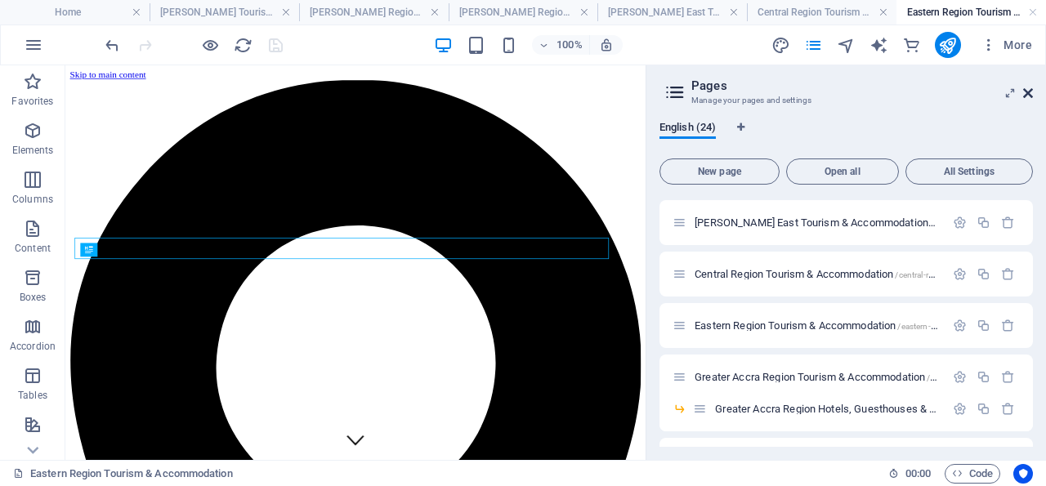
click at [1028, 89] on icon at bounding box center [1028, 93] width 10 height 13
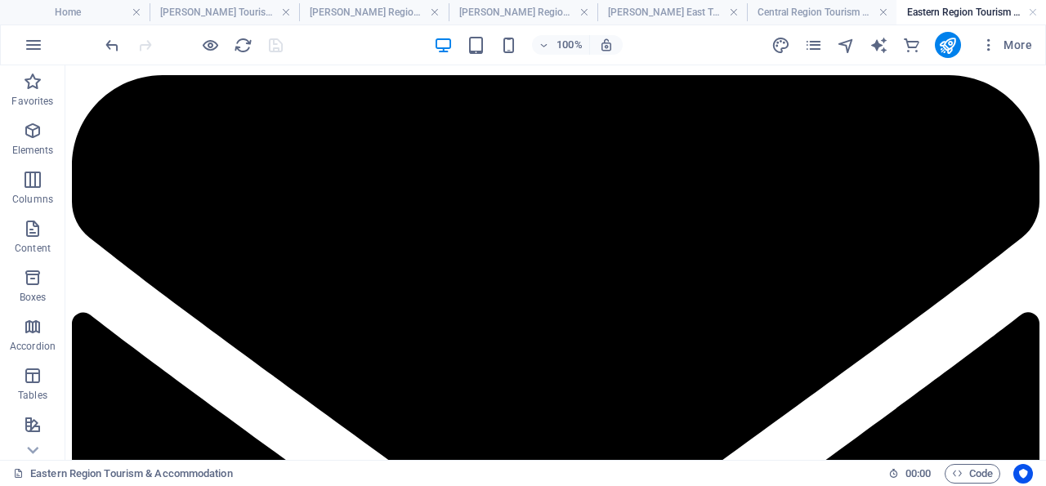
scroll to position [2412, 0]
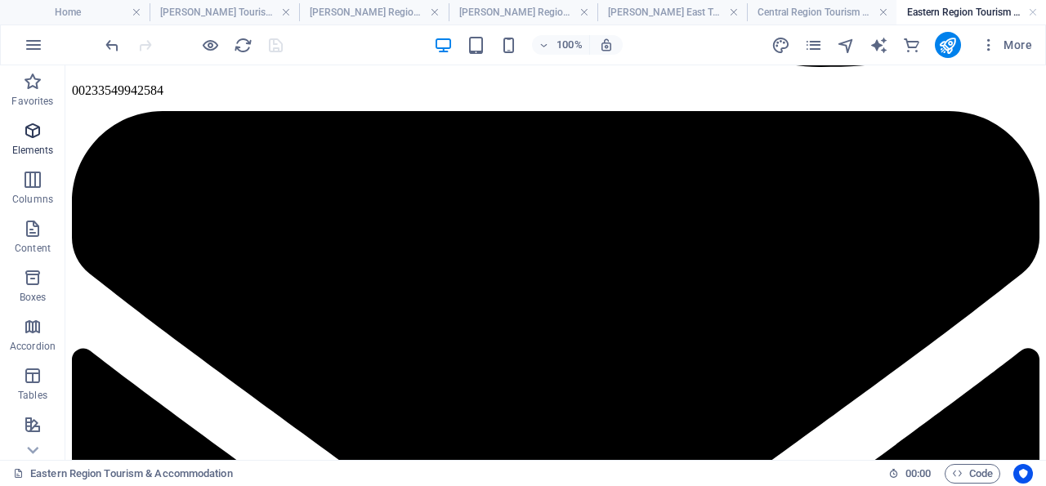
click at [32, 127] on icon "button" at bounding box center [33, 131] width 20 height 20
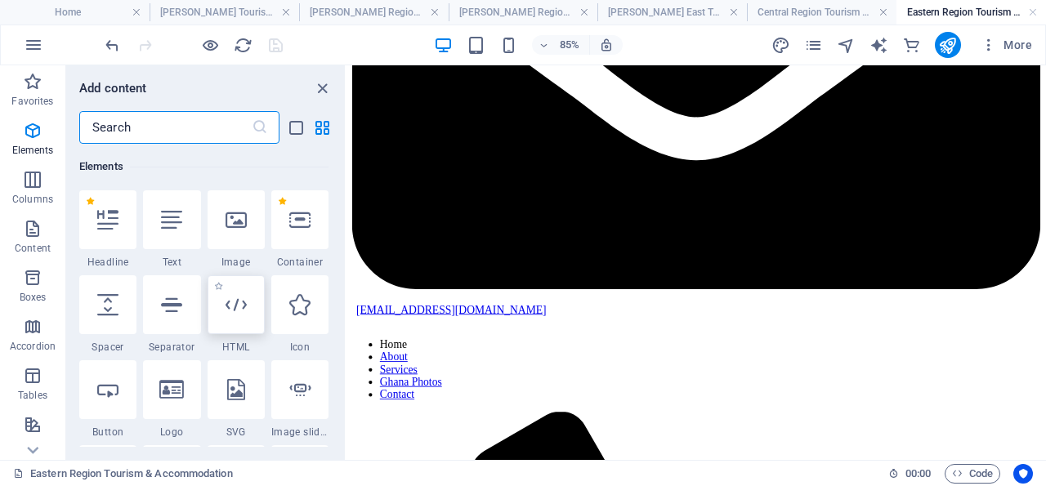
scroll to position [174, 0]
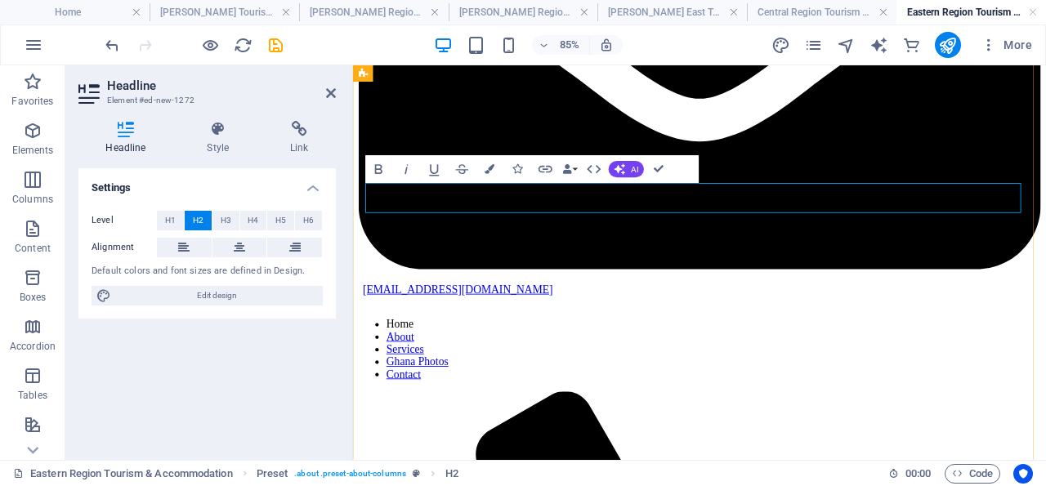
click at [275, 40] on icon "save" at bounding box center [275, 45] width 19 height 19
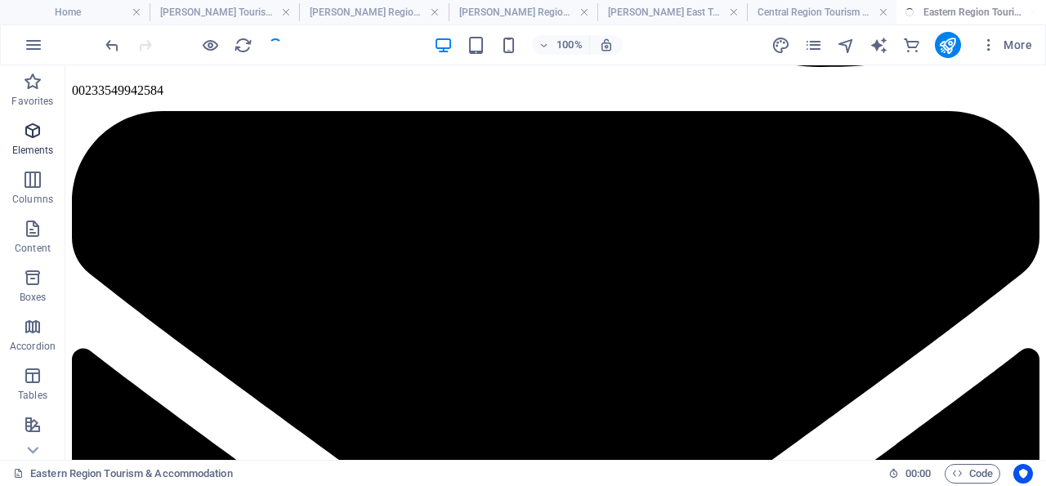
click at [35, 126] on icon "button" at bounding box center [33, 131] width 20 height 20
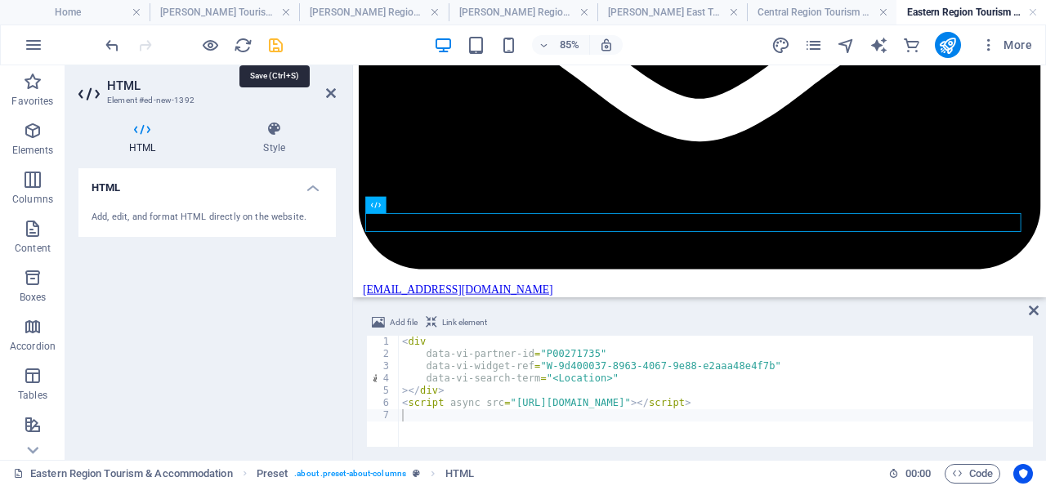
click at [275, 42] on icon "save" at bounding box center [275, 45] width 19 height 19
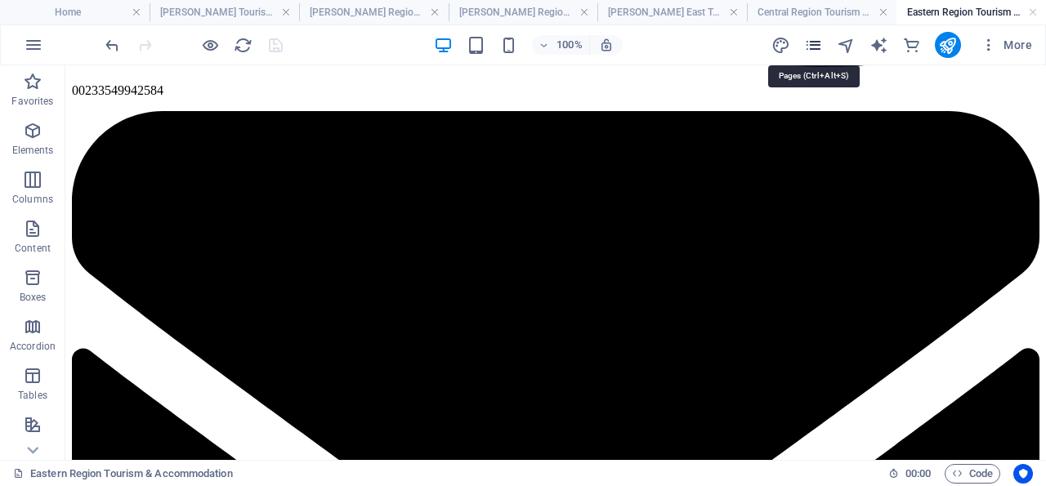
click at [818, 42] on icon "pages" at bounding box center [813, 45] width 19 height 19
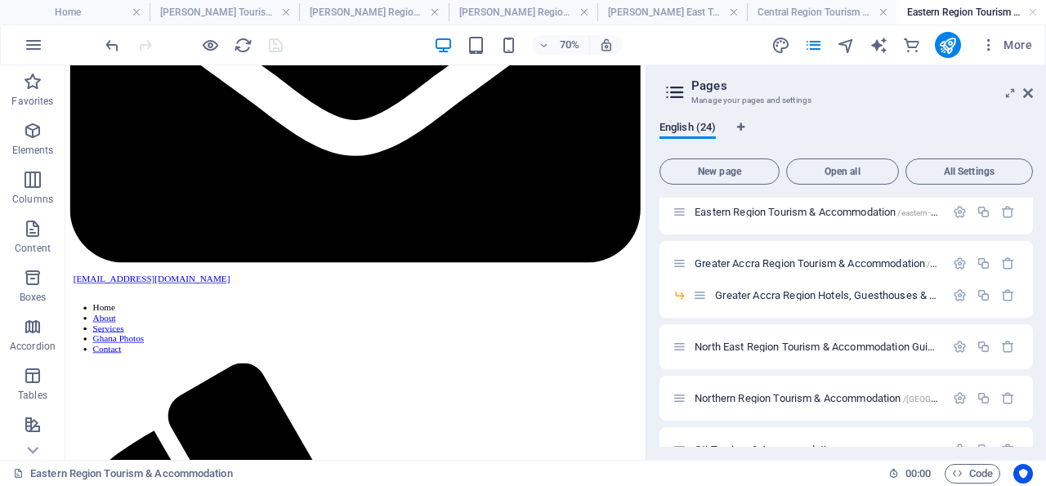
scroll to position [357, 0]
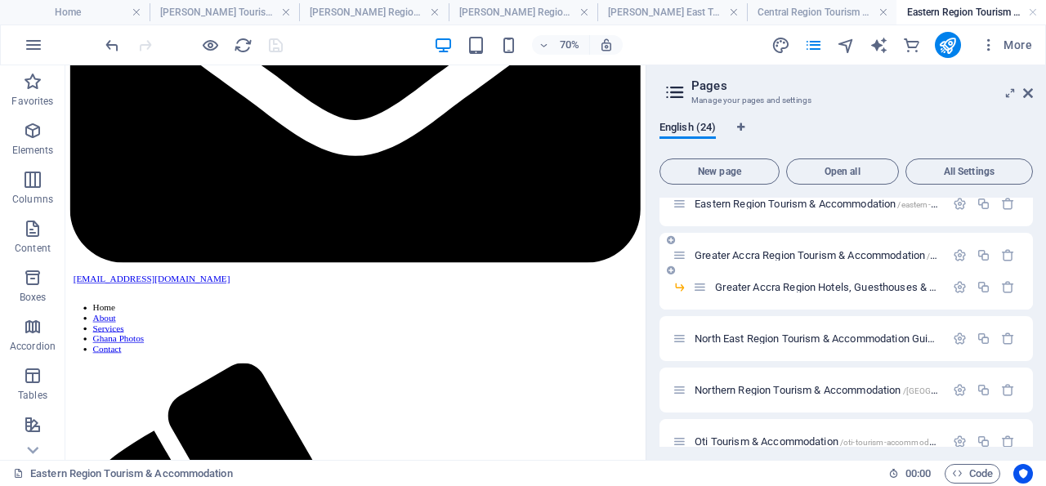
click at [805, 252] on span "Greater Accra Region Tourism & Accommodation /greater-[GEOGRAPHIC_DATA]-region-…" at bounding box center [928, 255] width 468 height 12
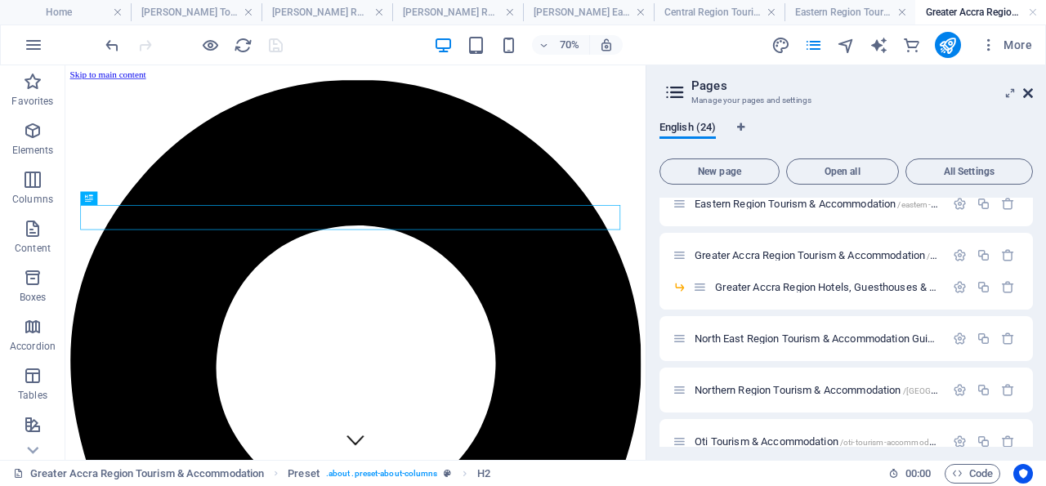
scroll to position [350, 0]
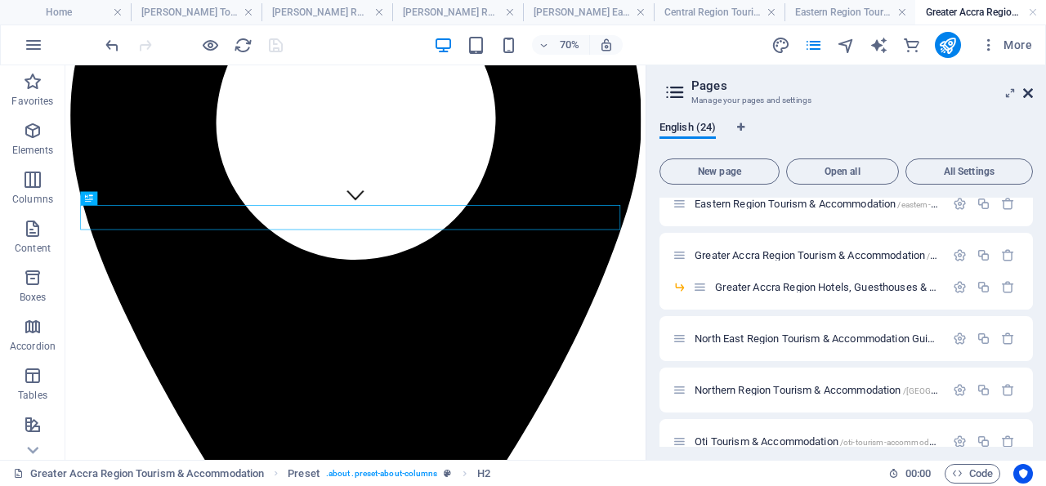
drag, startPoint x: 1028, startPoint y: 92, endPoint x: 413, endPoint y: 203, distance: 625.8
click at [1028, 92] on icon at bounding box center [1028, 93] width 10 height 13
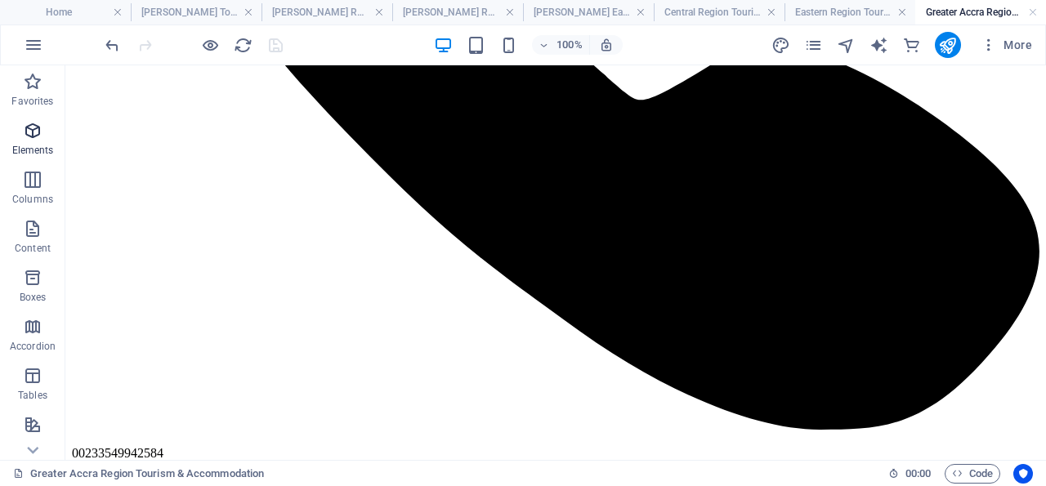
scroll to position [1964, 0]
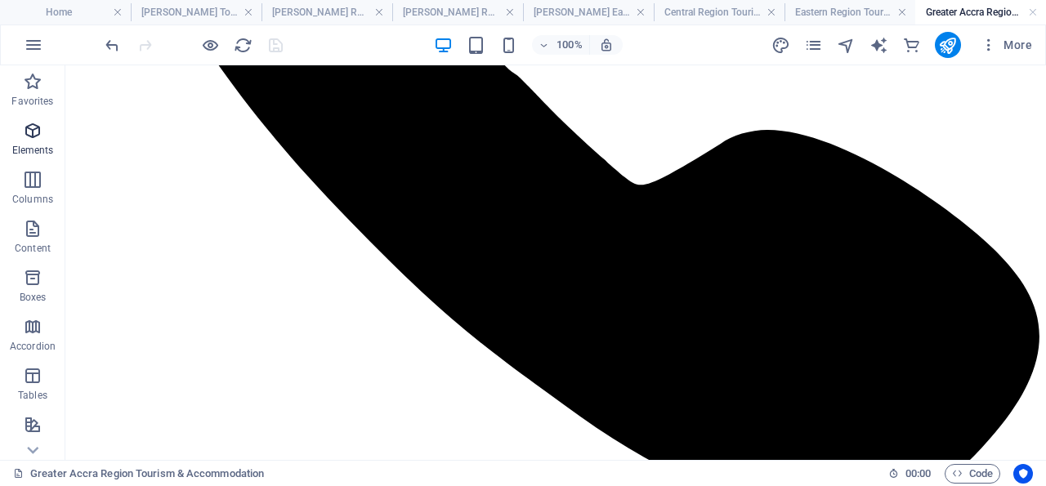
click at [33, 125] on icon "button" at bounding box center [33, 131] width 20 height 20
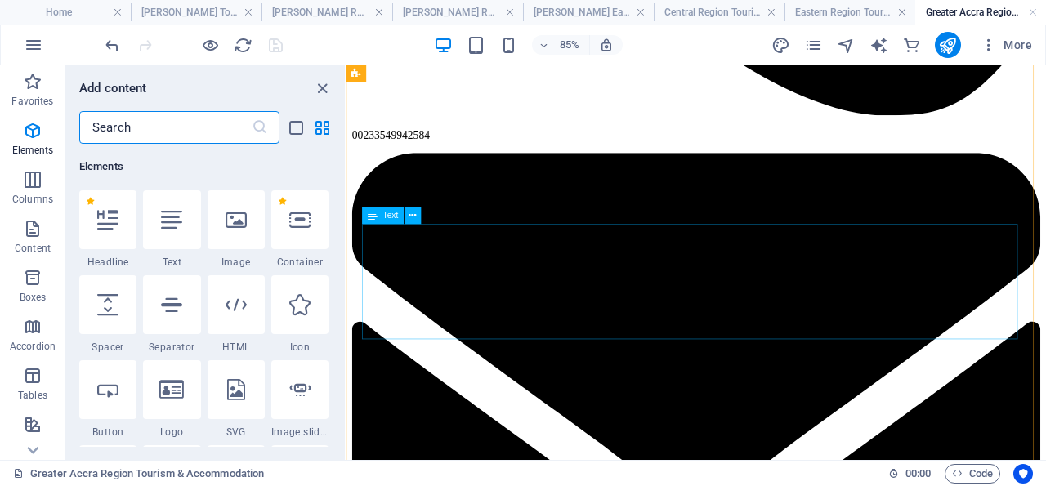
scroll to position [174, 0]
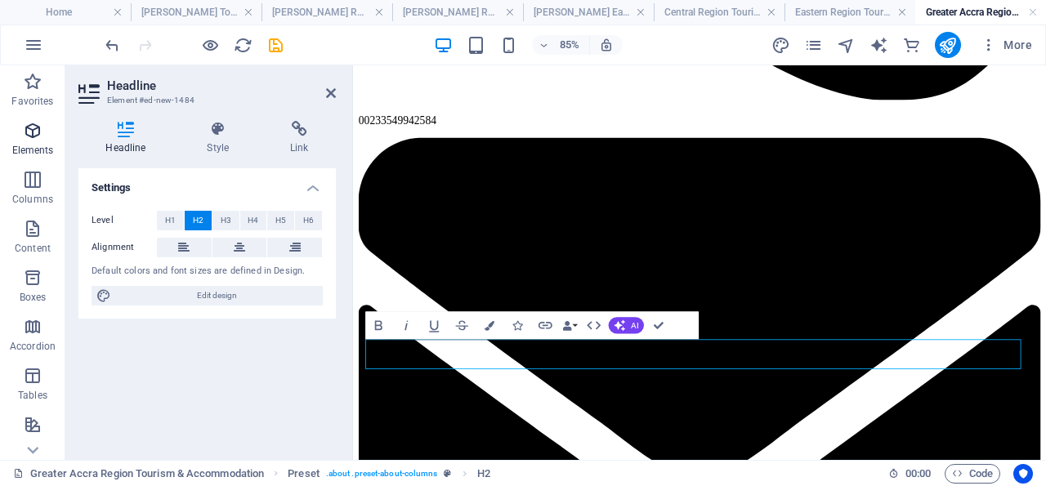
click at [33, 132] on icon "button" at bounding box center [33, 131] width 20 height 20
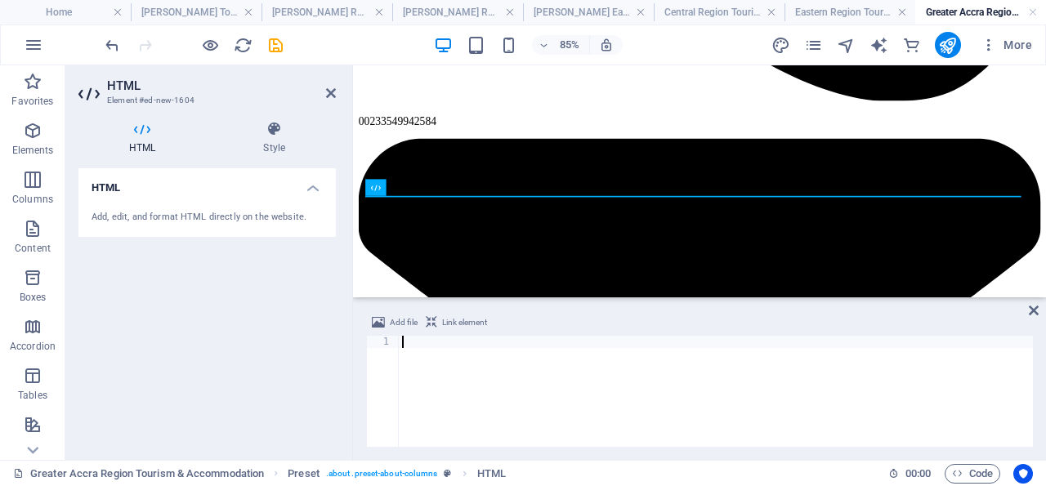
scroll to position [2169, 0]
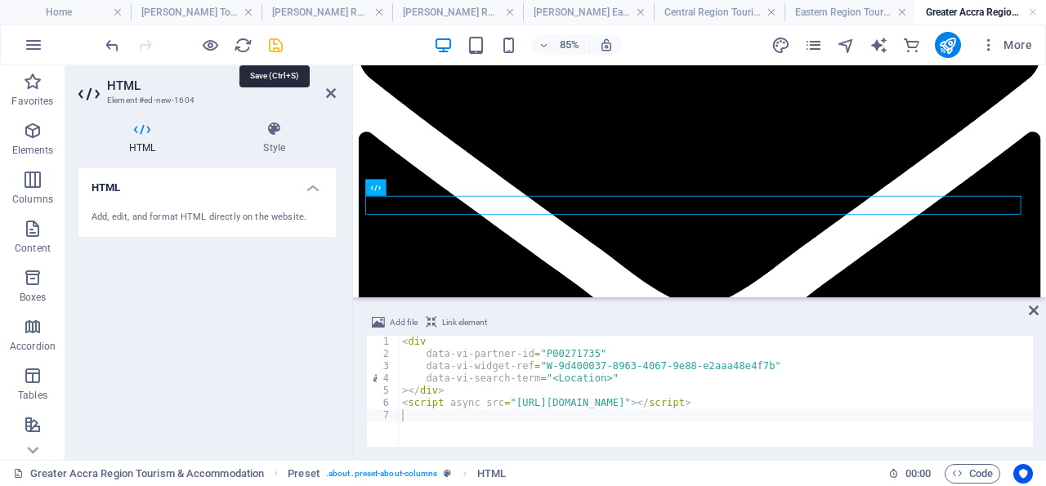
drag, startPoint x: 275, startPoint y: 46, endPoint x: 222, endPoint y: 250, distance: 211.0
click at [276, 45] on icon "save" at bounding box center [275, 45] width 19 height 19
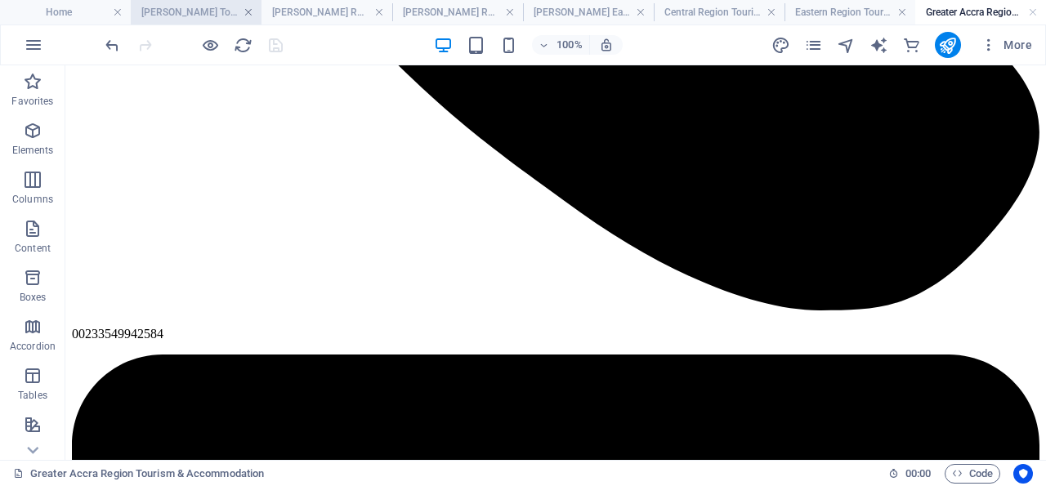
click at [247, 11] on link at bounding box center [248, 13] width 10 height 16
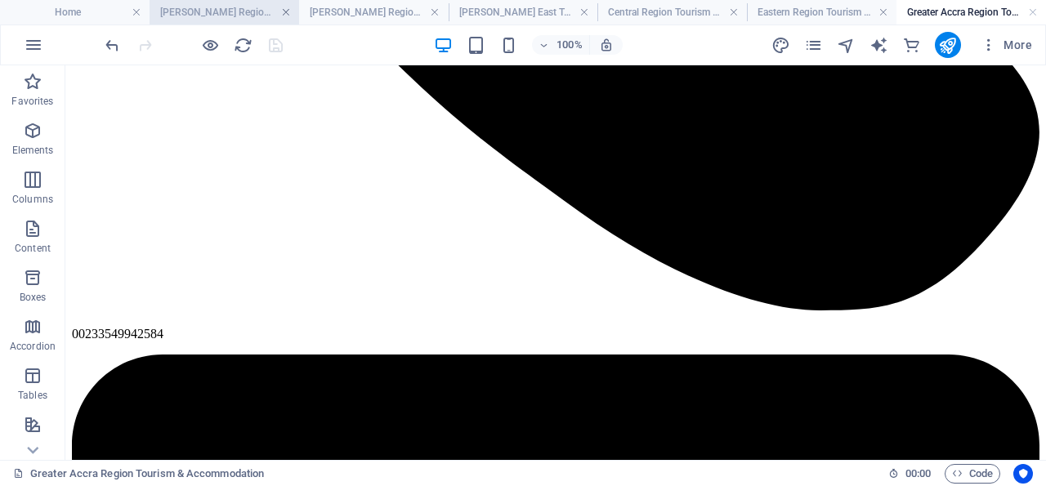
click at [285, 10] on link at bounding box center [286, 13] width 10 height 16
click at [337, 9] on link at bounding box center [336, 13] width 10 height 16
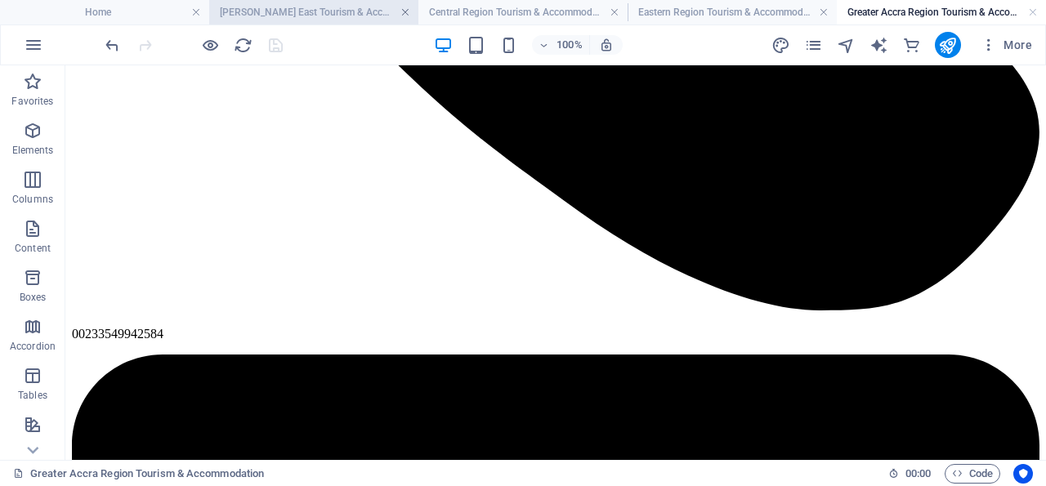
click at [404, 9] on link at bounding box center [405, 13] width 10 height 16
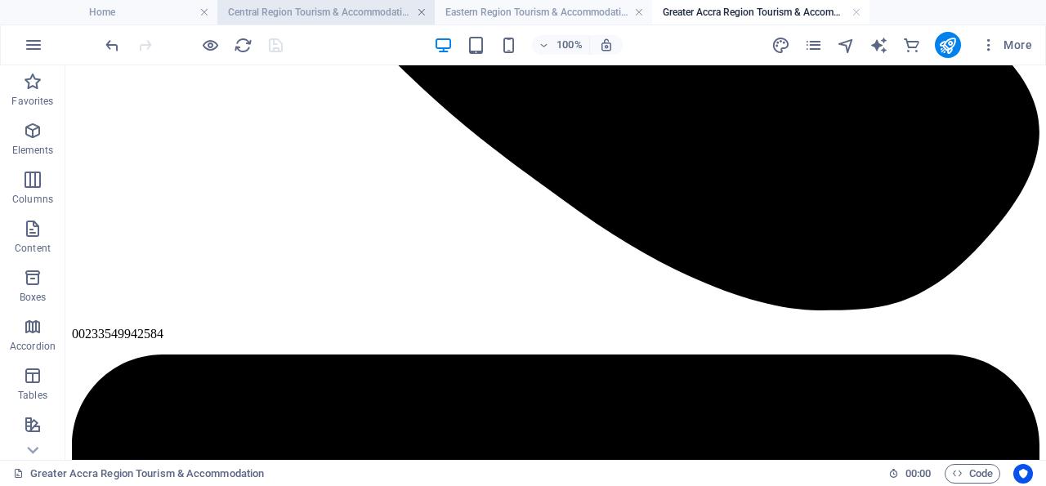
click at [422, 12] on link at bounding box center [422, 13] width 10 height 16
click at [417, 11] on link at bounding box center [422, 13] width 10 height 16
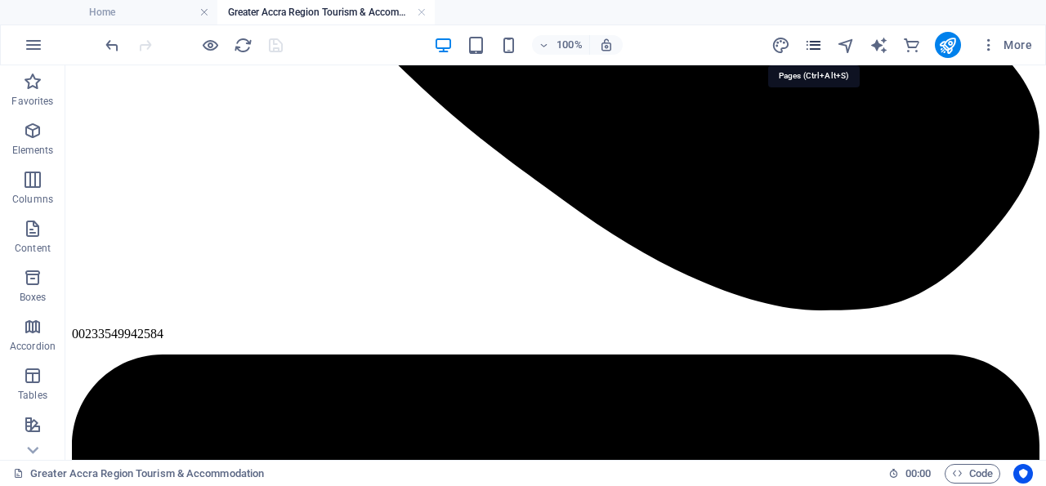
click at [818, 42] on icon "pages" at bounding box center [813, 45] width 19 height 19
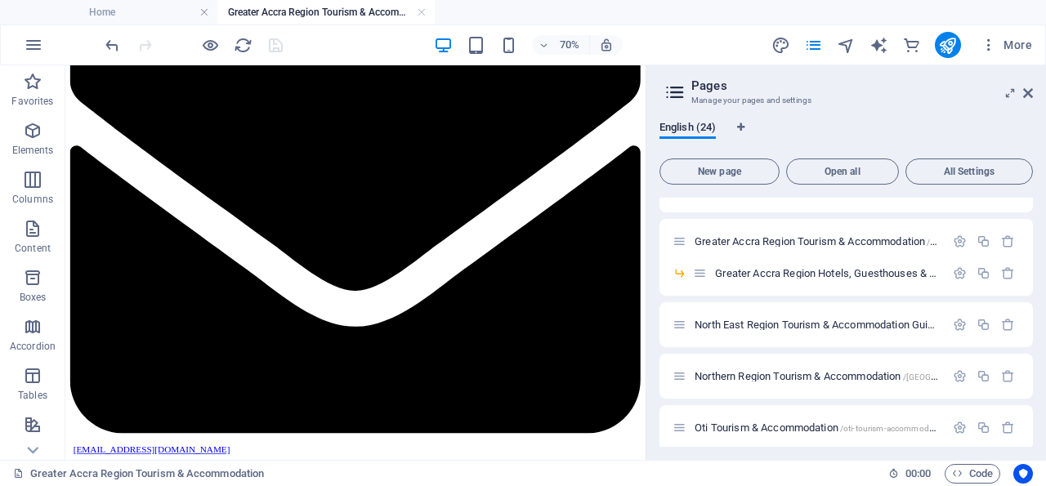
scroll to position [377, 0]
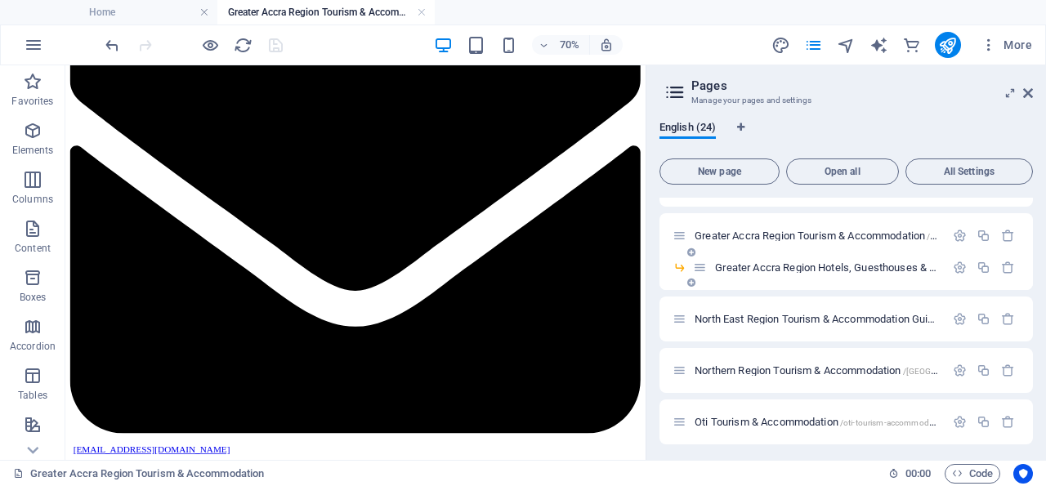
click at [836, 266] on span "[GEOGRAPHIC_DATA] Region Hotels, Guesthouses & Accommodation /greater-[GEOGRAPH…" at bounding box center [1002, 267] width 574 height 12
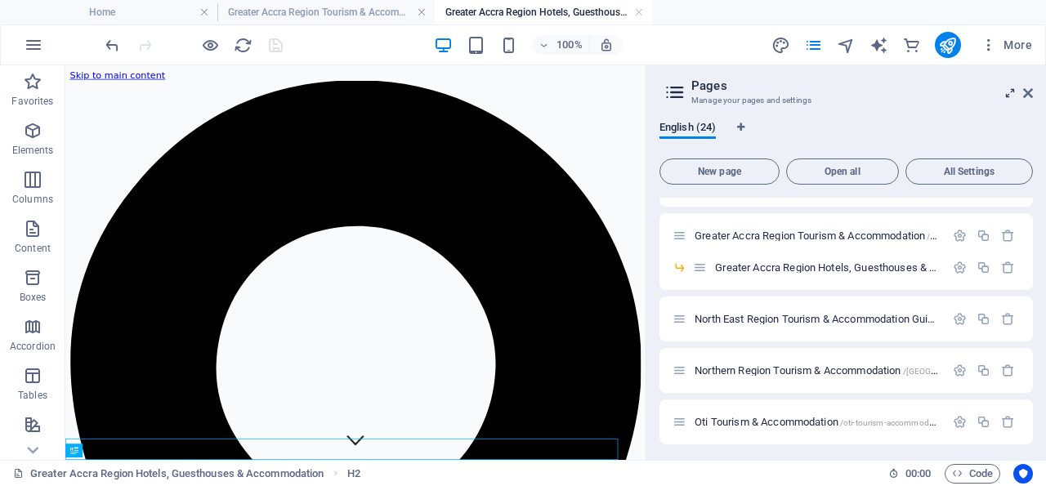
scroll to position [0, 0]
click at [1029, 92] on icon at bounding box center [1028, 93] width 10 height 13
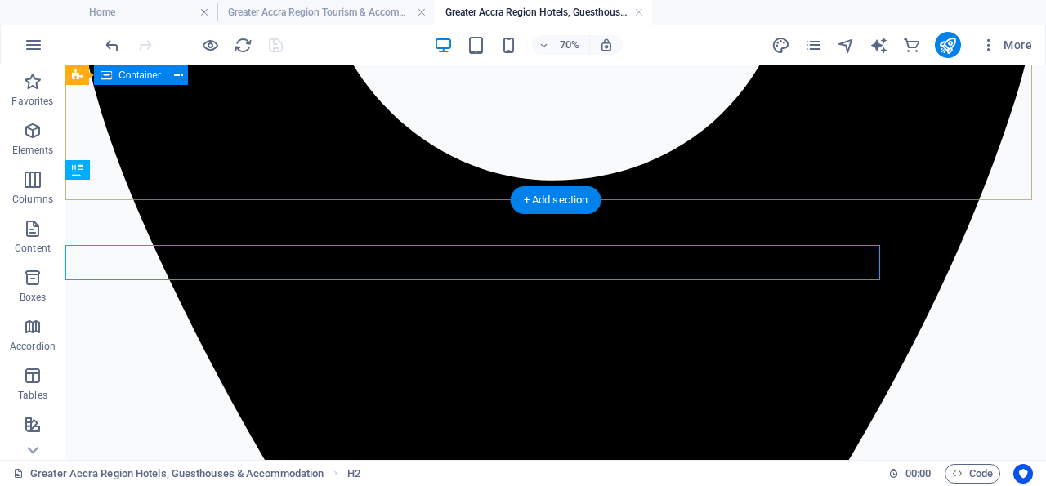
scroll to position [372, 0]
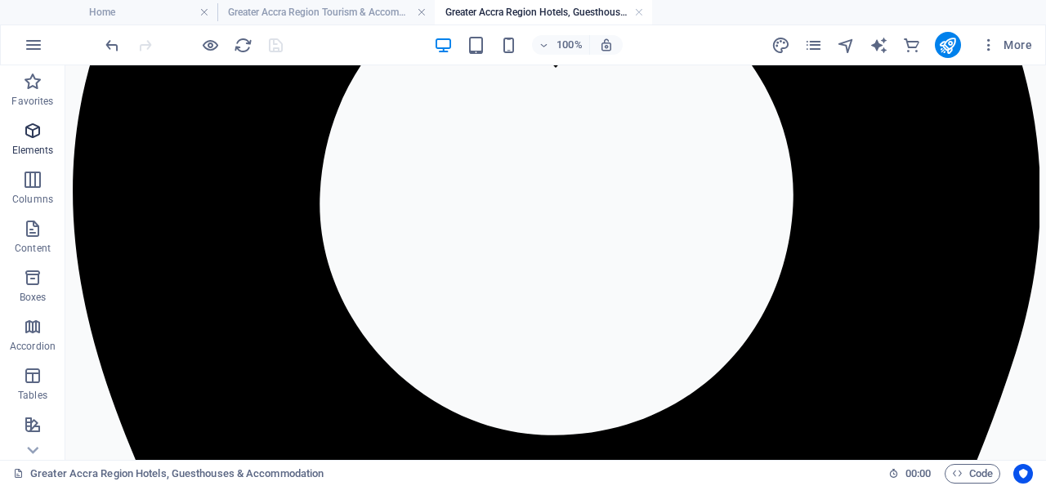
click at [35, 127] on icon "button" at bounding box center [33, 131] width 20 height 20
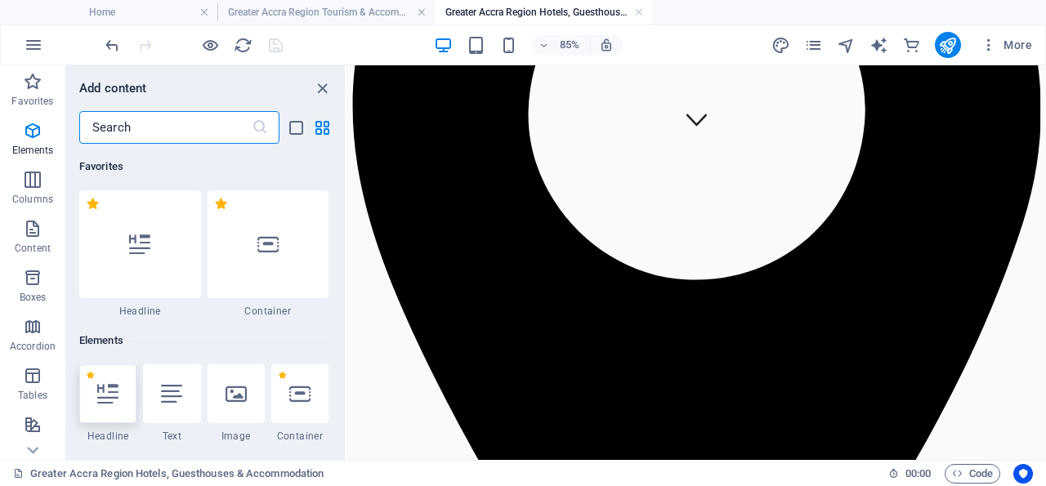
scroll to position [173, 0]
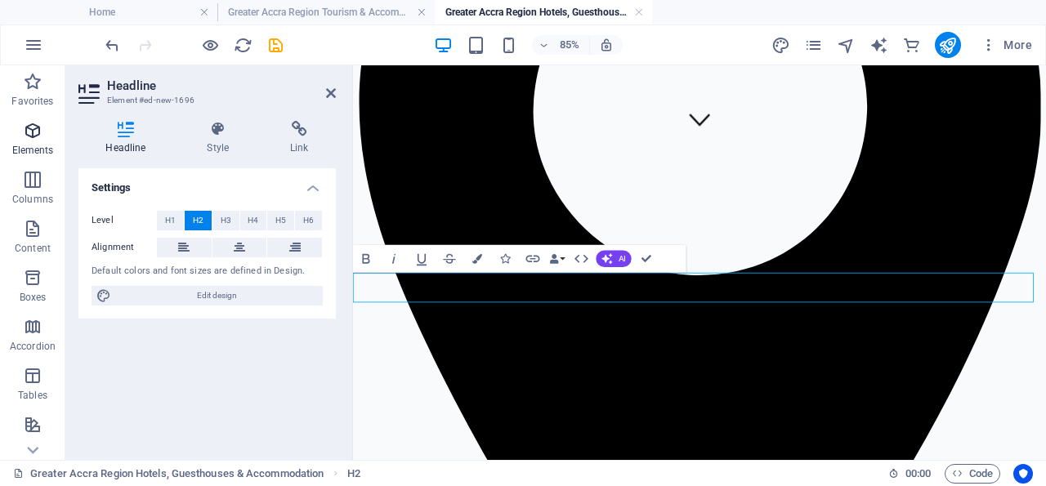
click at [35, 127] on icon "button" at bounding box center [33, 131] width 20 height 20
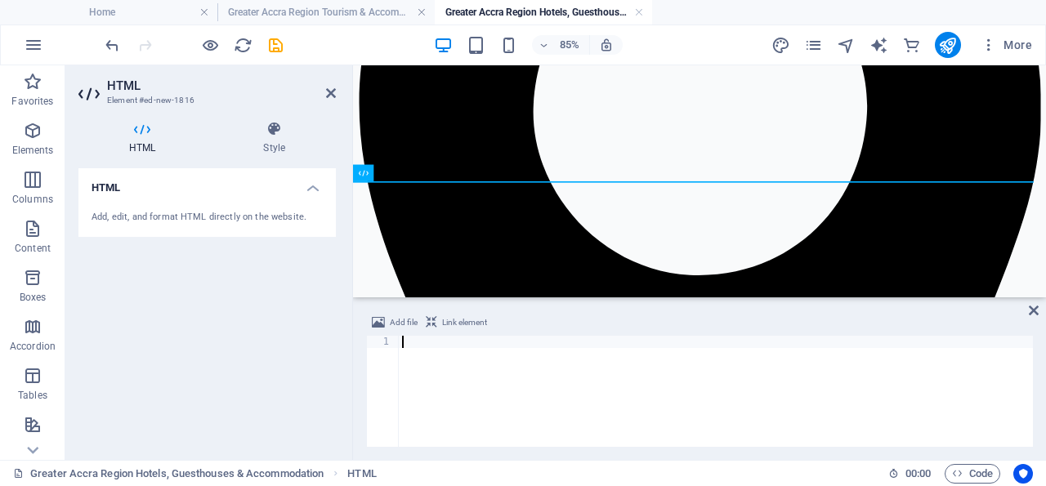
scroll to position [515, 0]
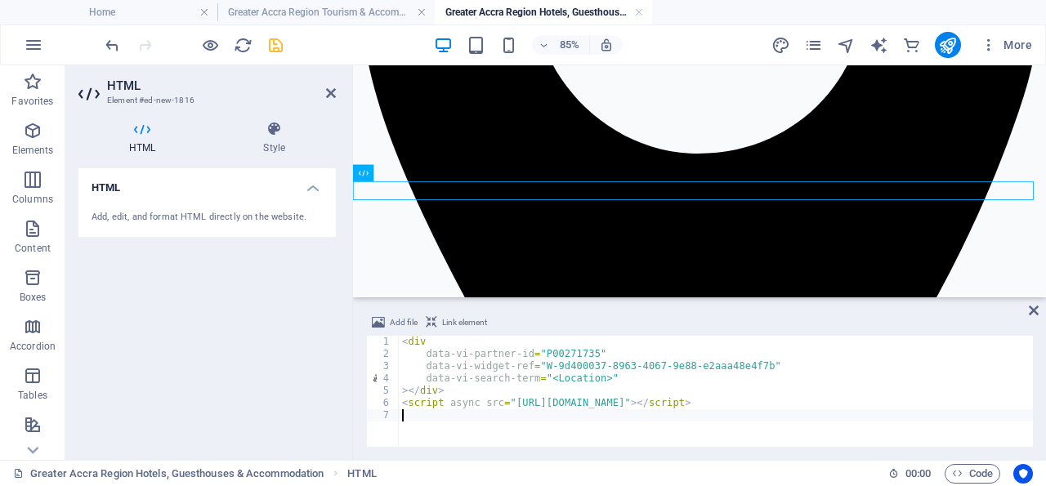
click at [276, 44] on icon "save" at bounding box center [275, 45] width 19 height 19
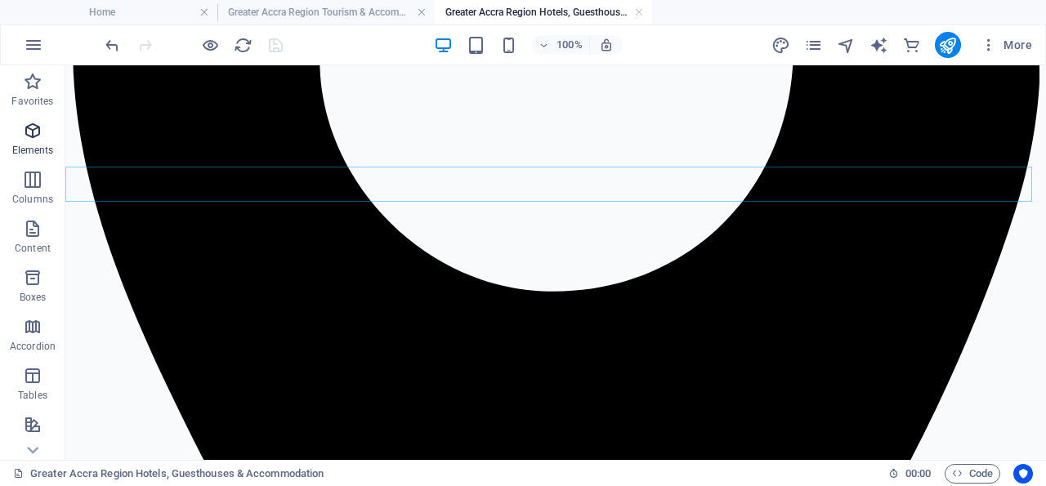
click at [30, 126] on icon "button" at bounding box center [33, 131] width 20 height 20
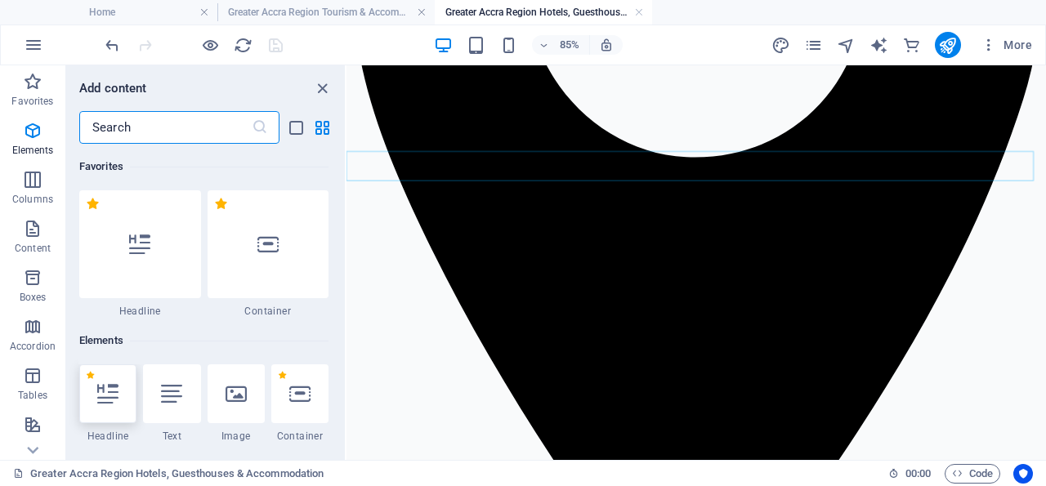
scroll to position [174, 0]
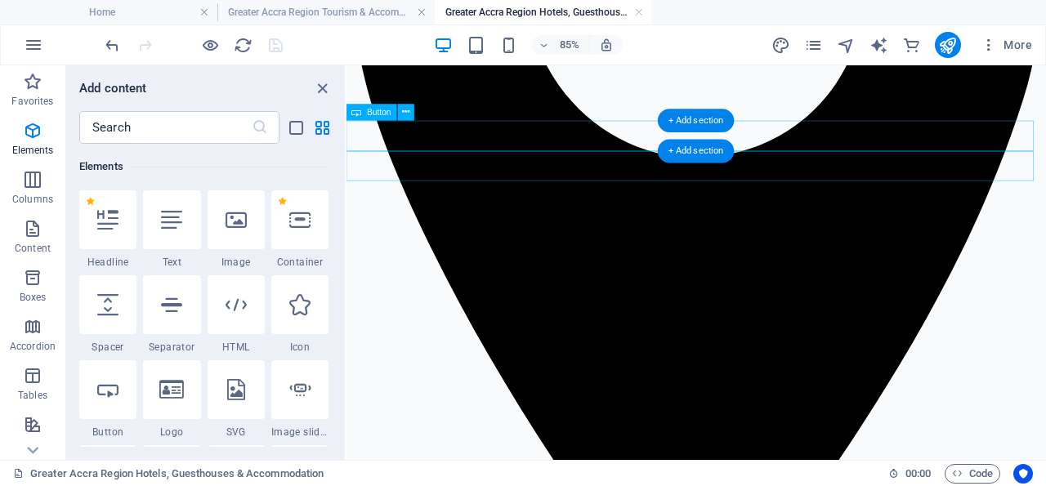
drag, startPoint x: 455, startPoint y: 376, endPoint x: 638, endPoint y: 165, distance: 279.1
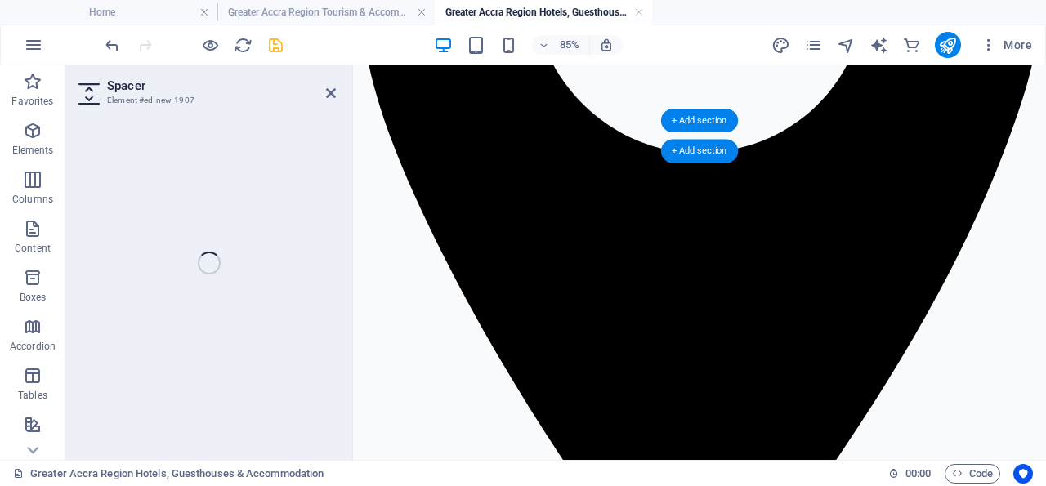
select select "px"
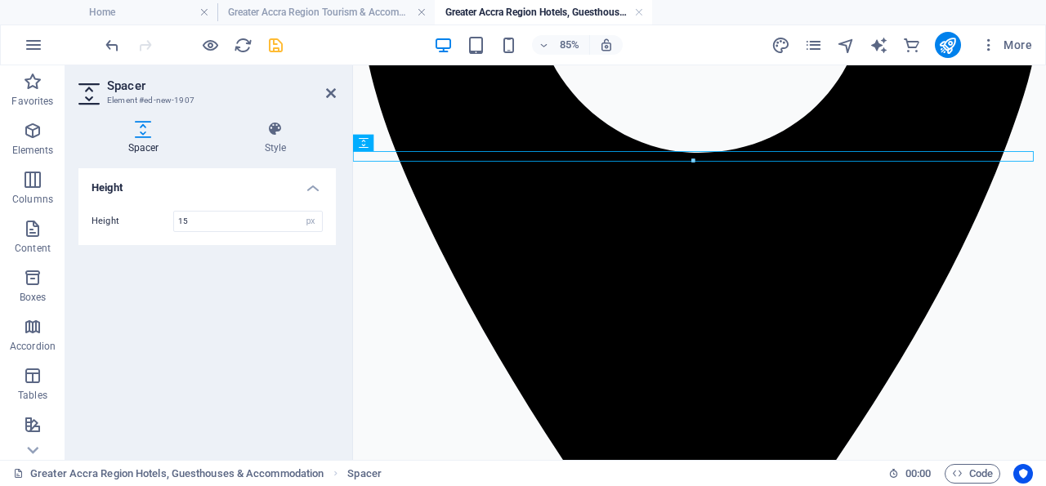
type input "15"
drag, startPoint x: 277, startPoint y: 42, endPoint x: 213, endPoint y: 97, distance: 84.5
click at [277, 42] on icon "save" at bounding box center [275, 45] width 19 height 19
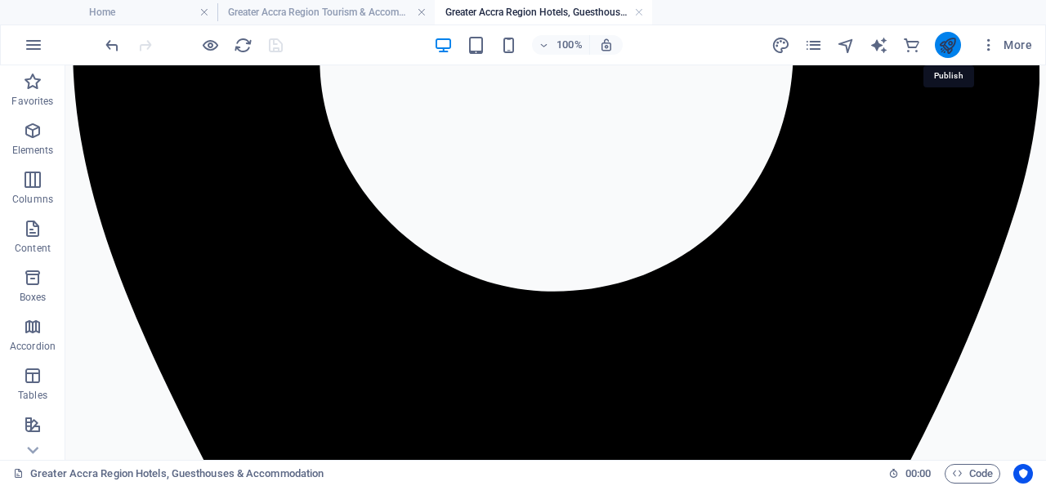
drag, startPoint x: 949, startPoint y: 43, endPoint x: 824, endPoint y: 115, distance: 144.2
click at [949, 43] on icon "publish" at bounding box center [947, 45] width 19 height 19
